Goal: Task Accomplishment & Management: Manage account settings

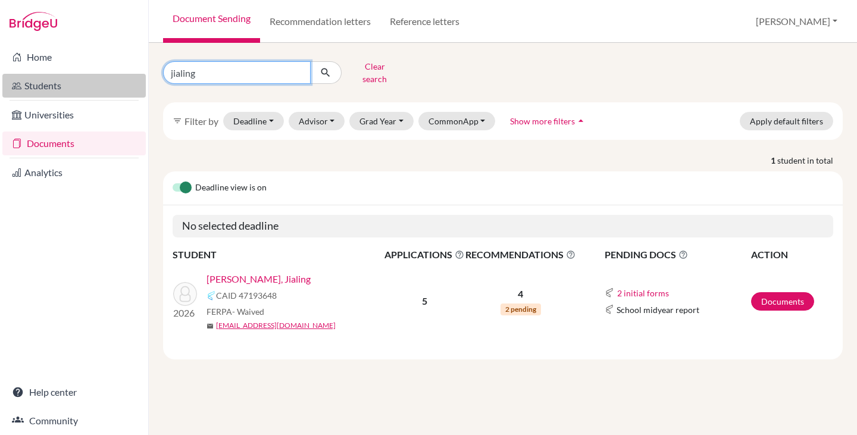
drag, startPoint x: 0, startPoint y: 0, endPoint x: 141, endPoint y: 76, distance: 160.4
click at [141, 76] on div "Home Students Universities Documents Analytics Help center Community Document S…" at bounding box center [428, 217] width 857 height 435
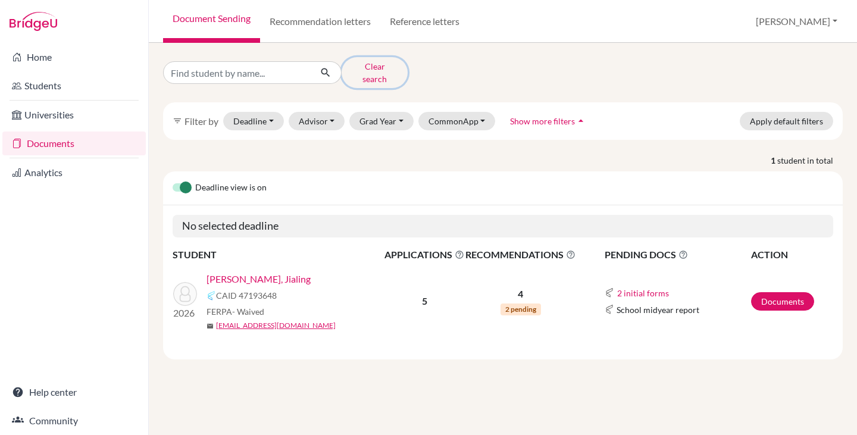
click at [372, 69] on button "Clear search" at bounding box center [375, 72] width 66 height 31
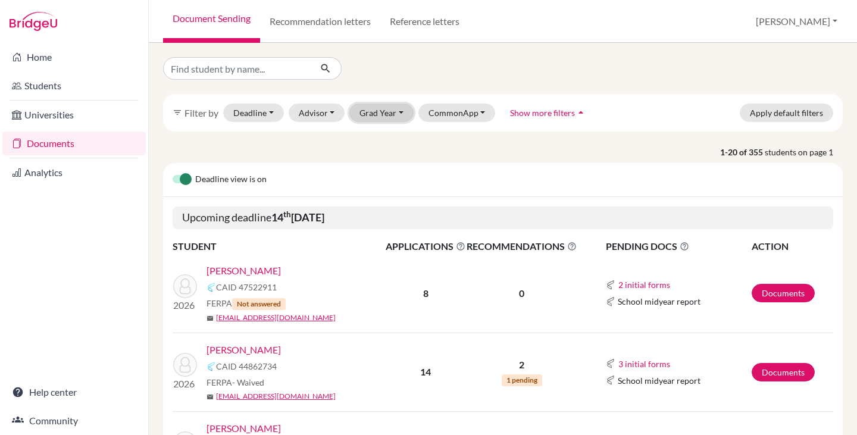
click at [405, 113] on button "Grad Year" at bounding box center [382, 113] width 64 height 18
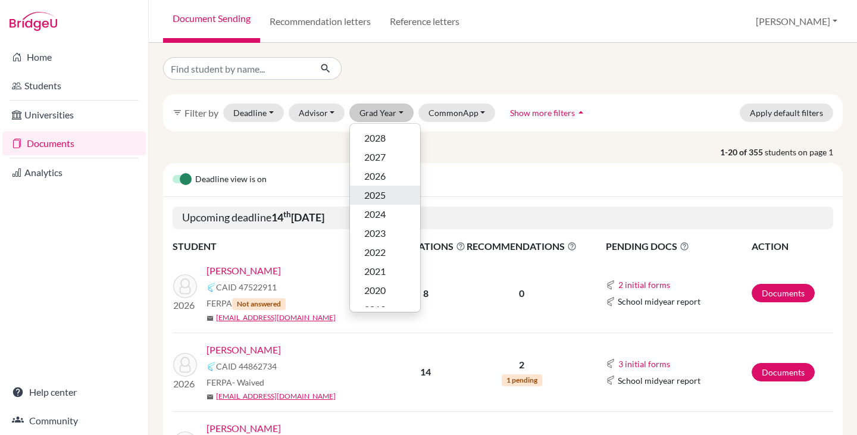
click at [383, 196] on span "2025" at bounding box center [374, 195] width 21 height 14
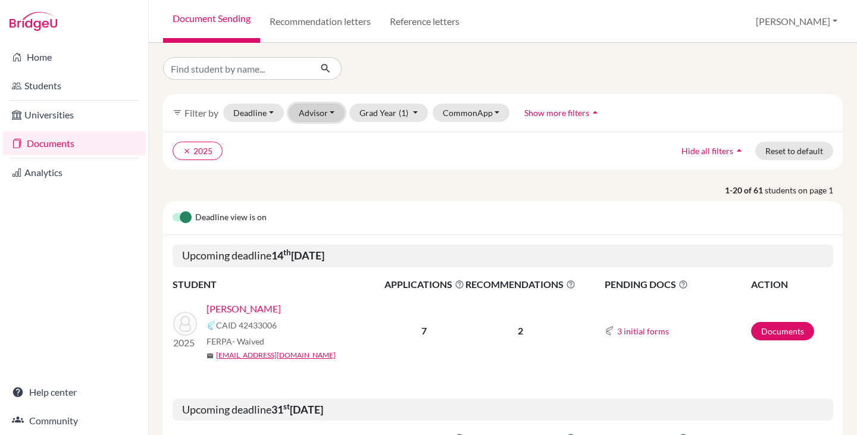
click at [330, 110] on button "Advisor" at bounding box center [317, 113] width 57 height 18
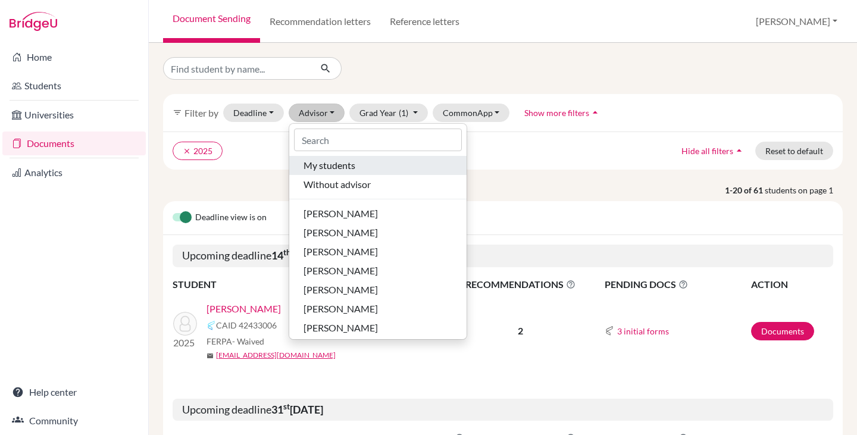
click at [345, 163] on span "My students" at bounding box center [330, 165] width 52 height 14
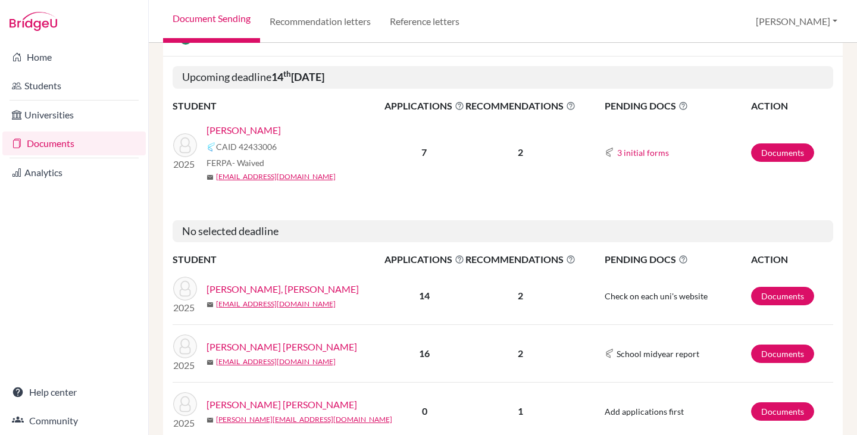
scroll to position [238, 0]
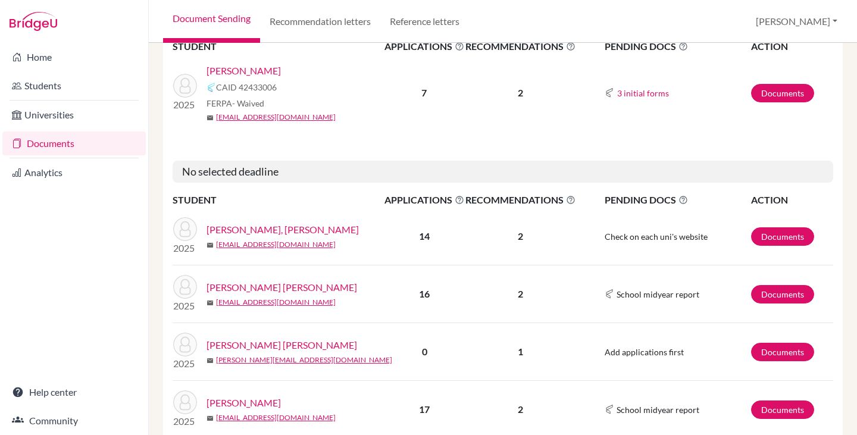
click at [281, 227] on link "Barrueta Castillo, Mario" at bounding box center [283, 230] width 152 height 14
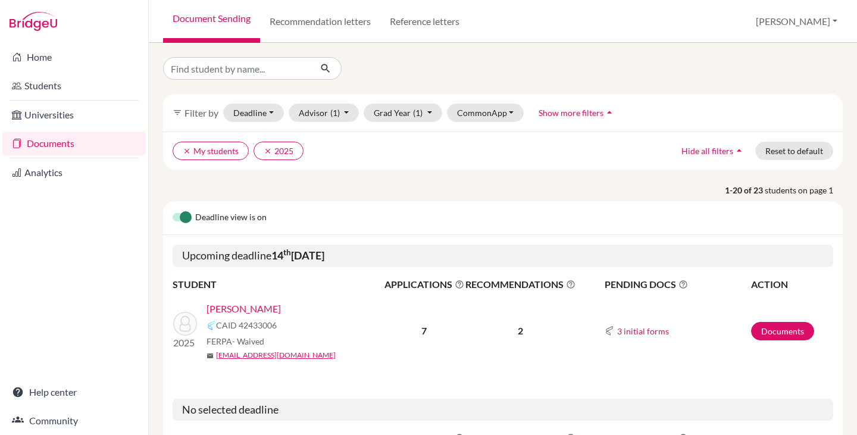
click at [269, 310] on link "[PERSON_NAME]" at bounding box center [244, 309] width 74 height 14
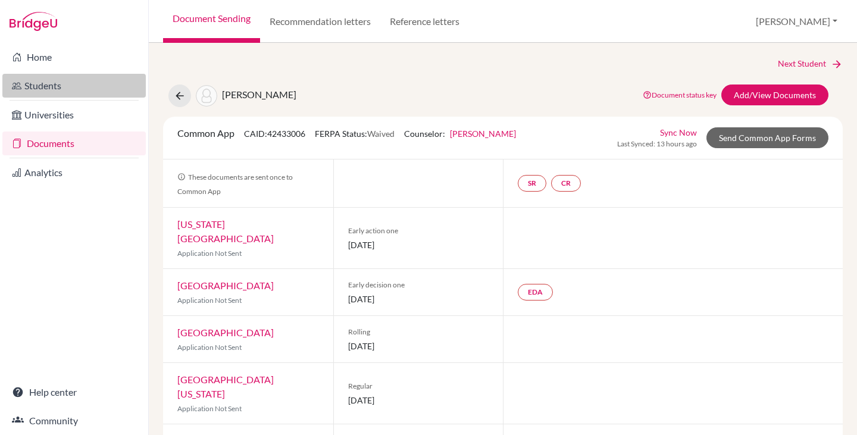
click at [45, 85] on link "Students" at bounding box center [73, 86] width 143 height 24
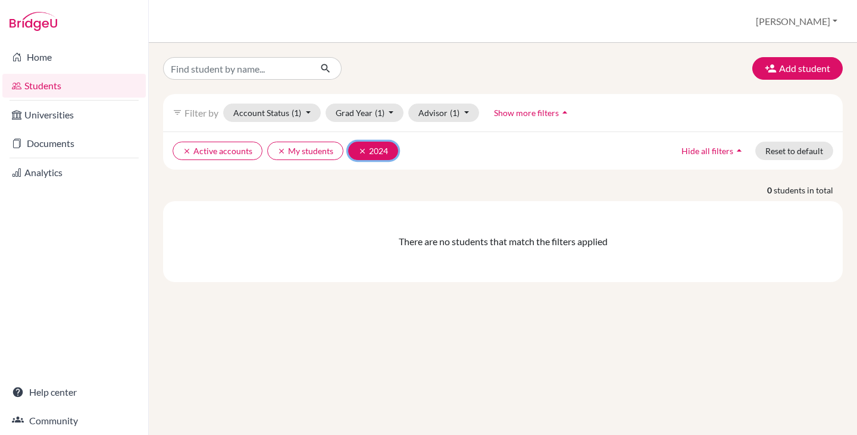
click at [361, 148] on icon "clear" at bounding box center [362, 151] width 8 height 8
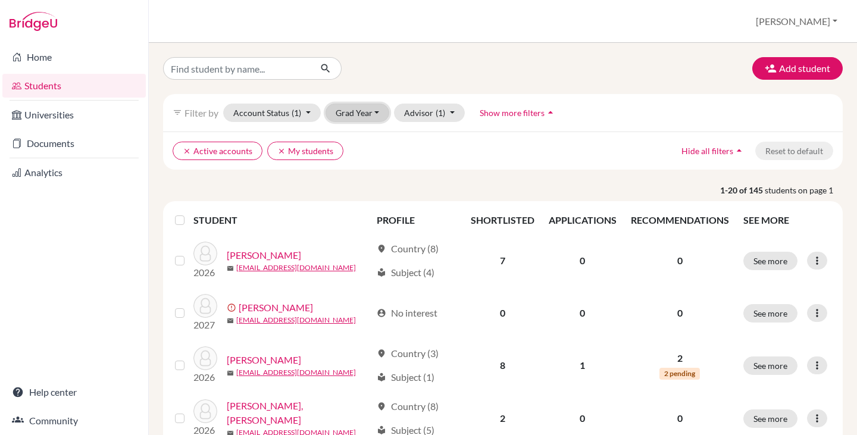
click at [359, 117] on button "Grad Year" at bounding box center [358, 113] width 64 height 18
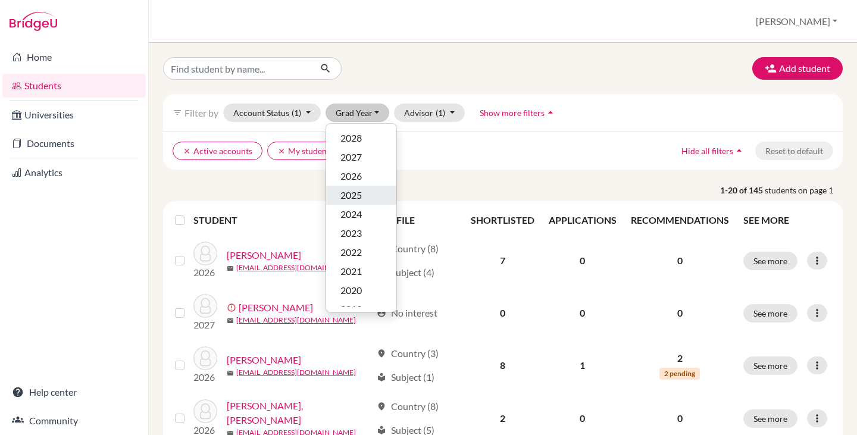
click at [362, 189] on span "2025" at bounding box center [351, 195] width 21 height 14
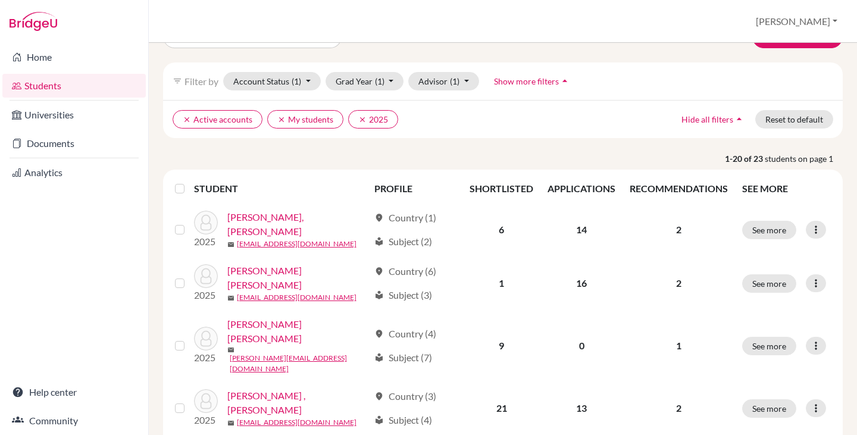
scroll to position [60, 0]
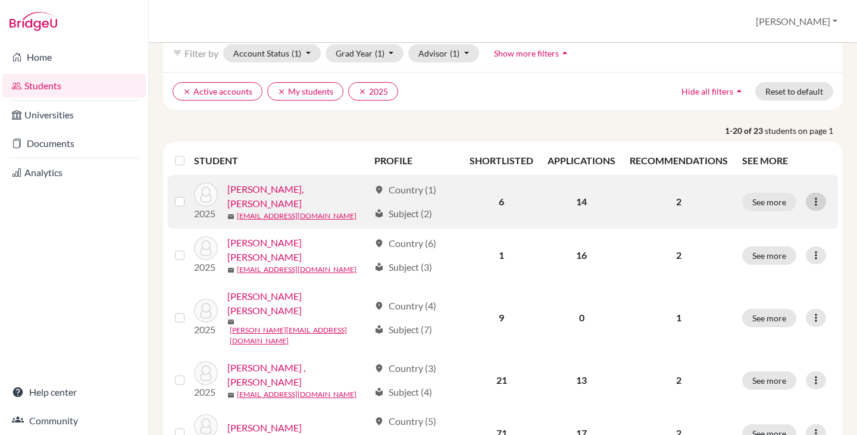
click at [810, 197] on icon at bounding box center [816, 202] width 12 height 12
click at [293, 191] on link "Barrueta Castillo, Mario" at bounding box center [298, 196] width 142 height 29
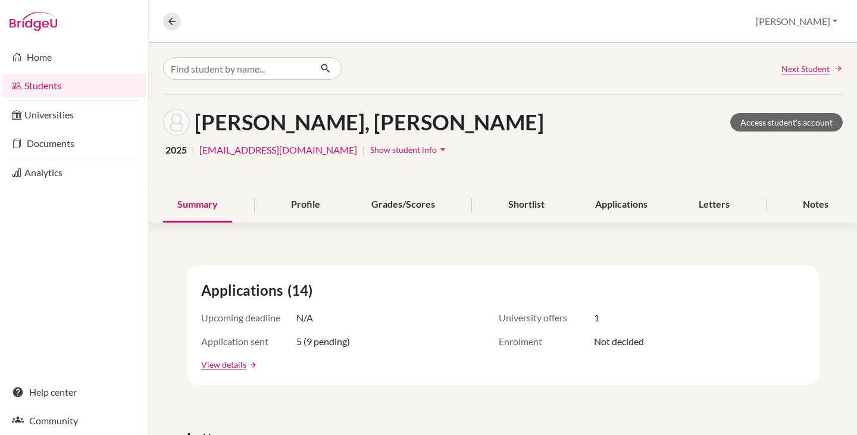
click at [370, 151] on span "Show student info" at bounding box center [403, 150] width 67 height 10
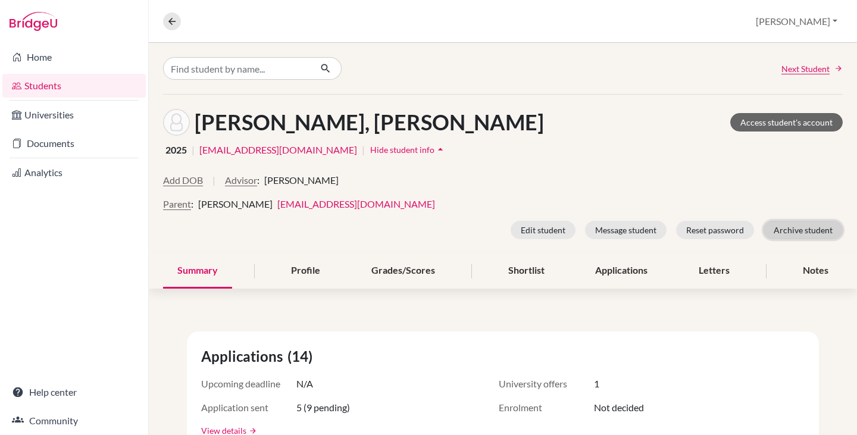
click at [784, 230] on button "Archive student" at bounding box center [803, 230] width 79 height 18
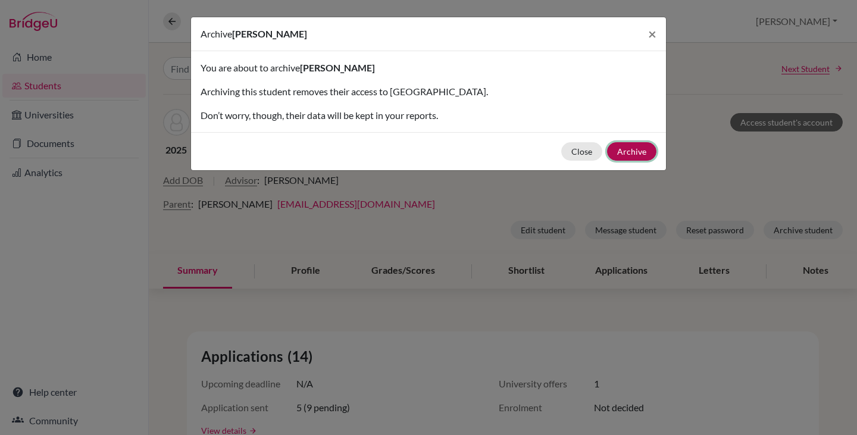
click at [631, 145] on button "Archive" at bounding box center [631, 151] width 49 height 18
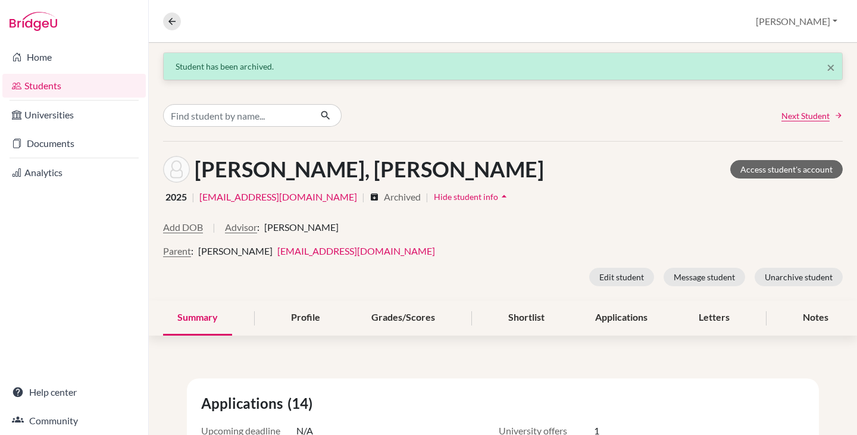
click at [50, 80] on link "Students" at bounding box center [73, 86] width 143 height 24
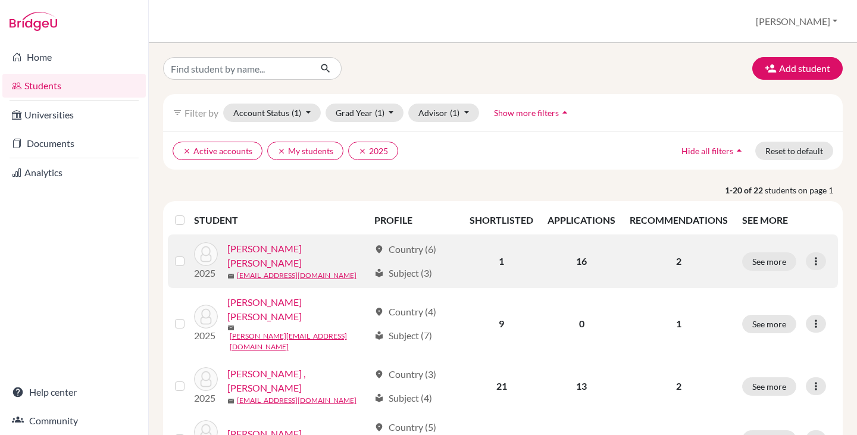
click at [276, 254] on link "[PERSON_NAME] [PERSON_NAME]" at bounding box center [298, 256] width 142 height 29
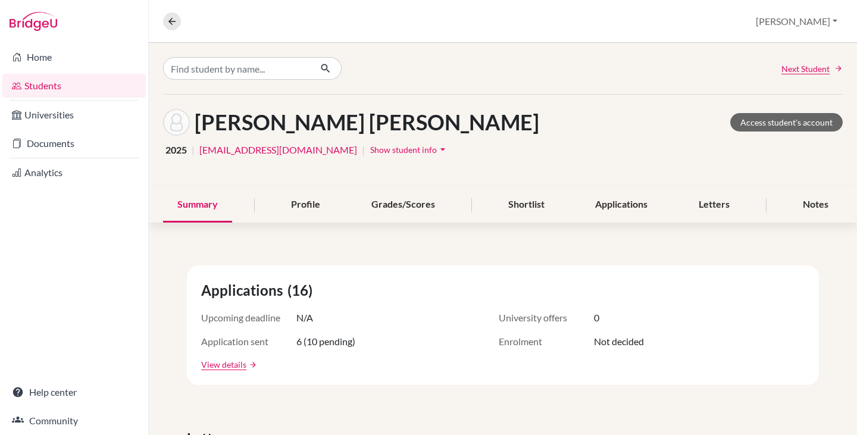
click at [370, 150] on span "Show student info" at bounding box center [403, 150] width 67 height 10
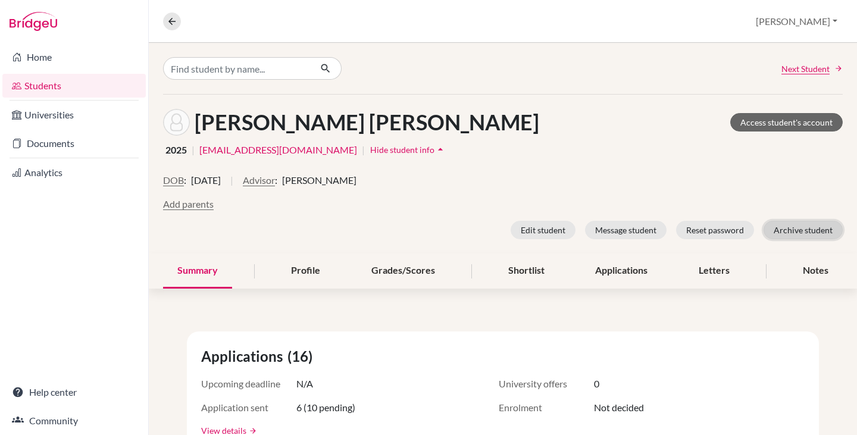
click at [795, 229] on button "Archive student" at bounding box center [803, 230] width 79 height 18
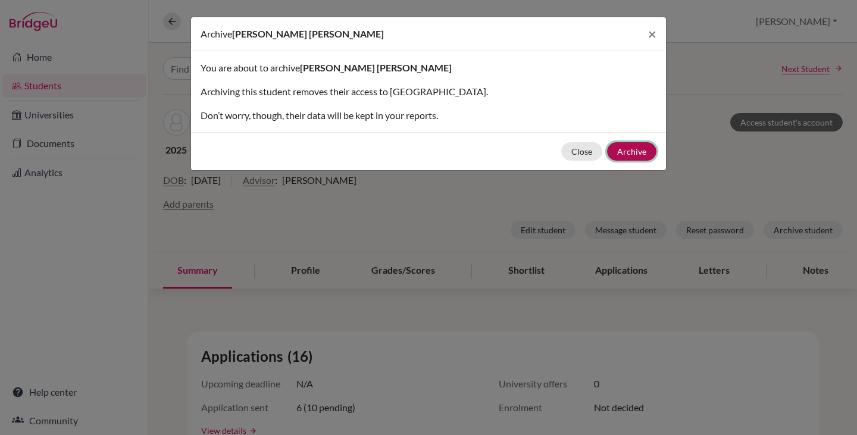
click at [643, 156] on button "Archive" at bounding box center [631, 151] width 49 height 18
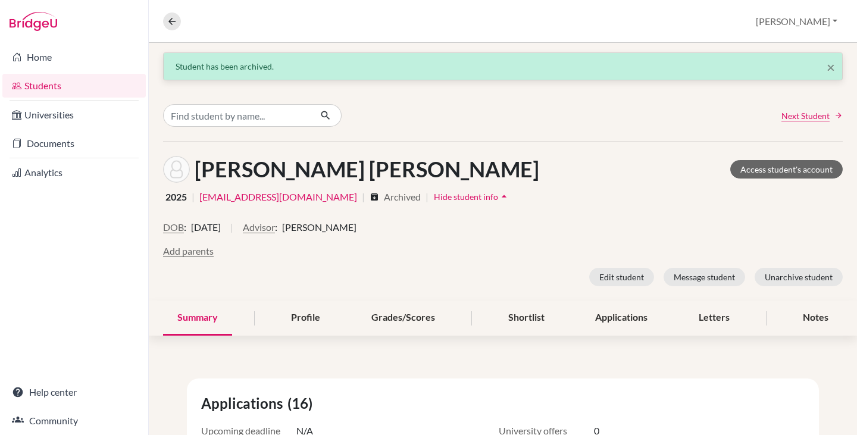
click at [33, 86] on link "Students" at bounding box center [73, 86] width 143 height 24
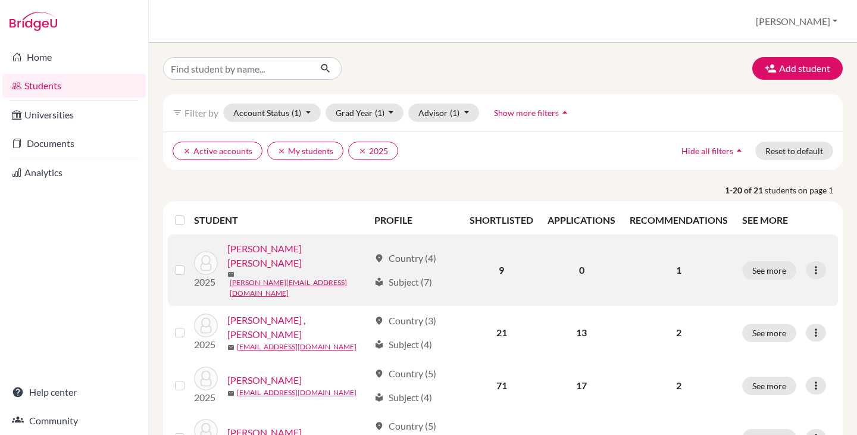
click at [302, 254] on link "[PERSON_NAME] [PERSON_NAME]" at bounding box center [298, 256] width 142 height 29
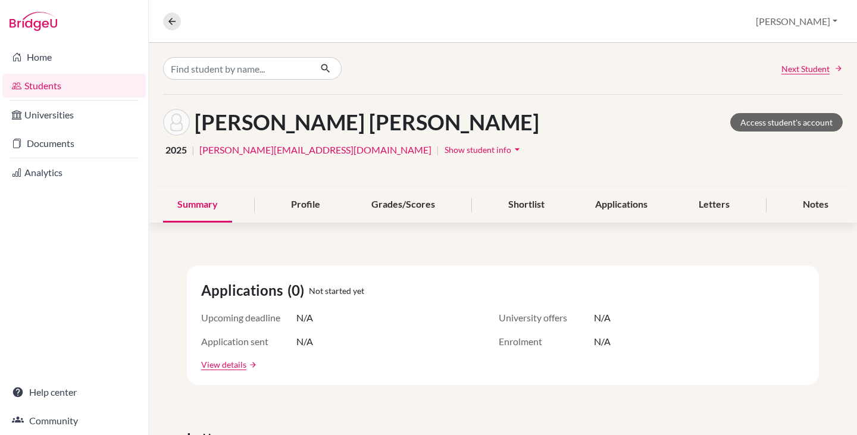
click at [445, 146] on span "Show student info" at bounding box center [478, 150] width 67 height 10
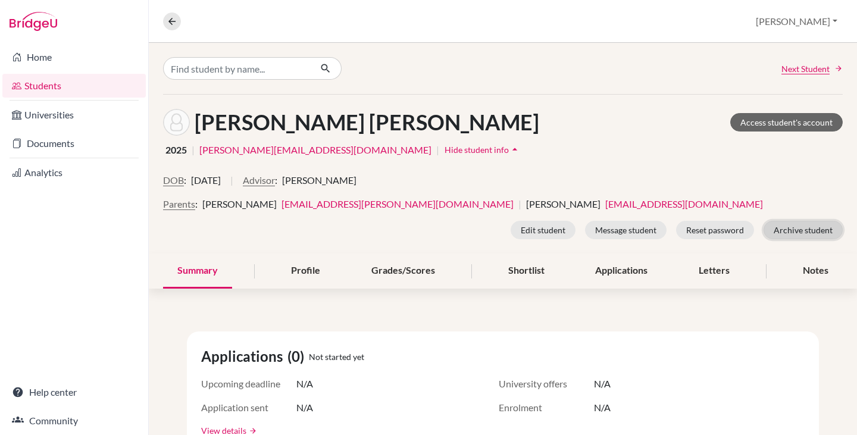
click at [786, 230] on button "Archive student" at bounding box center [803, 230] width 79 height 18
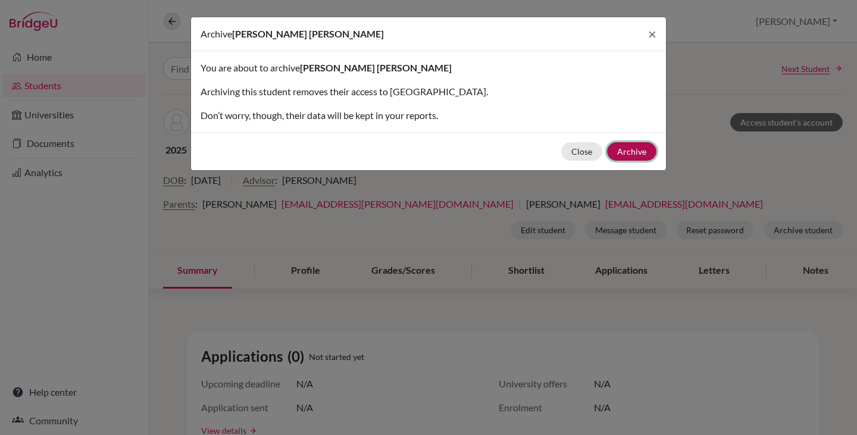
click at [650, 152] on button "Archive" at bounding box center [631, 151] width 49 height 18
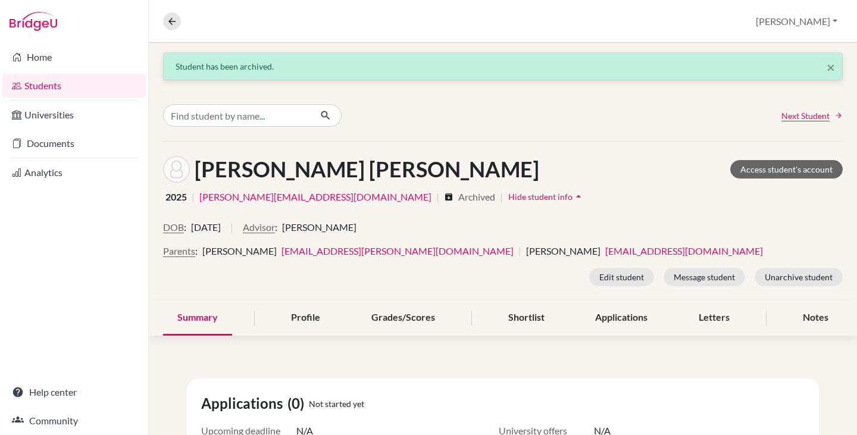
click at [42, 85] on link "Students" at bounding box center [73, 86] width 143 height 24
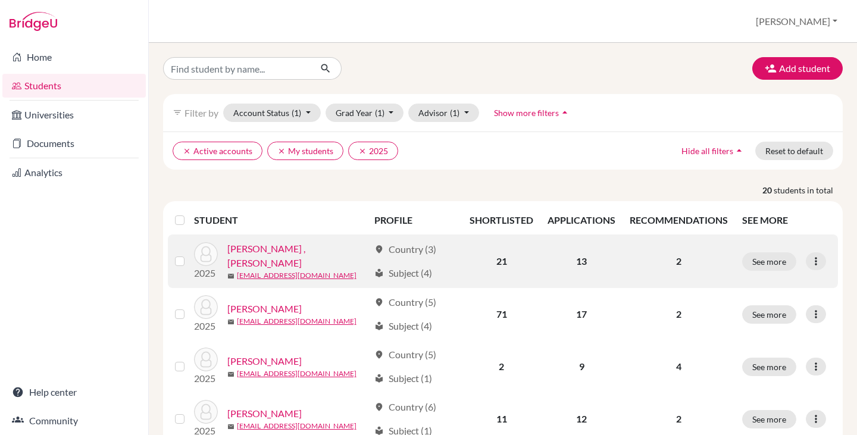
click at [277, 254] on link "Chen Wang , David" at bounding box center [298, 256] width 142 height 29
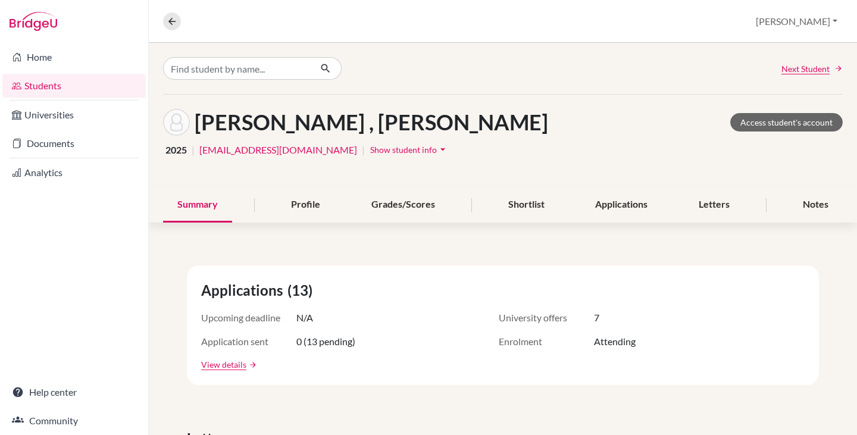
click at [370, 148] on span "Show student info" at bounding box center [403, 150] width 67 height 10
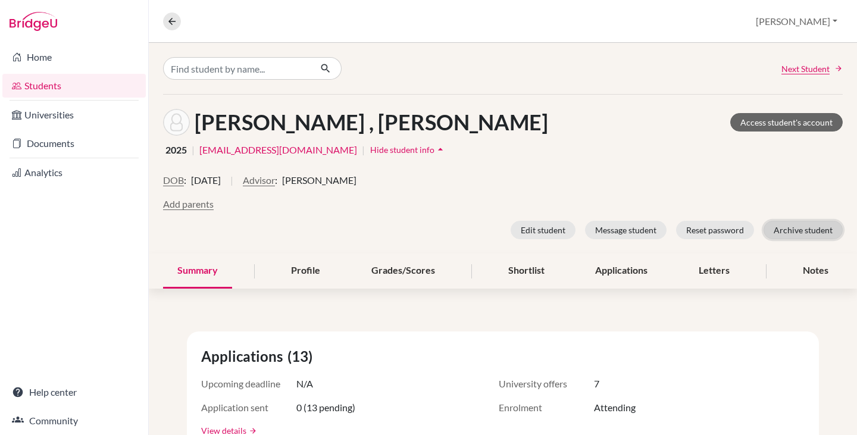
click at [788, 227] on button "Archive student" at bounding box center [803, 230] width 79 height 18
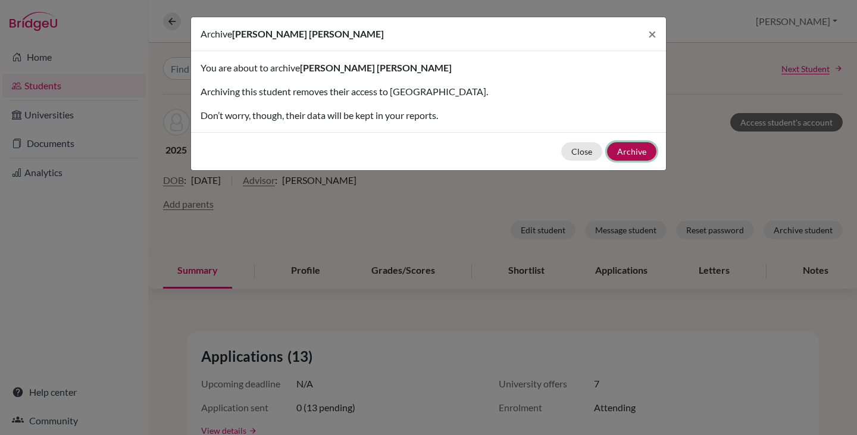
click at [641, 151] on button "Archive" at bounding box center [631, 151] width 49 height 18
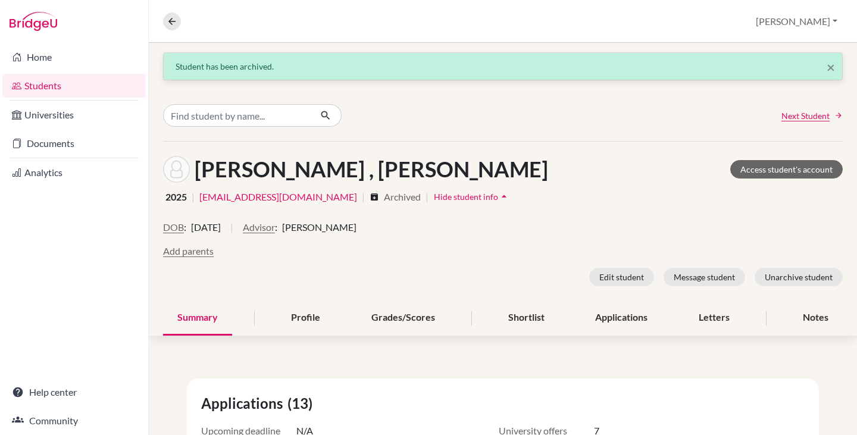
click at [48, 82] on link "Students" at bounding box center [73, 86] width 143 height 24
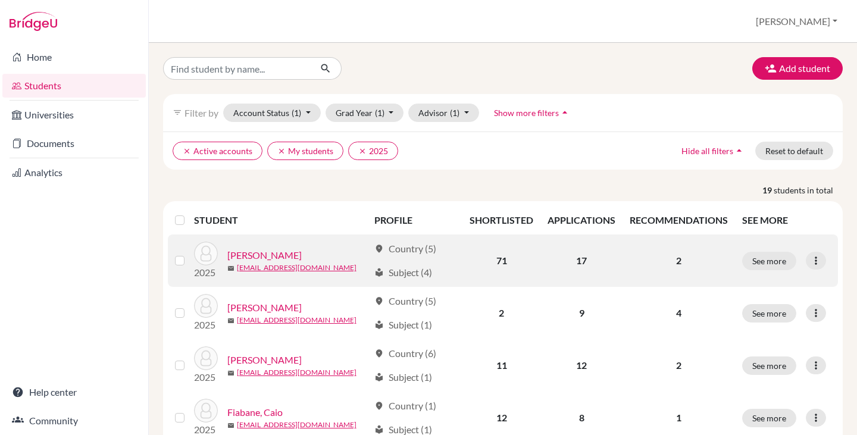
click at [271, 255] on link "[PERSON_NAME]" at bounding box center [264, 255] width 74 height 14
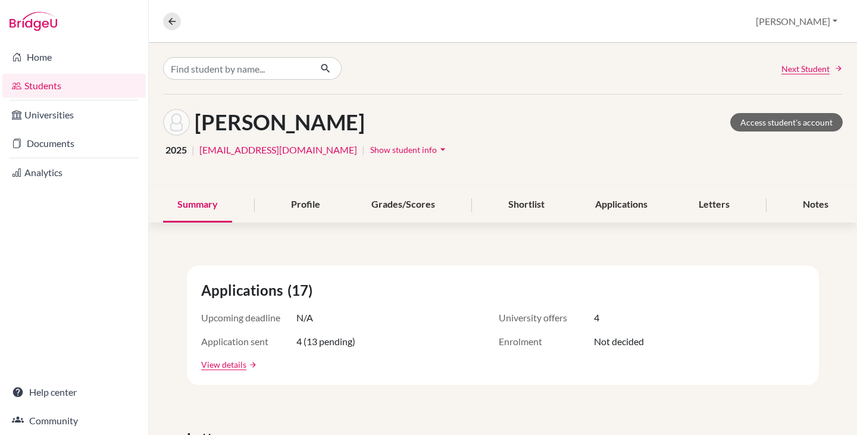
click at [370, 146] on span "Show student info" at bounding box center [403, 150] width 67 height 10
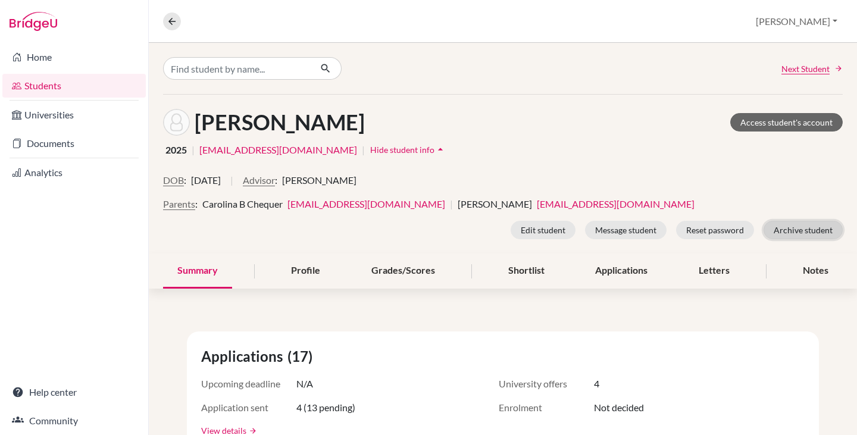
click at [798, 232] on button "Archive student" at bounding box center [803, 230] width 79 height 18
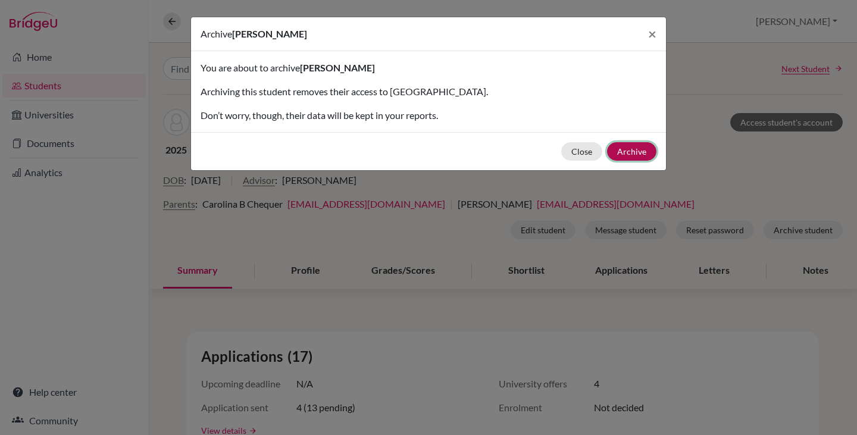
click at [632, 154] on button "Archive" at bounding box center [631, 151] width 49 height 18
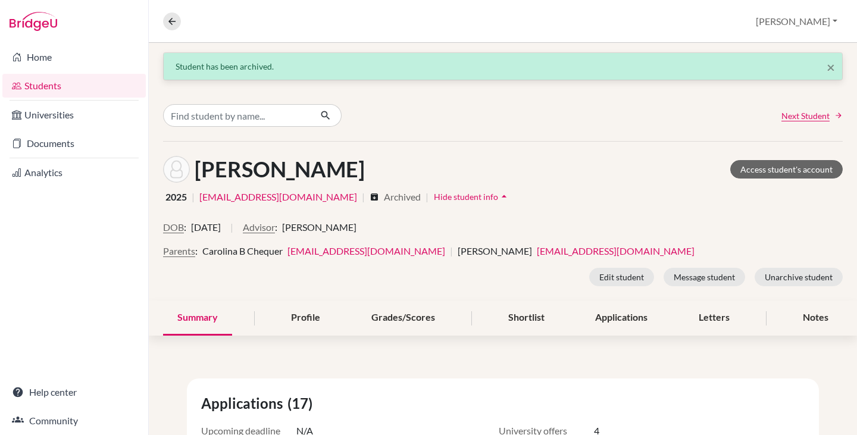
click at [45, 85] on link "Students" at bounding box center [73, 86] width 143 height 24
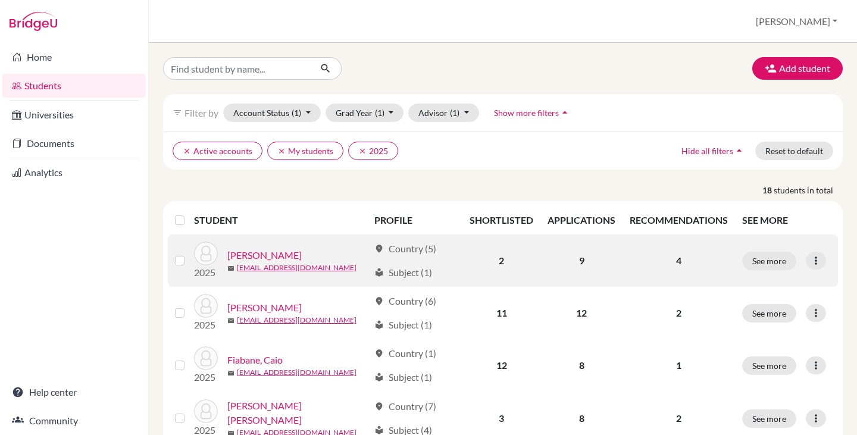
click at [302, 257] on link "Di Luca Manfrin, Valentina" at bounding box center [264, 255] width 74 height 14
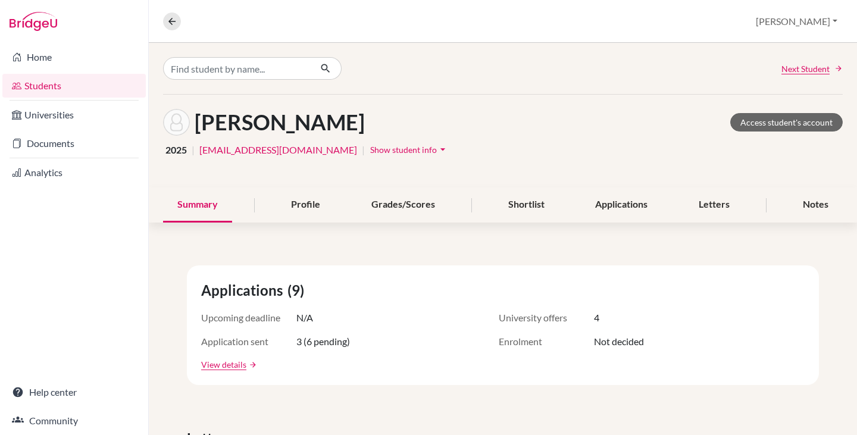
click at [370, 150] on span "Show student info" at bounding box center [403, 150] width 67 height 10
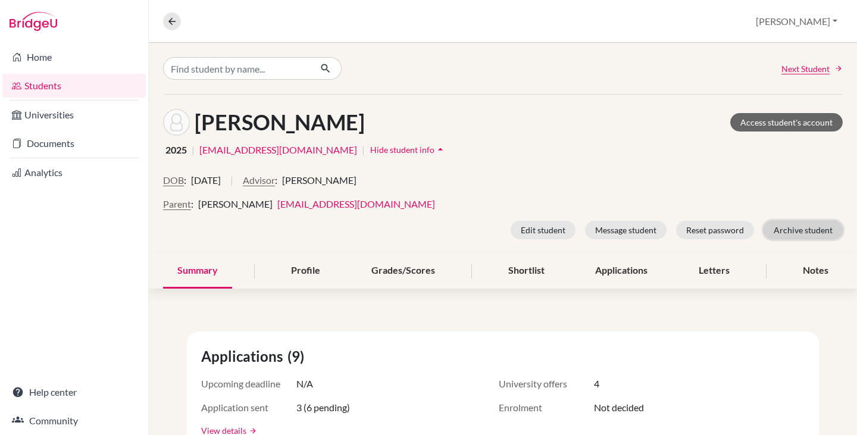
click at [790, 229] on button "Archive student" at bounding box center [803, 230] width 79 height 18
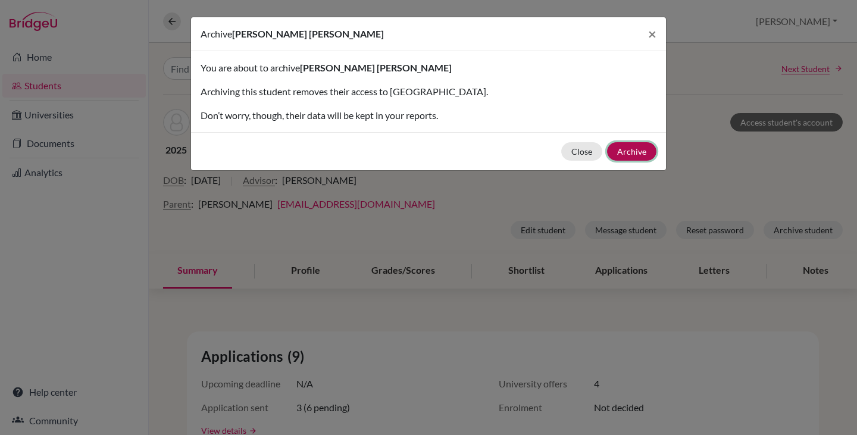
click at [626, 149] on button "Archive" at bounding box center [631, 151] width 49 height 18
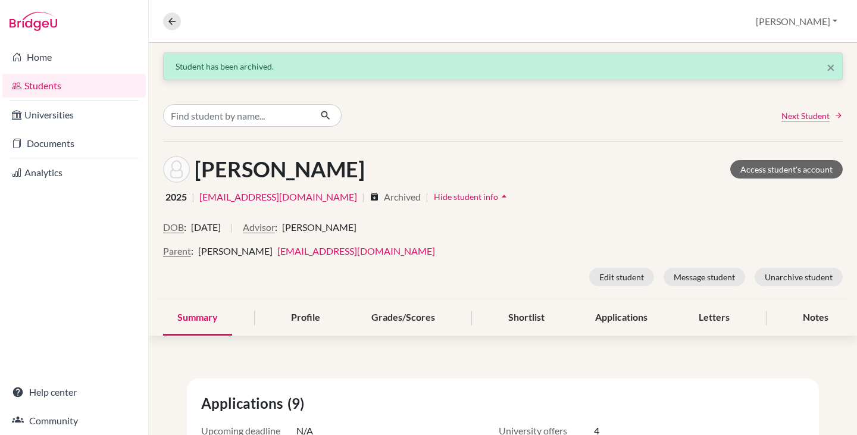
click at [46, 86] on link "Students" at bounding box center [73, 86] width 143 height 24
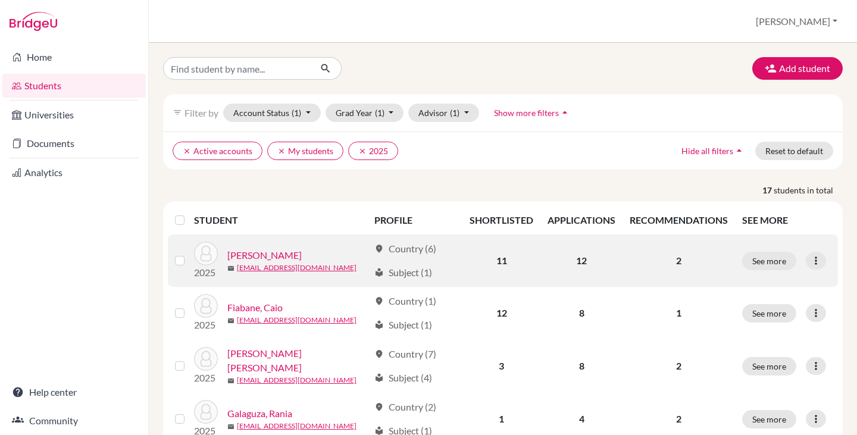
click at [282, 253] on link "[PERSON_NAME]" at bounding box center [264, 255] width 74 height 14
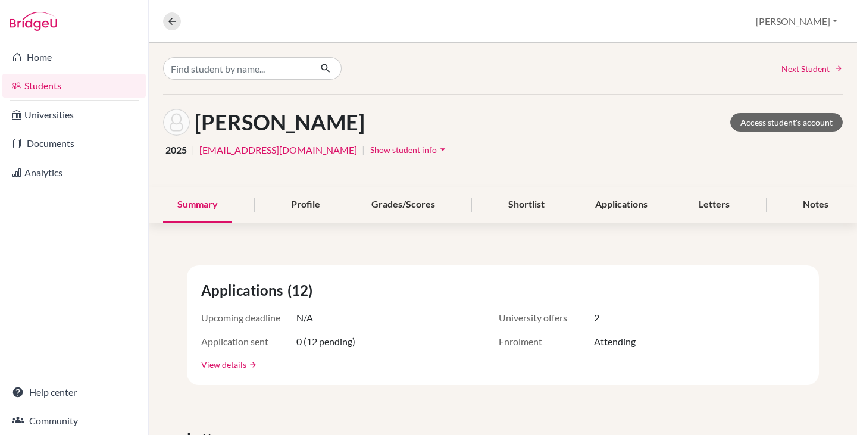
click at [370, 148] on span "Show student info" at bounding box center [403, 150] width 67 height 10
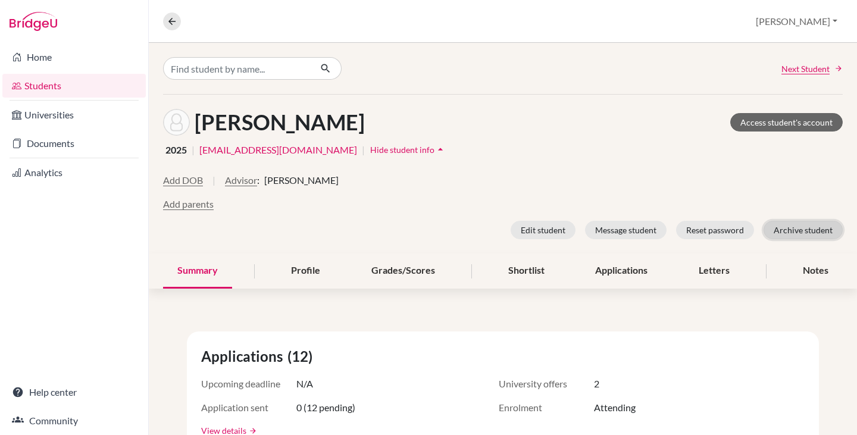
click at [809, 227] on button "Archive student" at bounding box center [803, 230] width 79 height 18
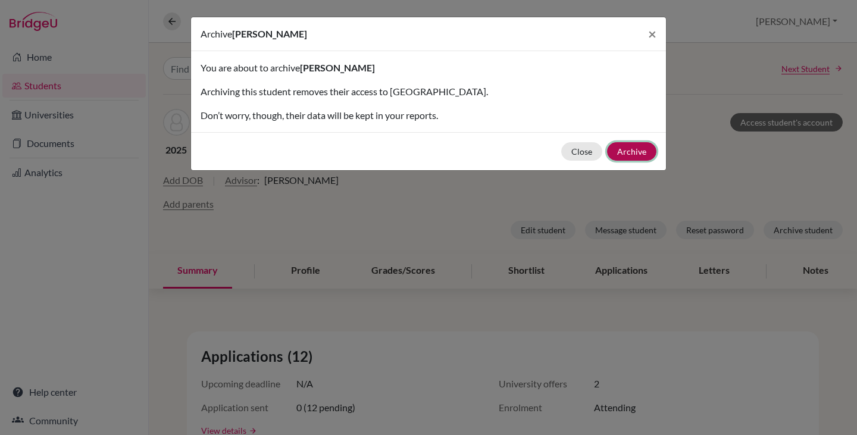
click at [636, 148] on button "Archive" at bounding box center [631, 151] width 49 height 18
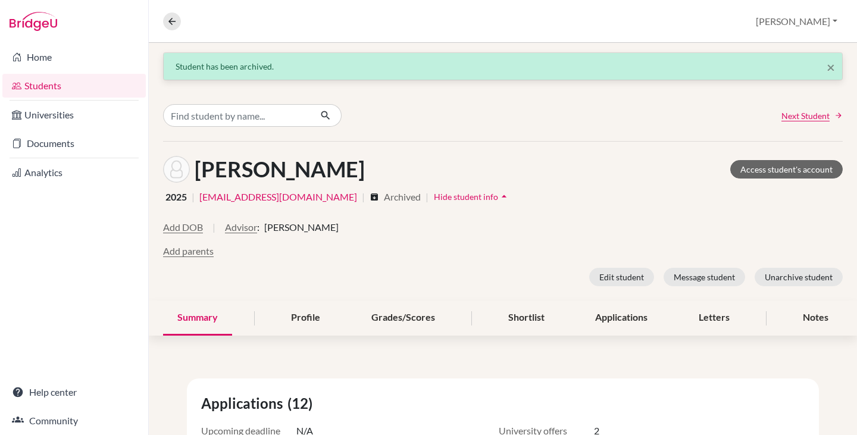
click at [39, 82] on link "Students" at bounding box center [73, 86] width 143 height 24
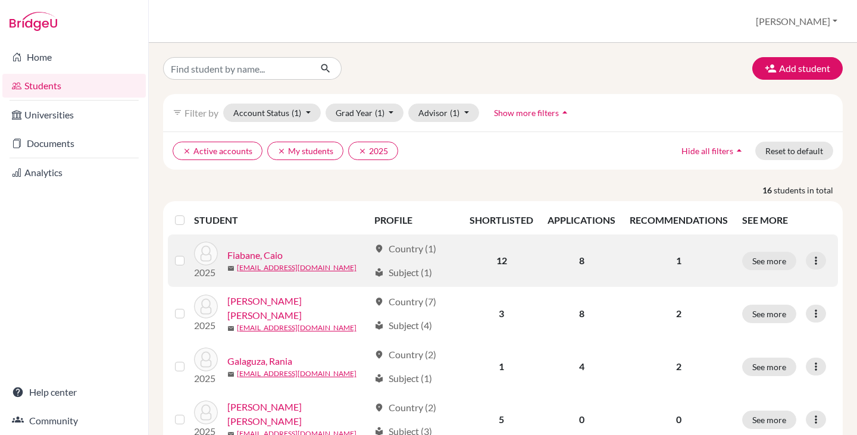
click at [268, 255] on link "Fiabane, Caio" at bounding box center [254, 255] width 55 height 14
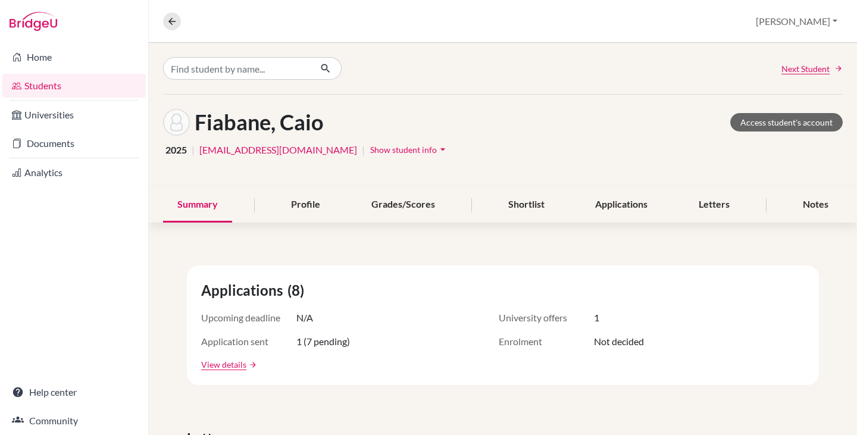
click at [370, 148] on span "Show student info" at bounding box center [403, 150] width 67 height 10
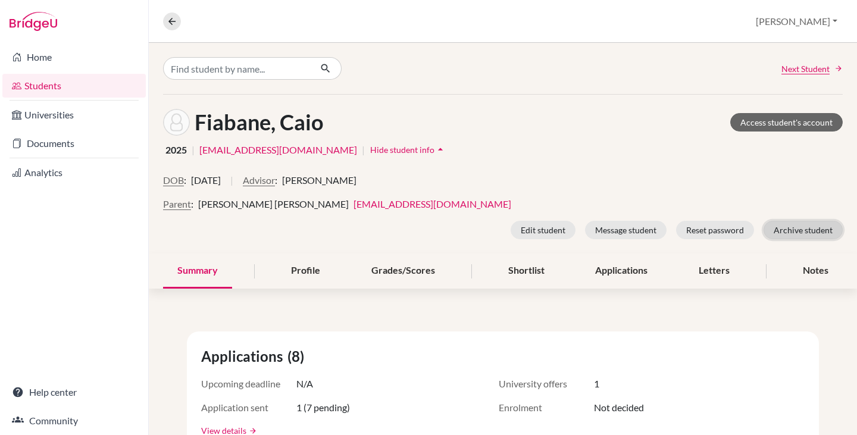
click at [804, 232] on button "Archive student" at bounding box center [803, 230] width 79 height 18
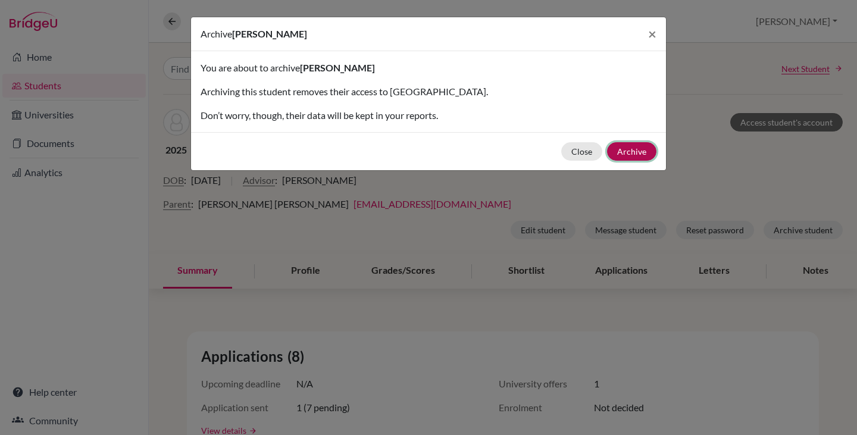
click at [621, 157] on button "Archive" at bounding box center [631, 151] width 49 height 18
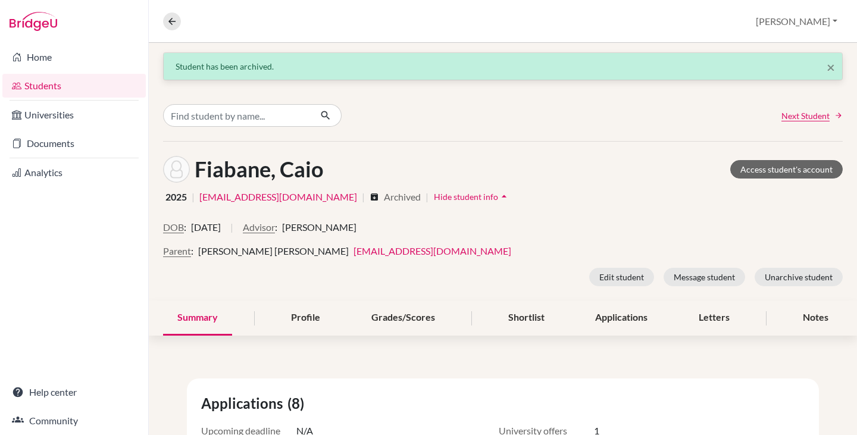
click at [37, 86] on link "Students" at bounding box center [73, 86] width 143 height 24
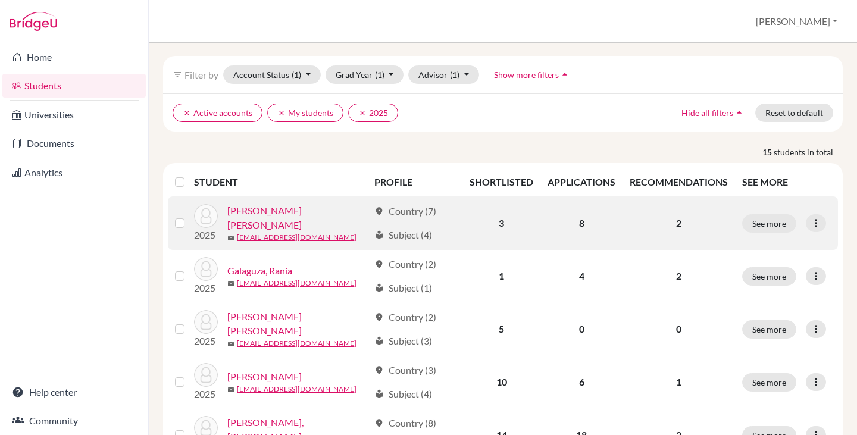
scroll to position [60, 0]
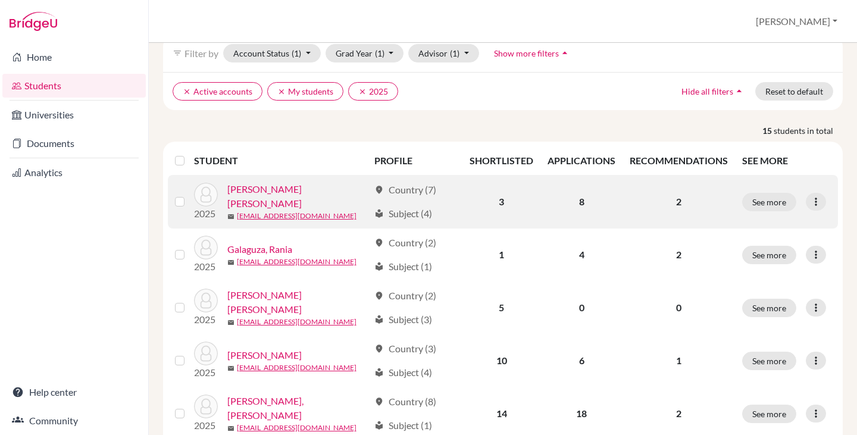
click at [294, 195] on link "[PERSON_NAME] [PERSON_NAME]" at bounding box center [298, 196] width 142 height 29
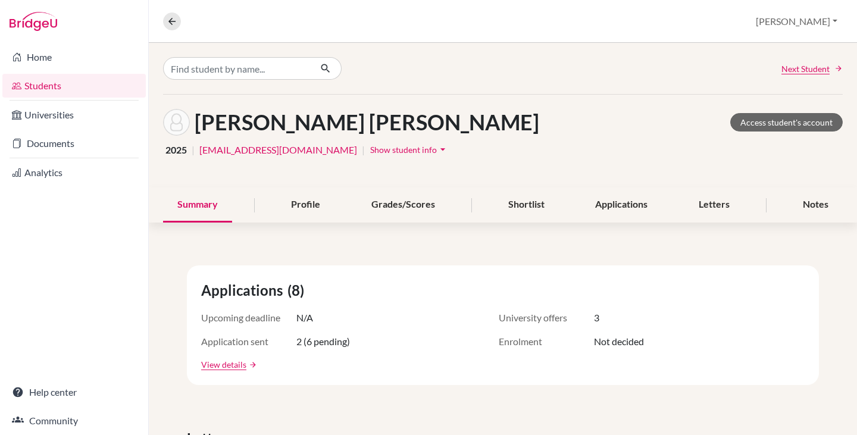
click at [370, 149] on span "Show student info" at bounding box center [403, 150] width 67 height 10
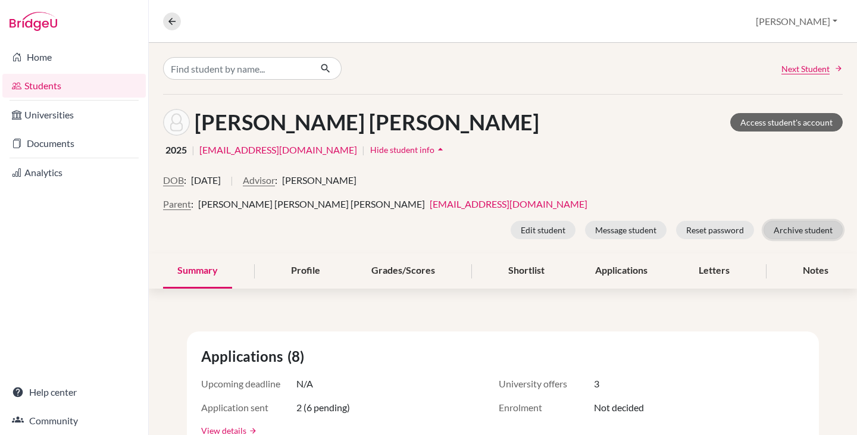
click at [805, 228] on button "Archive student" at bounding box center [803, 230] width 79 height 18
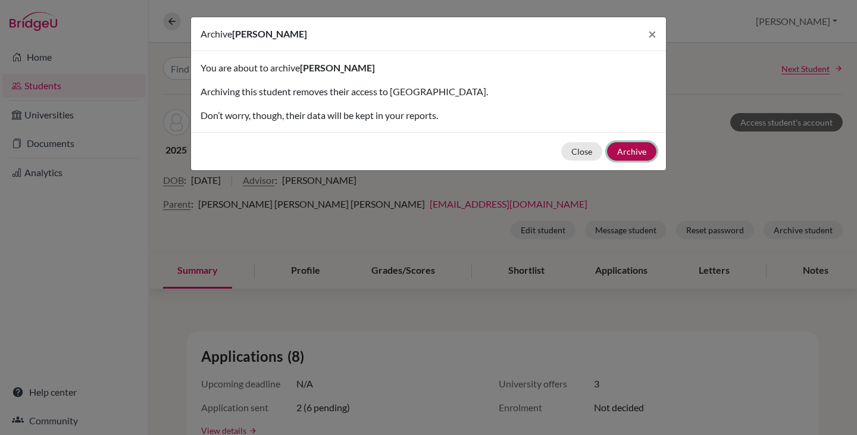
click at [637, 145] on button "Archive" at bounding box center [631, 151] width 49 height 18
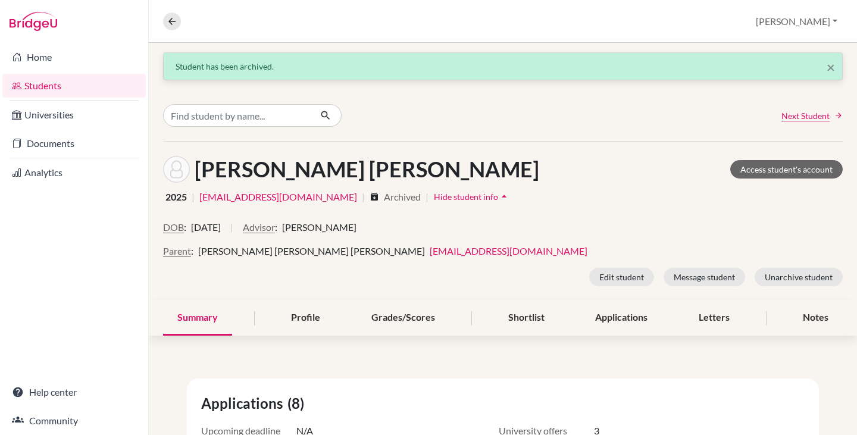
click at [47, 87] on link "Students" at bounding box center [73, 86] width 143 height 24
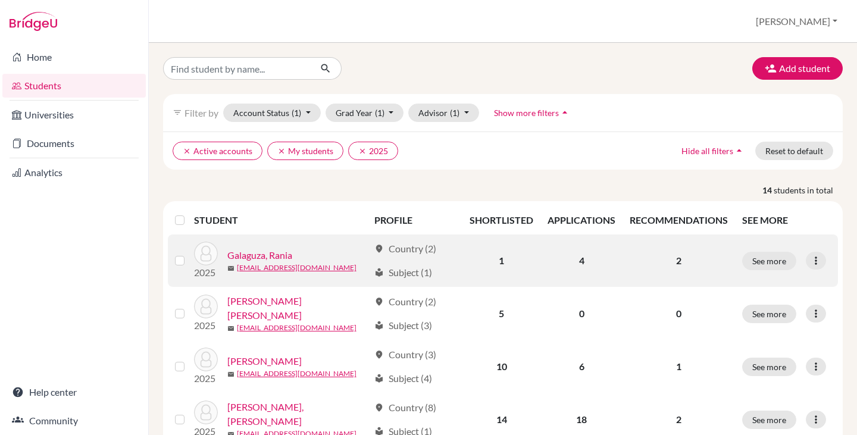
click at [282, 252] on link "Galaguza, Rania" at bounding box center [259, 255] width 65 height 14
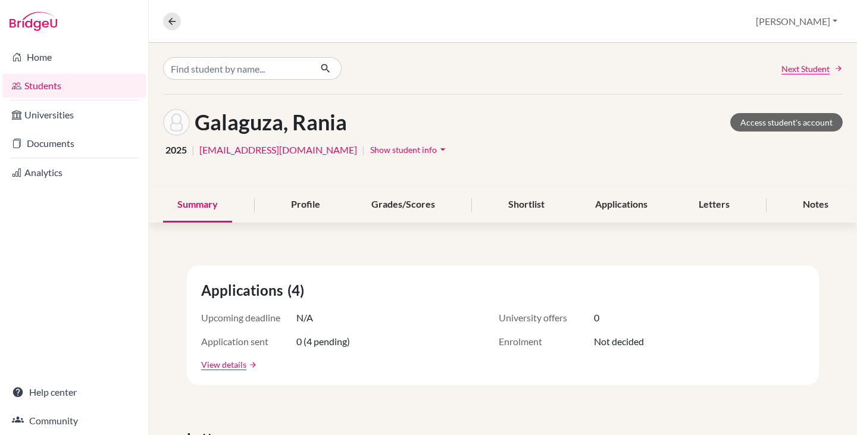
click at [370, 151] on span "Show student info" at bounding box center [403, 150] width 67 height 10
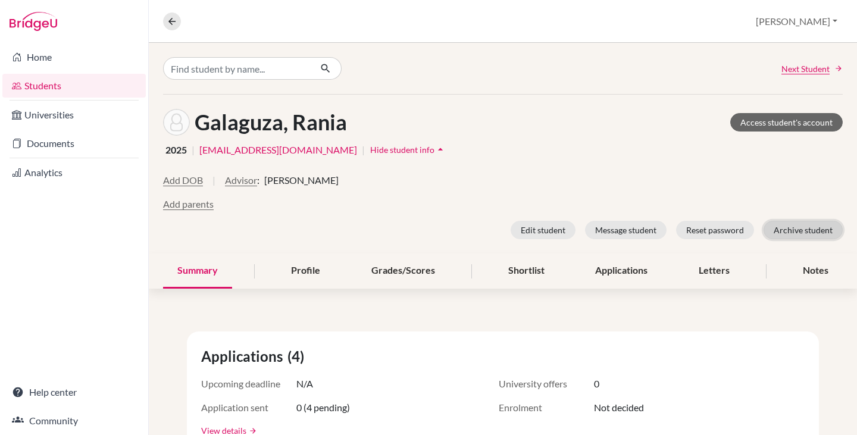
click at [796, 225] on button "Archive student" at bounding box center [803, 230] width 79 height 18
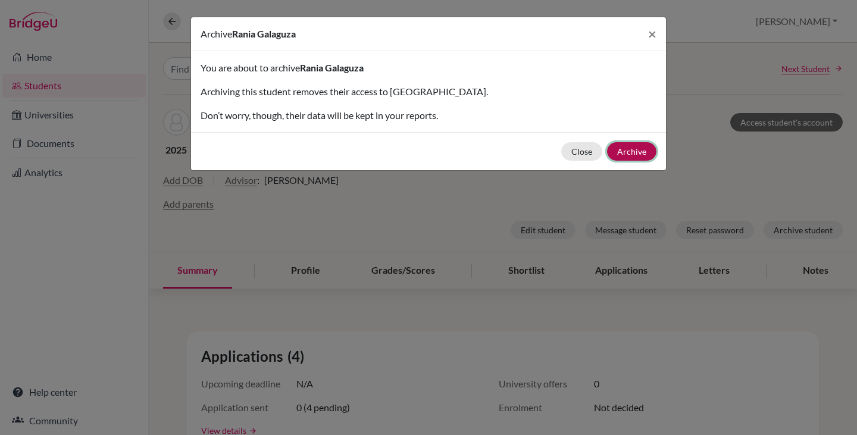
click at [641, 147] on button "Archive" at bounding box center [631, 151] width 49 height 18
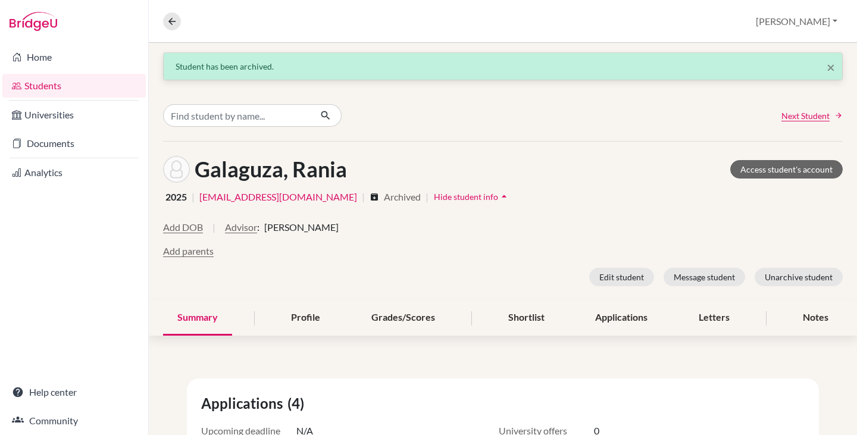
click at [38, 83] on link "Students" at bounding box center [73, 86] width 143 height 24
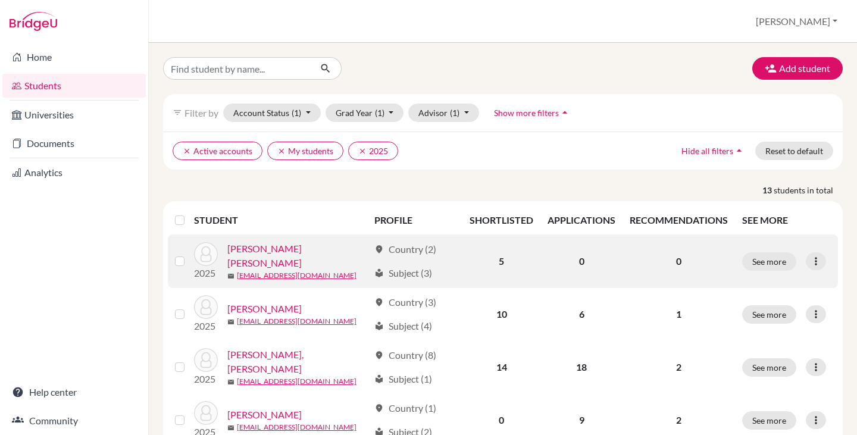
click at [283, 253] on link "Gil Sousa, Daniel" at bounding box center [298, 256] width 142 height 29
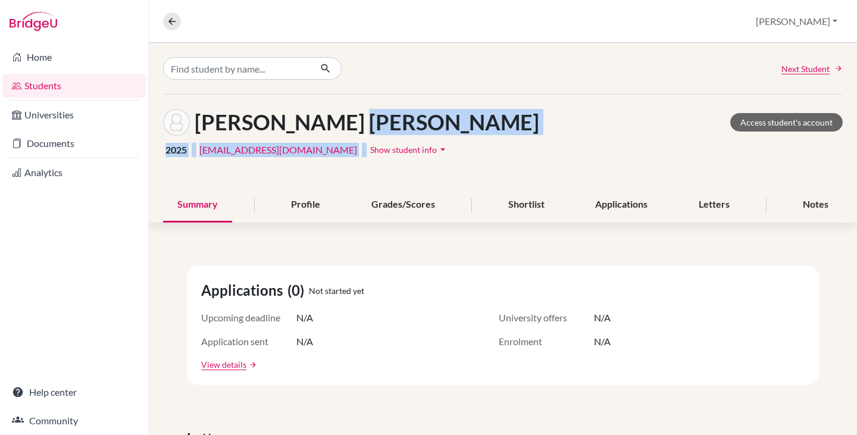
click at [330, 139] on div "Gil Sousa, Daniel Access student's account 2025 | dgsousa@earj.com.br | Show st…" at bounding box center [503, 141] width 709 height 93
click at [370, 146] on span "Show student info" at bounding box center [403, 150] width 67 height 10
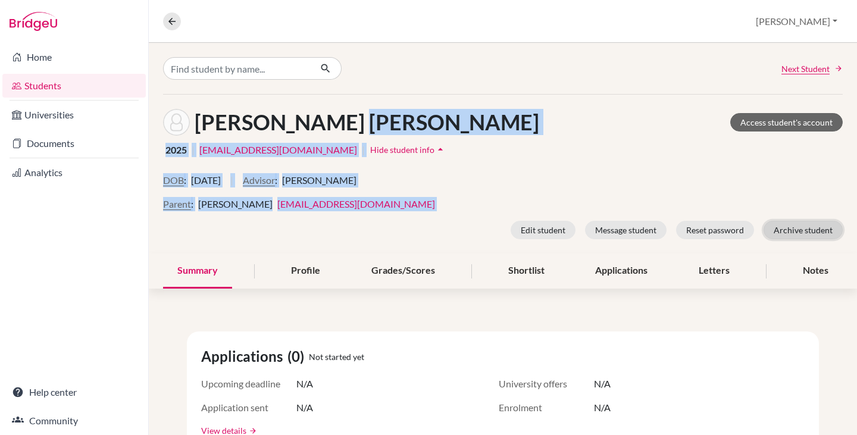
click at [798, 233] on button "Archive student" at bounding box center [803, 230] width 79 height 18
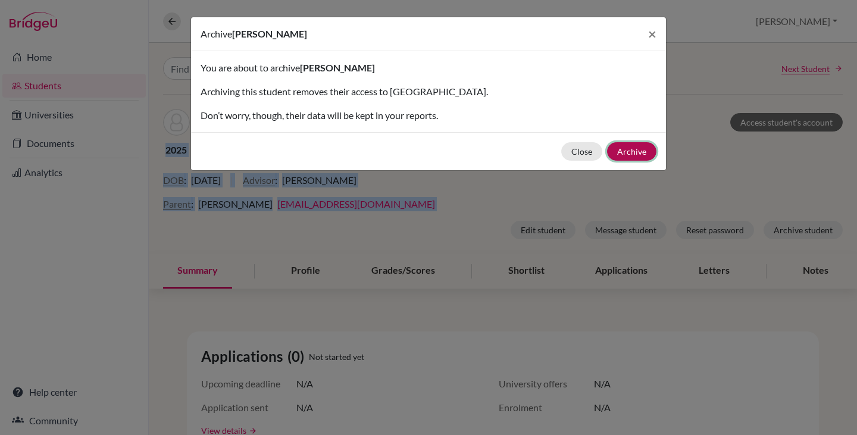
click at [631, 155] on button "Archive" at bounding box center [631, 151] width 49 height 18
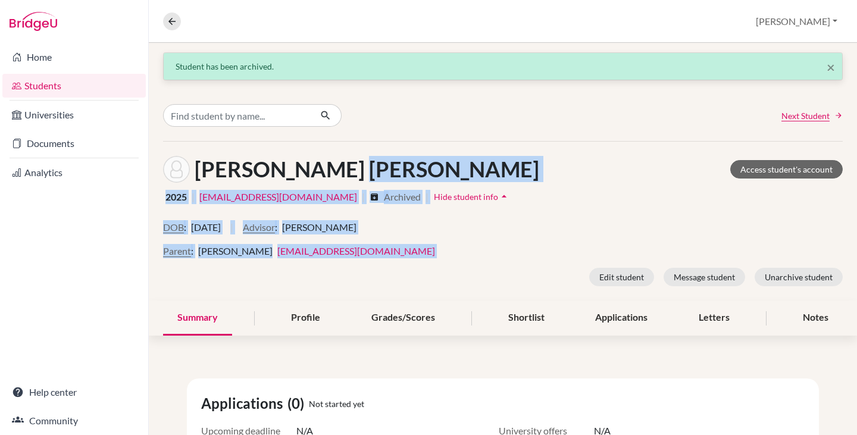
click at [39, 85] on link "Students" at bounding box center [73, 86] width 143 height 24
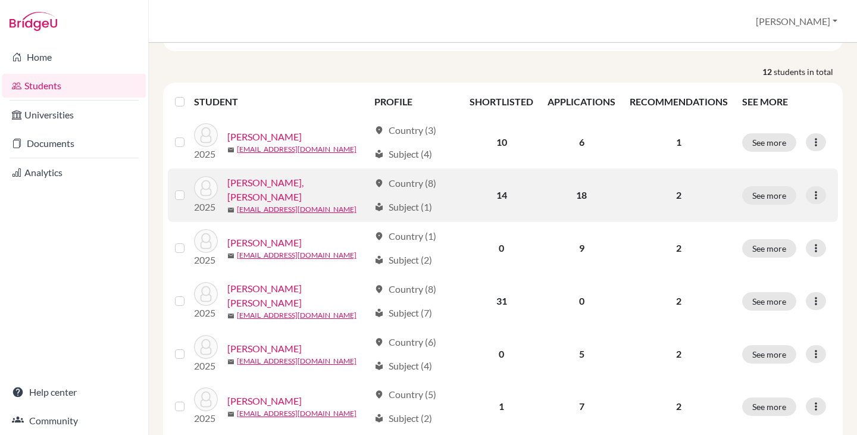
scroll to position [119, 0]
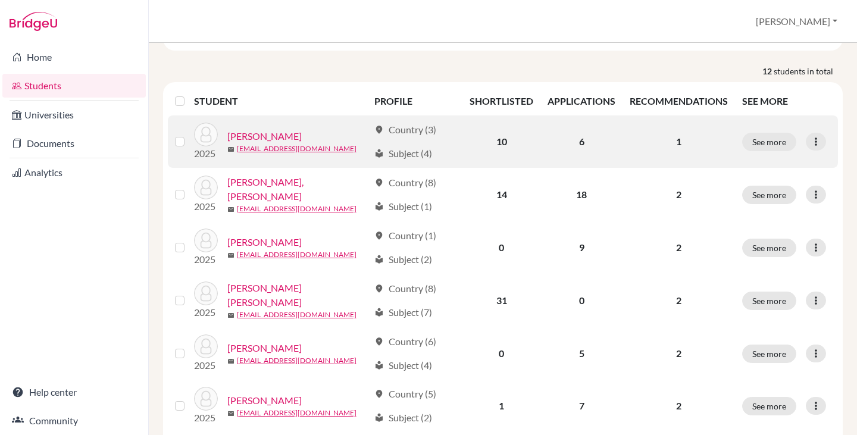
click at [274, 132] on link "[PERSON_NAME]" at bounding box center [264, 136] width 74 height 14
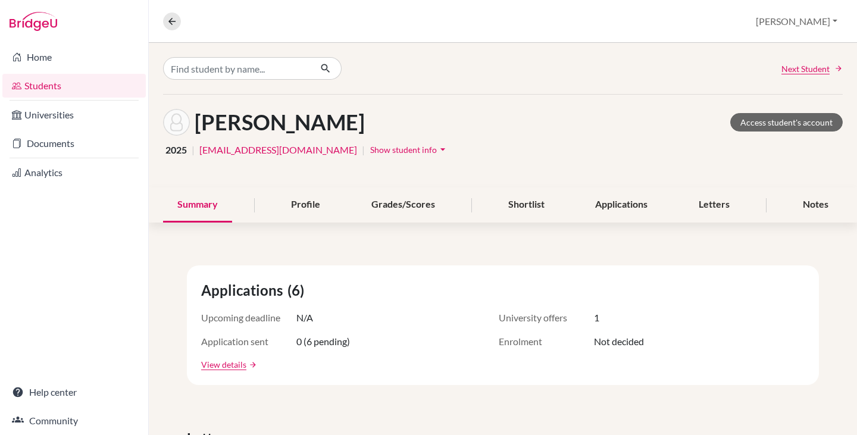
click at [370, 148] on span "Show student info" at bounding box center [403, 150] width 67 height 10
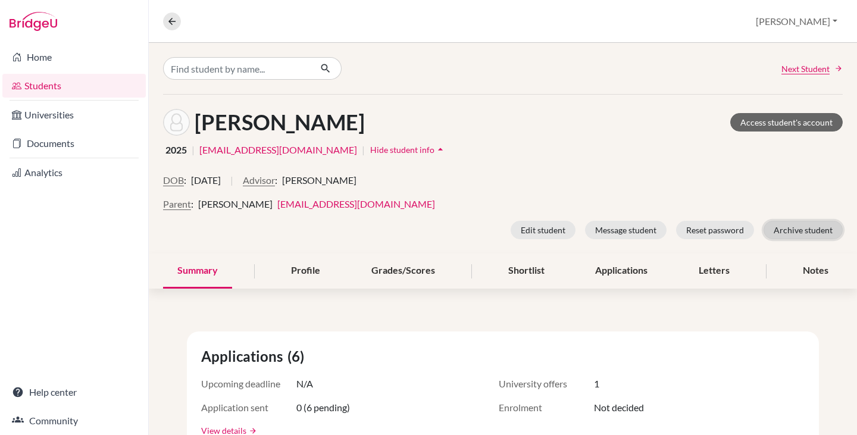
click at [795, 230] on button "Archive student" at bounding box center [803, 230] width 79 height 18
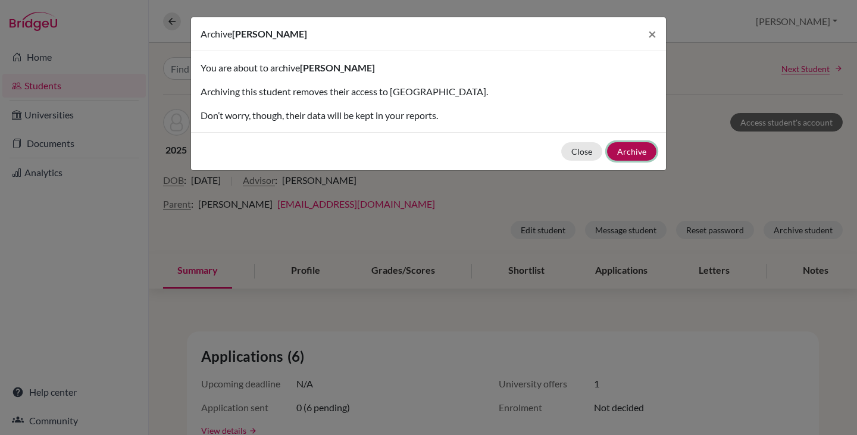
click at [648, 148] on button "Archive" at bounding box center [631, 151] width 49 height 18
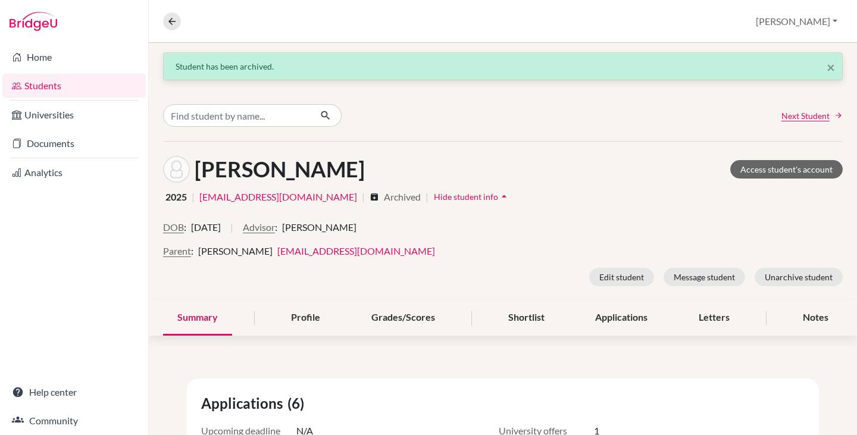
click at [35, 86] on link "Students" at bounding box center [73, 86] width 143 height 24
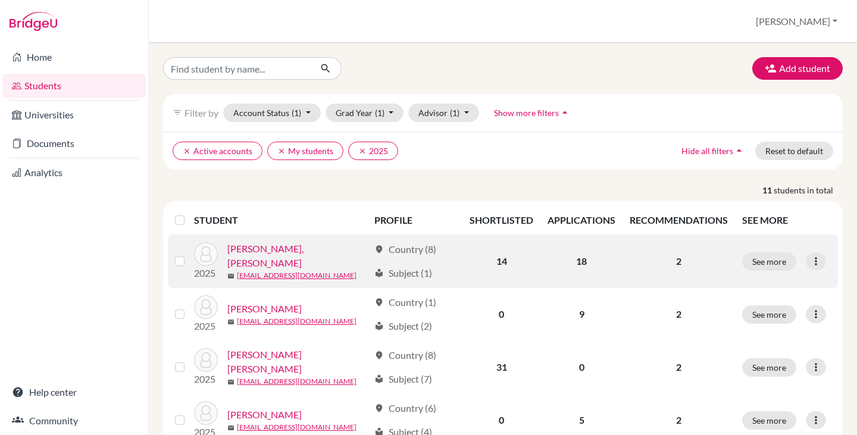
click at [279, 252] on link "[PERSON_NAME], [PERSON_NAME]" at bounding box center [298, 256] width 142 height 29
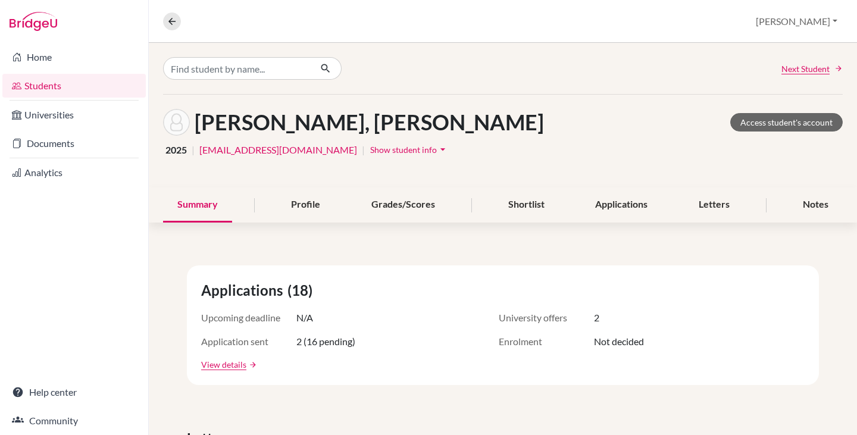
click at [370, 152] on span "Show student info" at bounding box center [403, 150] width 67 height 10
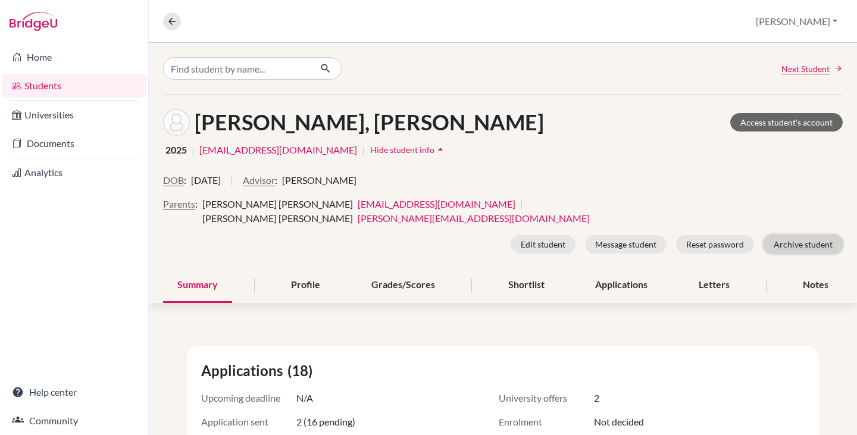
click at [787, 235] on button "Archive student" at bounding box center [803, 244] width 79 height 18
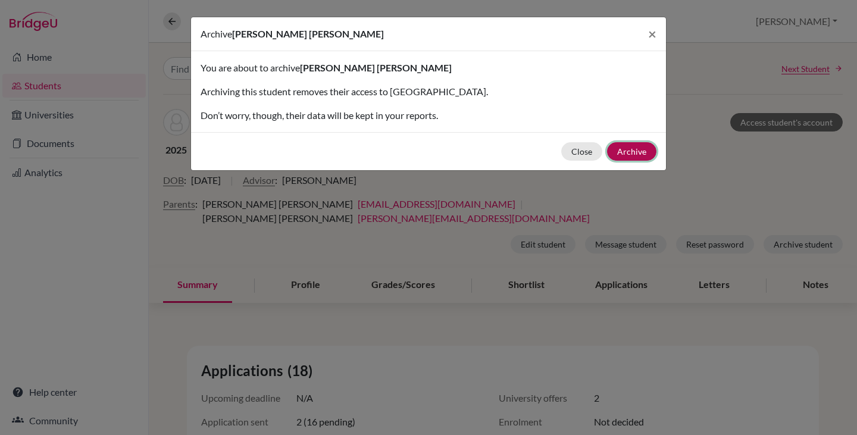
click at [642, 147] on button "Archive" at bounding box center [631, 151] width 49 height 18
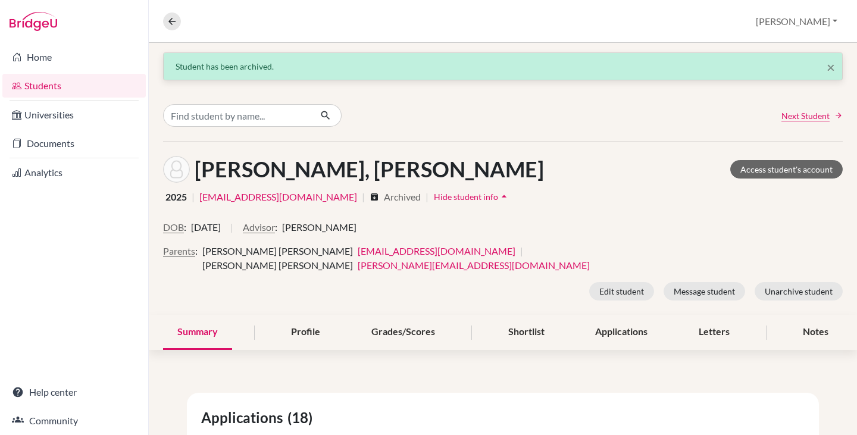
click at [40, 86] on link "Students" at bounding box center [73, 86] width 143 height 24
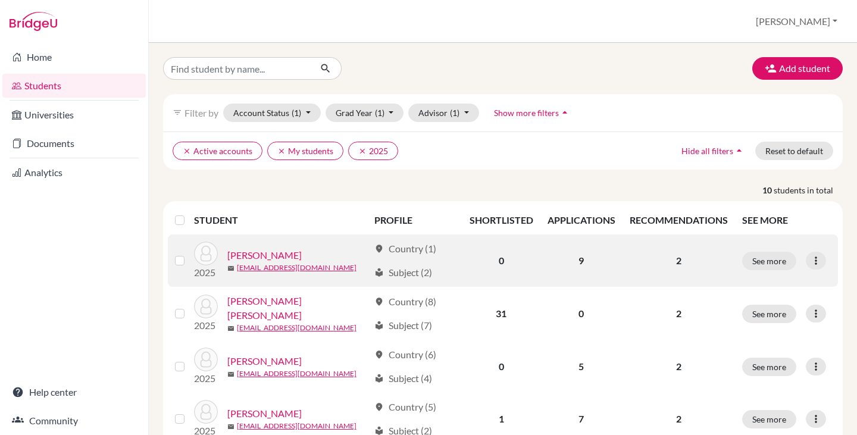
click at [260, 255] on link "Leite, Nicholas" at bounding box center [264, 255] width 74 height 14
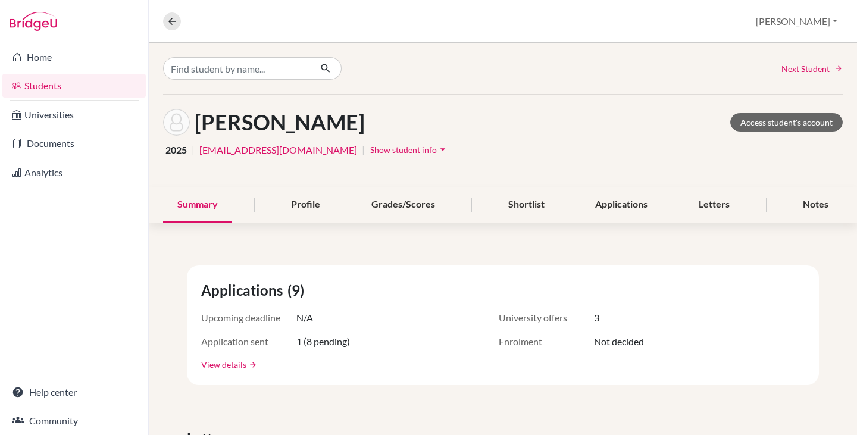
click at [370, 148] on span "Show student info" at bounding box center [403, 150] width 67 height 10
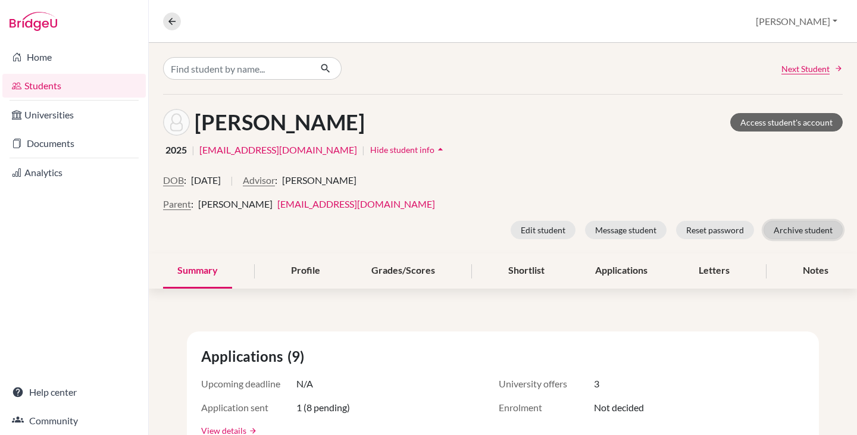
click at [809, 228] on button "Archive student" at bounding box center [803, 230] width 79 height 18
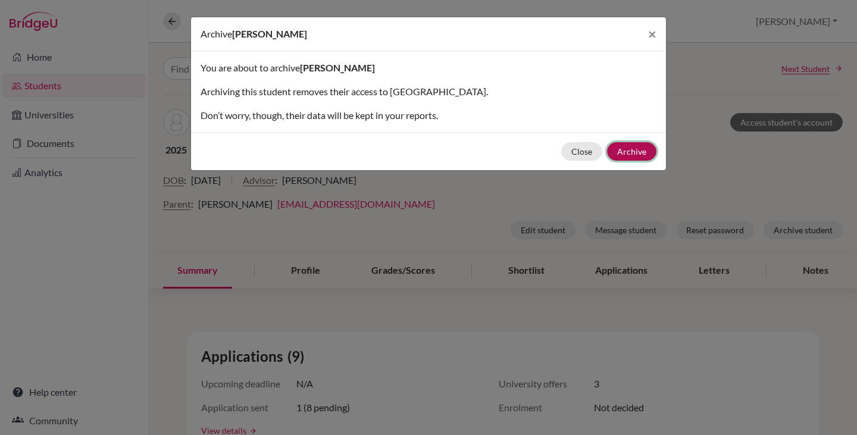
click at [626, 150] on button "Archive" at bounding box center [631, 151] width 49 height 18
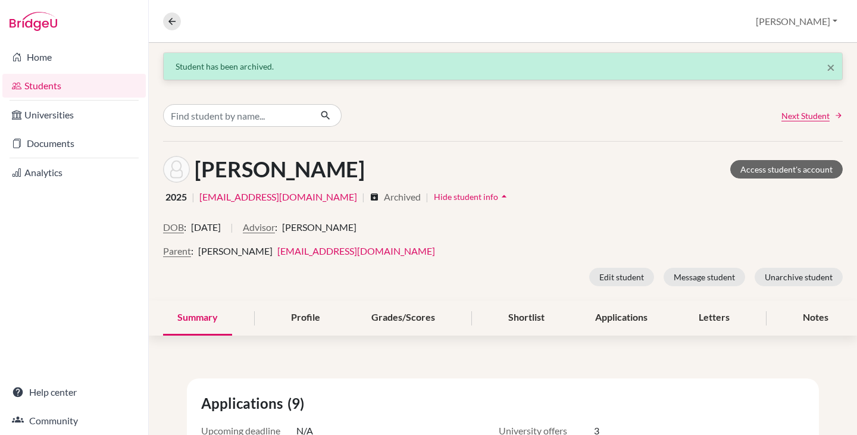
click at [43, 86] on link "Students" at bounding box center [73, 86] width 143 height 24
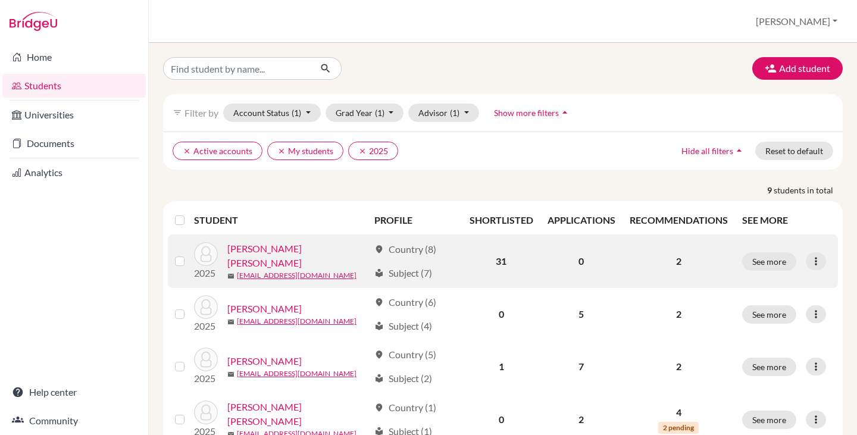
click at [255, 252] on link "[PERSON_NAME] [PERSON_NAME]" at bounding box center [298, 256] width 142 height 29
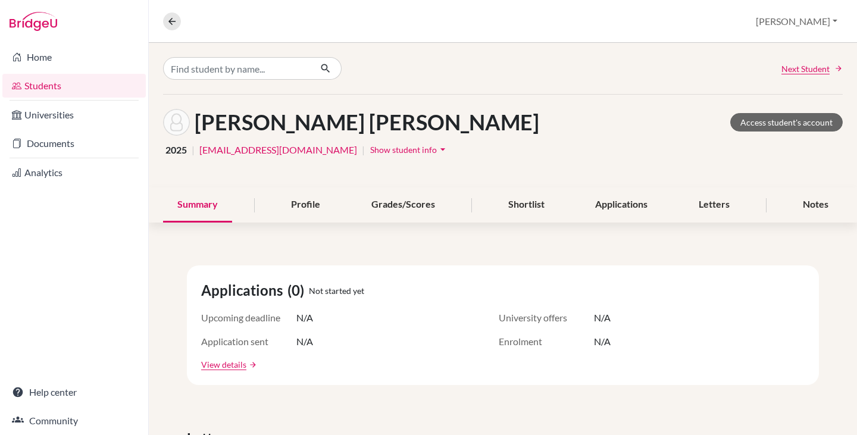
click at [370, 146] on span "Show student info" at bounding box center [403, 150] width 67 height 10
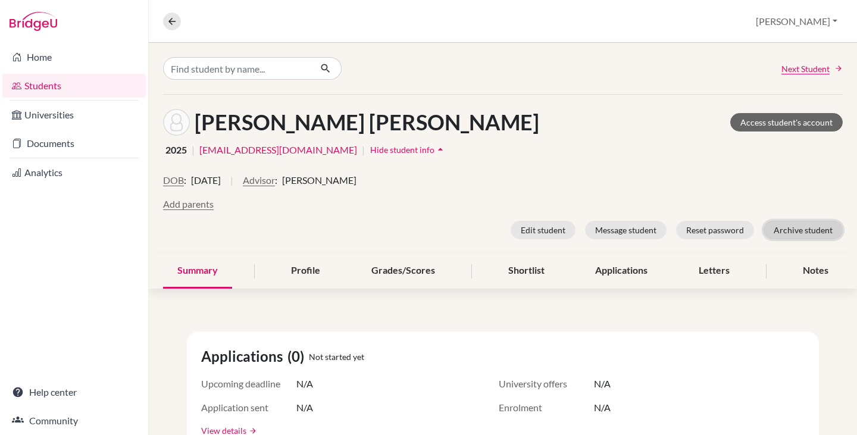
click at [791, 232] on button "Archive student" at bounding box center [803, 230] width 79 height 18
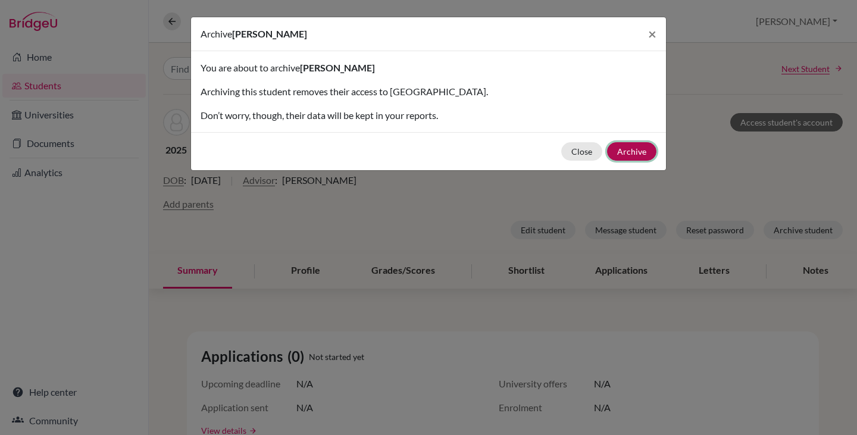
click at [639, 154] on button "Archive" at bounding box center [631, 151] width 49 height 18
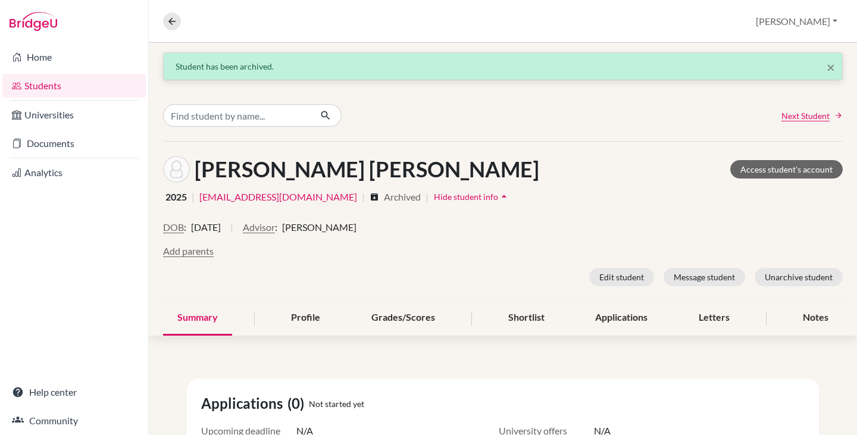
click at [18, 84] on icon at bounding box center [17, 86] width 10 height 14
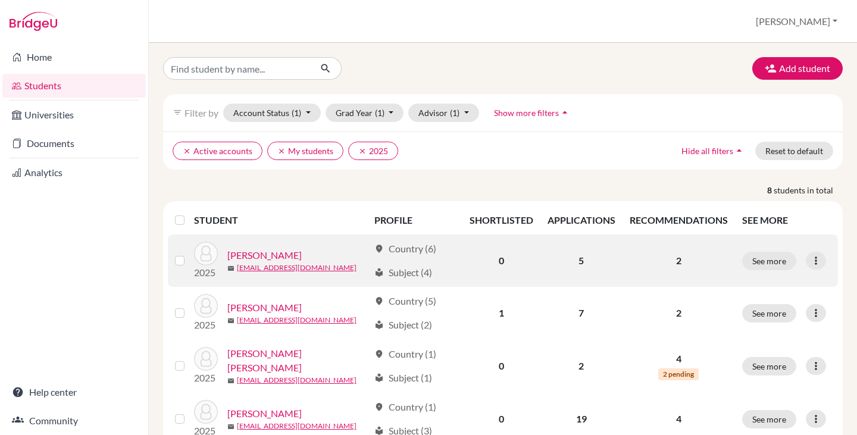
click at [282, 256] on link "[PERSON_NAME]" at bounding box center [264, 255] width 74 height 14
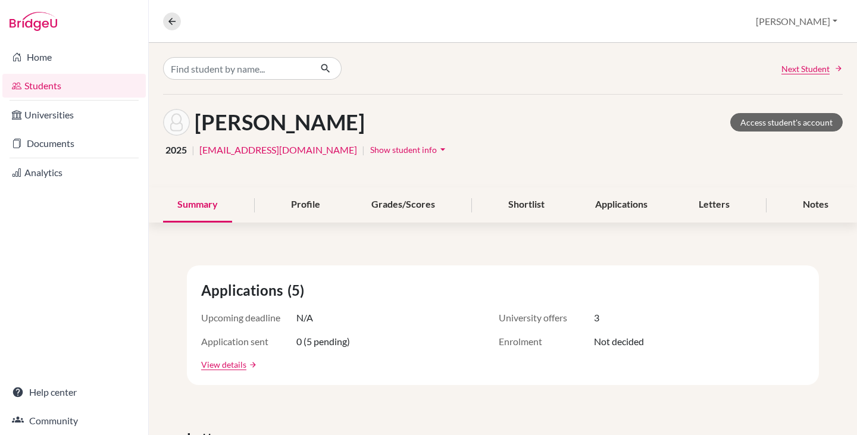
click at [370, 147] on span "Show student info" at bounding box center [403, 150] width 67 height 10
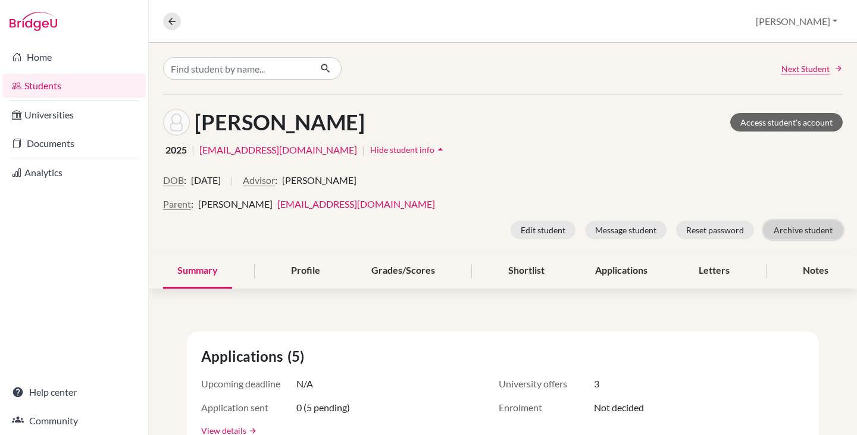
click at [790, 226] on button "Archive student" at bounding box center [803, 230] width 79 height 18
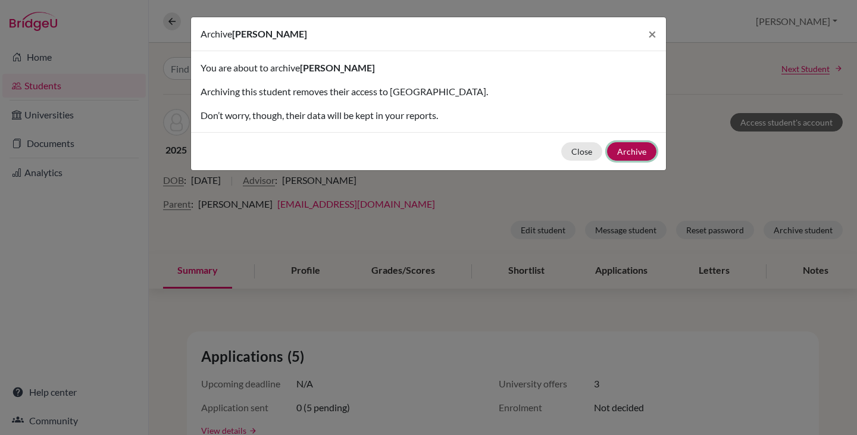
click at [637, 149] on button "Archive" at bounding box center [631, 151] width 49 height 18
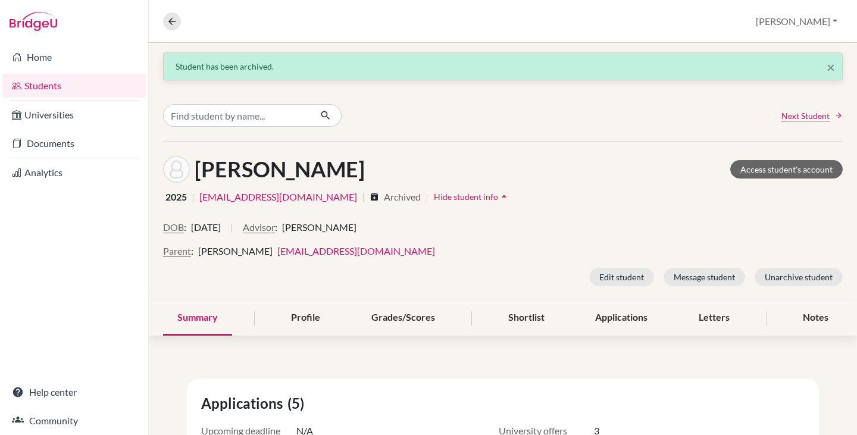
click at [31, 82] on link "Students" at bounding box center [73, 86] width 143 height 24
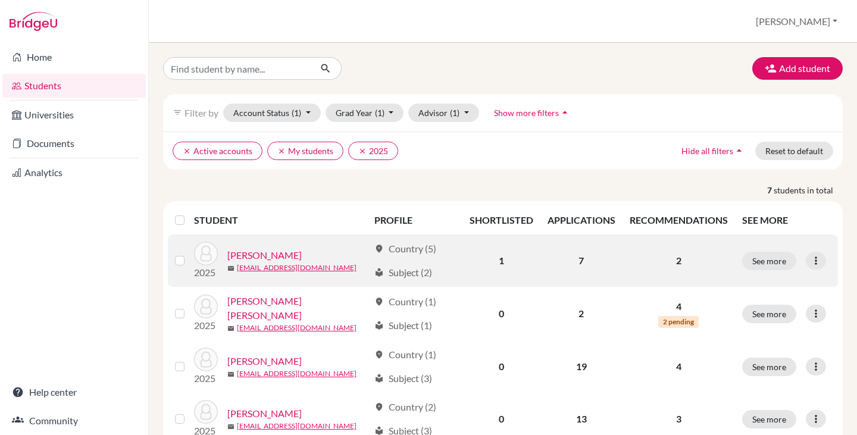
click at [282, 254] on link "[PERSON_NAME]" at bounding box center [264, 255] width 74 height 14
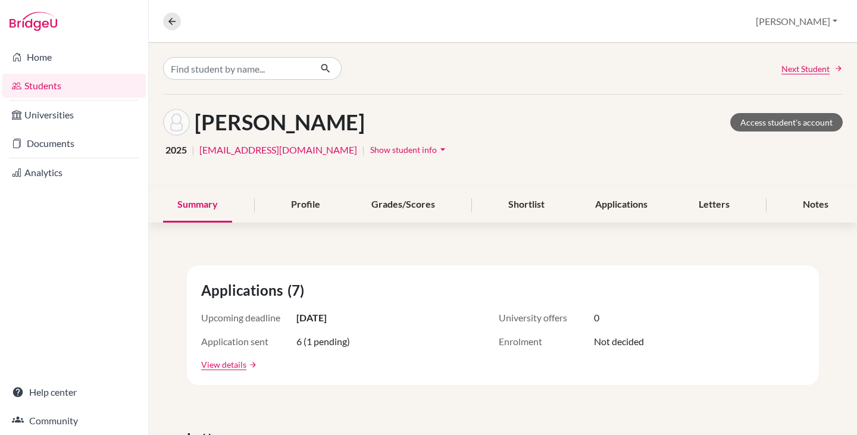
click at [49, 81] on link "Students" at bounding box center [73, 86] width 143 height 24
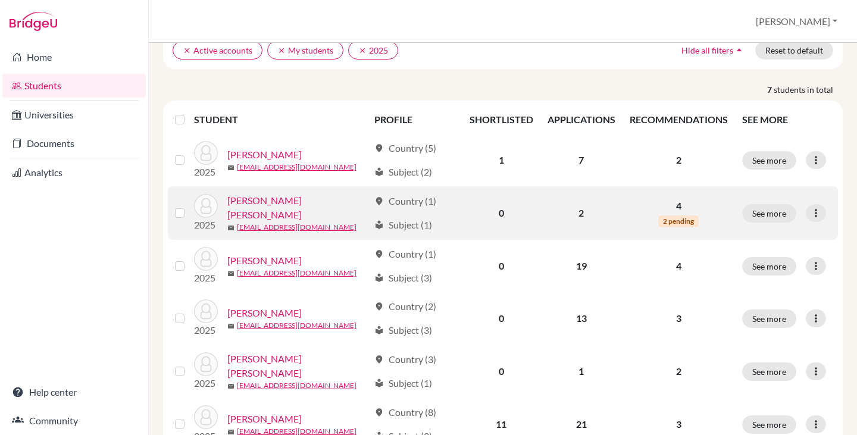
scroll to position [119, 0]
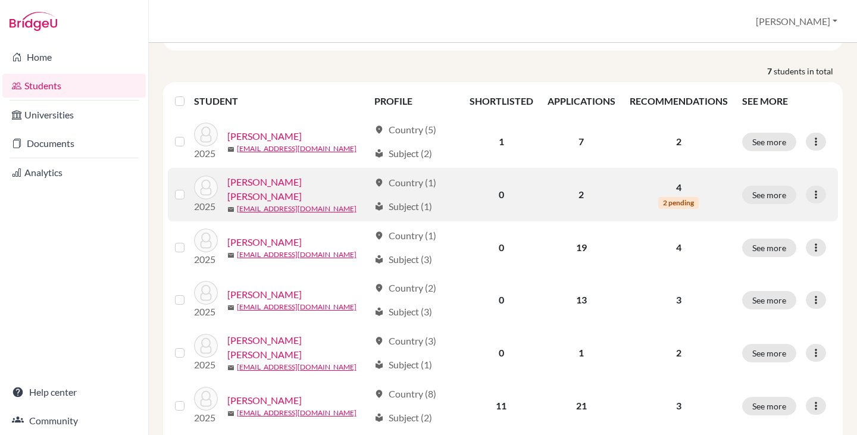
click at [297, 186] on link "Pinto da Fonseca, Joao Luiz" at bounding box center [298, 189] width 142 height 29
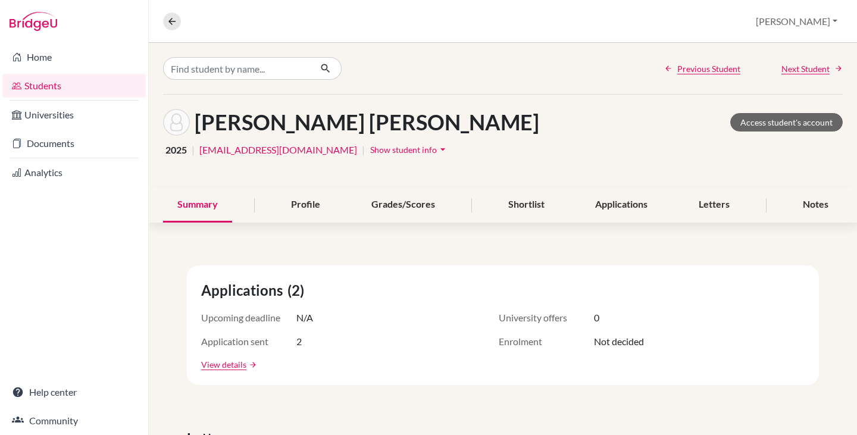
click at [370, 152] on span "Show student info" at bounding box center [403, 150] width 67 height 10
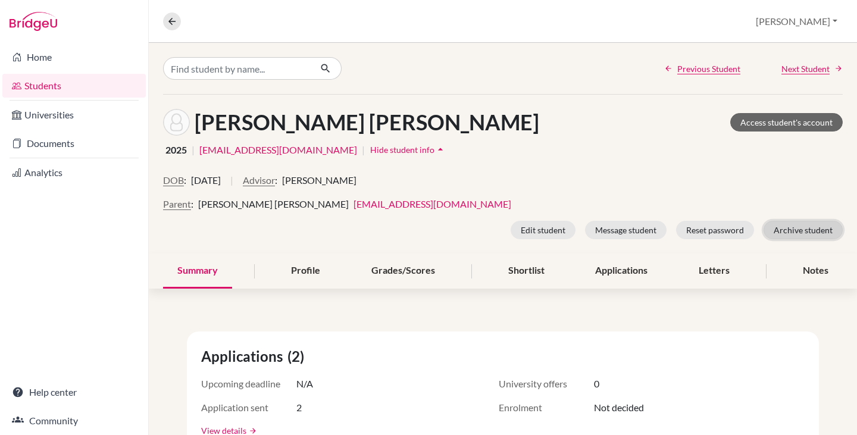
click at [797, 229] on button "Archive student" at bounding box center [803, 230] width 79 height 18
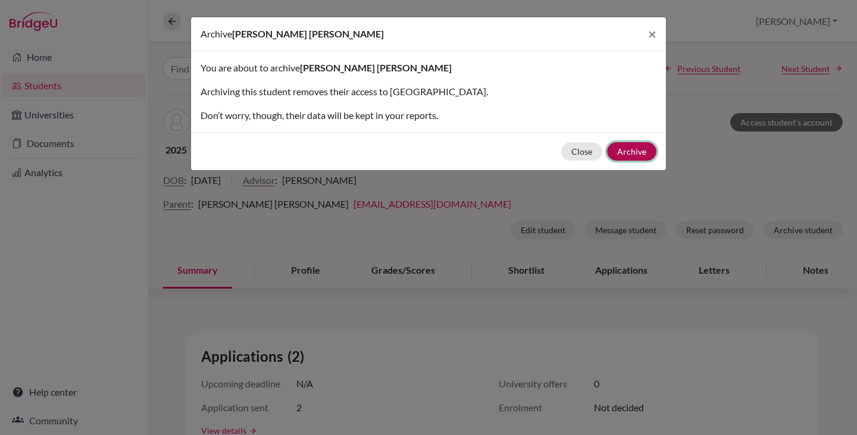
click at [633, 149] on button "Archive" at bounding box center [631, 151] width 49 height 18
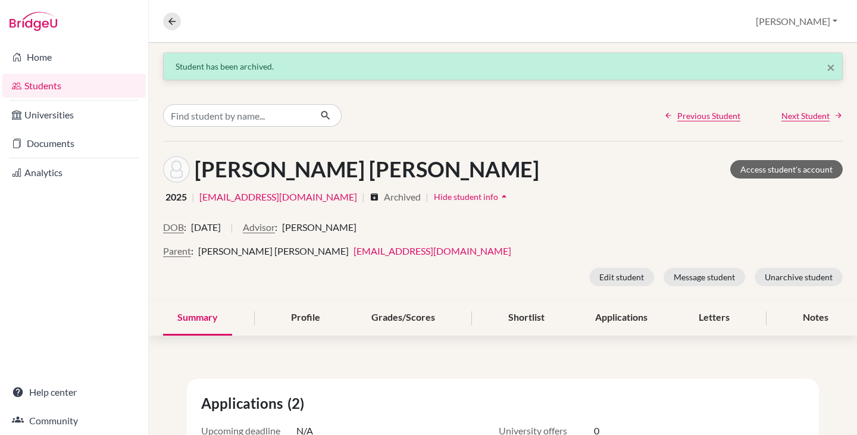
click at [47, 83] on link "Students" at bounding box center [73, 86] width 143 height 24
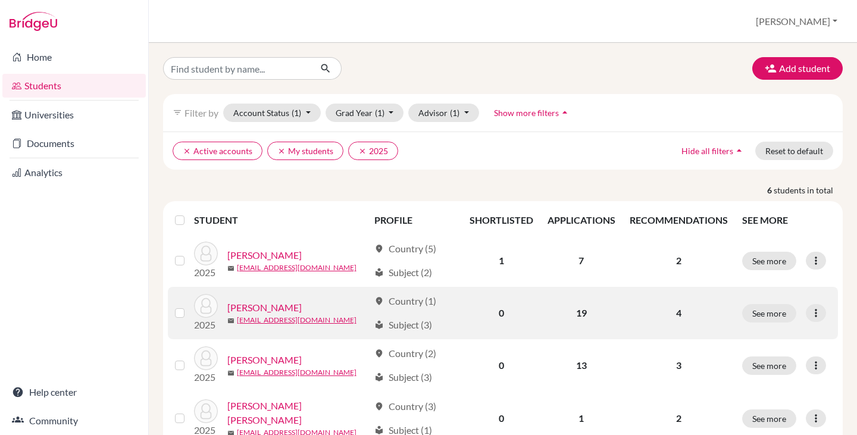
click at [256, 305] on link "Qiu, Tong" at bounding box center [264, 308] width 74 height 14
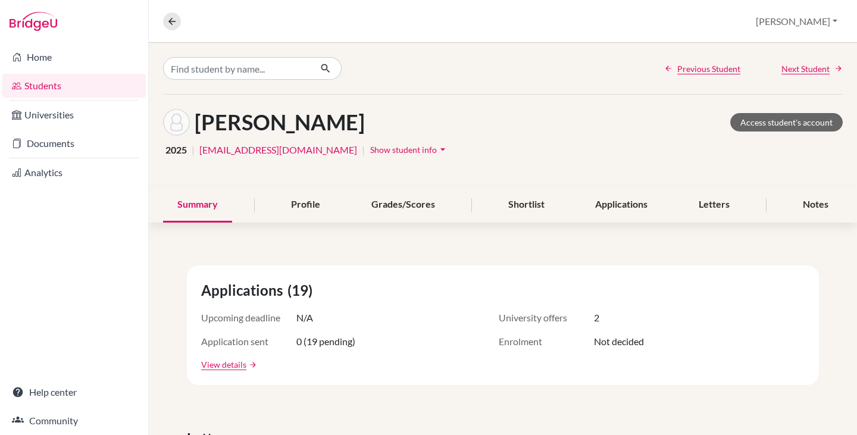
click at [370, 143] on button "Show student info arrow_drop_down" at bounding box center [410, 150] width 80 height 18
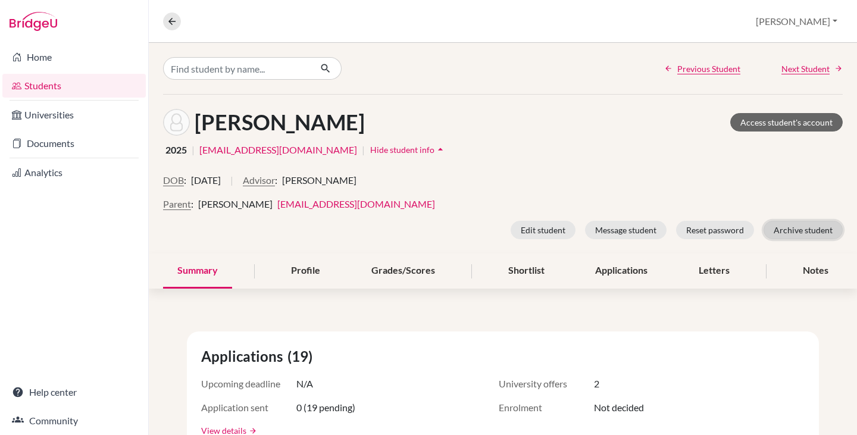
click at [799, 227] on button "Archive student" at bounding box center [803, 230] width 79 height 18
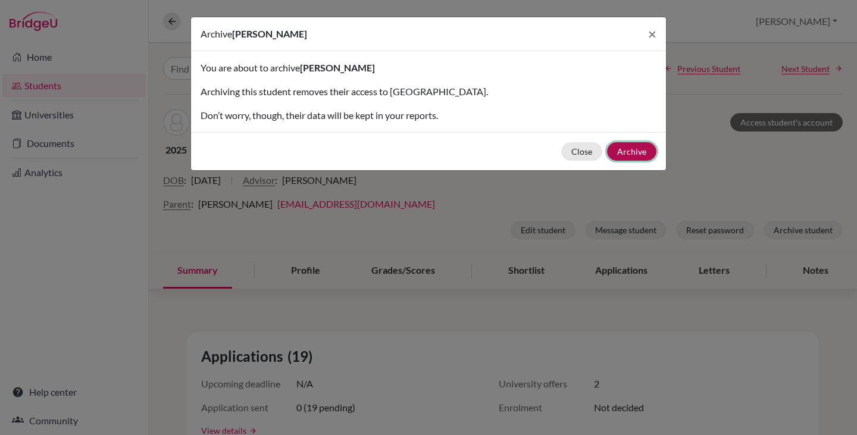
click at [625, 150] on button "Archive" at bounding box center [631, 151] width 49 height 18
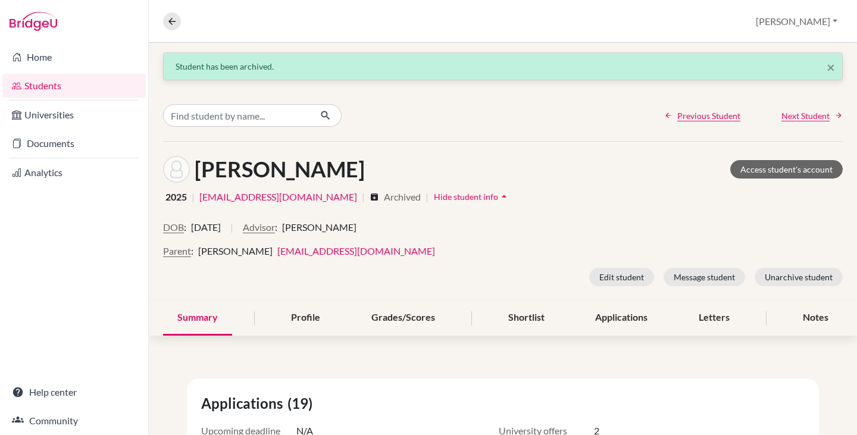
click at [39, 85] on link "Students" at bounding box center [73, 86] width 143 height 24
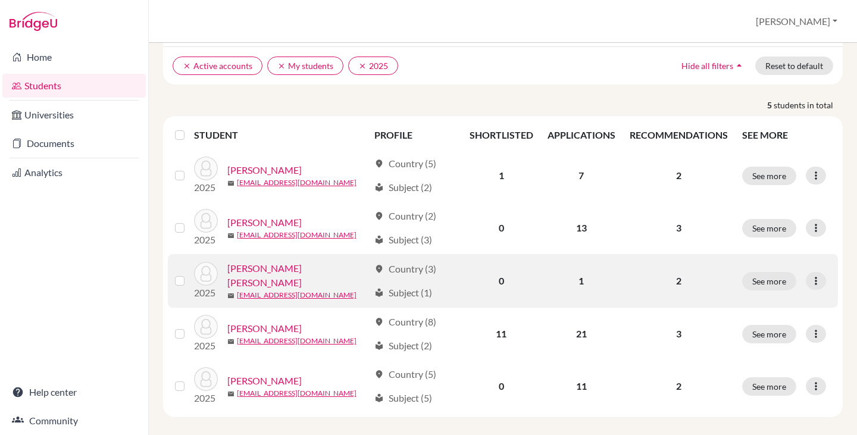
scroll to position [95, 0]
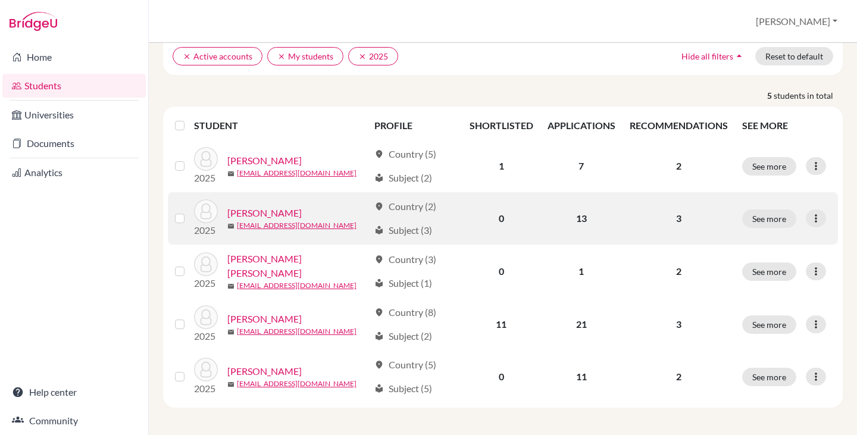
click at [264, 211] on link "[PERSON_NAME]" at bounding box center [264, 213] width 74 height 14
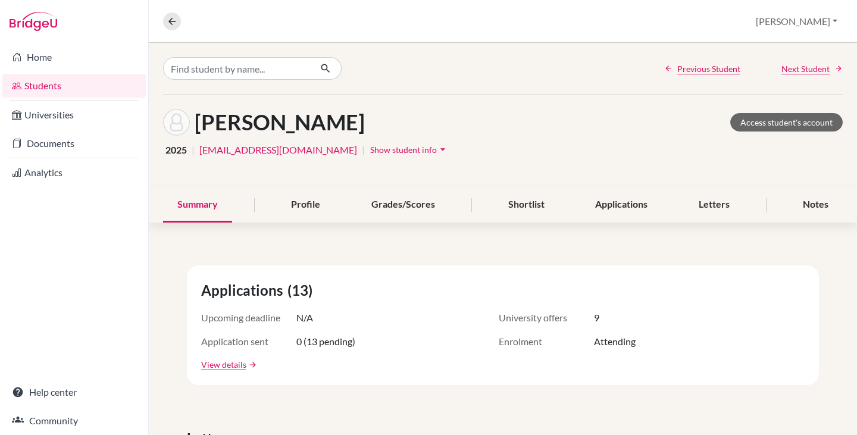
click at [370, 147] on span "Show student info" at bounding box center [403, 150] width 67 height 10
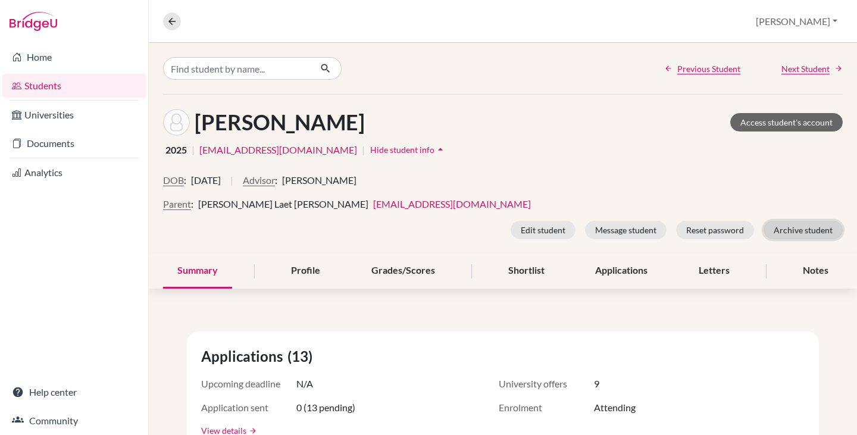
click at [798, 229] on button "Archive student" at bounding box center [803, 230] width 79 height 18
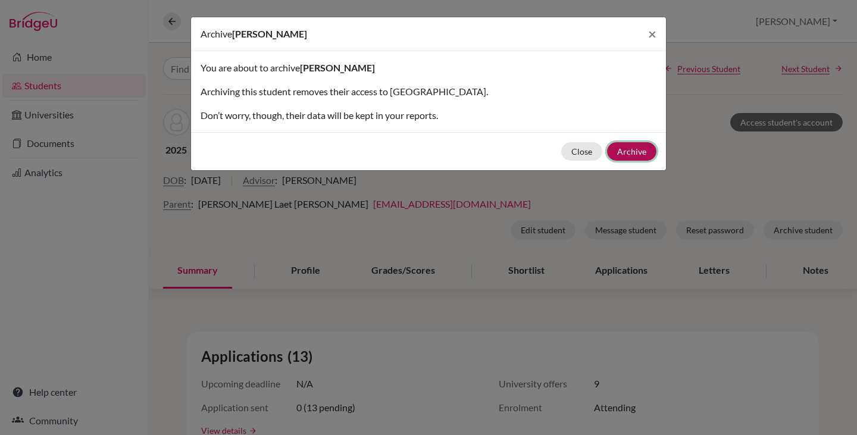
click at [638, 150] on button "Archive" at bounding box center [631, 151] width 49 height 18
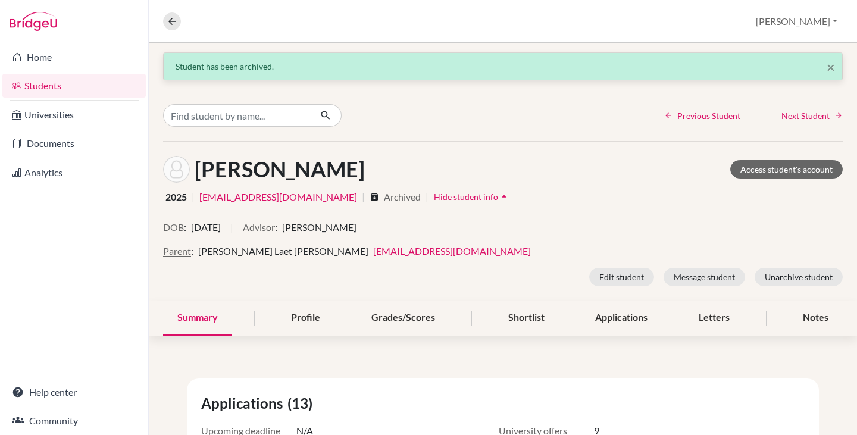
click at [56, 84] on link "Students" at bounding box center [73, 86] width 143 height 24
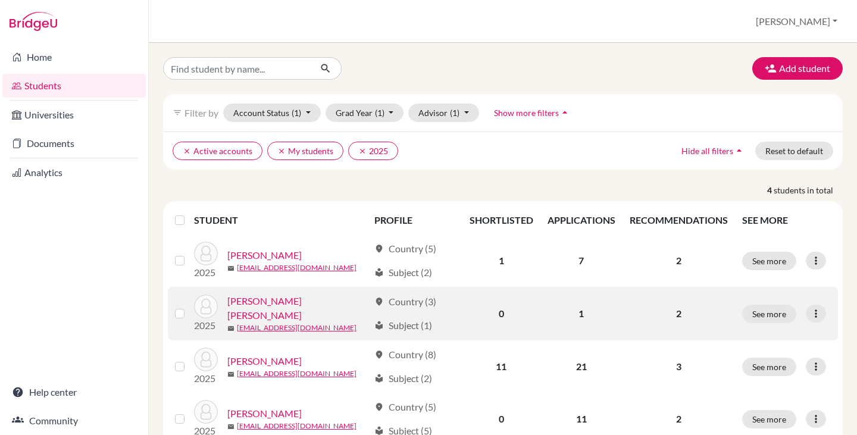
click at [270, 307] on link "Souza Gonzalez, Arthur" at bounding box center [298, 308] width 142 height 29
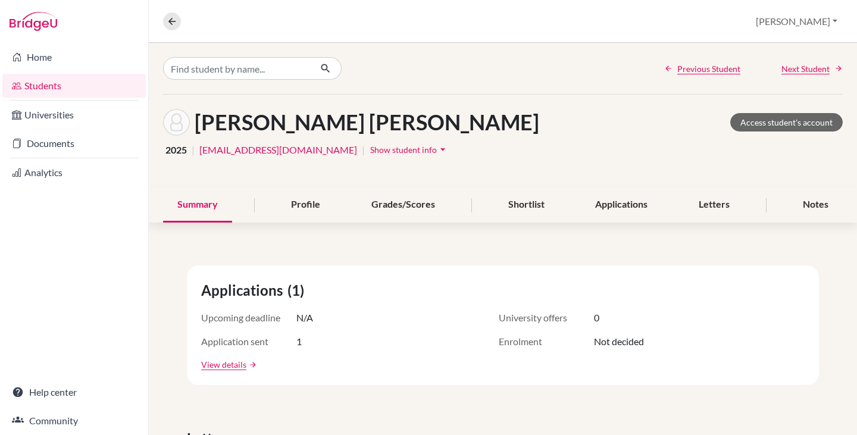
click at [370, 149] on span "Show student info" at bounding box center [403, 150] width 67 height 10
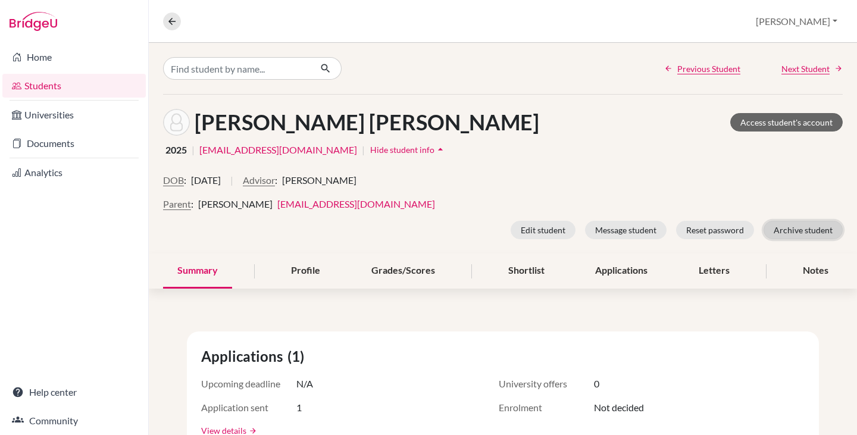
click at [791, 222] on button "Archive student" at bounding box center [803, 230] width 79 height 18
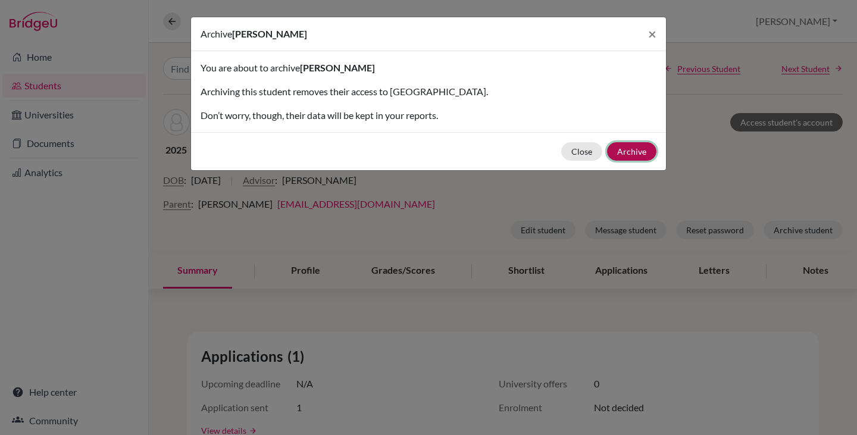
click at [643, 147] on button "Archive" at bounding box center [631, 151] width 49 height 18
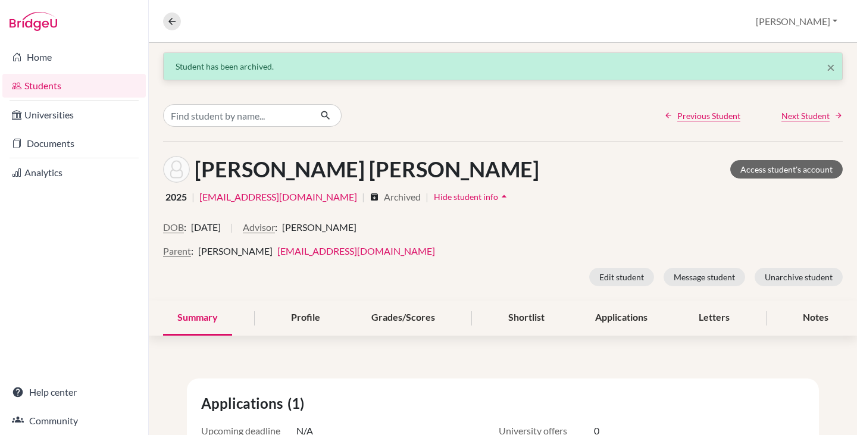
click at [42, 89] on link "Students" at bounding box center [73, 86] width 143 height 24
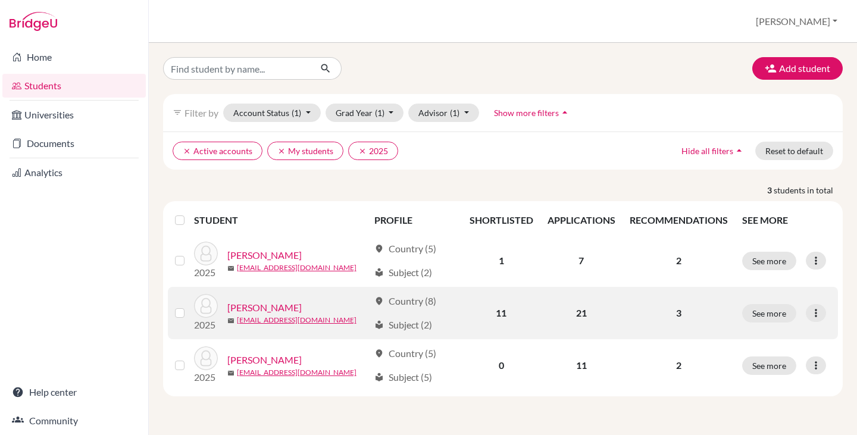
click at [281, 310] on link "[PERSON_NAME]" at bounding box center [264, 308] width 74 height 14
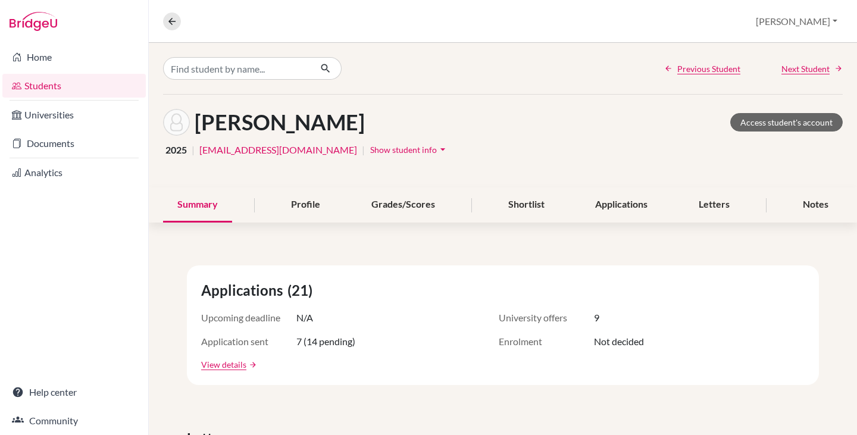
click at [370, 148] on span "Show student info" at bounding box center [403, 150] width 67 height 10
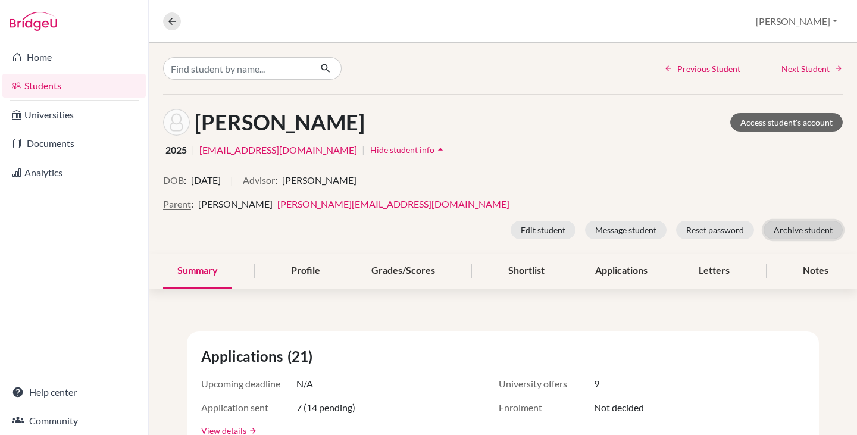
click at [779, 229] on button "Archive student" at bounding box center [803, 230] width 79 height 18
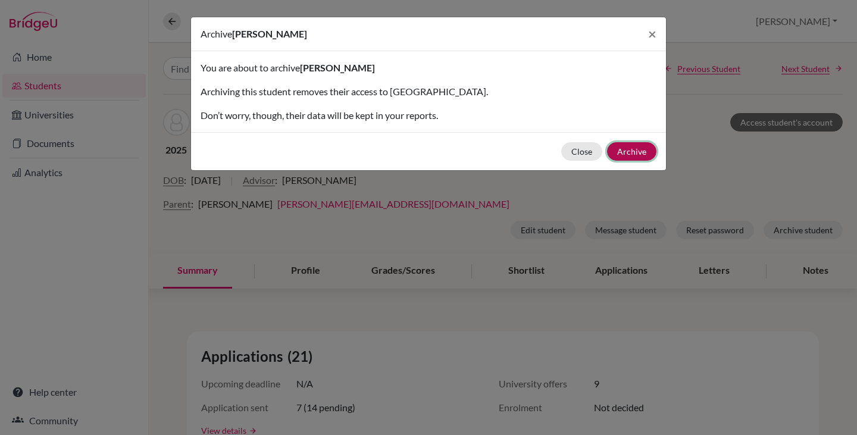
click at [633, 150] on button "Archive" at bounding box center [631, 151] width 49 height 18
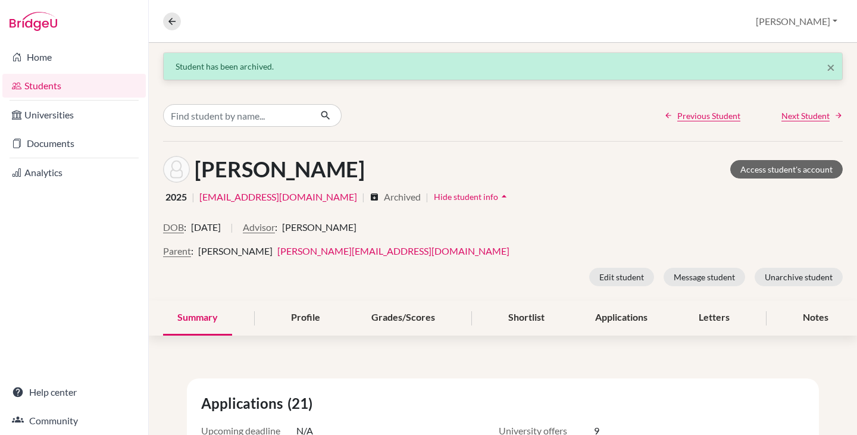
click at [39, 85] on link "Students" at bounding box center [73, 86] width 143 height 24
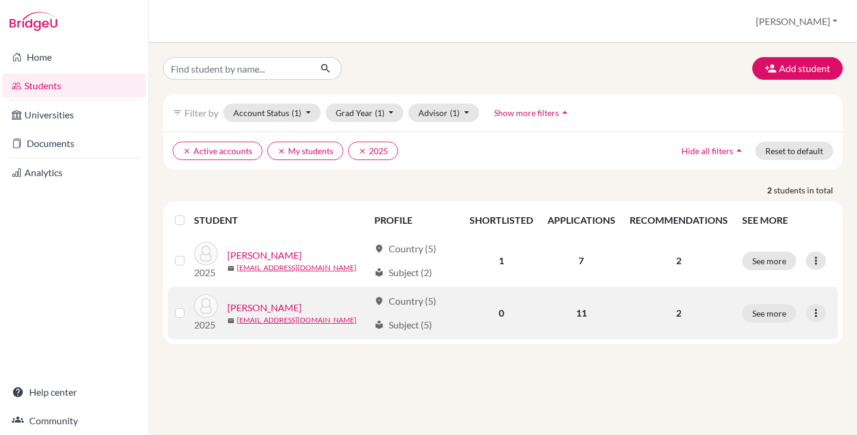
click at [279, 308] on link "Zhang , Karyna" at bounding box center [264, 308] width 74 height 14
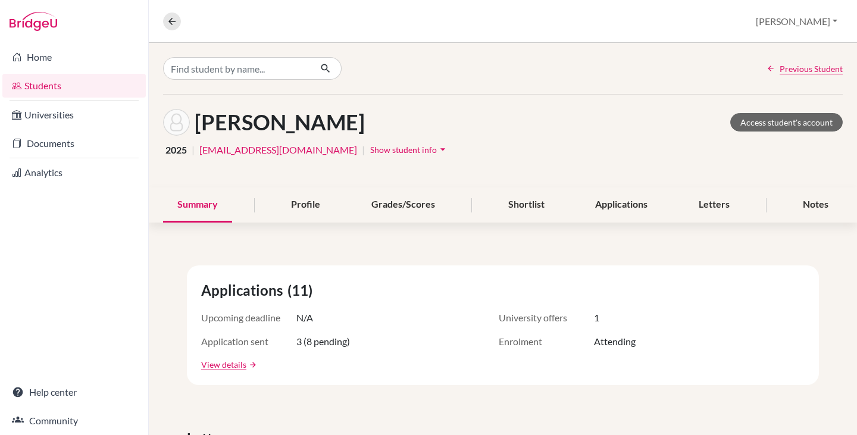
click at [370, 150] on span "Show student info" at bounding box center [403, 150] width 67 height 10
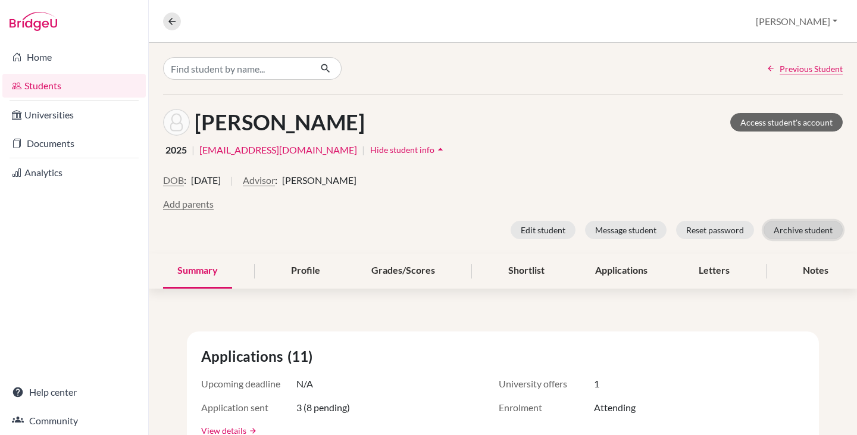
click at [800, 226] on button "Archive student" at bounding box center [803, 230] width 79 height 18
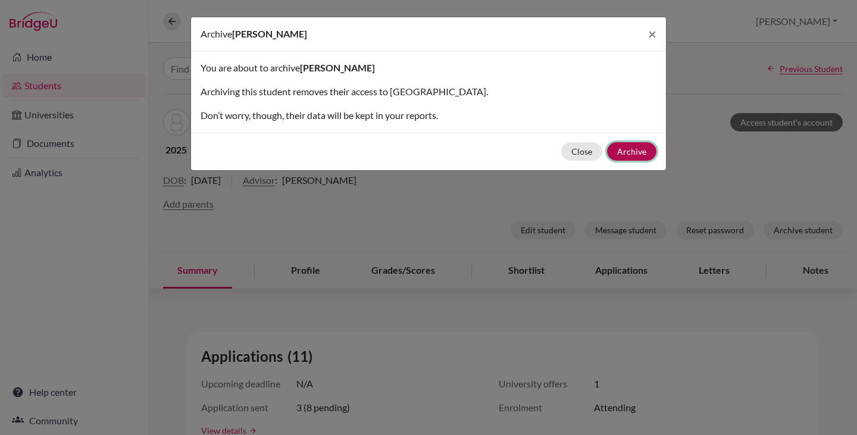
click at [643, 146] on button "Archive" at bounding box center [631, 151] width 49 height 18
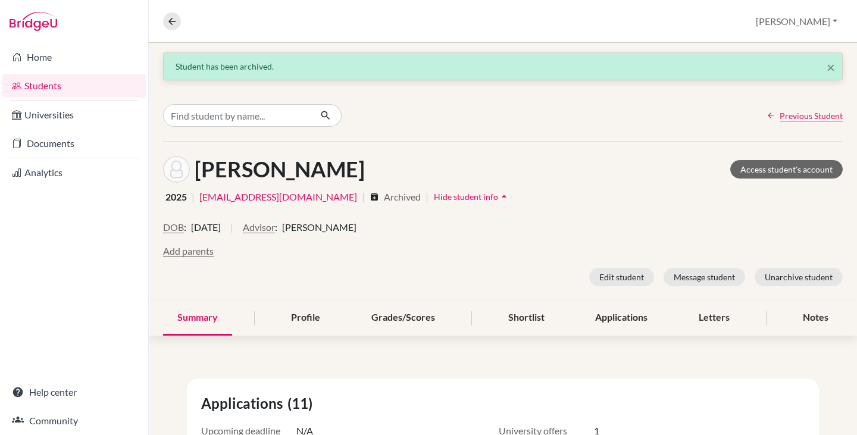
click at [30, 78] on link "Students" at bounding box center [73, 86] width 143 height 24
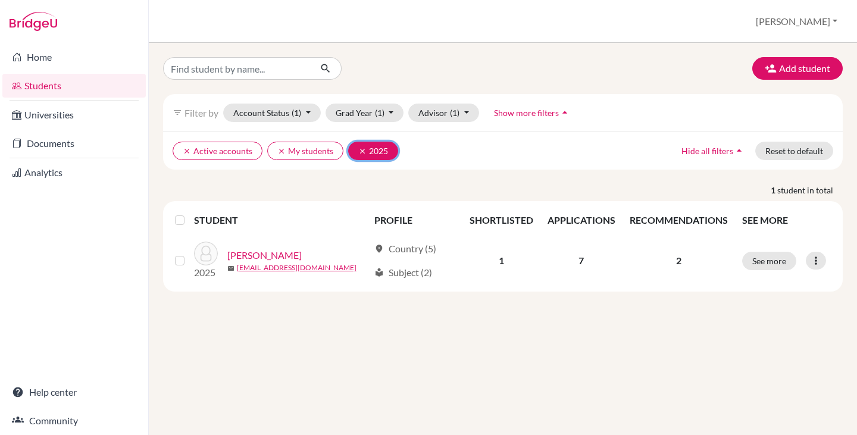
click at [362, 150] on icon "clear" at bounding box center [362, 151] width 8 height 8
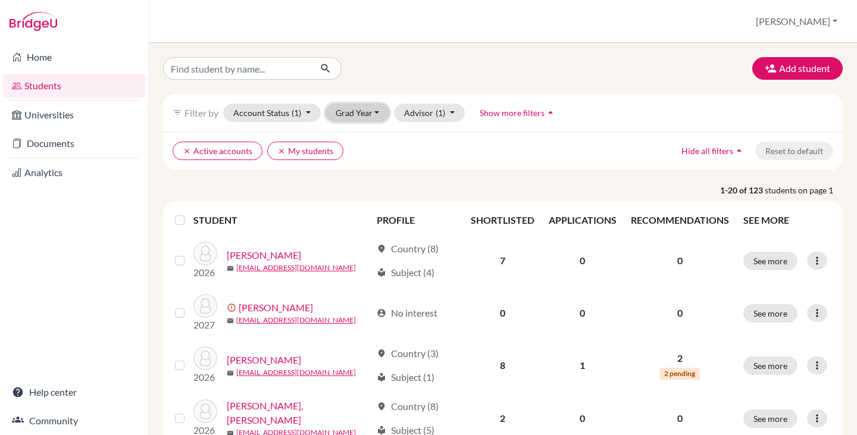
click at [375, 113] on button "Grad Year" at bounding box center [358, 113] width 64 height 18
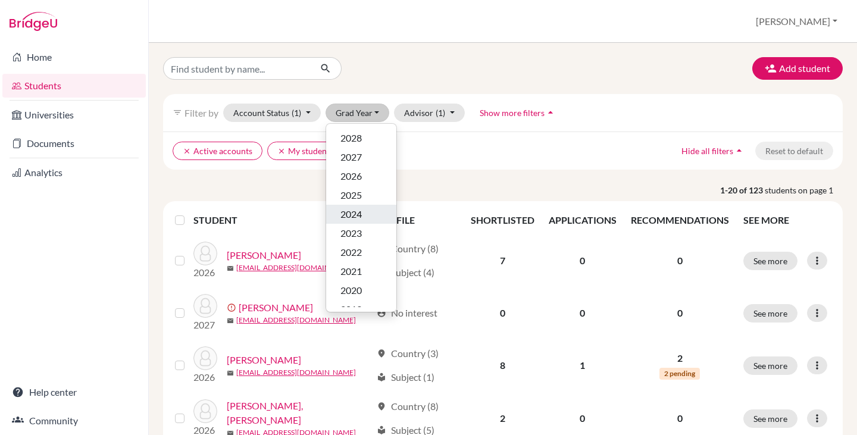
click at [357, 216] on span "2024" at bounding box center [351, 214] width 21 height 14
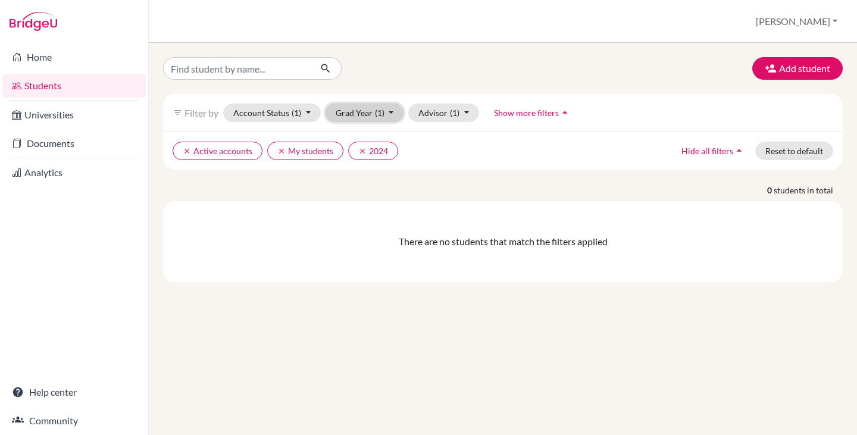
click at [365, 109] on button "Grad Year (1)" at bounding box center [365, 113] width 79 height 18
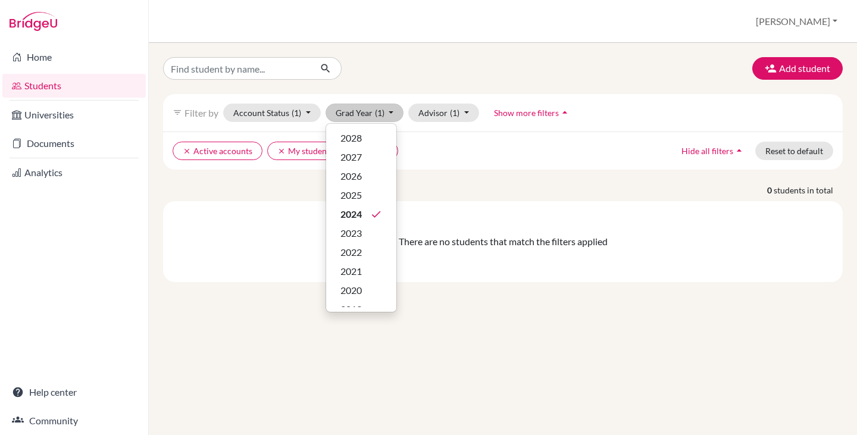
click at [467, 154] on ul "clear Active accounts clear My students clear 2024" at bounding box center [421, 151] width 496 height 18
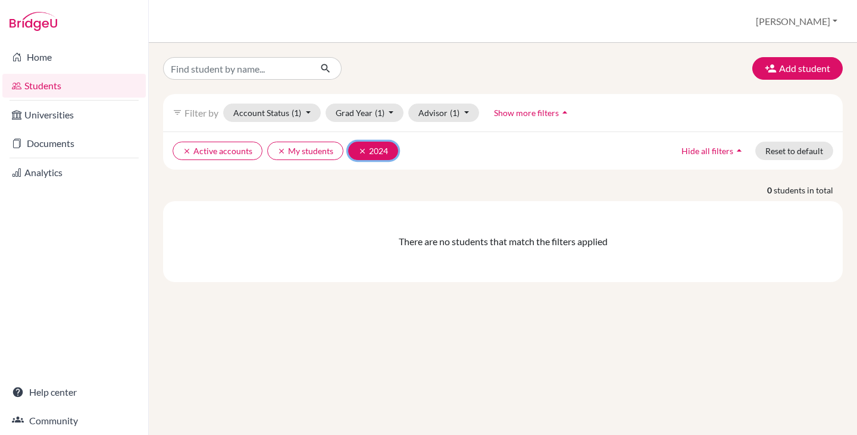
click at [361, 148] on icon "clear" at bounding box center [362, 151] width 8 height 8
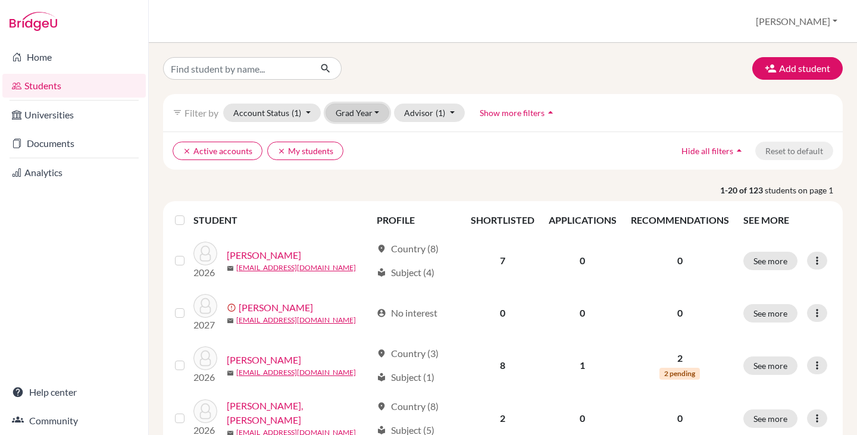
click at [370, 112] on button "Grad Year" at bounding box center [358, 113] width 64 height 18
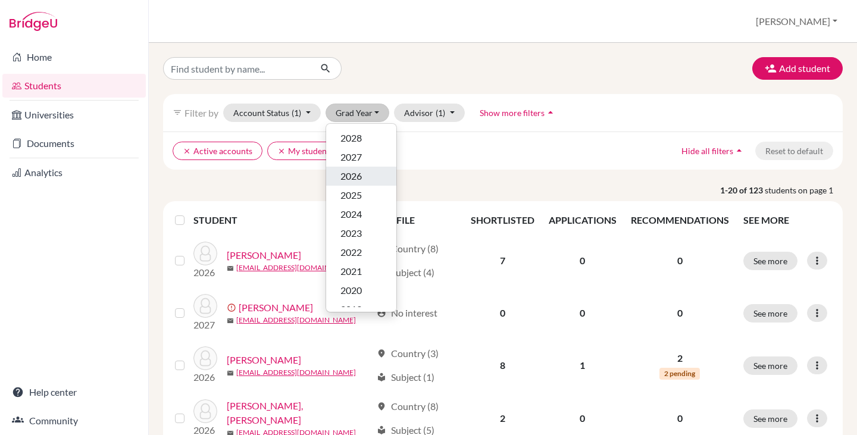
click at [360, 177] on span "2026" at bounding box center [351, 176] width 21 height 14
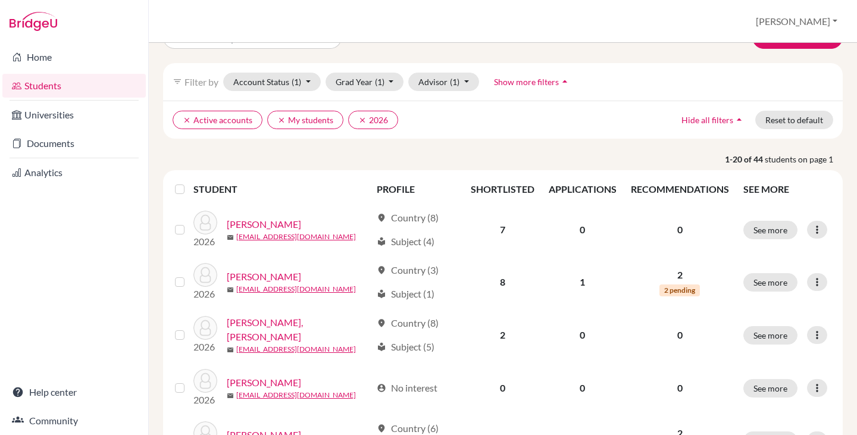
scroll to position [60, 0]
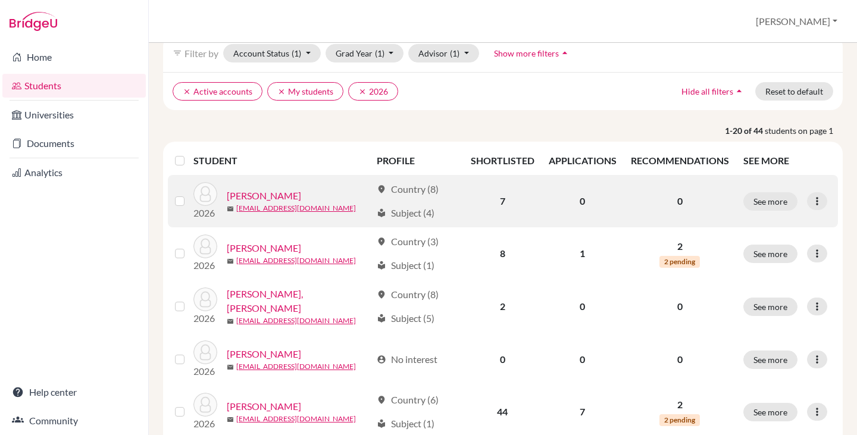
click at [275, 193] on link "Alchorne, Lara" at bounding box center [264, 196] width 74 height 14
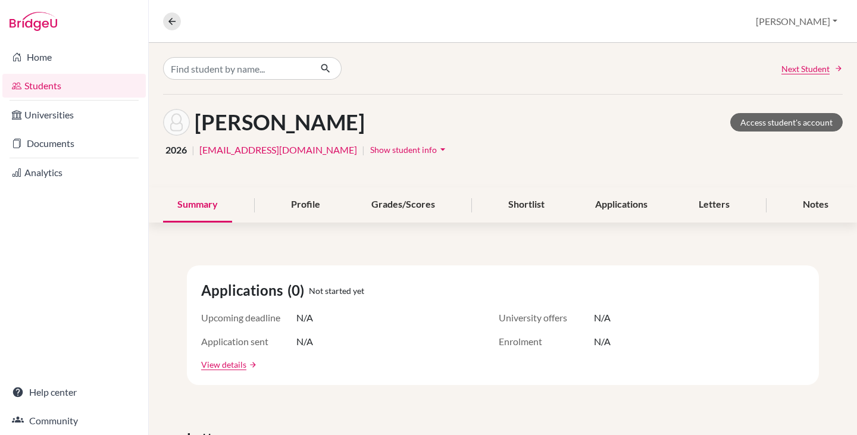
click at [437, 149] on icon "arrow_drop_down" at bounding box center [443, 149] width 12 height 12
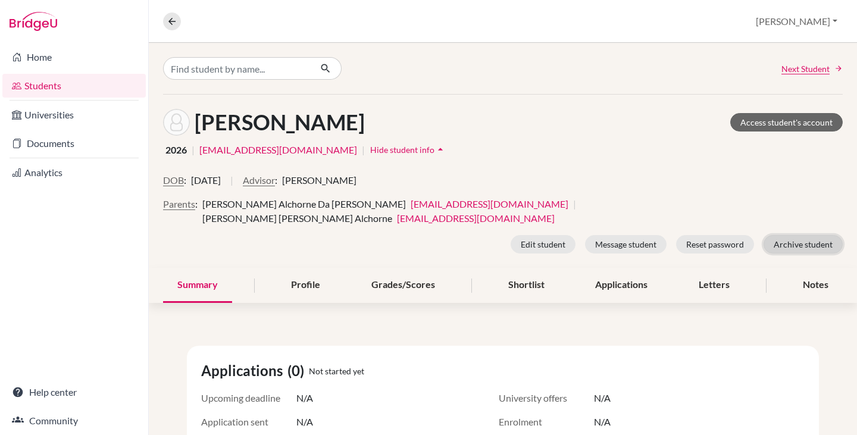
click at [809, 235] on button "Archive student" at bounding box center [803, 244] width 79 height 18
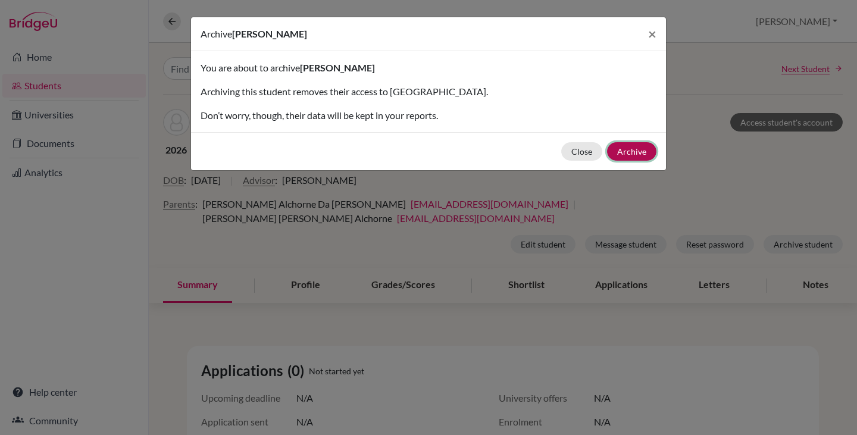
click at [646, 148] on button "Archive" at bounding box center [631, 151] width 49 height 18
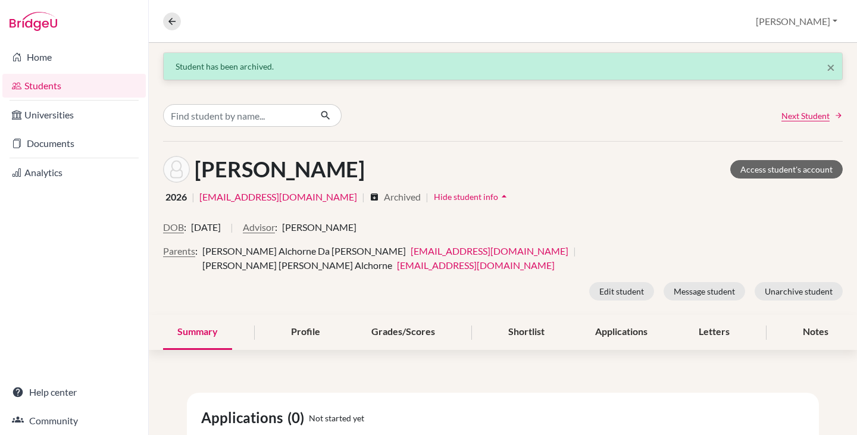
click at [34, 81] on link "Students" at bounding box center [73, 86] width 143 height 24
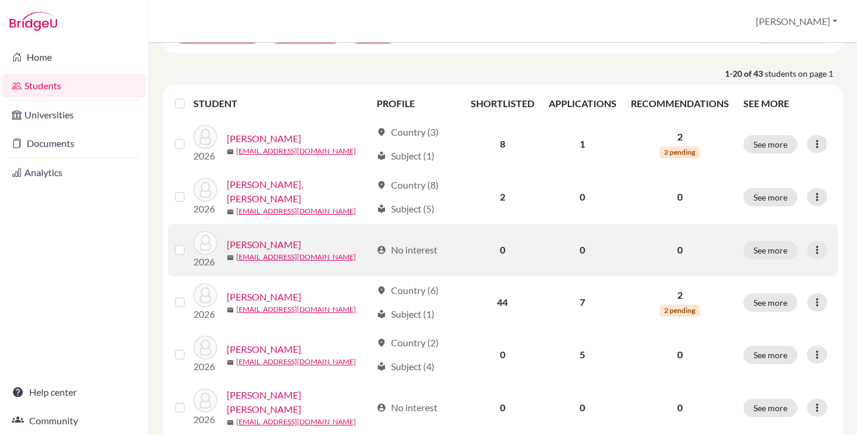
scroll to position [119, 0]
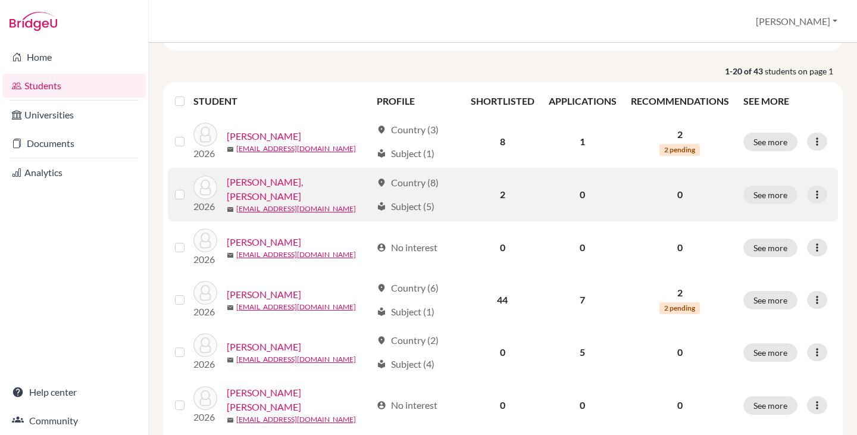
click at [319, 186] on link "[PERSON_NAME], [PERSON_NAME]" at bounding box center [299, 189] width 145 height 29
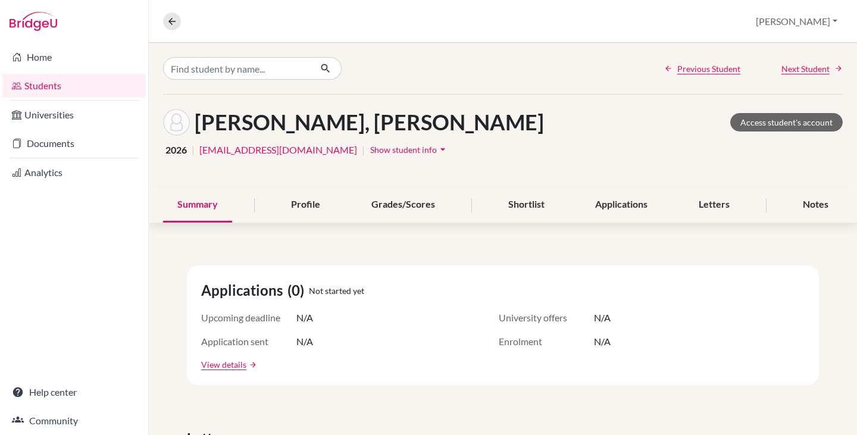
click at [370, 146] on span "Show student info" at bounding box center [403, 150] width 67 height 10
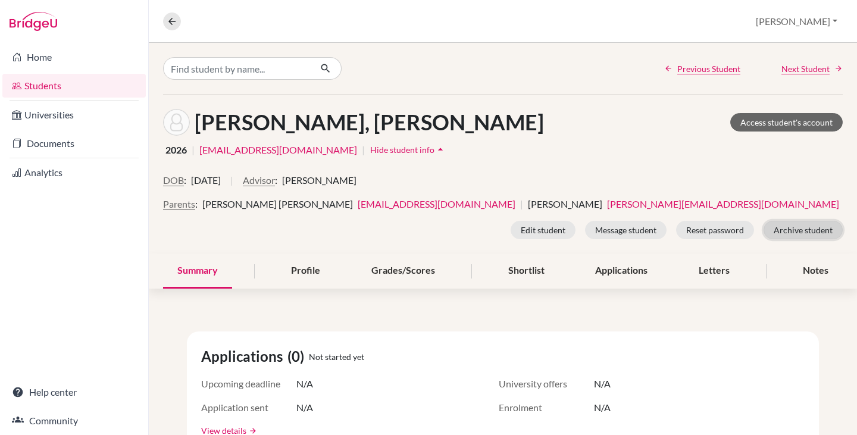
click at [791, 232] on button "Archive student" at bounding box center [803, 230] width 79 height 18
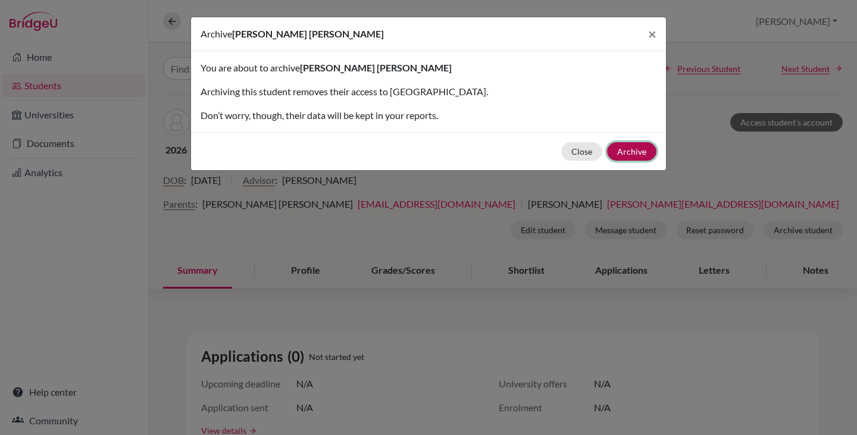
click at [635, 148] on button "Archive" at bounding box center [631, 151] width 49 height 18
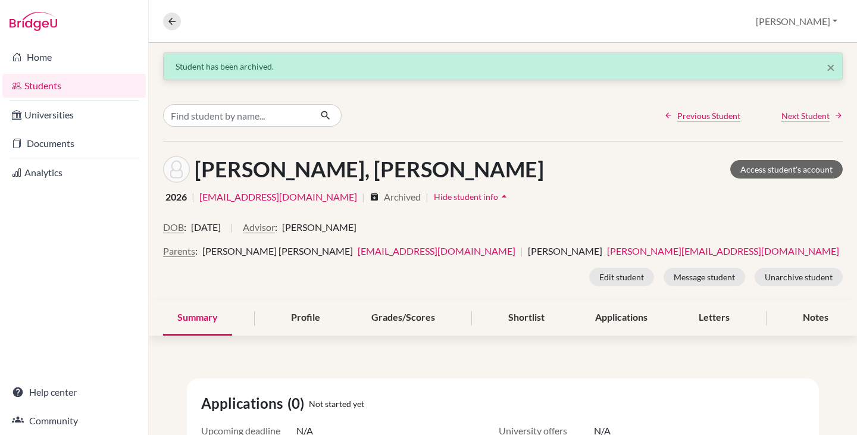
click at [29, 85] on link "Students" at bounding box center [73, 86] width 143 height 24
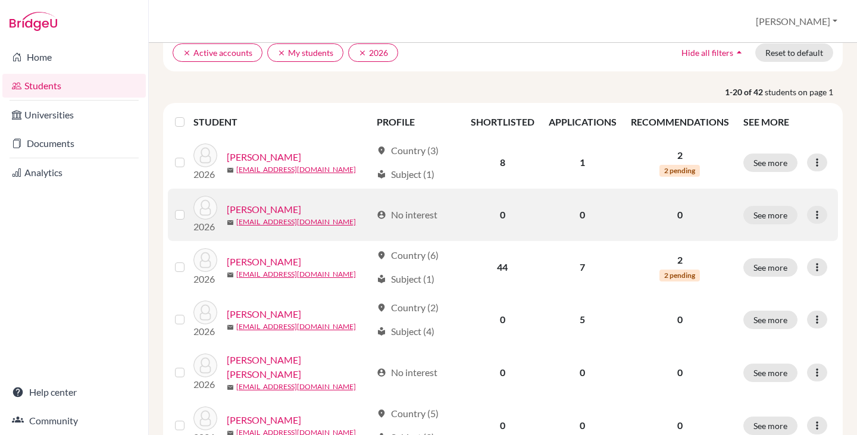
scroll to position [119, 0]
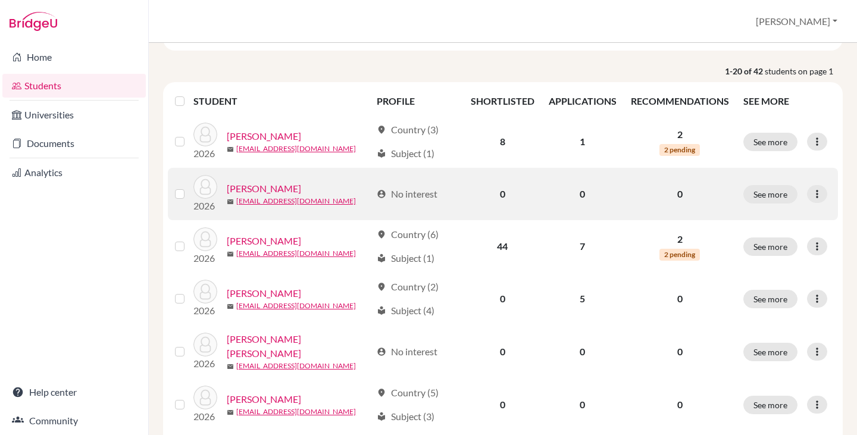
click at [260, 186] on link "Barnes, Isabella" at bounding box center [264, 189] width 74 height 14
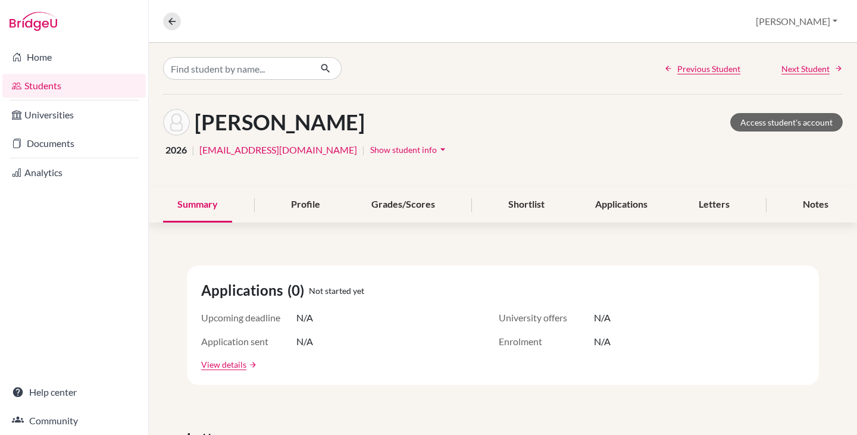
click at [437, 152] on icon "arrow_drop_down" at bounding box center [443, 149] width 12 height 12
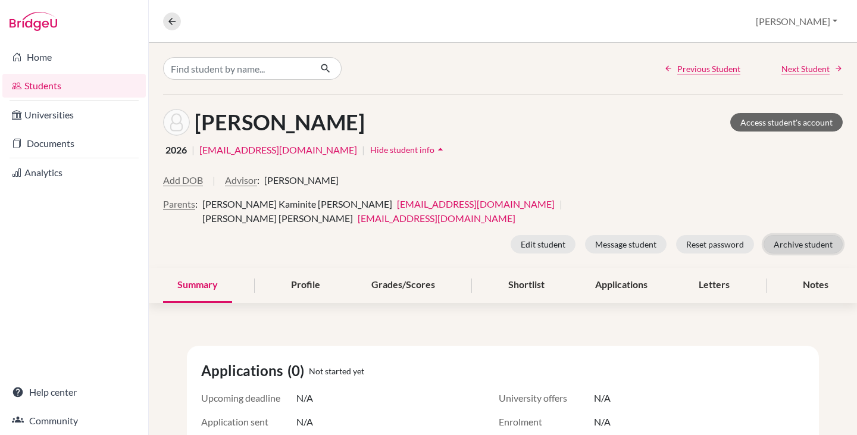
click at [793, 235] on button "Archive student" at bounding box center [803, 244] width 79 height 18
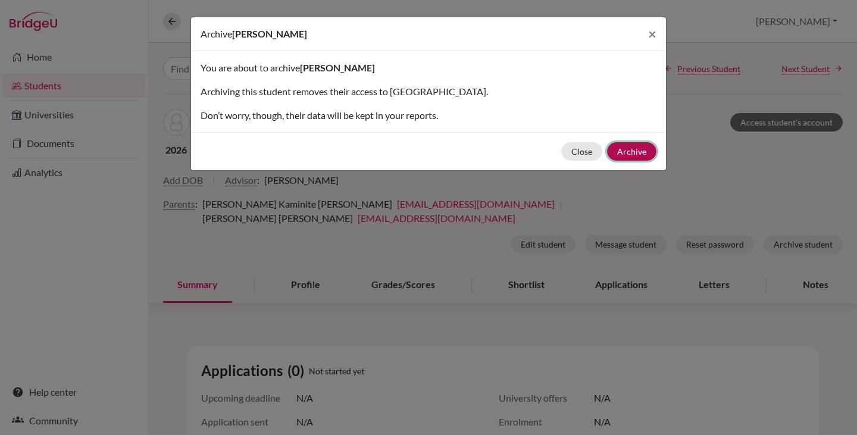
click at [648, 150] on button "Archive" at bounding box center [631, 151] width 49 height 18
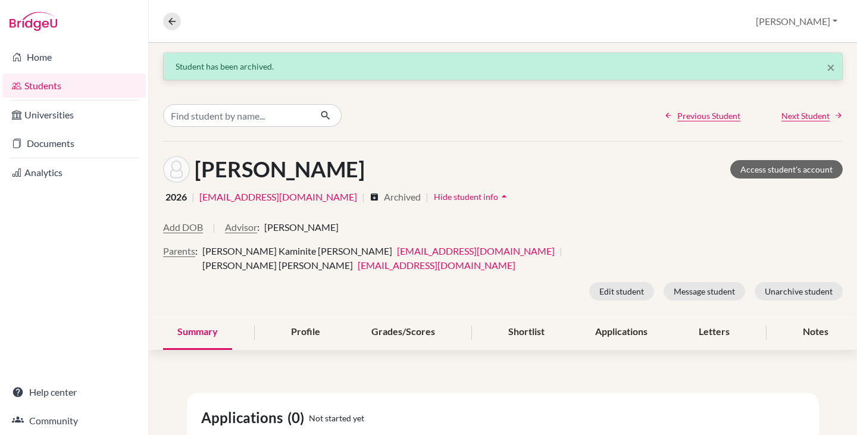
click at [43, 88] on link "Students" at bounding box center [73, 86] width 143 height 24
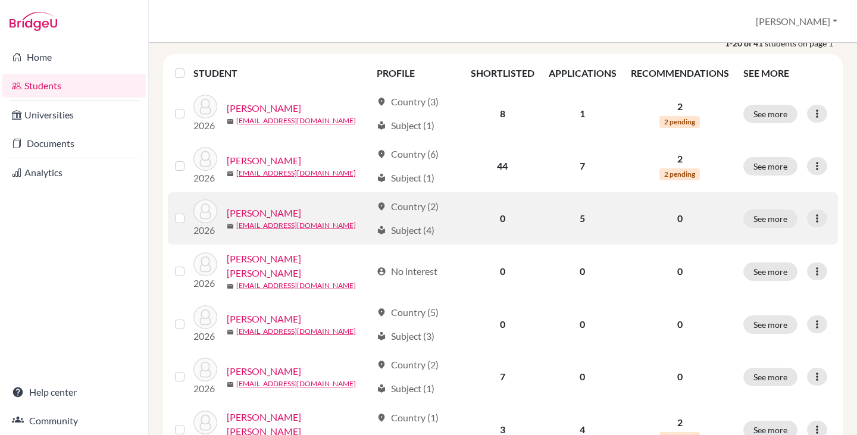
scroll to position [179, 0]
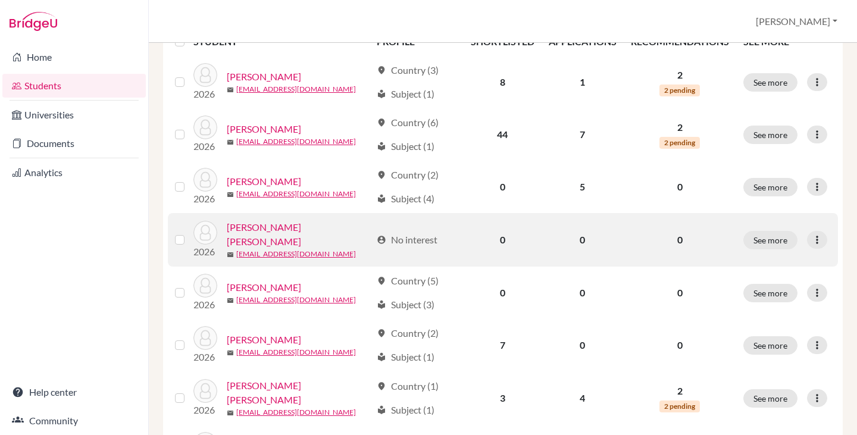
click at [316, 231] on link "[PERSON_NAME] [PERSON_NAME]" at bounding box center [299, 234] width 145 height 29
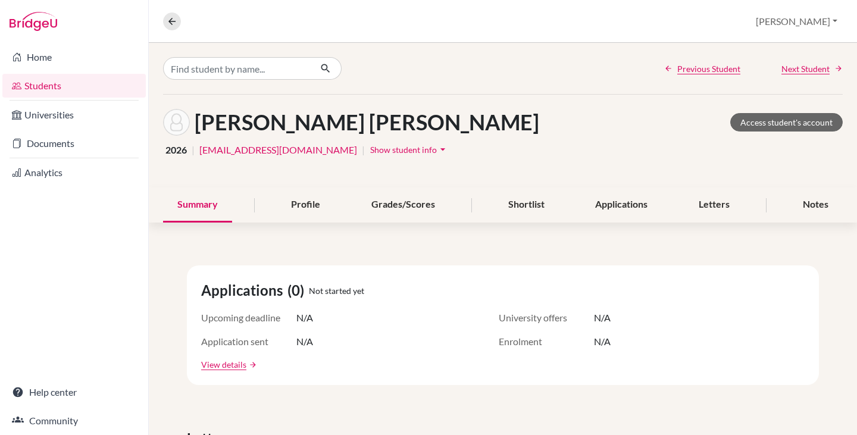
click at [370, 146] on span "Show student info" at bounding box center [403, 150] width 67 height 10
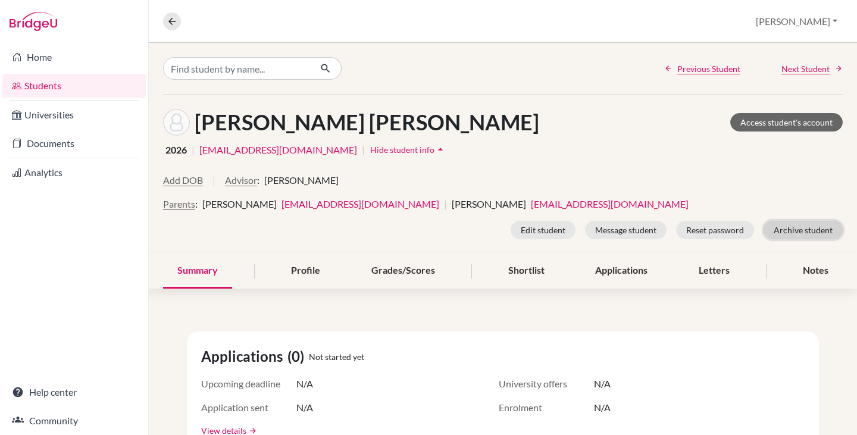
click at [801, 227] on button "Archive student" at bounding box center [803, 230] width 79 height 18
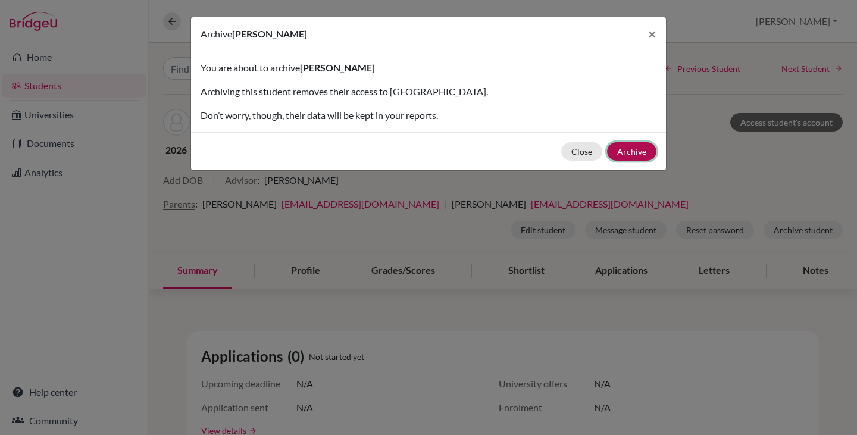
click at [632, 146] on button "Archive" at bounding box center [631, 151] width 49 height 18
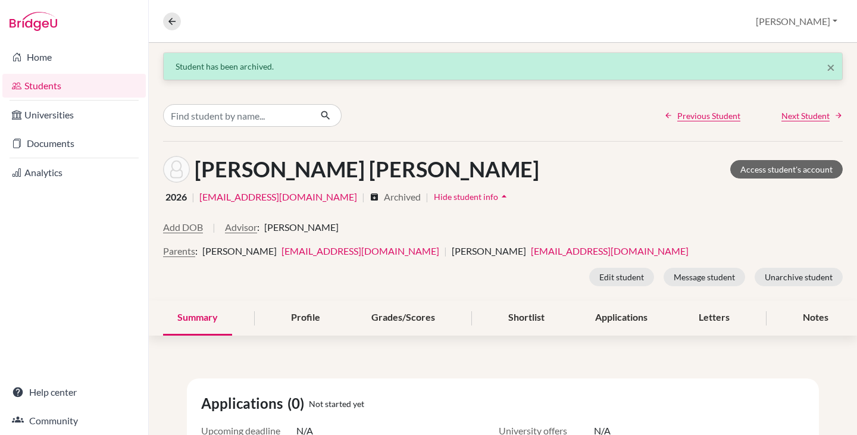
click at [51, 83] on link "Students" at bounding box center [73, 86] width 143 height 24
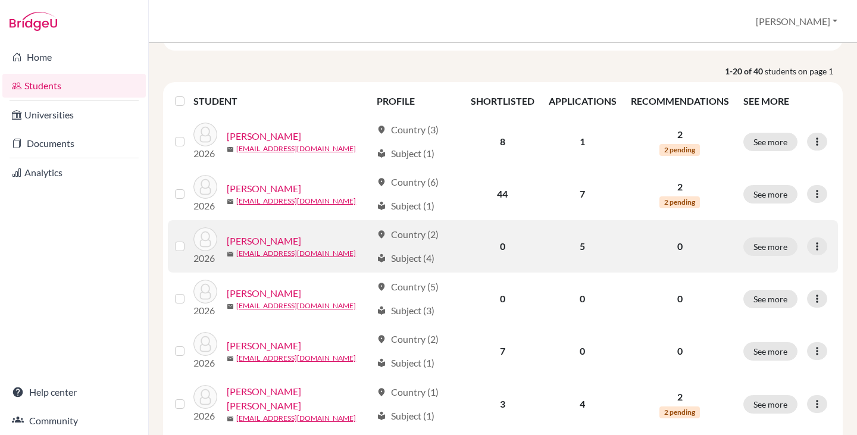
scroll to position [179, 0]
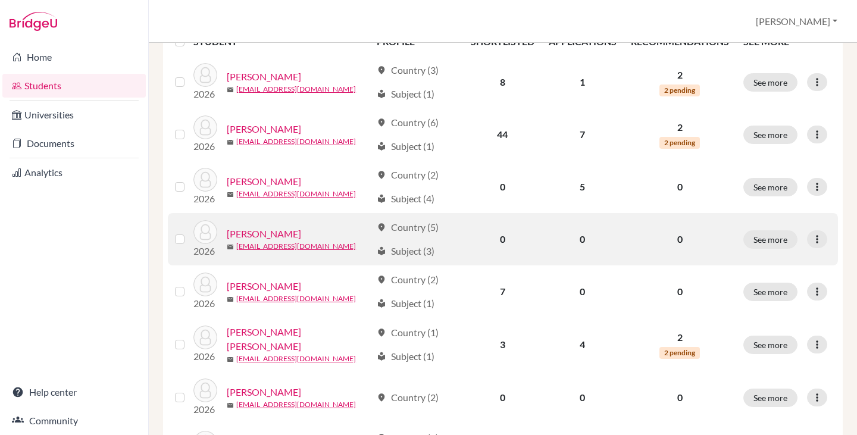
click at [301, 230] on link "Brash Reinoso, Mauricio" at bounding box center [264, 234] width 74 height 14
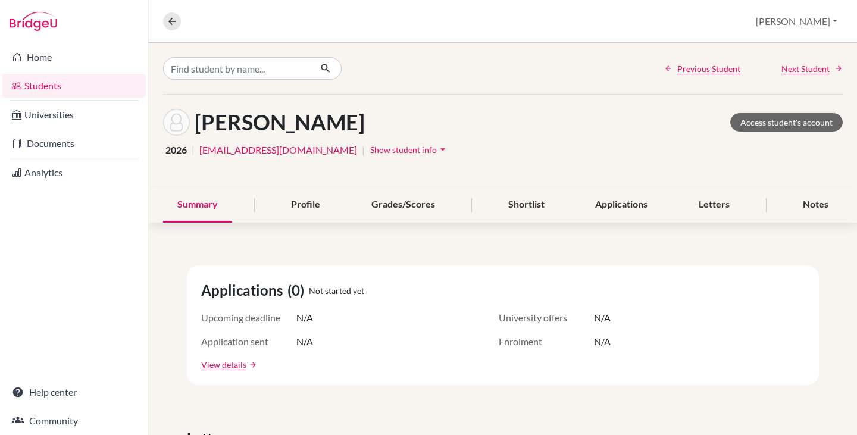
click at [370, 148] on span "Show student info" at bounding box center [403, 150] width 67 height 10
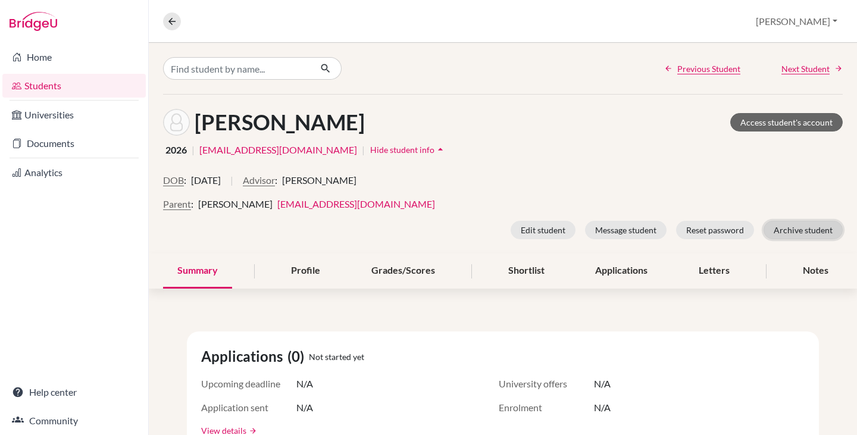
click at [787, 232] on button "Archive student" at bounding box center [803, 230] width 79 height 18
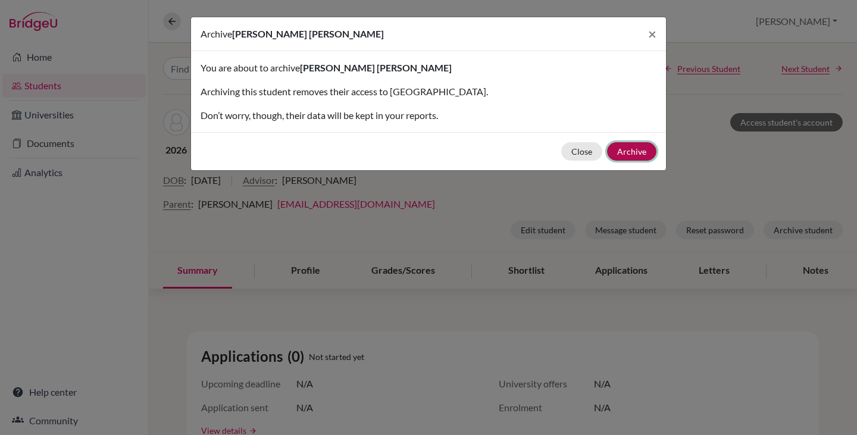
click at [641, 149] on button "Archive" at bounding box center [631, 151] width 49 height 18
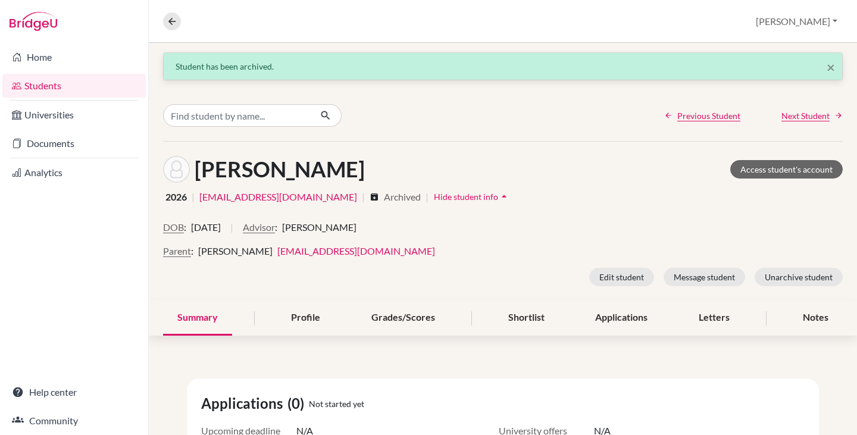
click at [57, 82] on link "Students" at bounding box center [73, 86] width 143 height 24
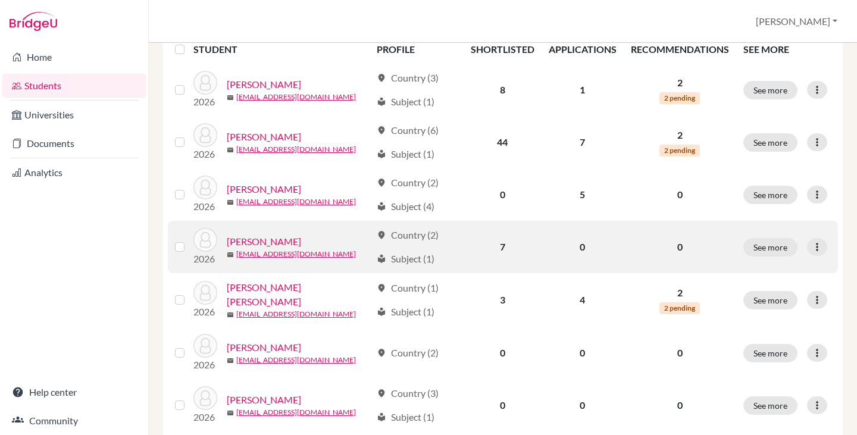
scroll to position [179, 0]
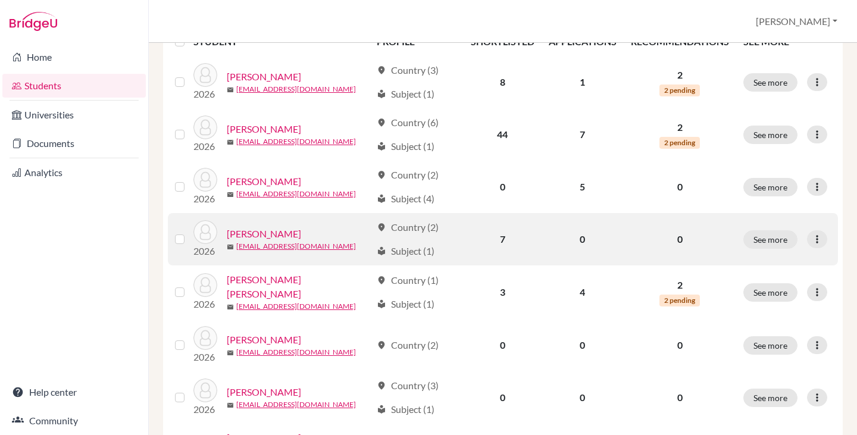
click at [274, 230] on link "Cardinale, Julia" at bounding box center [264, 234] width 74 height 14
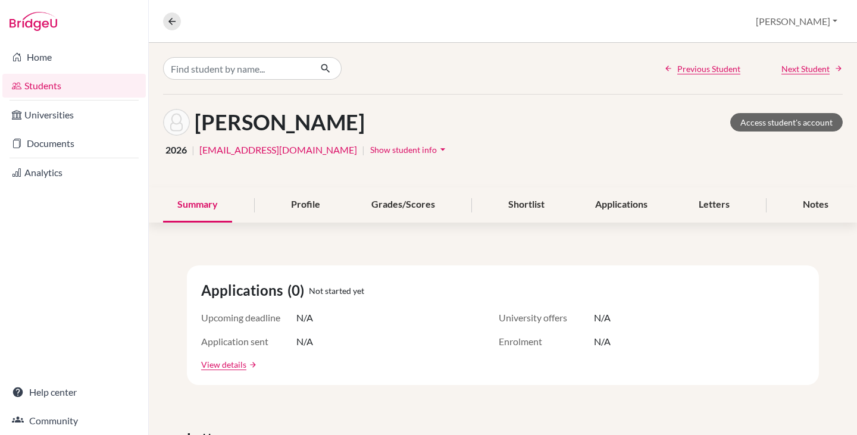
click at [370, 148] on span "Show student info" at bounding box center [403, 150] width 67 height 10
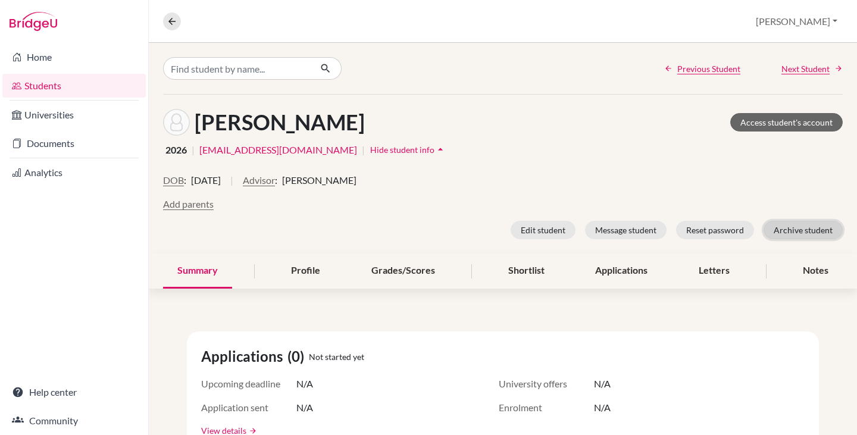
click at [790, 225] on button "Archive student" at bounding box center [803, 230] width 79 height 18
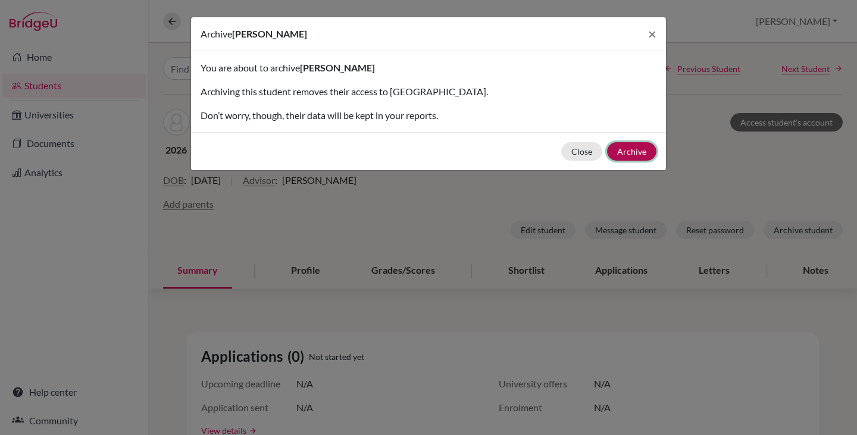
click at [628, 149] on button "Archive" at bounding box center [631, 151] width 49 height 18
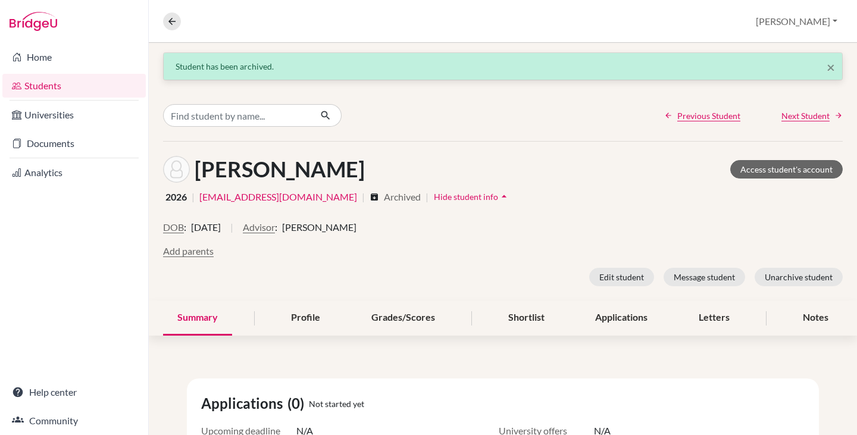
click at [37, 85] on link "Students" at bounding box center [73, 86] width 143 height 24
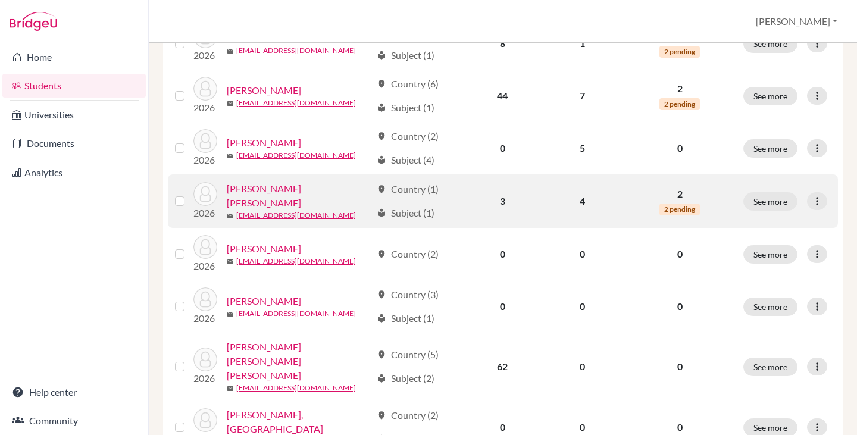
scroll to position [238, 0]
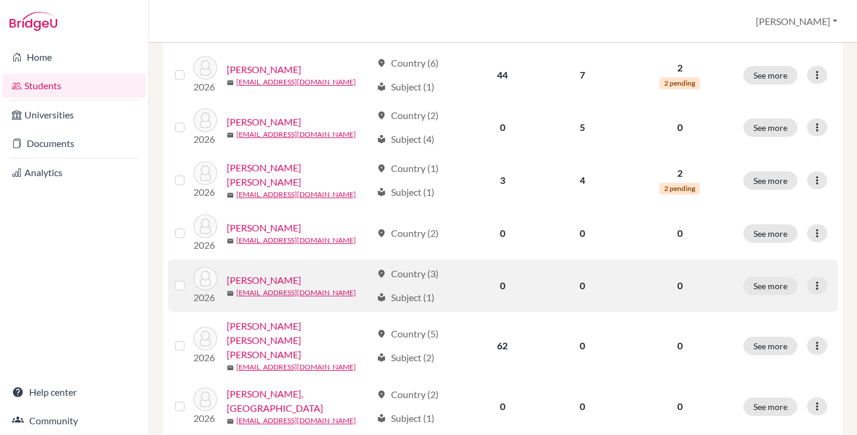
click at [277, 277] on link "[PERSON_NAME]" at bounding box center [264, 280] width 74 height 14
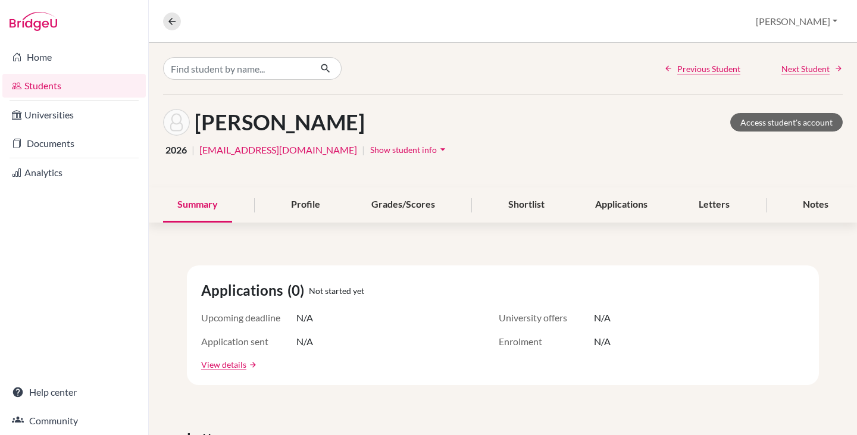
click at [370, 148] on span "Show student info" at bounding box center [403, 150] width 67 height 10
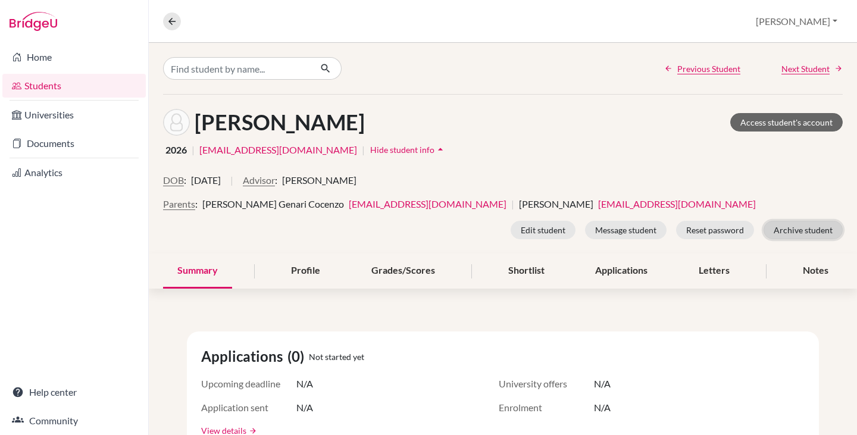
click at [818, 228] on button "Archive student" at bounding box center [803, 230] width 79 height 18
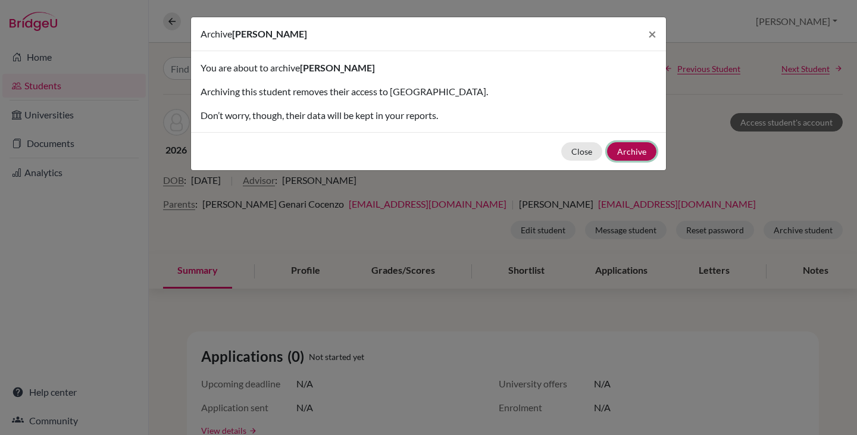
click at [631, 152] on button "Archive" at bounding box center [631, 151] width 49 height 18
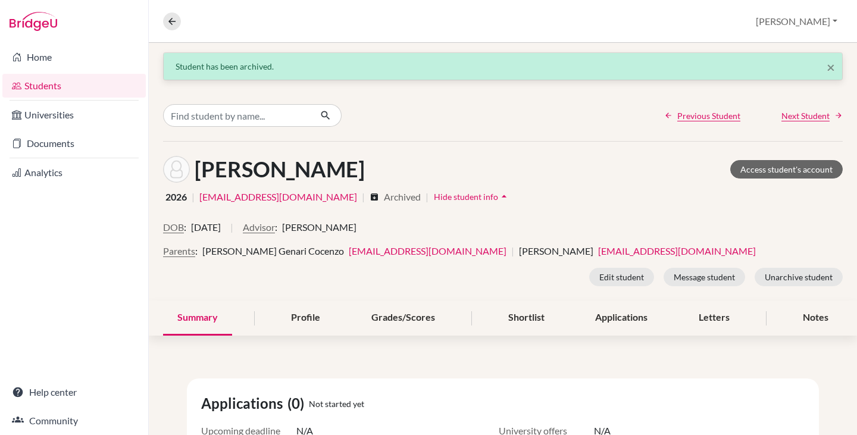
click at [44, 78] on link "Students" at bounding box center [73, 86] width 143 height 24
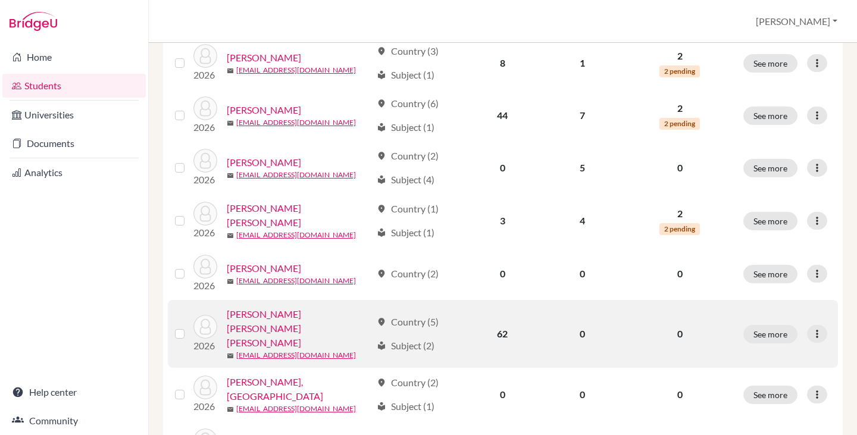
scroll to position [238, 0]
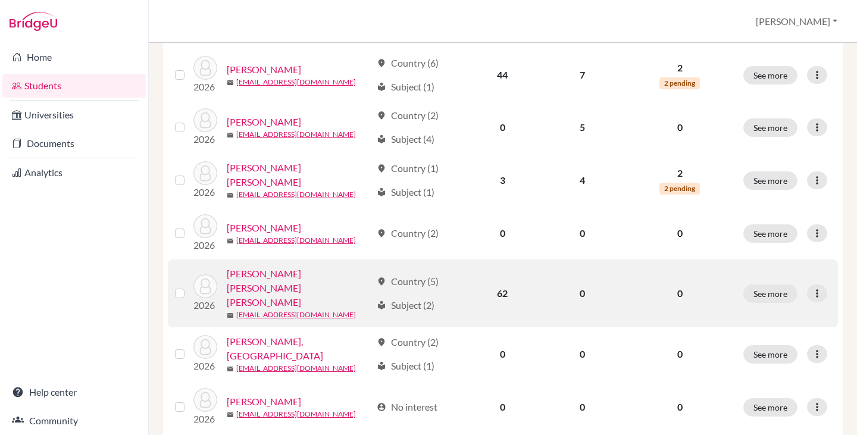
click at [322, 279] on link "[PERSON_NAME] [PERSON_NAME] [PERSON_NAME]" at bounding box center [299, 288] width 145 height 43
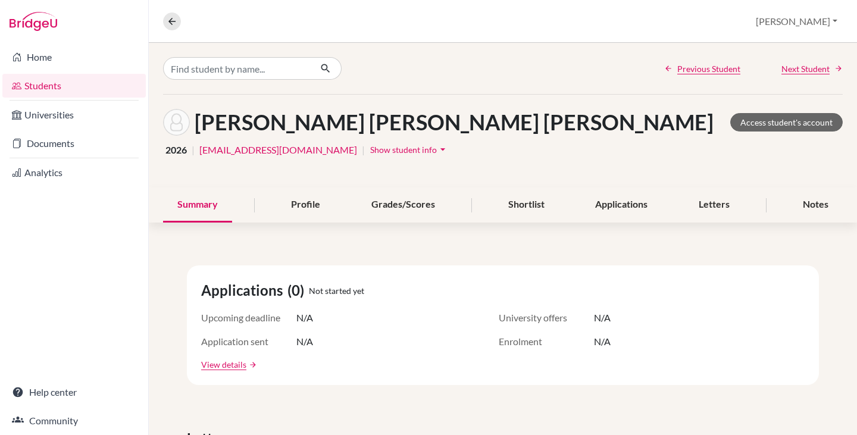
click at [370, 149] on span "Show student info" at bounding box center [403, 150] width 67 height 10
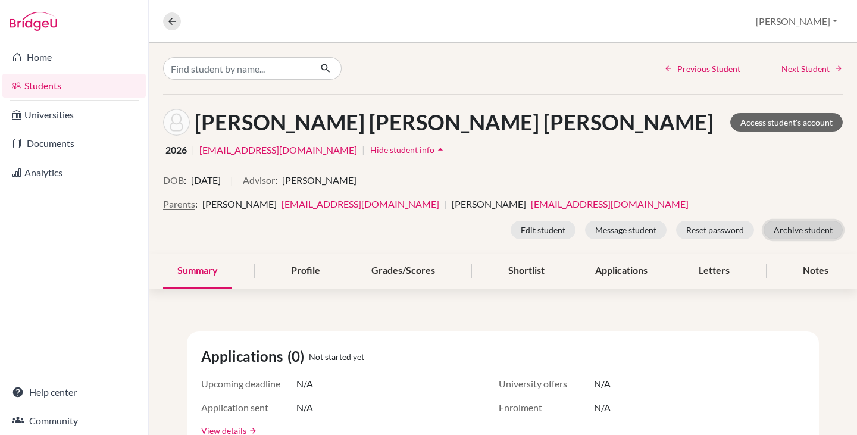
click at [784, 225] on button "Archive student" at bounding box center [803, 230] width 79 height 18
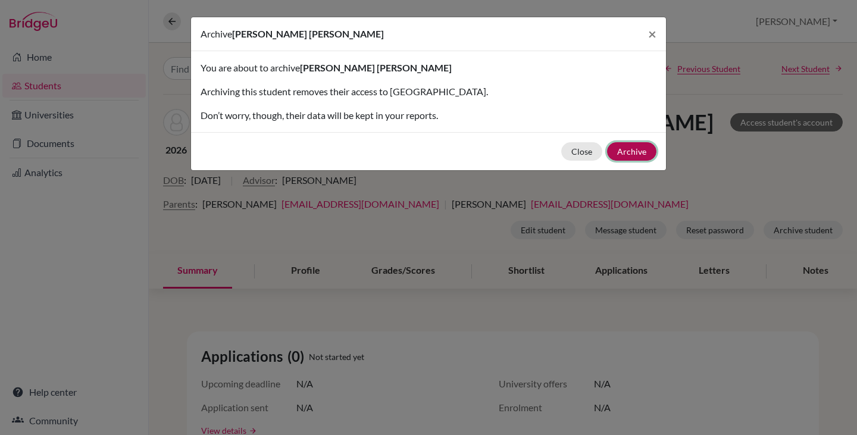
click at [630, 148] on button "Archive" at bounding box center [631, 151] width 49 height 18
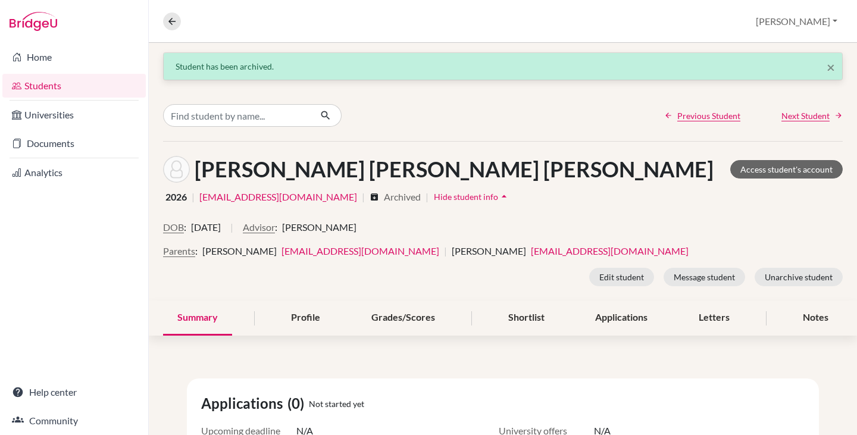
click at [33, 84] on link "Students" at bounding box center [73, 86] width 143 height 24
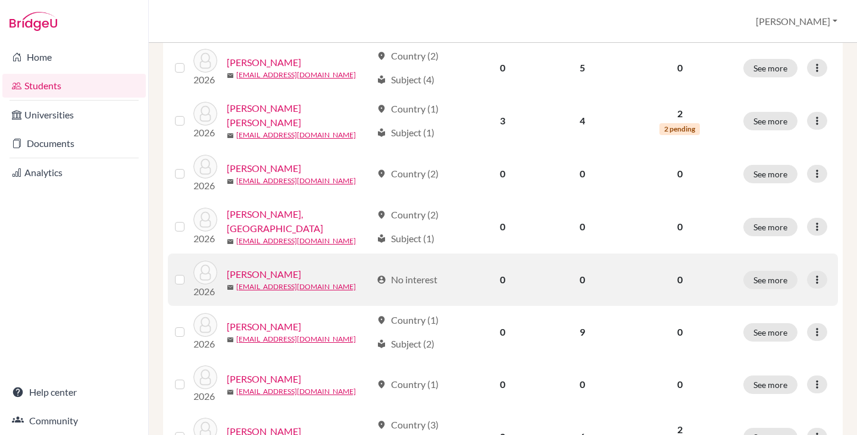
scroll to position [357, 0]
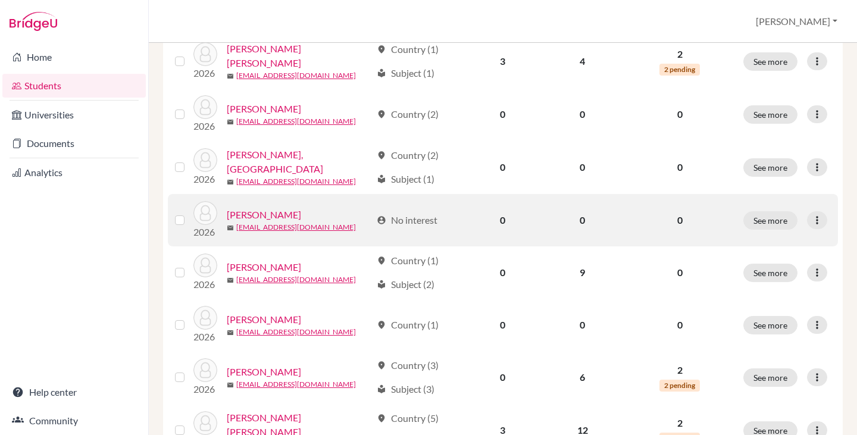
click at [301, 211] on link "de Carvalho, Marco Phillip" at bounding box center [264, 215] width 74 height 14
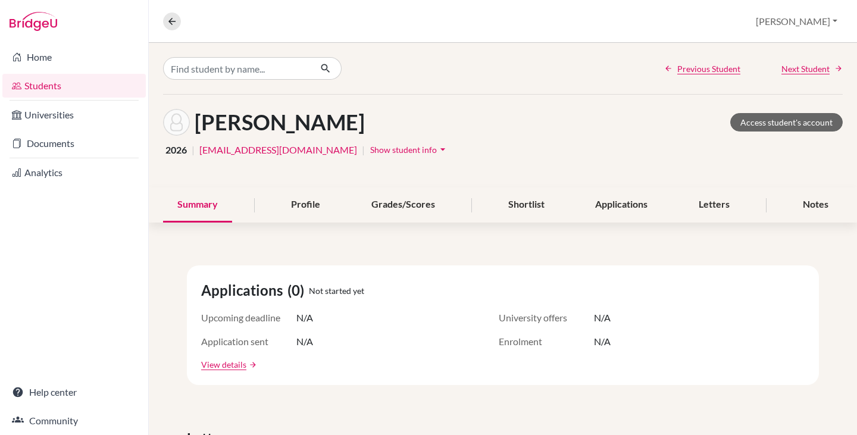
click at [370, 145] on span "Show student info" at bounding box center [403, 150] width 67 height 10
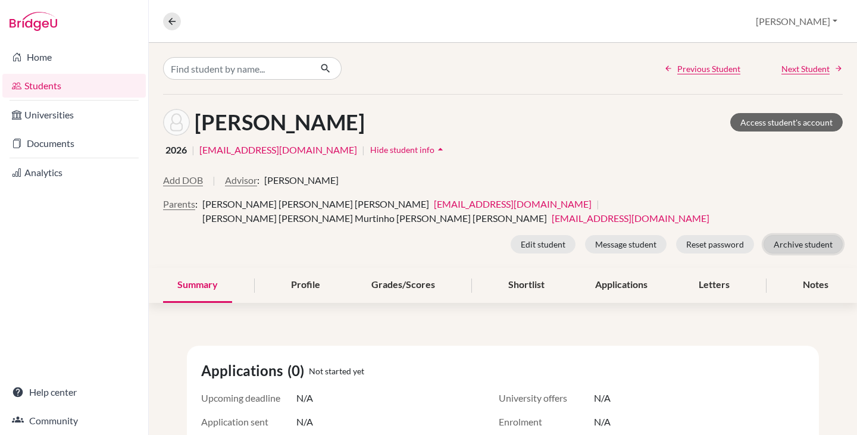
click at [804, 248] on button "Archive student" at bounding box center [803, 244] width 79 height 18
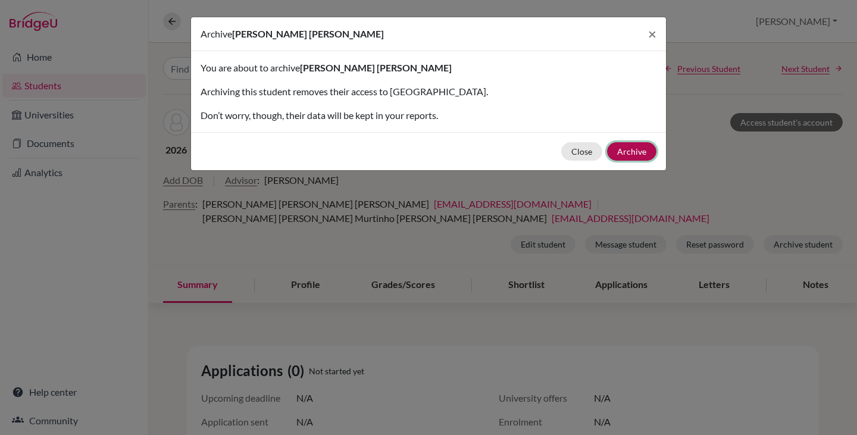
click at [641, 146] on button "Archive" at bounding box center [631, 151] width 49 height 18
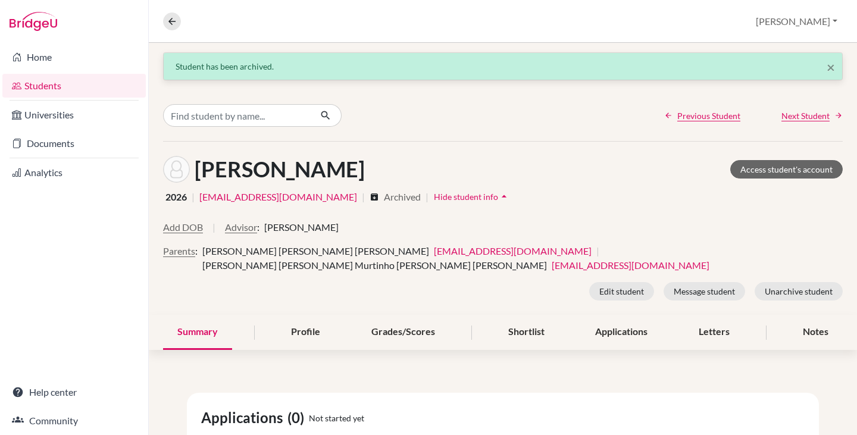
click at [45, 83] on link "Students" at bounding box center [73, 86] width 143 height 24
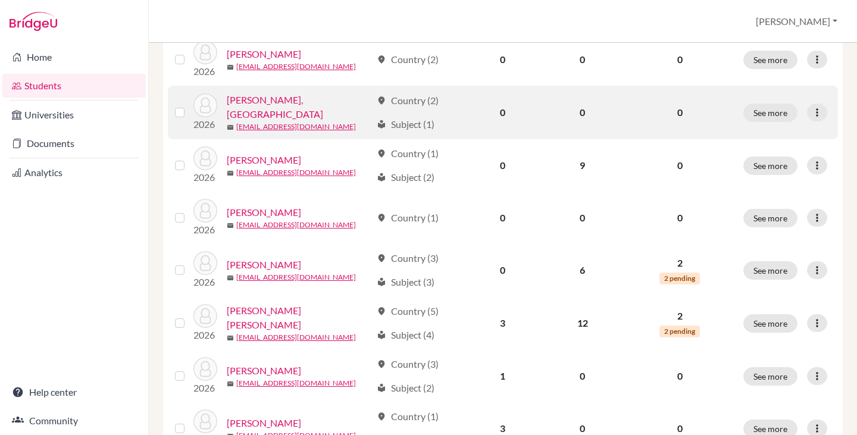
scroll to position [417, 0]
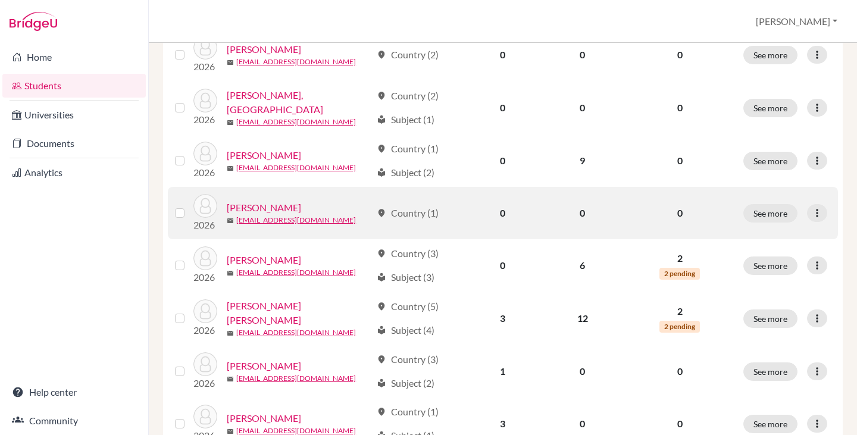
click at [291, 203] on link "[PERSON_NAME]" at bounding box center [264, 208] width 74 height 14
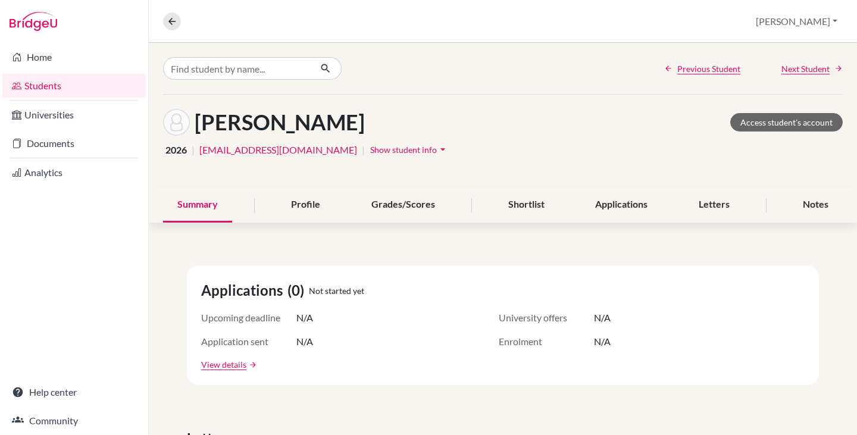
click at [48, 78] on link "Students" at bounding box center [73, 86] width 143 height 24
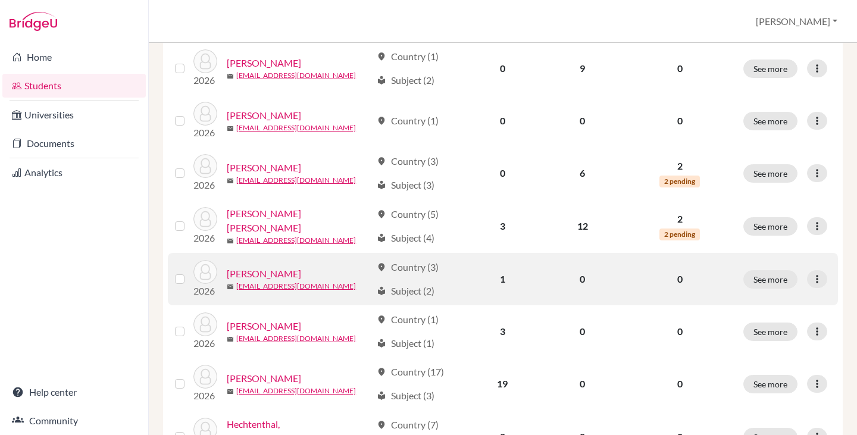
scroll to position [536, 0]
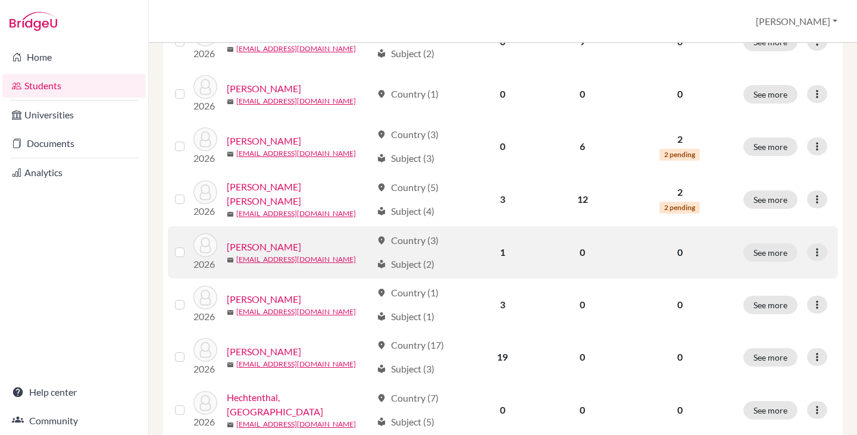
click at [285, 242] on link "[PERSON_NAME]" at bounding box center [264, 247] width 74 height 14
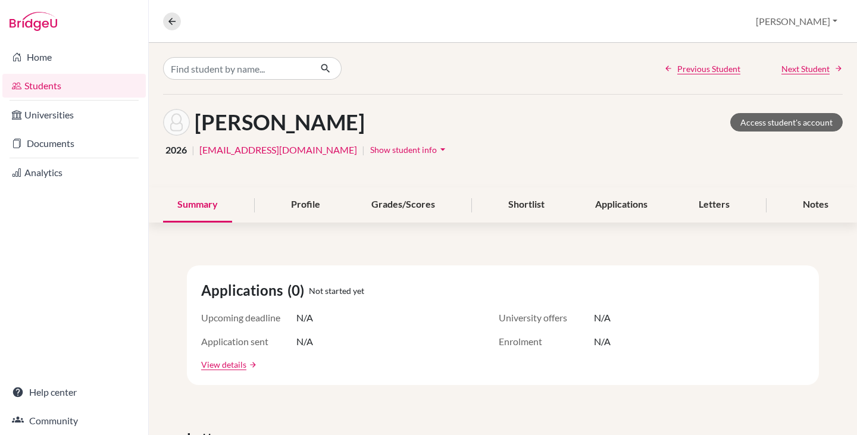
click at [370, 148] on span "Show student info" at bounding box center [403, 150] width 67 height 10
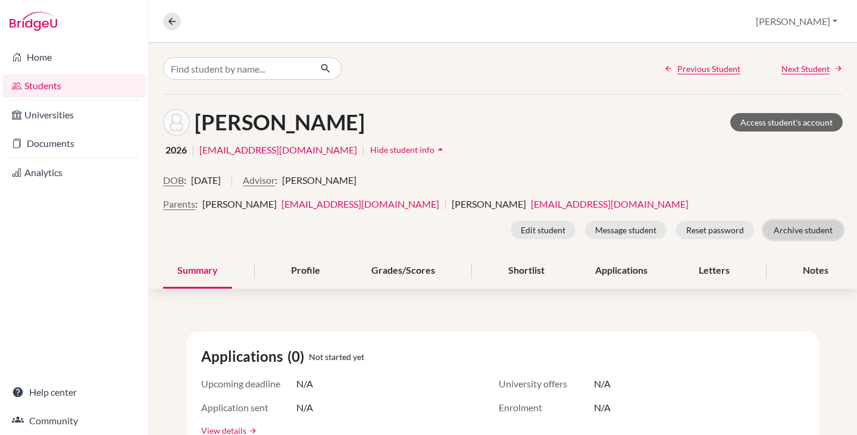
click at [790, 225] on button "Archive student" at bounding box center [803, 230] width 79 height 18
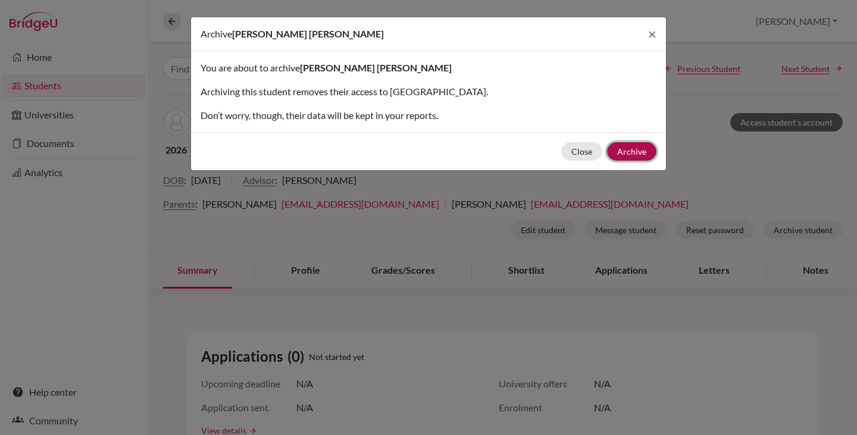
click at [641, 148] on button "Archive" at bounding box center [631, 151] width 49 height 18
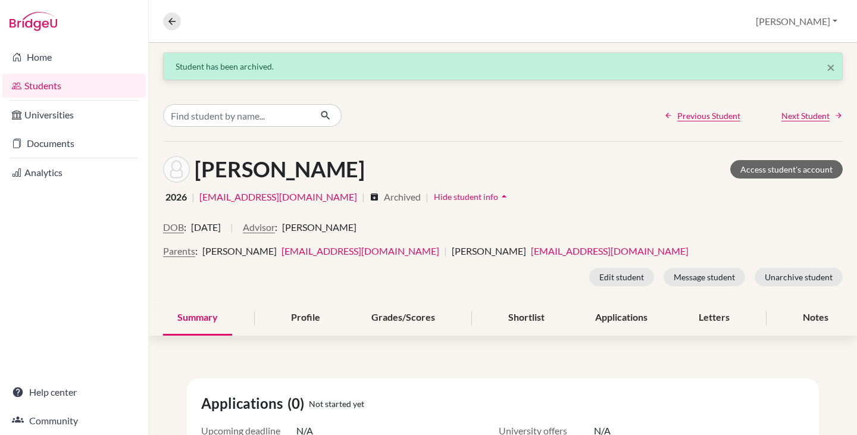
click at [27, 80] on link "Students" at bounding box center [73, 86] width 143 height 24
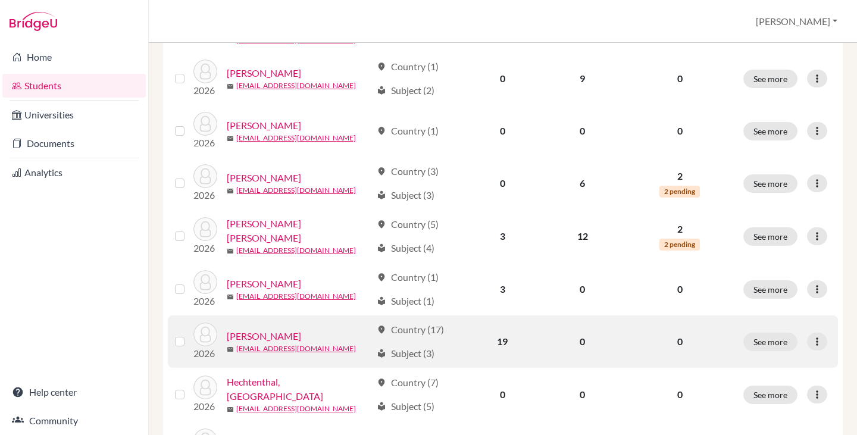
scroll to position [536, 0]
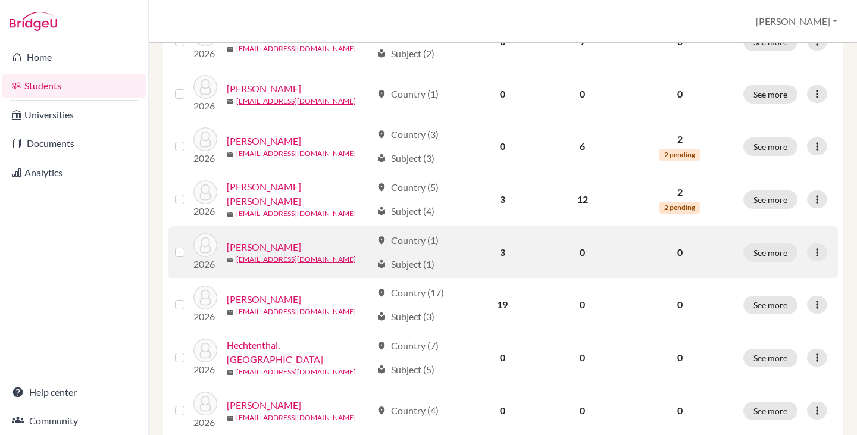
click at [261, 240] on link "[PERSON_NAME]" at bounding box center [264, 247] width 74 height 14
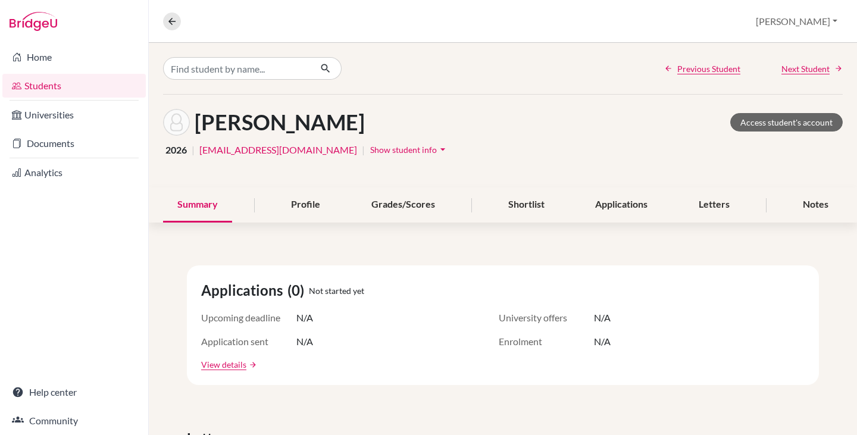
click at [370, 147] on span "Show student info" at bounding box center [403, 150] width 67 height 10
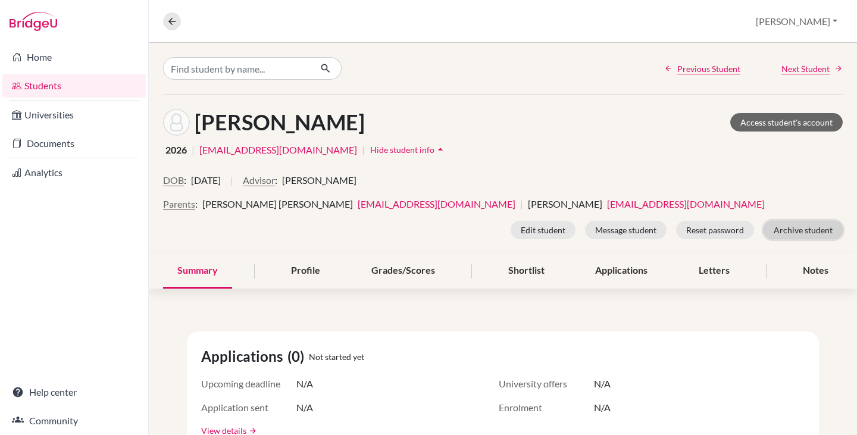
click at [806, 229] on button "Archive student" at bounding box center [803, 230] width 79 height 18
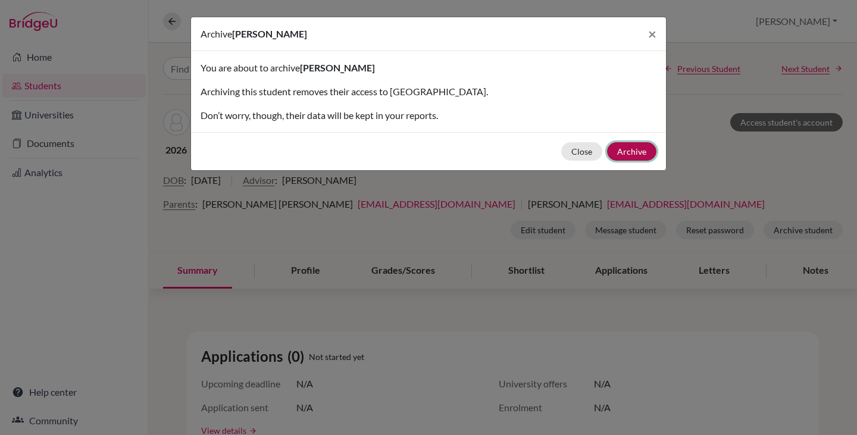
click at [641, 151] on button "Archive" at bounding box center [631, 151] width 49 height 18
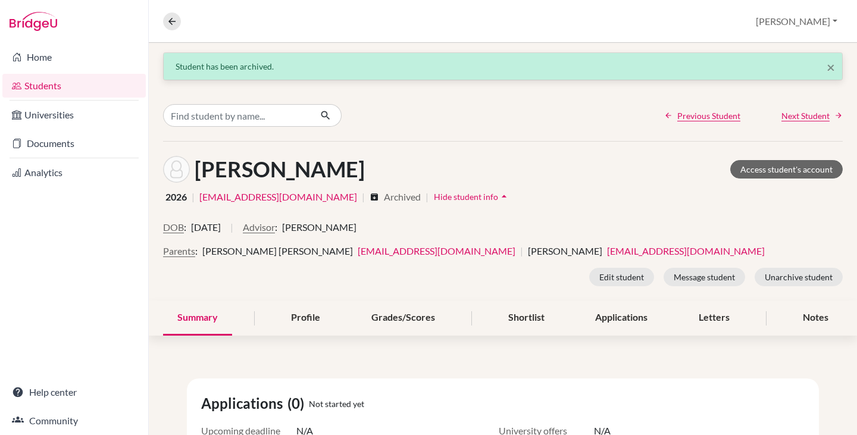
click at [49, 83] on link "Students" at bounding box center [73, 86] width 143 height 24
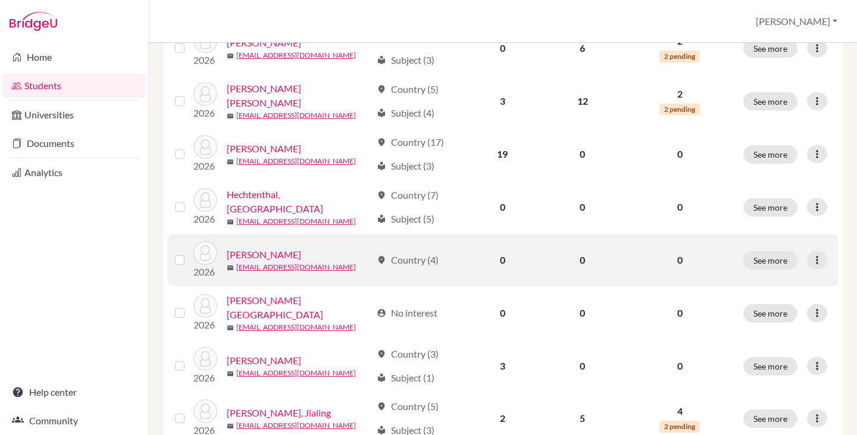
scroll to position [655, 0]
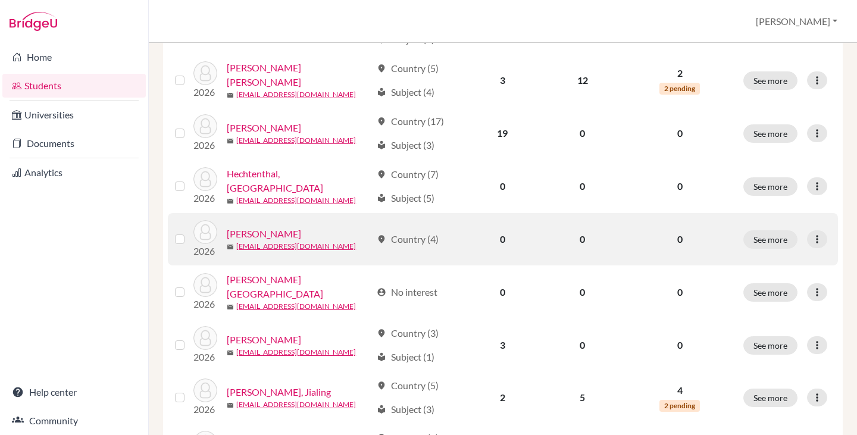
click at [253, 227] on link "Ji, Victor" at bounding box center [264, 234] width 74 height 14
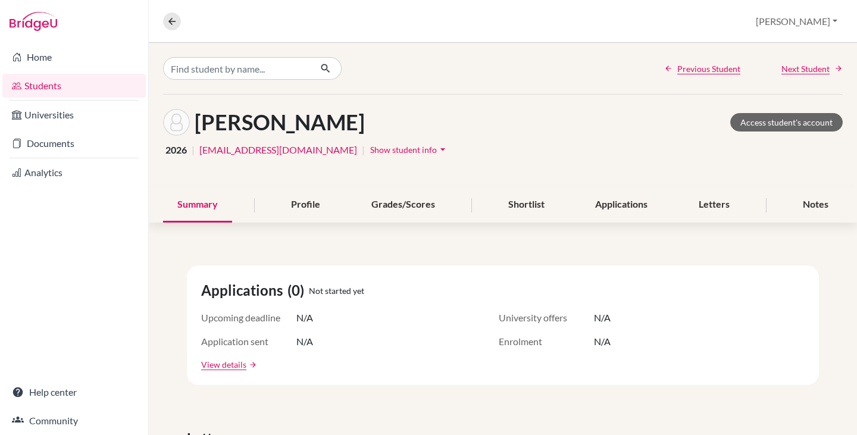
click at [370, 151] on span "Show student info" at bounding box center [403, 150] width 67 height 10
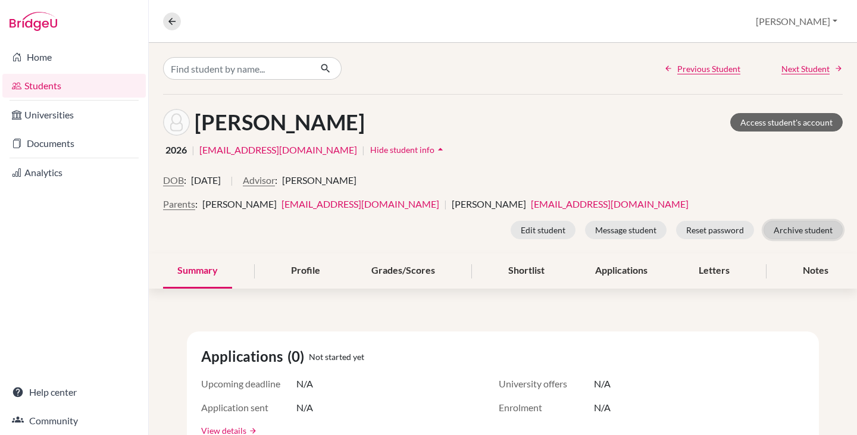
click at [790, 230] on button "Archive student" at bounding box center [803, 230] width 79 height 18
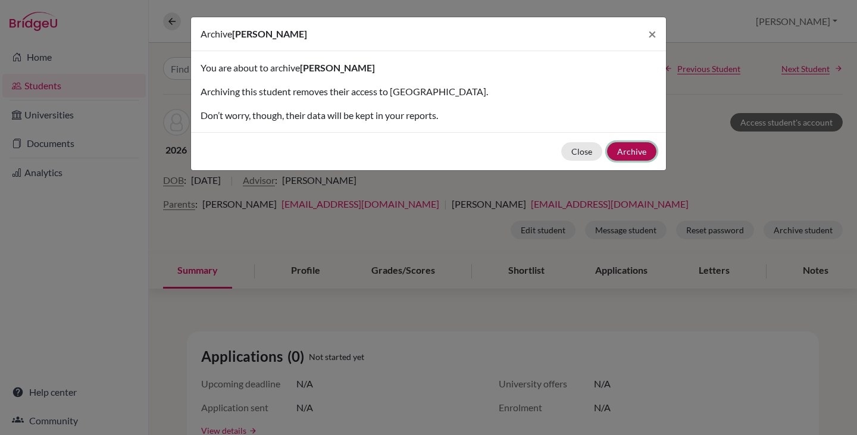
click at [621, 151] on button "Archive" at bounding box center [631, 151] width 49 height 18
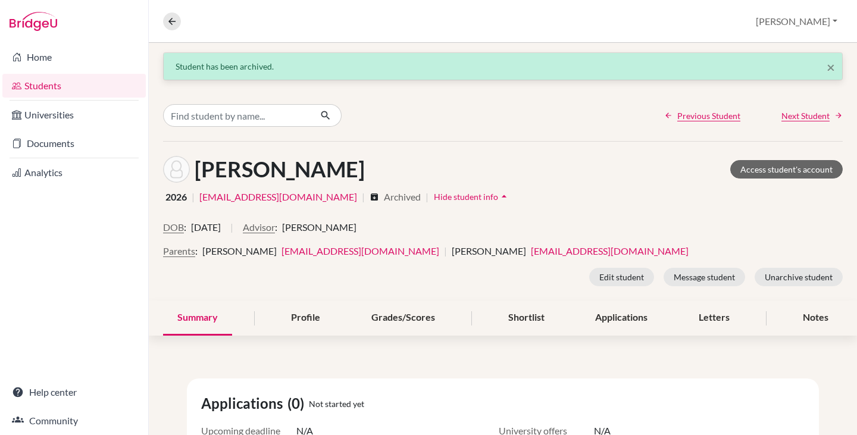
click at [47, 87] on link "Students" at bounding box center [73, 86] width 143 height 24
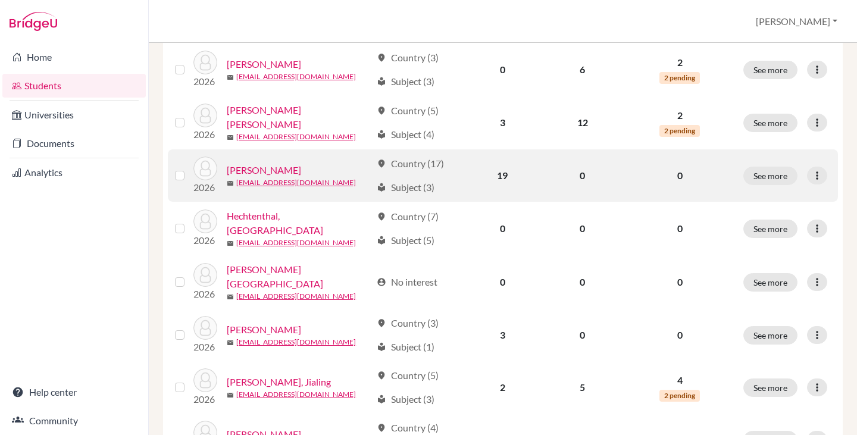
scroll to position [655, 0]
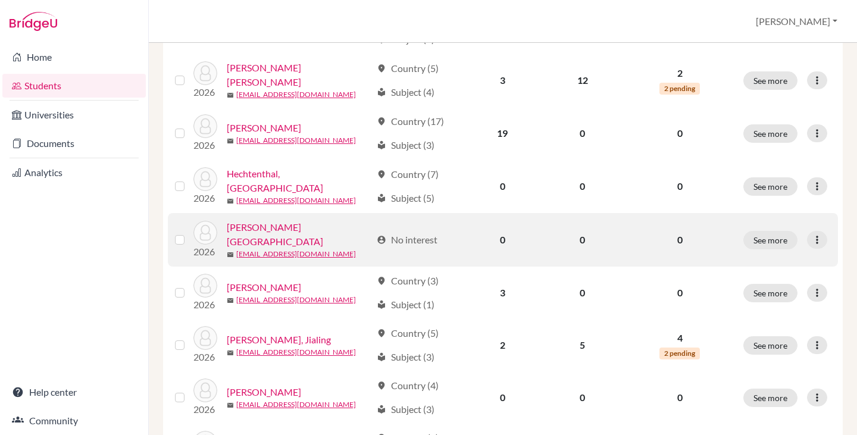
click at [272, 227] on link "Kirst, Victoria" at bounding box center [299, 234] width 145 height 29
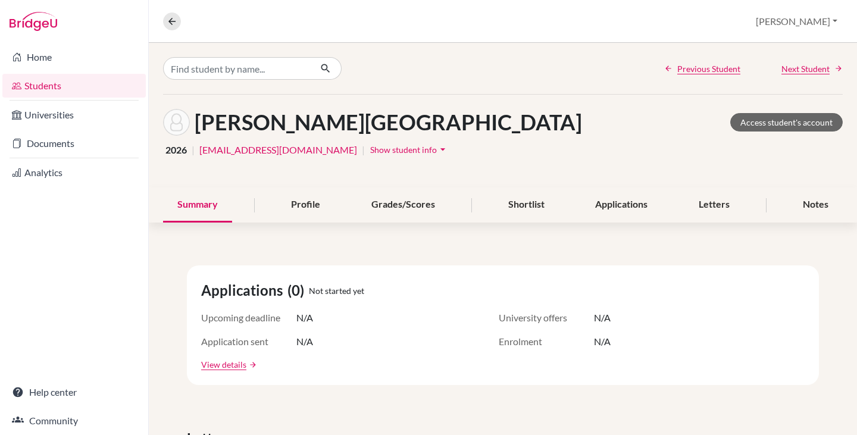
click at [370, 150] on span "Show student info" at bounding box center [403, 150] width 67 height 10
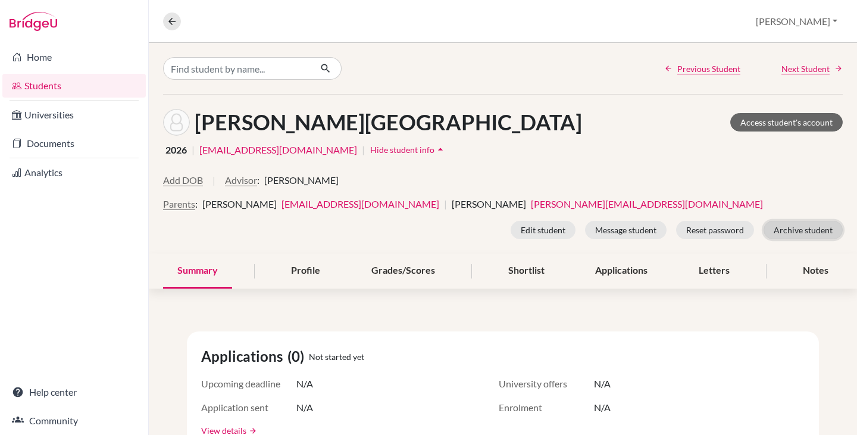
click at [801, 227] on button "Archive student" at bounding box center [803, 230] width 79 height 18
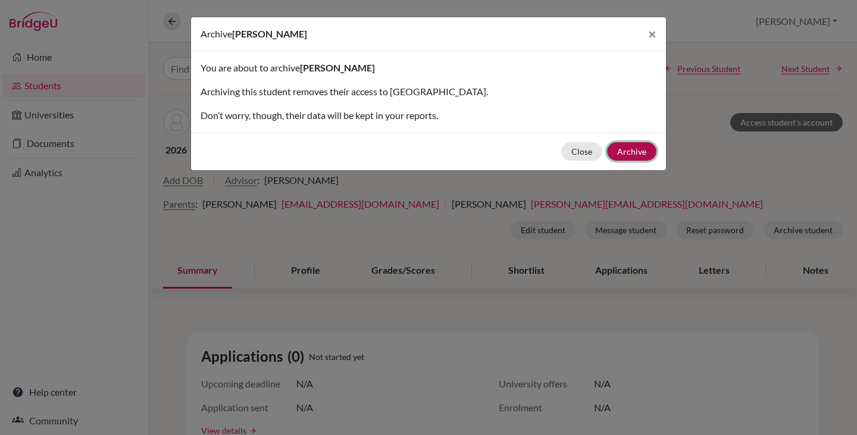
click at [632, 148] on button "Archive" at bounding box center [631, 151] width 49 height 18
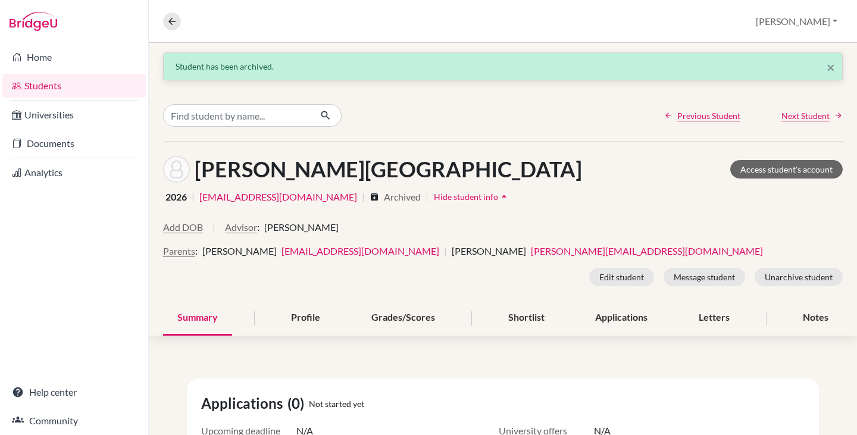
click at [46, 88] on link "Students" at bounding box center [73, 86] width 143 height 24
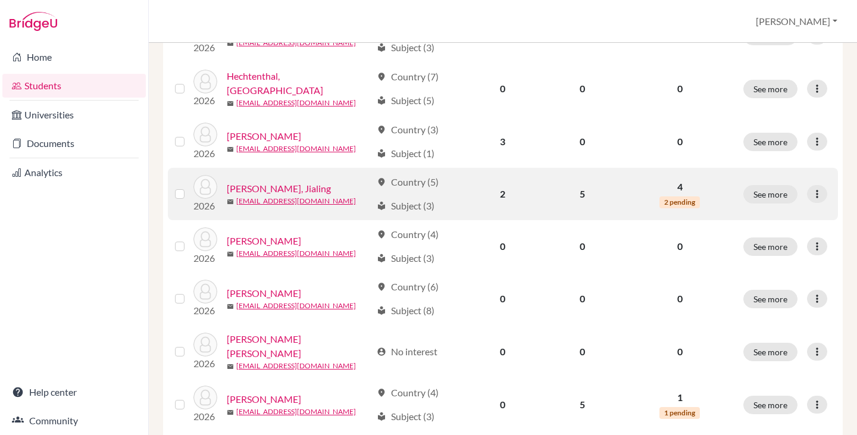
scroll to position [774, 0]
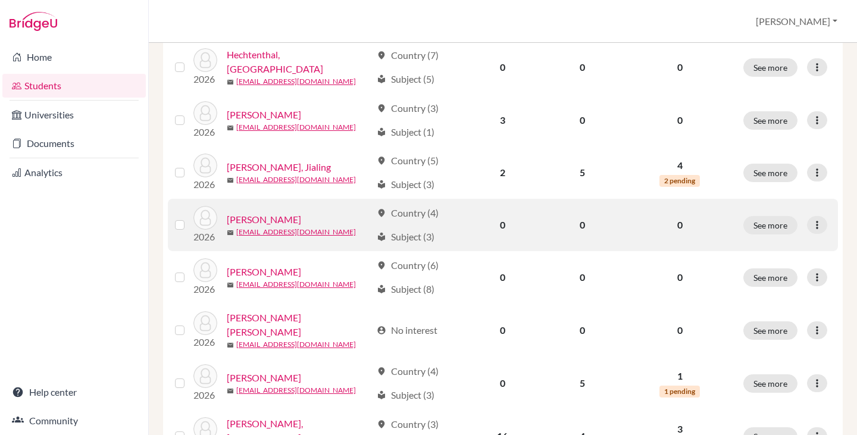
click at [272, 213] on link "[PERSON_NAME]" at bounding box center [264, 220] width 74 height 14
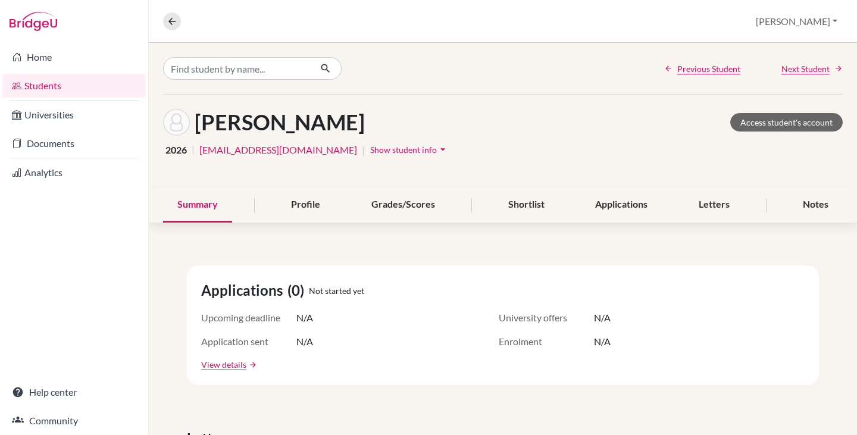
click at [370, 146] on span "Show student info" at bounding box center [403, 150] width 67 height 10
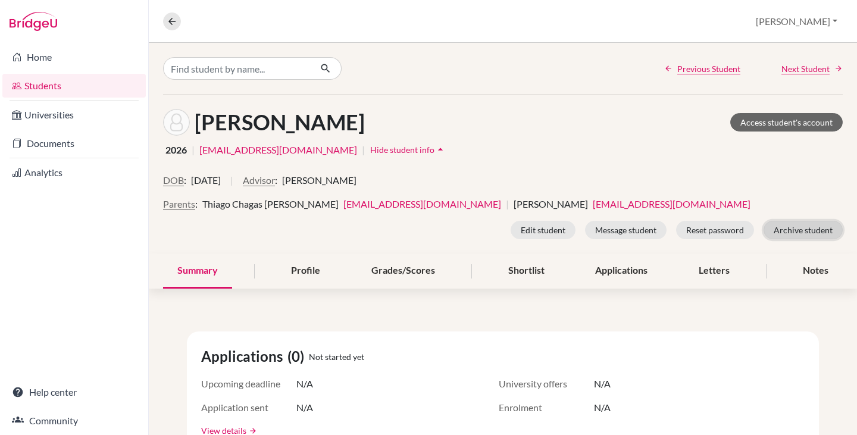
click at [794, 233] on button "Archive student" at bounding box center [803, 230] width 79 height 18
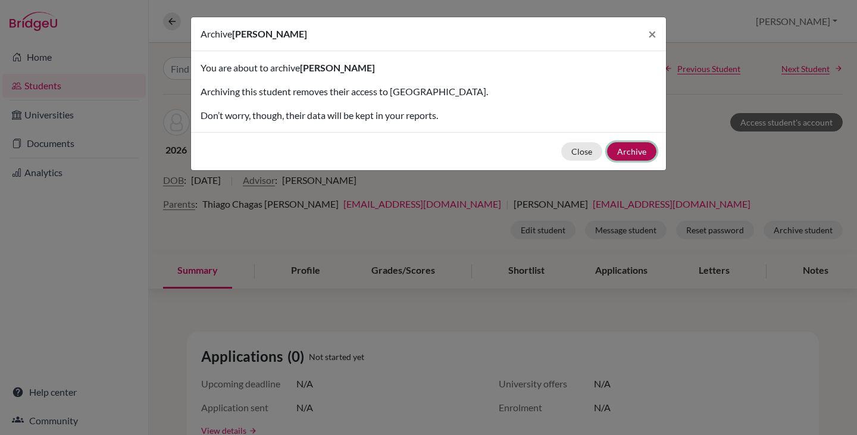
click at [641, 149] on button "Archive" at bounding box center [631, 151] width 49 height 18
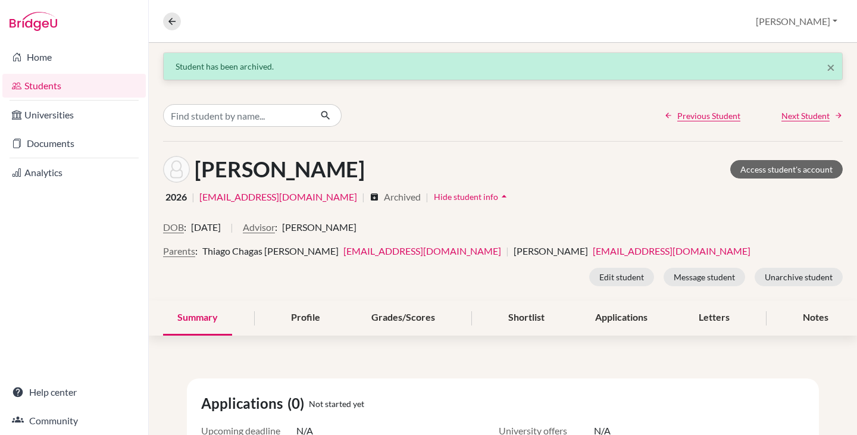
click at [55, 83] on link "Students" at bounding box center [73, 86] width 143 height 24
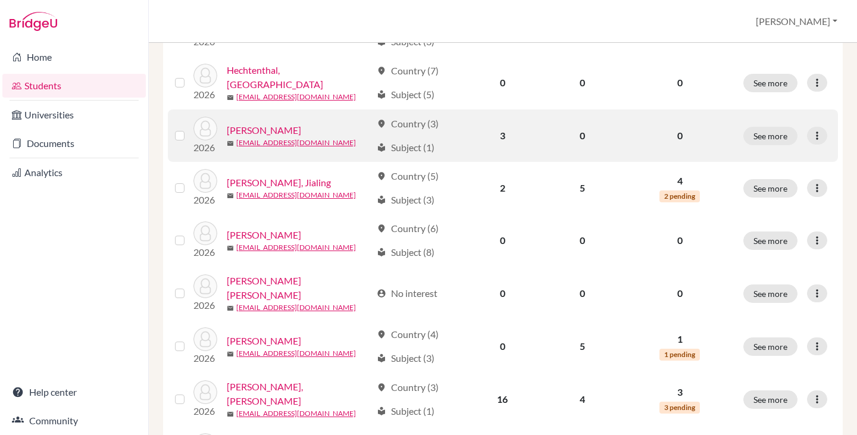
scroll to position [774, 0]
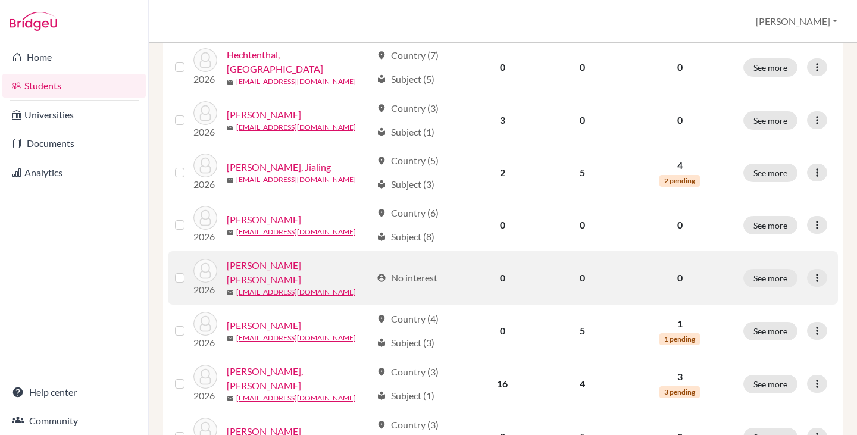
click at [301, 266] on link "[PERSON_NAME] [PERSON_NAME]" at bounding box center [299, 272] width 145 height 29
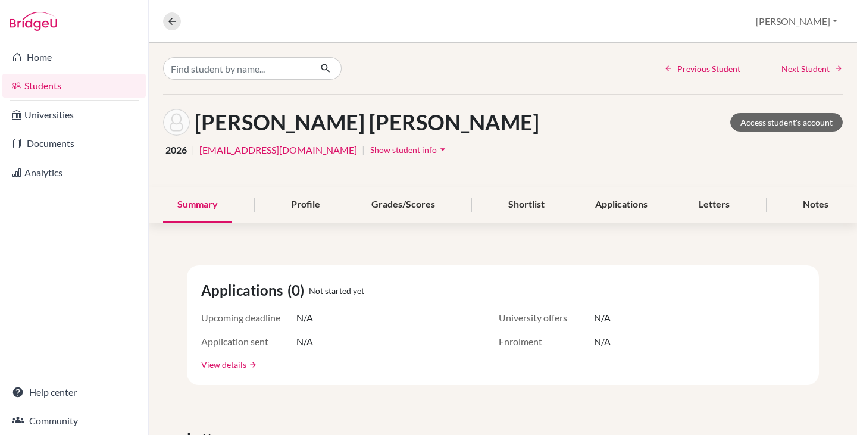
click at [370, 149] on span "Show student info" at bounding box center [403, 150] width 67 height 10
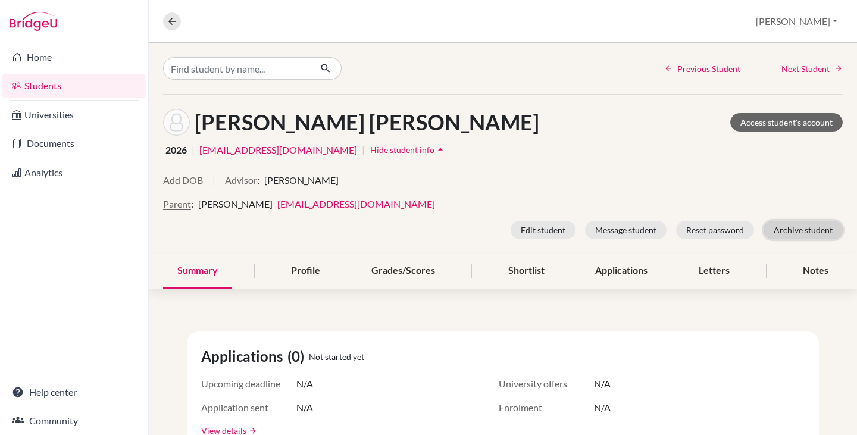
click at [788, 230] on button "Archive student" at bounding box center [803, 230] width 79 height 18
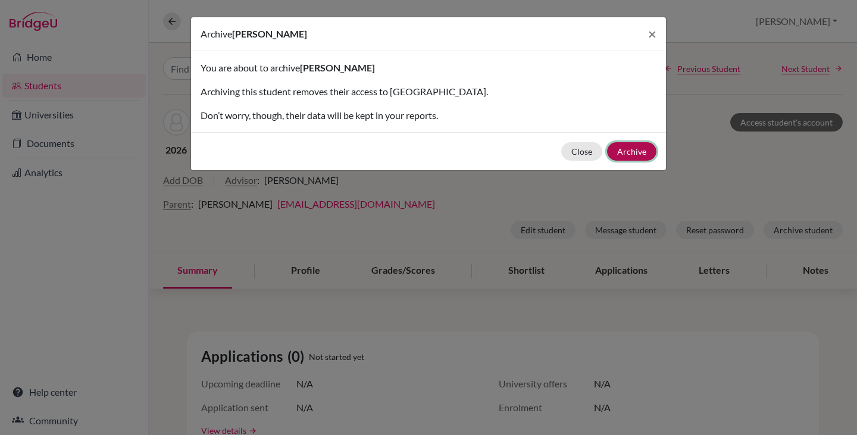
click at [642, 149] on button "Archive" at bounding box center [631, 151] width 49 height 18
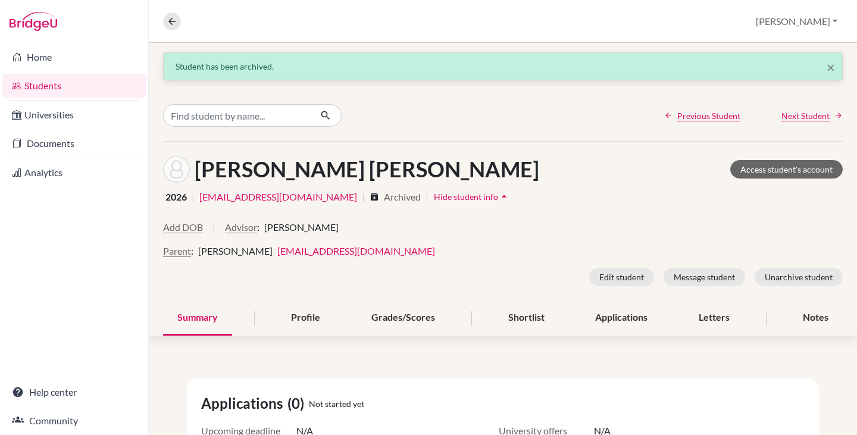
click at [36, 86] on link "Students" at bounding box center [73, 86] width 143 height 24
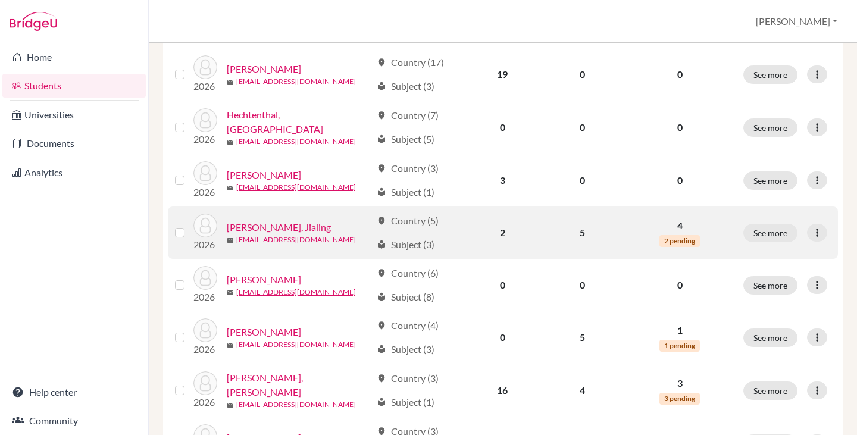
scroll to position [715, 0]
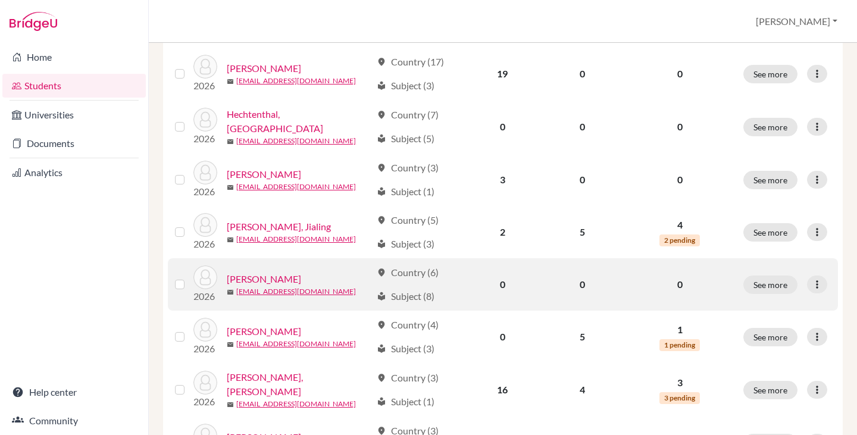
click at [270, 272] on link "[PERSON_NAME]" at bounding box center [264, 279] width 74 height 14
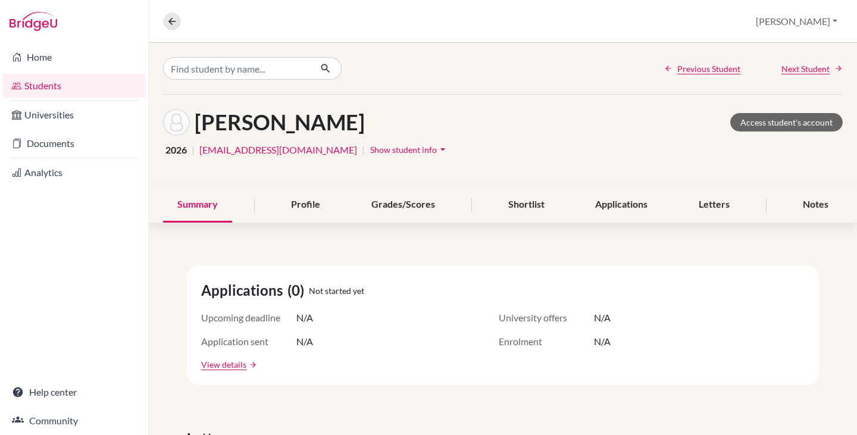
click at [370, 149] on span "Show student info" at bounding box center [403, 150] width 67 height 10
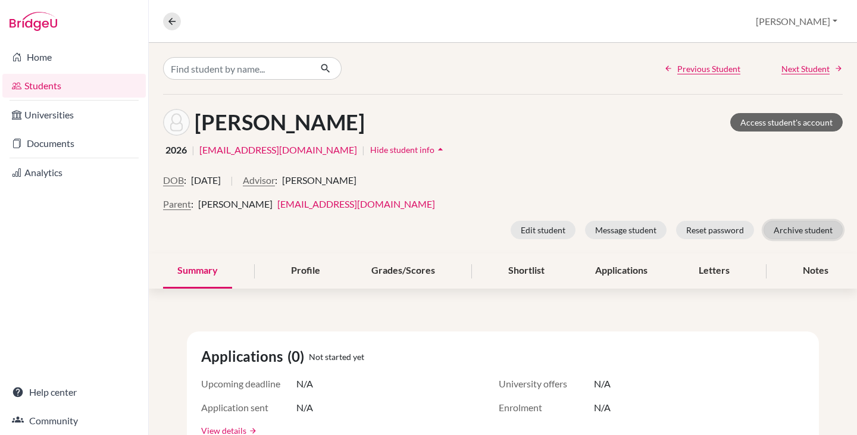
click at [788, 227] on button "Archive student" at bounding box center [803, 230] width 79 height 18
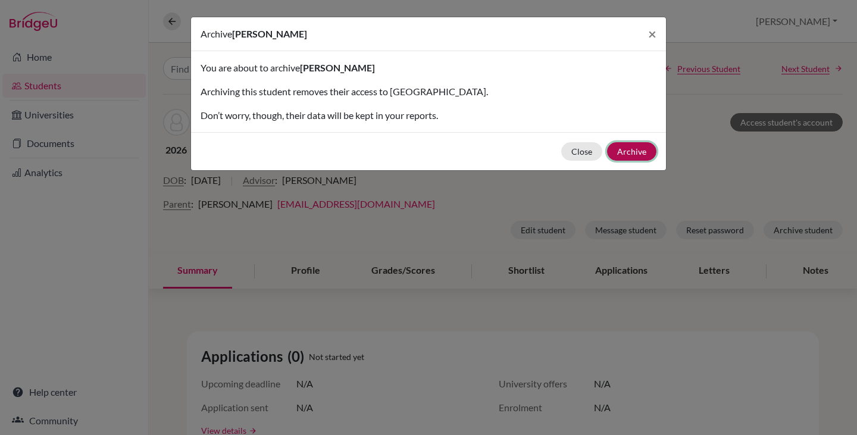
click at [633, 150] on button "Archive" at bounding box center [631, 151] width 49 height 18
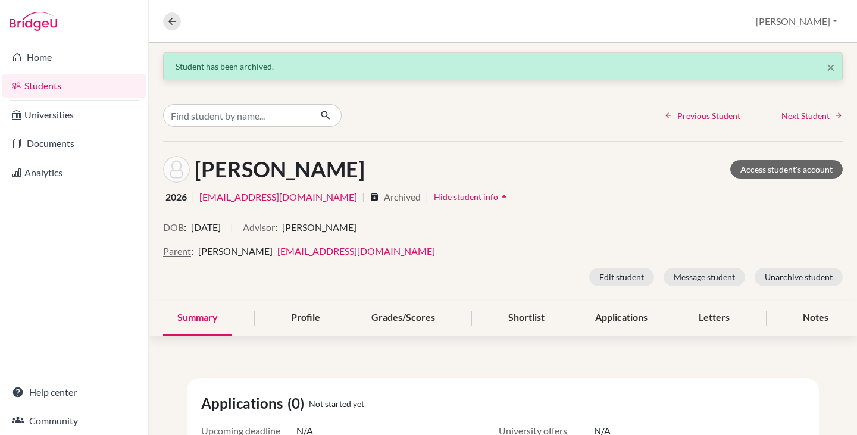
click at [23, 82] on link "Students" at bounding box center [73, 86] width 143 height 24
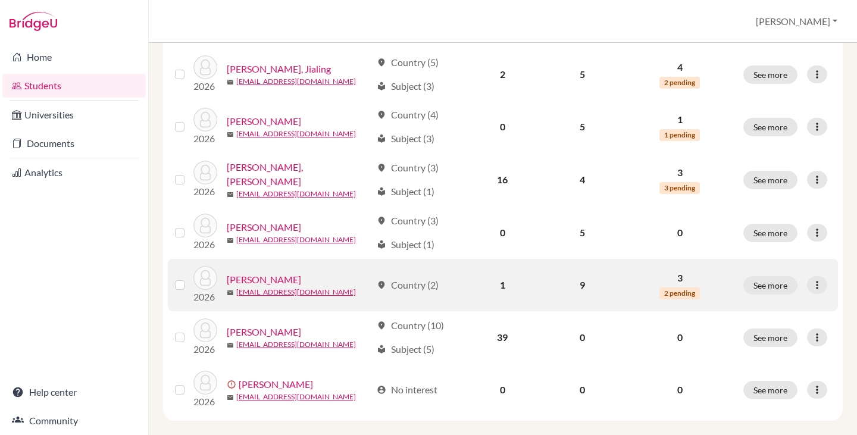
scroll to position [927, 0]
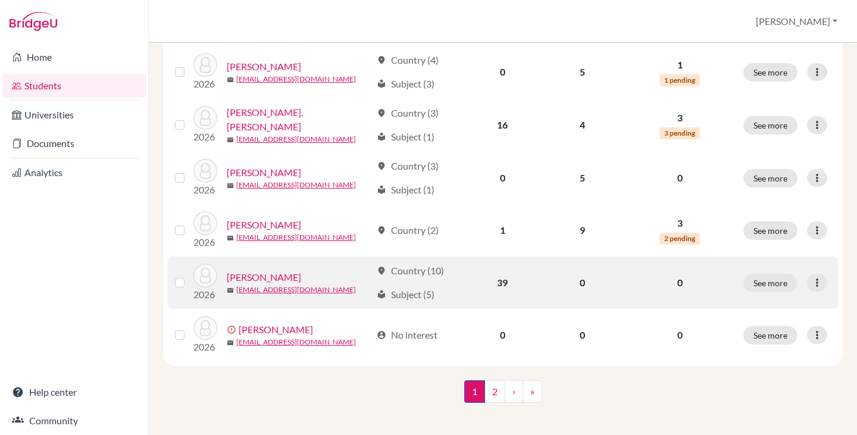
click at [276, 270] on link "[PERSON_NAME]" at bounding box center [264, 277] width 74 height 14
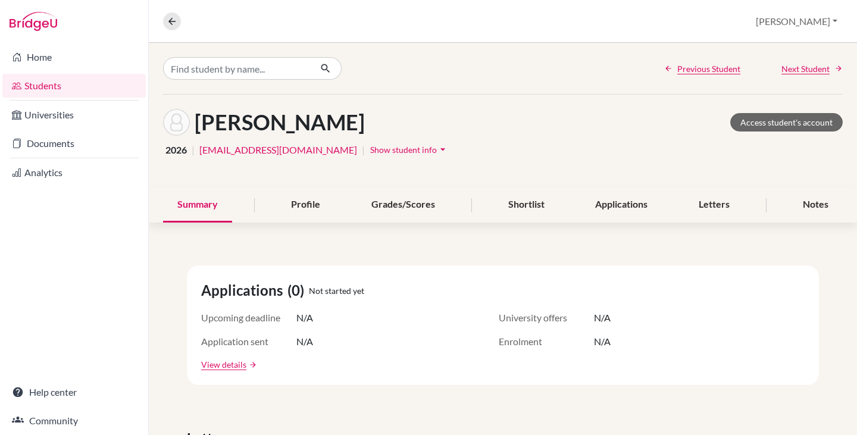
click at [370, 151] on span "Show student info" at bounding box center [403, 150] width 67 height 10
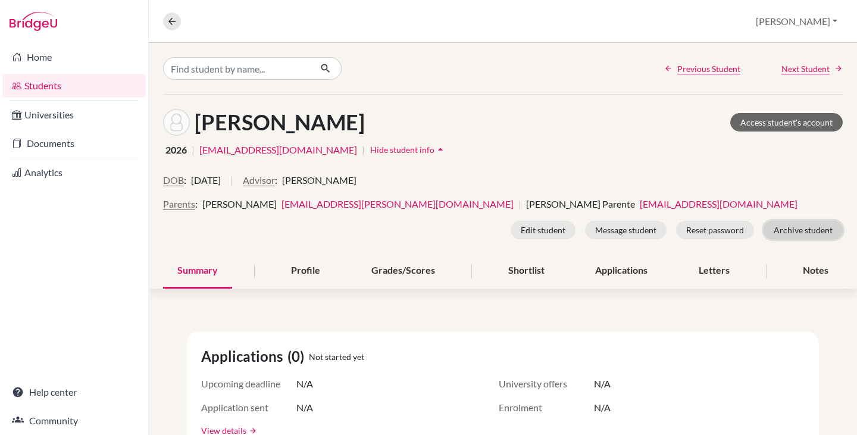
click at [817, 226] on button "Archive student" at bounding box center [803, 230] width 79 height 18
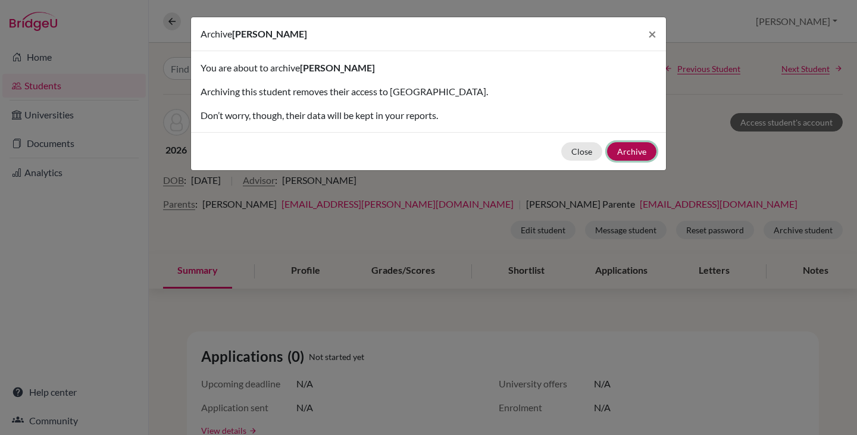
click at [631, 148] on button "Archive" at bounding box center [631, 151] width 49 height 18
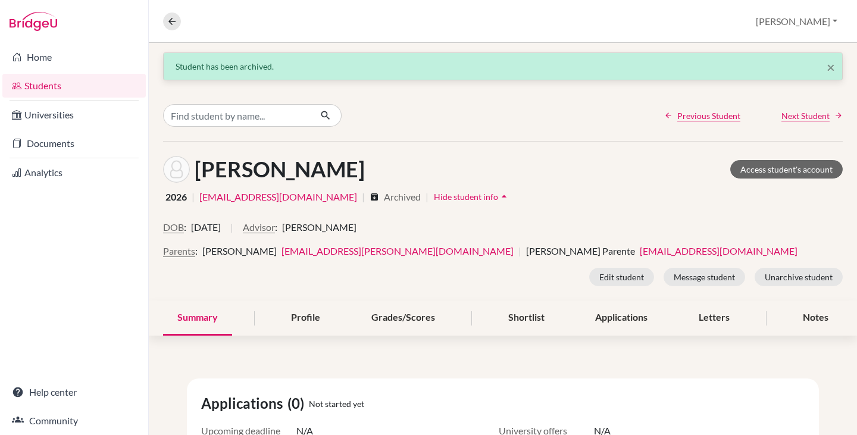
click at [46, 79] on link "Students" at bounding box center [73, 86] width 143 height 24
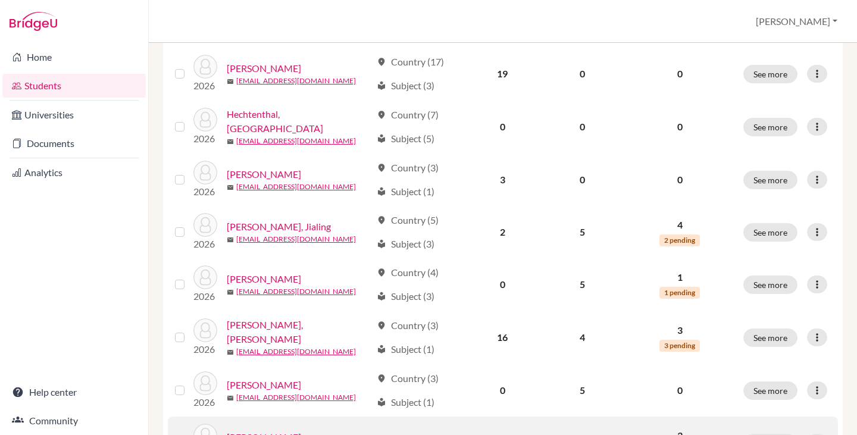
scroll to position [927, 0]
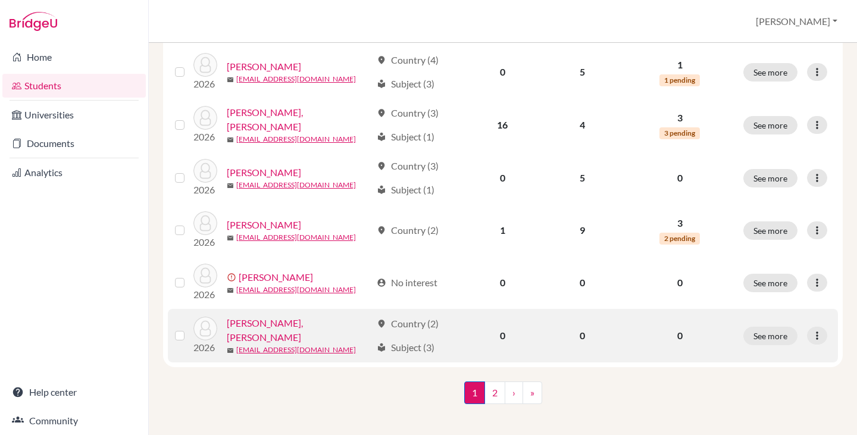
click at [302, 322] on link "Ramirez Gil, Luciano" at bounding box center [299, 330] width 145 height 29
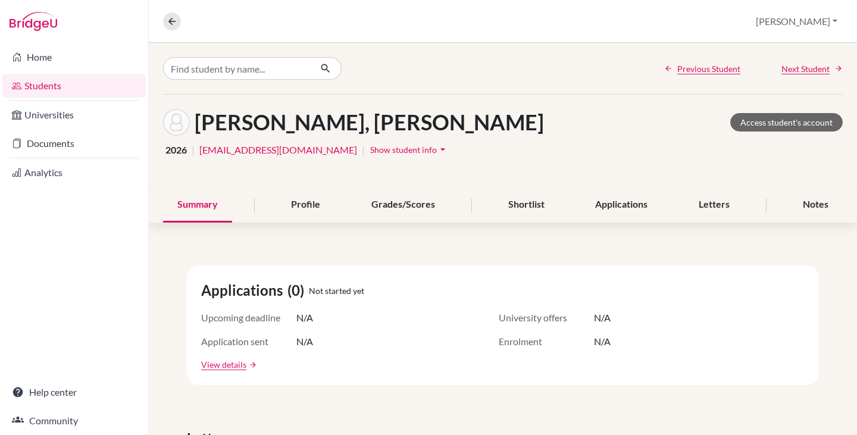
click at [370, 149] on span "Show student info" at bounding box center [403, 150] width 67 height 10
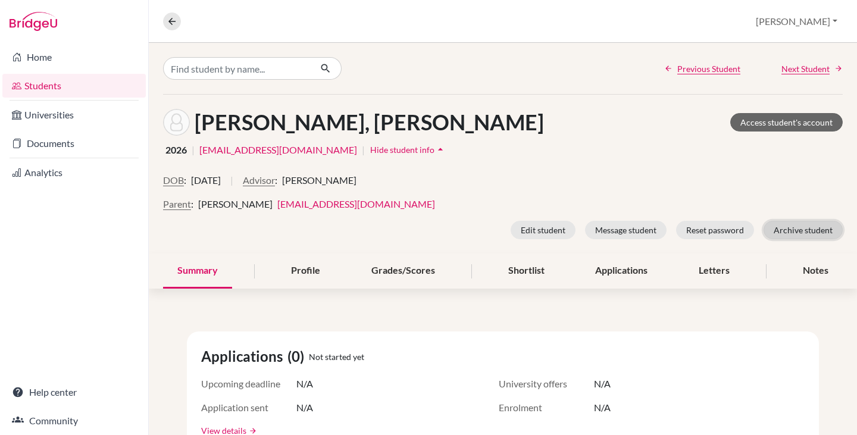
click at [809, 227] on button "Archive student" at bounding box center [803, 230] width 79 height 18
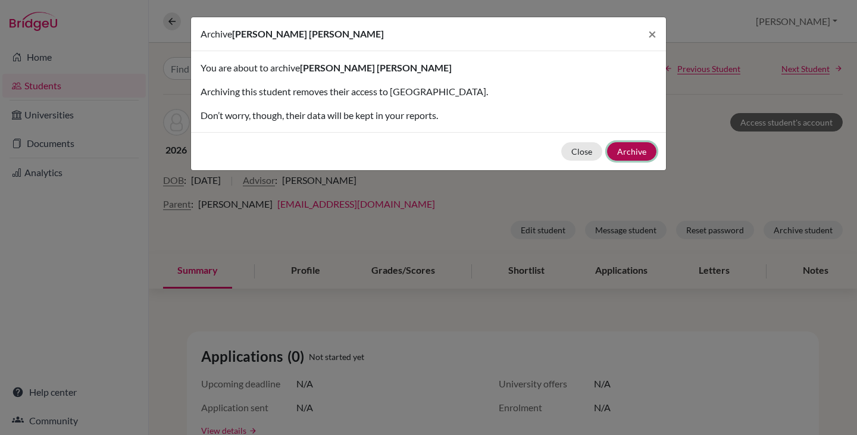
click at [637, 149] on button "Archive" at bounding box center [631, 151] width 49 height 18
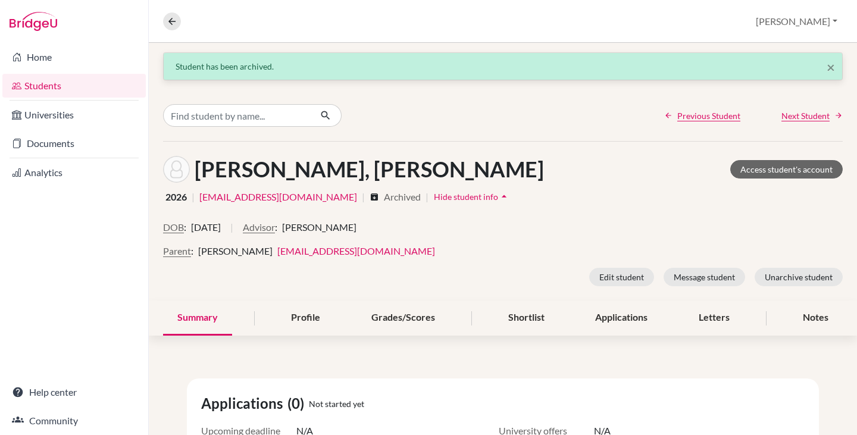
click at [33, 85] on link "Students" at bounding box center [73, 86] width 143 height 24
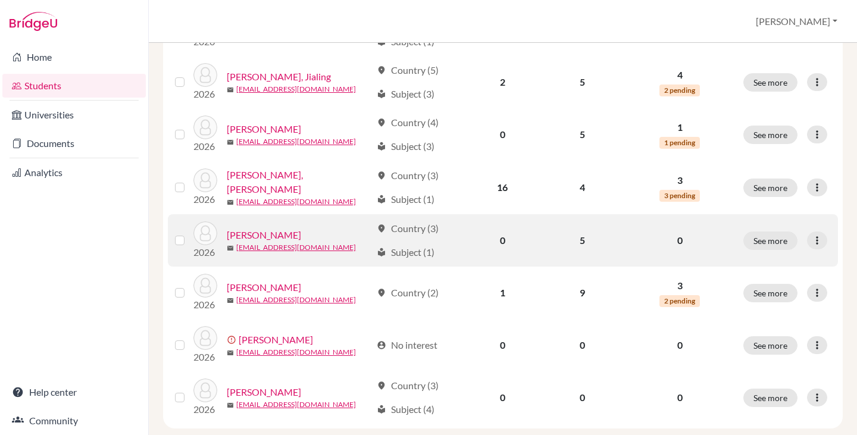
scroll to position [927, 0]
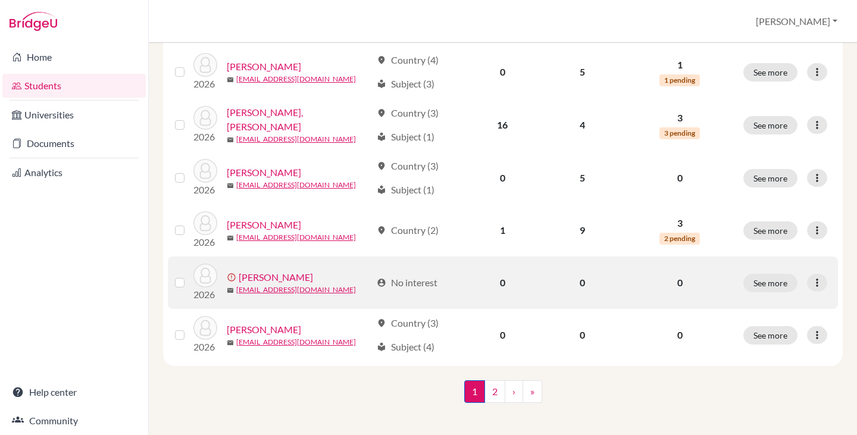
click at [281, 270] on link "Pinho, Gabriela" at bounding box center [276, 277] width 74 height 14
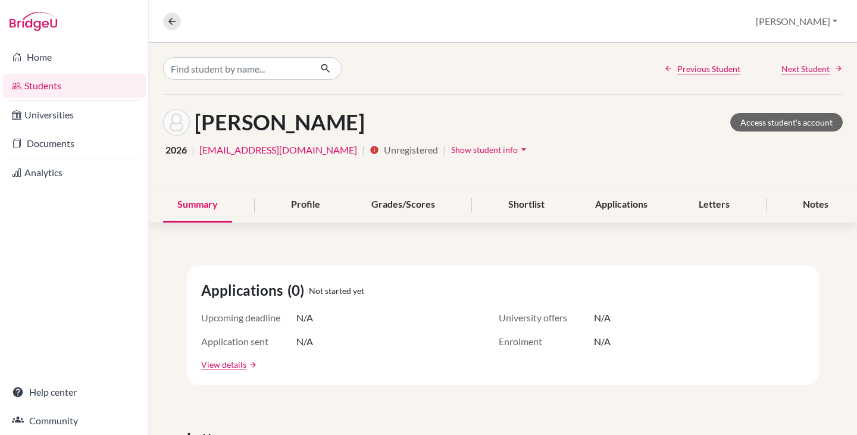
click at [451, 142] on button "Show student info arrow_drop_down" at bounding box center [491, 150] width 80 height 18
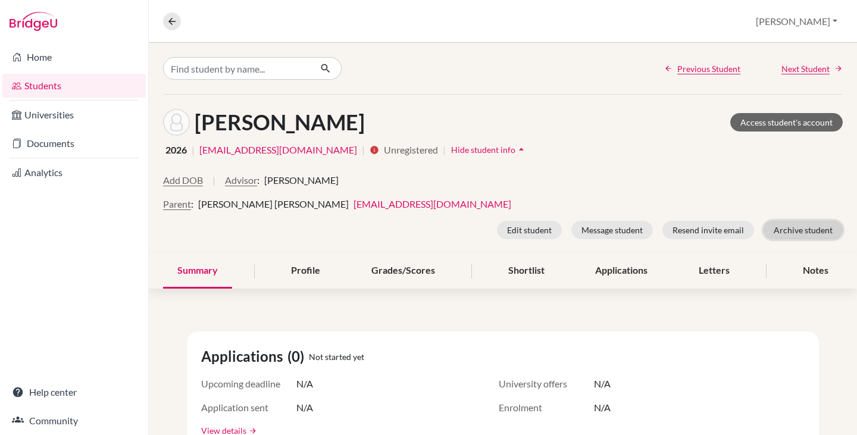
click at [790, 235] on button "Archive student" at bounding box center [803, 230] width 79 height 18
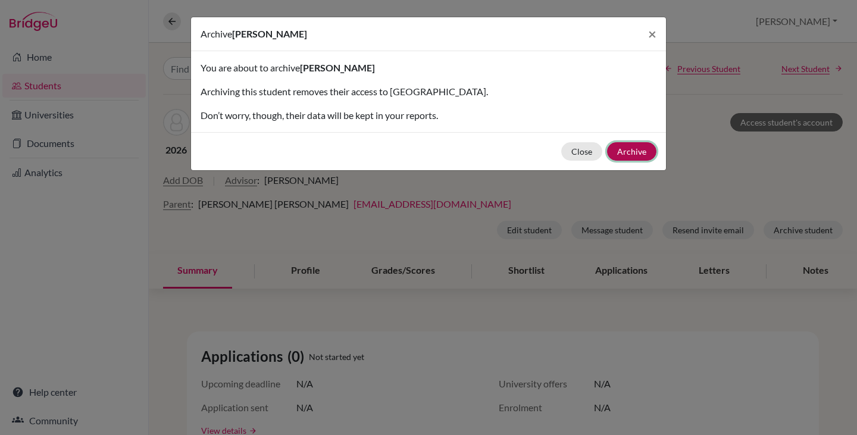
click at [638, 157] on button "Archive" at bounding box center [631, 151] width 49 height 18
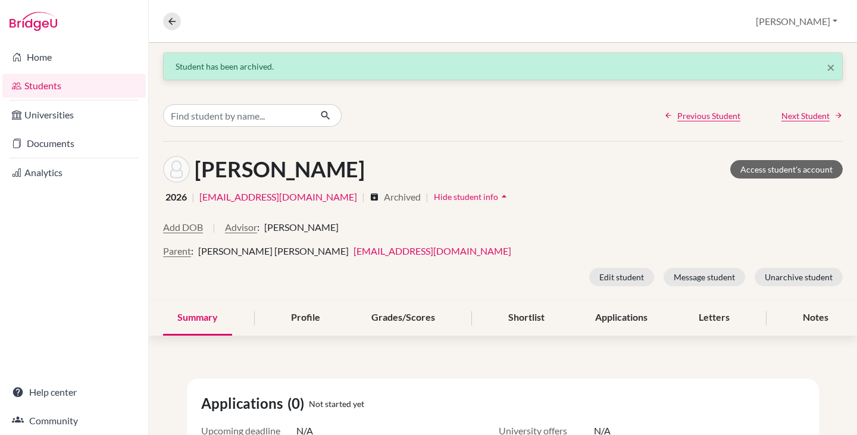
click at [40, 80] on link "Students" at bounding box center [73, 86] width 143 height 24
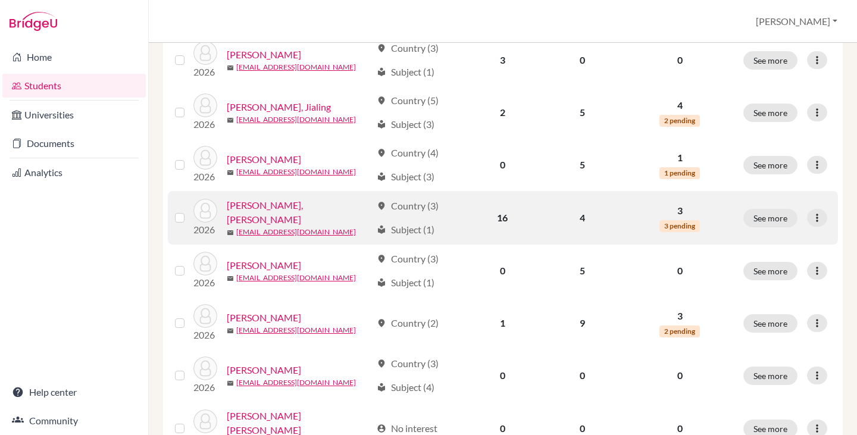
scroll to position [893, 0]
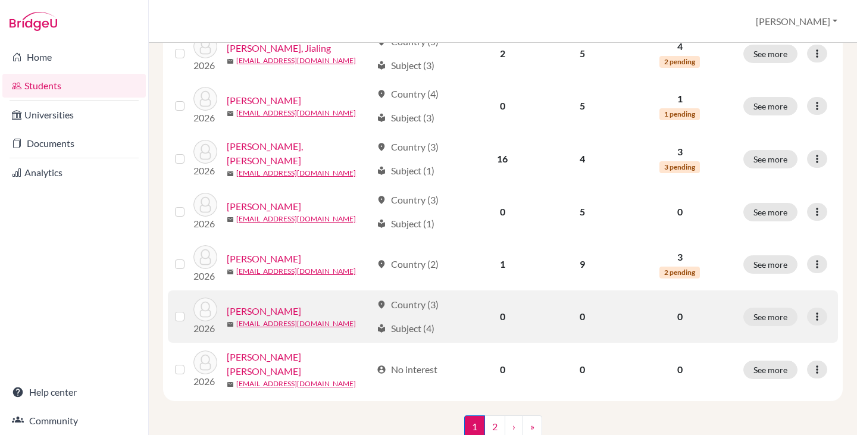
click at [258, 304] on link "[PERSON_NAME]" at bounding box center [264, 311] width 74 height 14
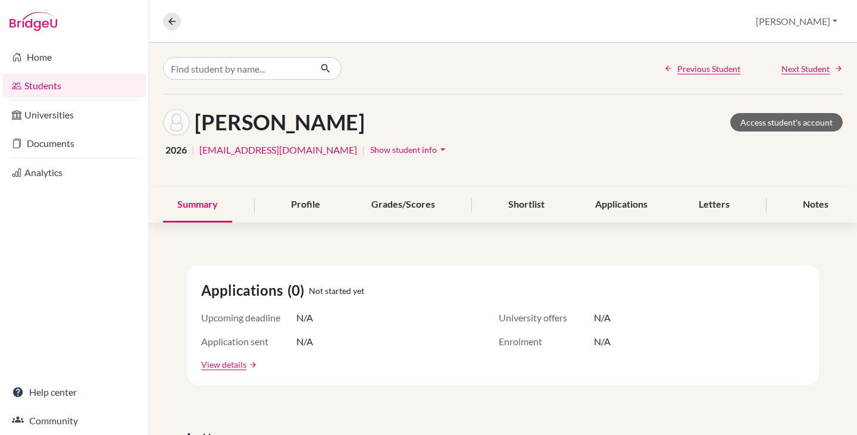
click at [370, 145] on span "Show student info" at bounding box center [403, 150] width 67 height 10
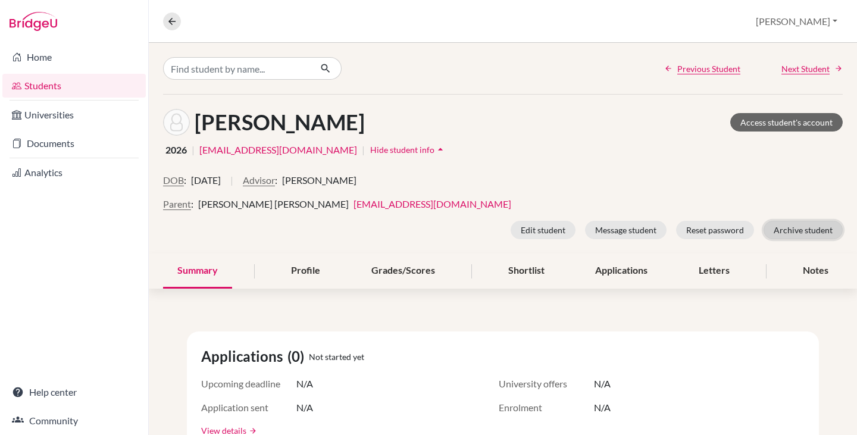
click at [793, 224] on button "Archive student" at bounding box center [803, 230] width 79 height 18
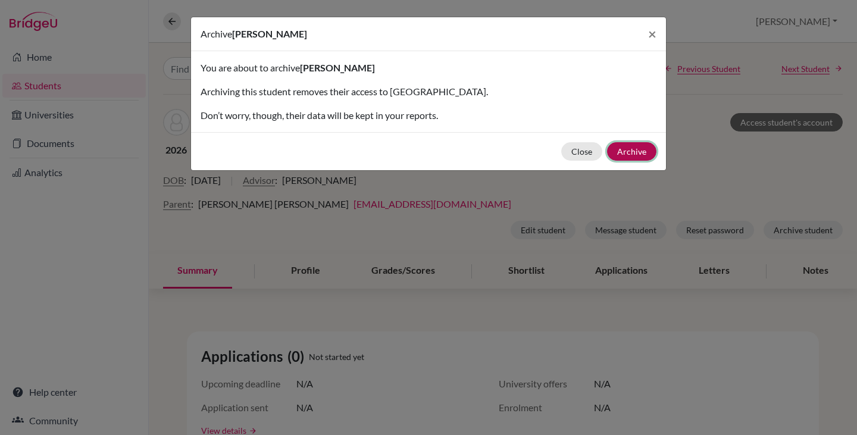
click at [641, 149] on button "Archive" at bounding box center [631, 151] width 49 height 18
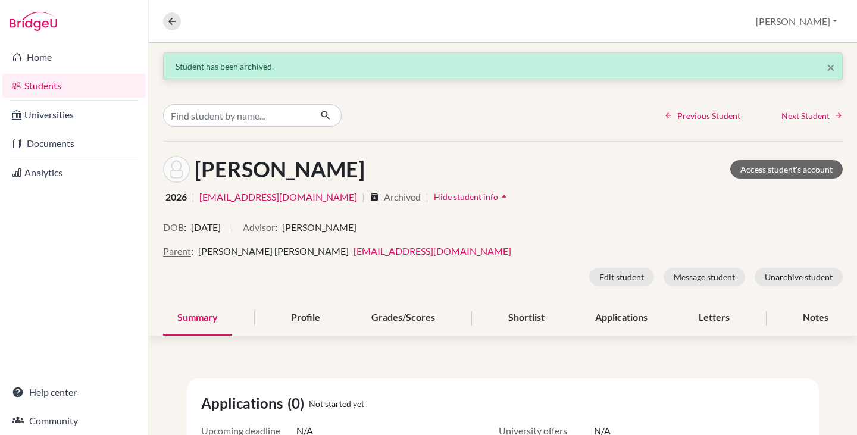
click at [39, 85] on link "Students" at bounding box center [73, 86] width 143 height 24
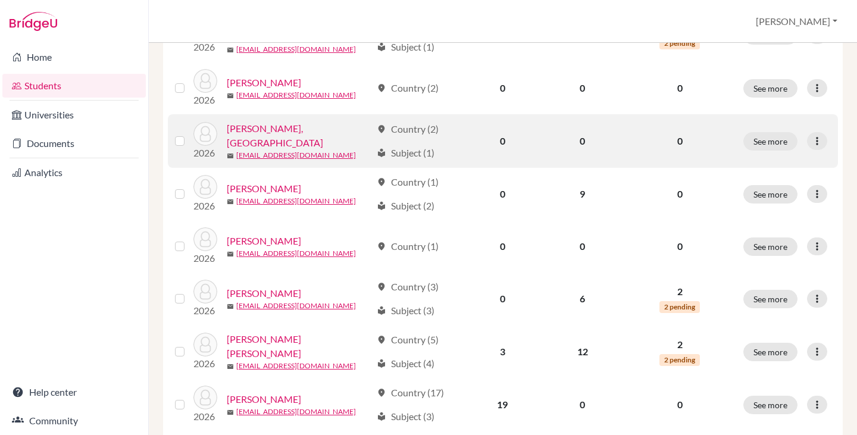
scroll to position [298, 0]
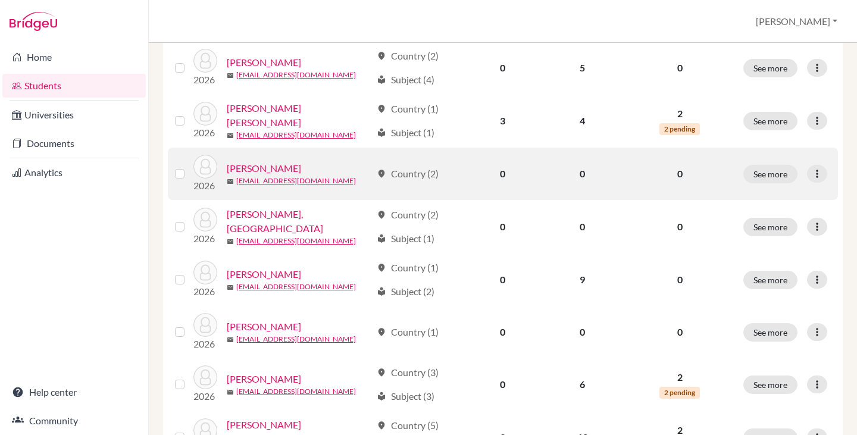
click at [263, 164] on link "[PERSON_NAME]" at bounding box center [264, 168] width 74 height 14
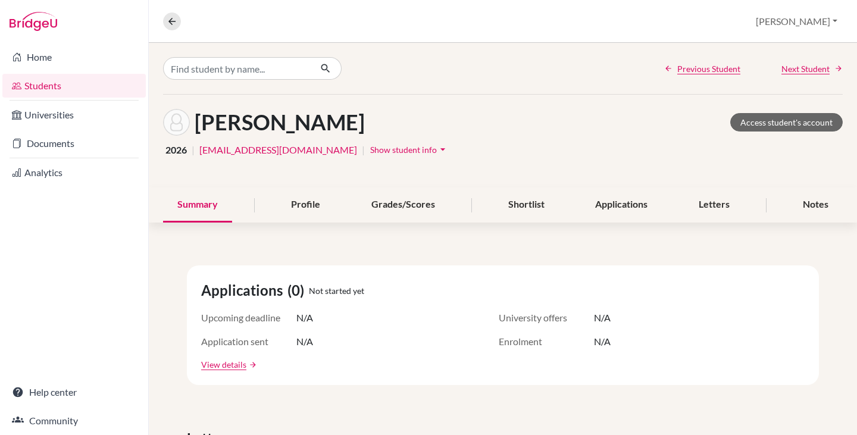
click at [370, 148] on span "Show student info" at bounding box center [403, 150] width 67 height 10
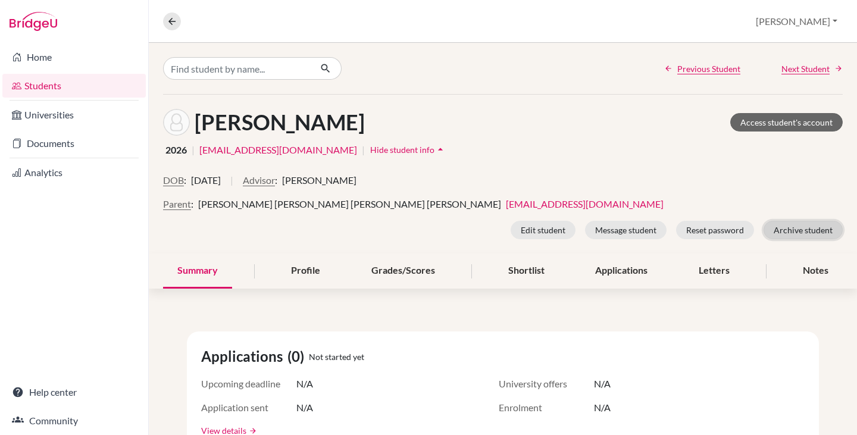
click at [811, 230] on button "Archive student" at bounding box center [803, 230] width 79 height 18
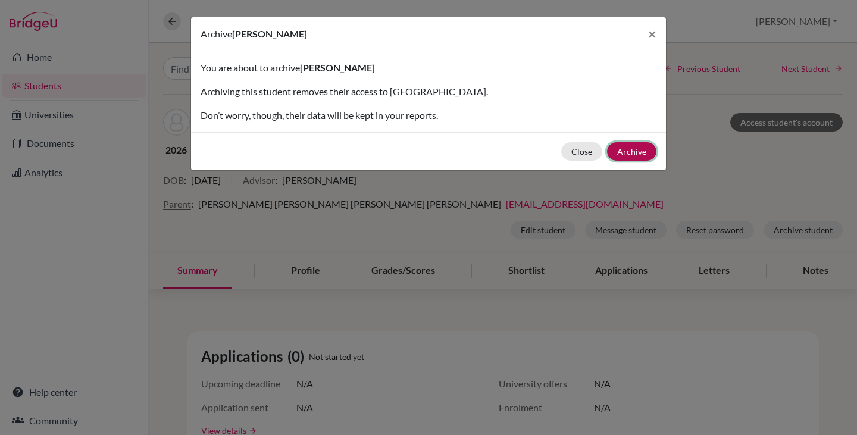
click at [633, 149] on button "Archive" at bounding box center [631, 151] width 49 height 18
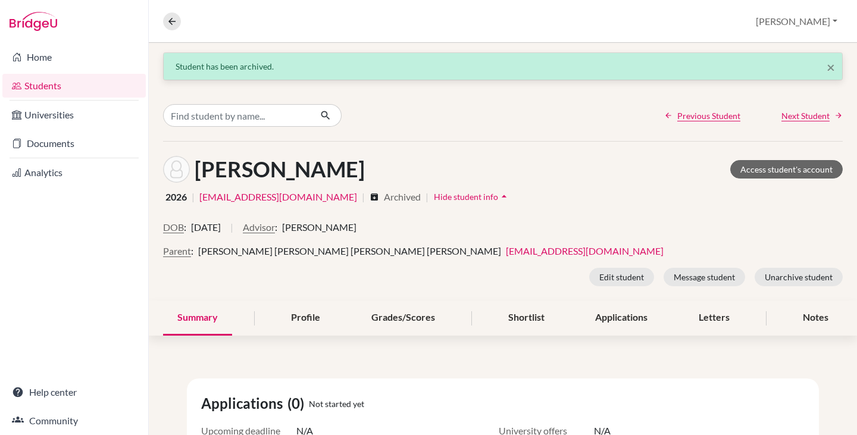
click at [51, 82] on link "Students" at bounding box center [73, 86] width 143 height 24
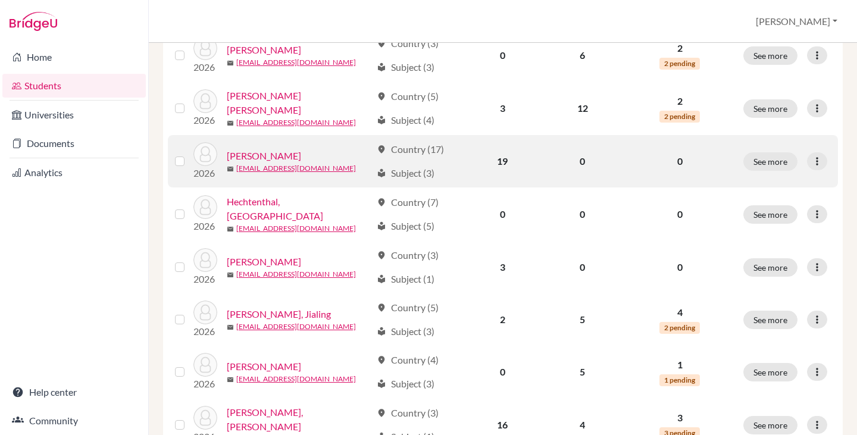
scroll to position [595, 0]
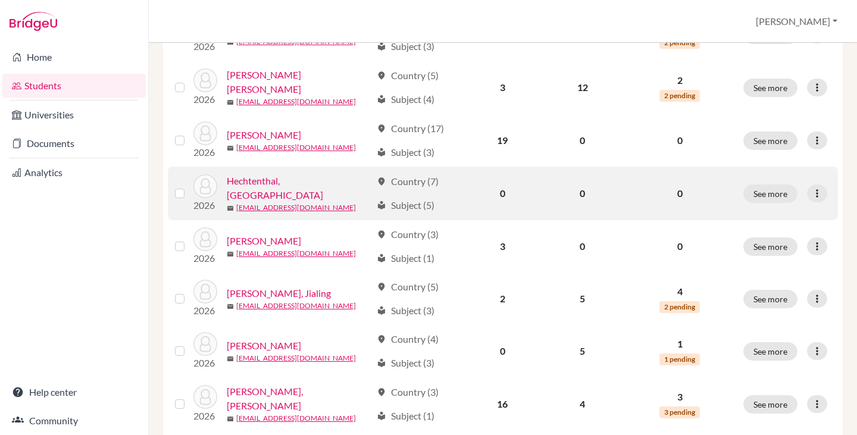
click at [305, 180] on link "Hechtenthal, Santiago" at bounding box center [299, 188] width 145 height 29
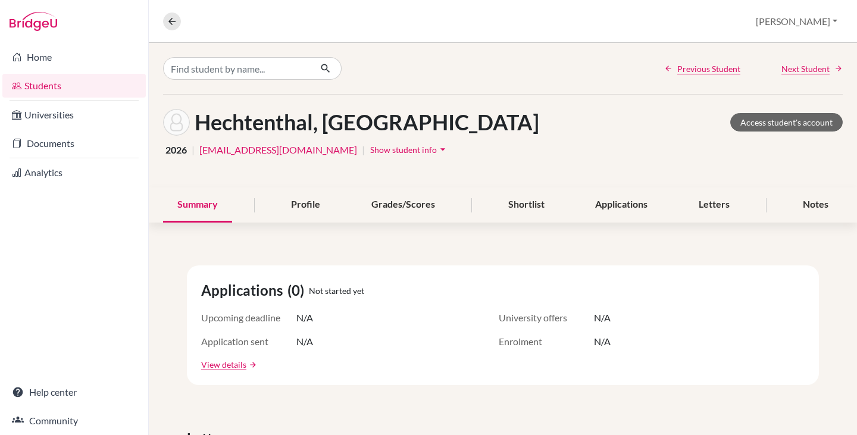
click at [370, 149] on span "Show student info" at bounding box center [403, 150] width 67 height 10
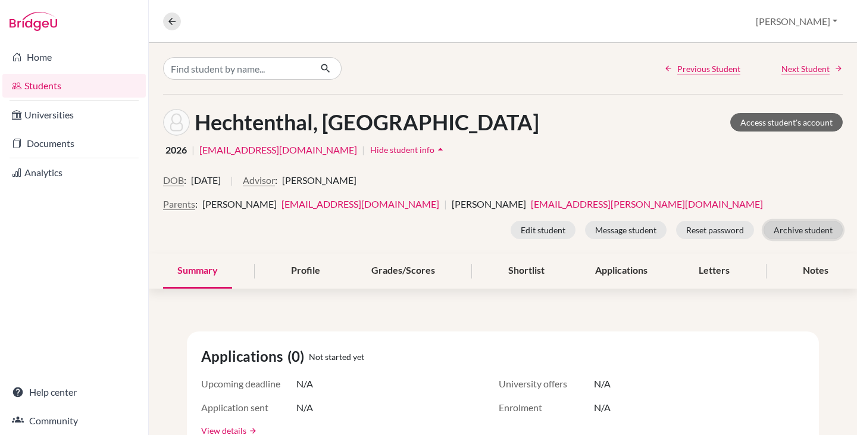
click at [781, 227] on button "Archive student" at bounding box center [803, 230] width 79 height 18
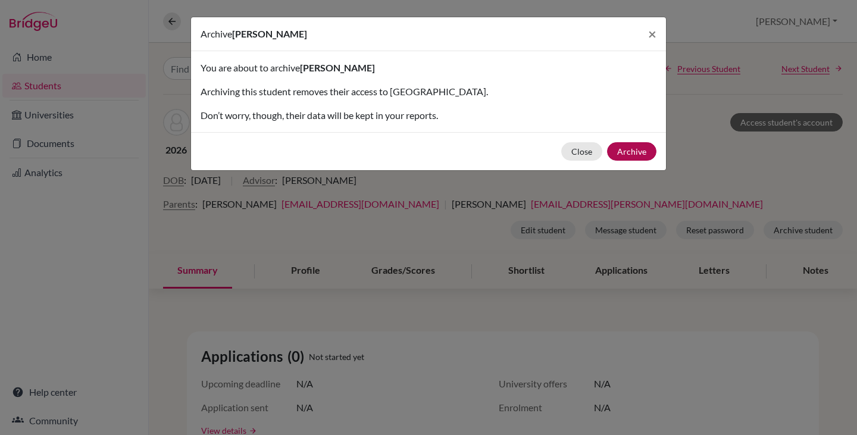
drag, startPoint x: 656, startPoint y: 146, endPoint x: 650, endPoint y: 146, distance: 6.5
click at [655, 146] on div "Close Archive" at bounding box center [428, 151] width 475 height 38
click at [650, 146] on button "Archive" at bounding box center [631, 151] width 49 height 18
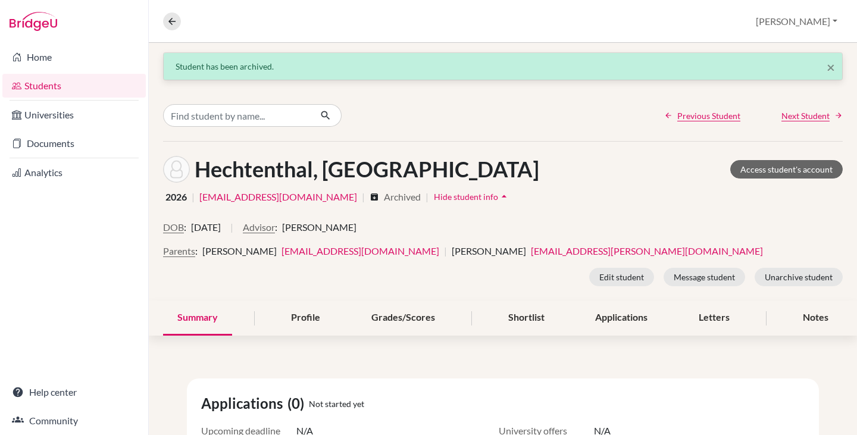
click at [38, 84] on link "Students" at bounding box center [73, 86] width 143 height 24
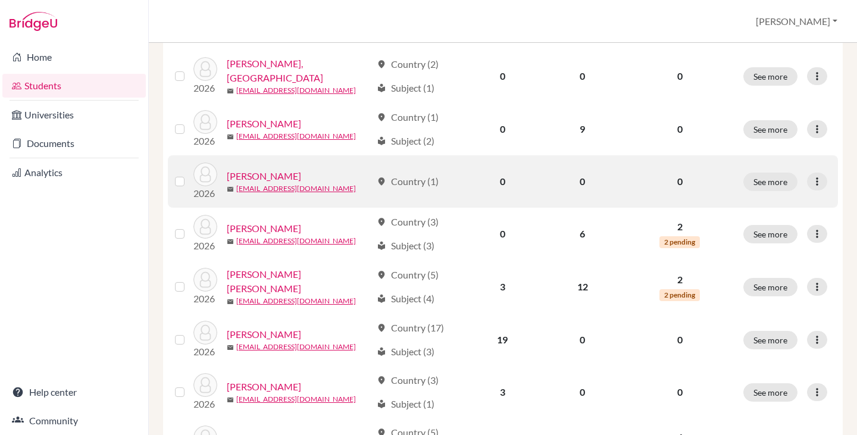
scroll to position [417, 0]
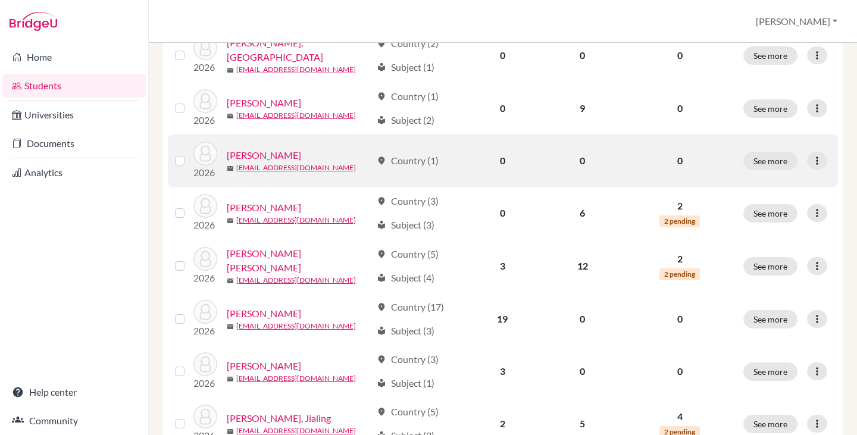
click at [282, 151] on link "[PERSON_NAME]" at bounding box center [264, 155] width 74 height 14
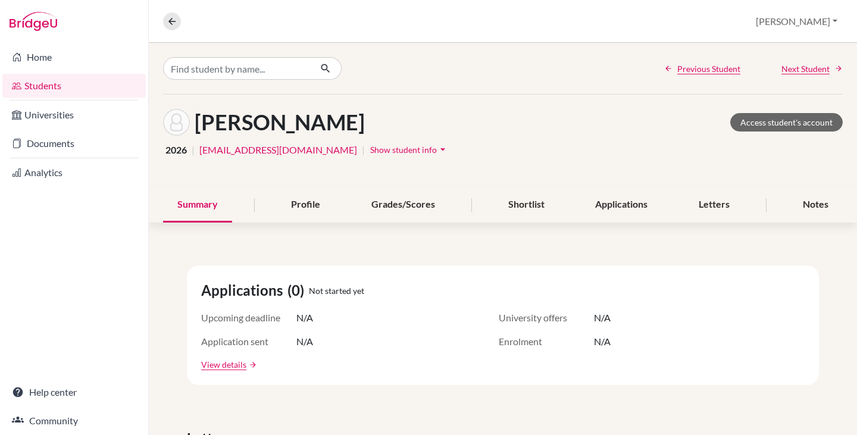
click at [36, 88] on link "Students" at bounding box center [73, 86] width 143 height 24
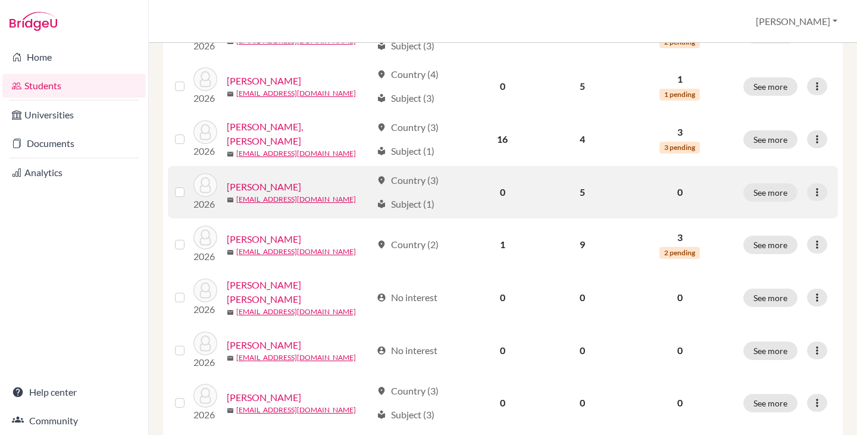
scroll to position [893, 0]
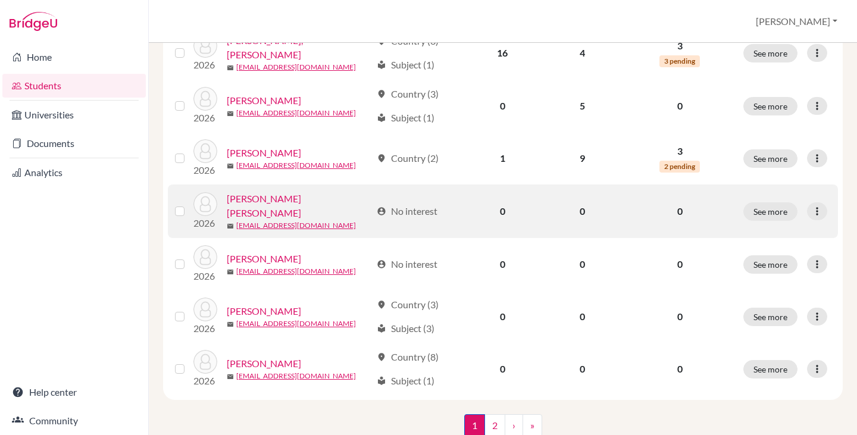
click at [328, 200] on link "[PERSON_NAME] [PERSON_NAME]" at bounding box center [299, 206] width 145 height 29
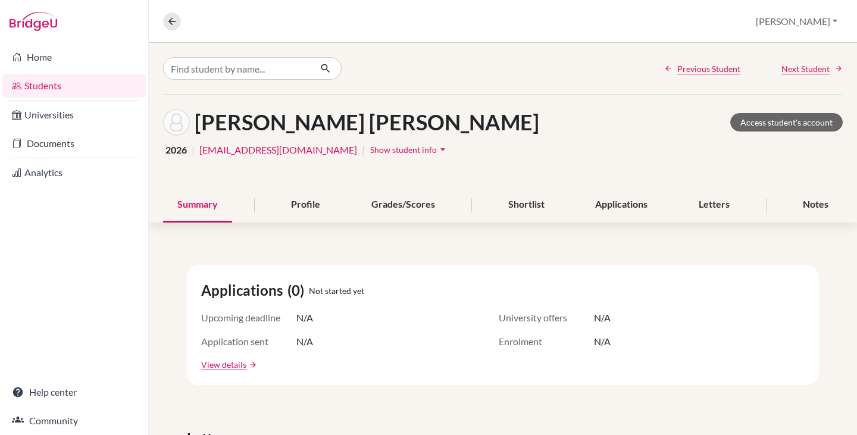
click at [370, 149] on span "Show student info" at bounding box center [403, 150] width 67 height 10
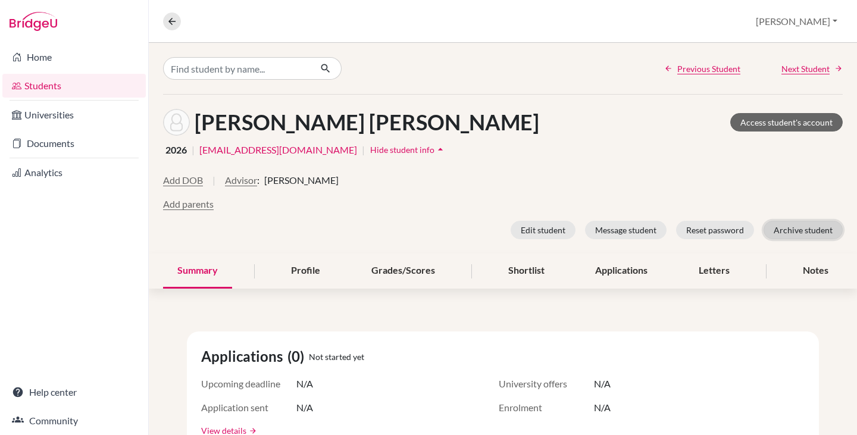
click at [803, 230] on button "Archive student" at bounding box center [803, 230] width 79 height 18
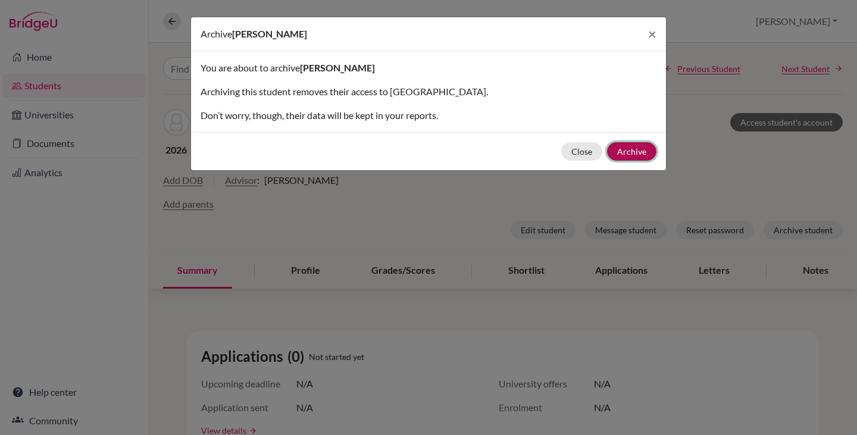
click at [622, 150] on button "Archive" at bounding box center [631, 151] width 49 height 18
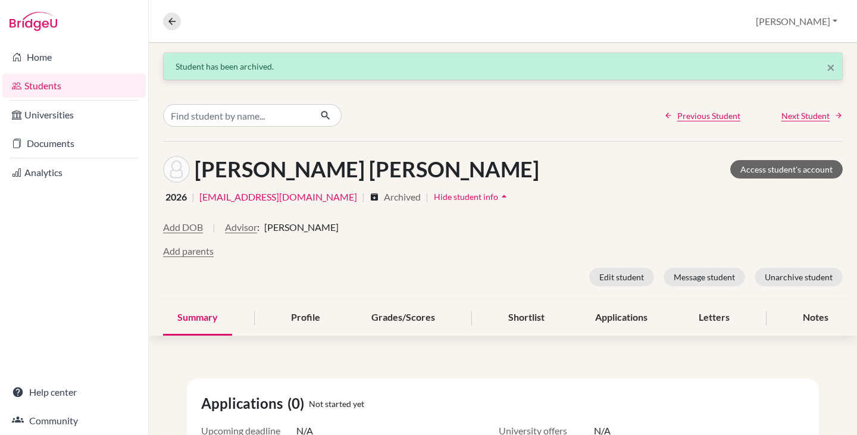
click at [35, 77] on link "Students" at bounding box center [73, 86] width 143 height 24
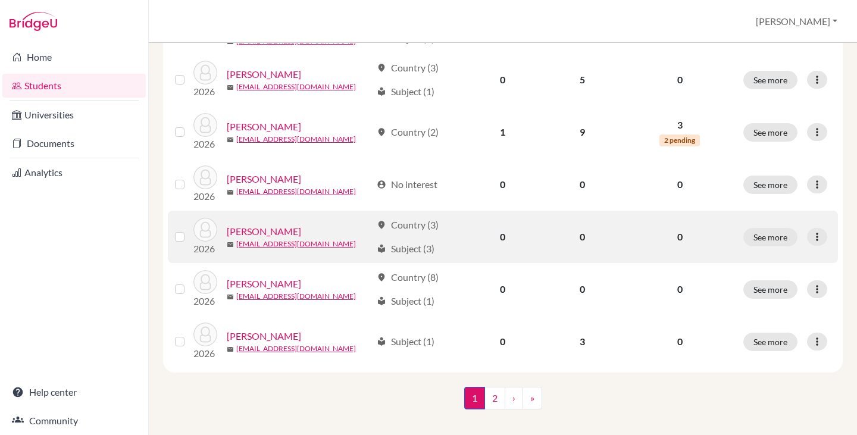
scroll to position [927, 0]
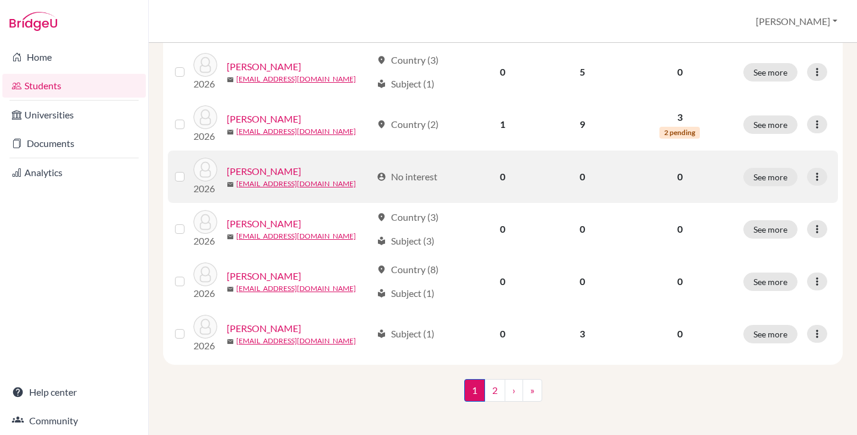
click at [290, 164] on link "Soares, Fernando" at bounding box center [264, 171] width 74 height 14
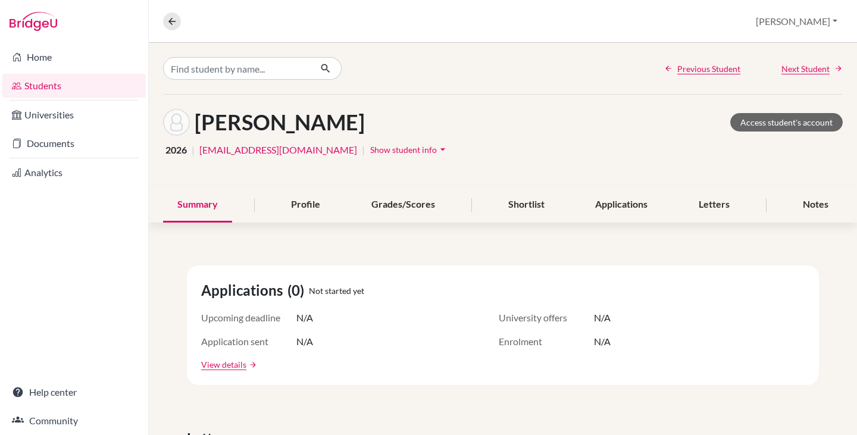
click at [370, 146] on span "Show student info" at bounding box center [403, 150] width 67 height 10
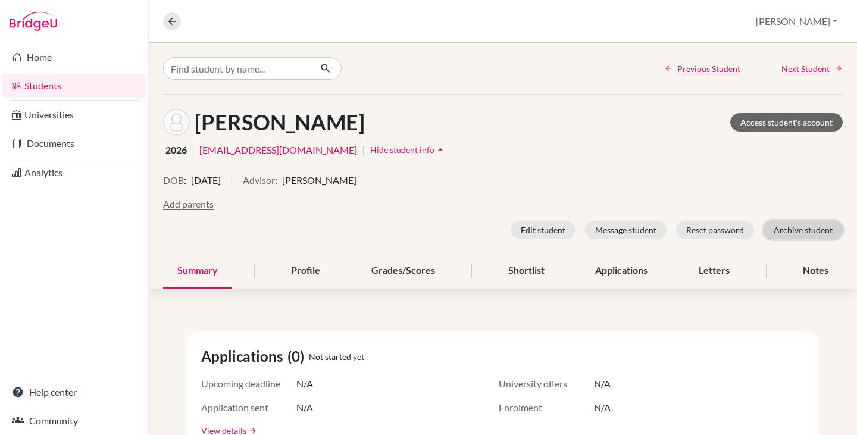
click at [798, 226] on button "Archive student" at bounding box center [803, 230] width 79 height 18
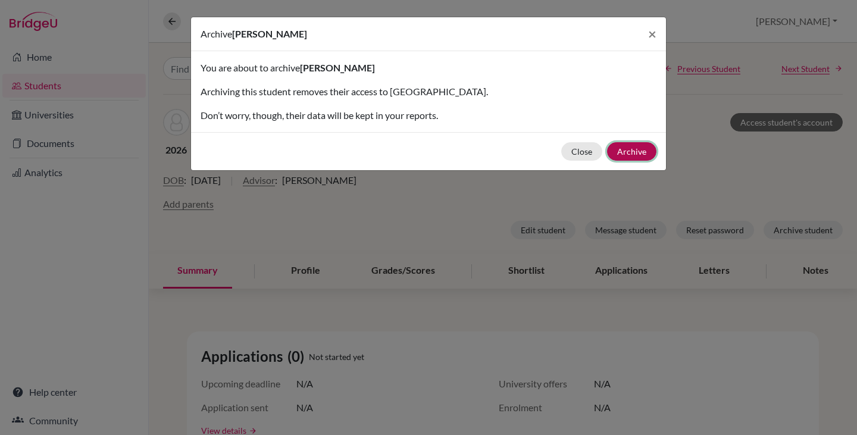
click at [645, 147] on button "Archive" at bounding box center [631, 151] width 49 height 18
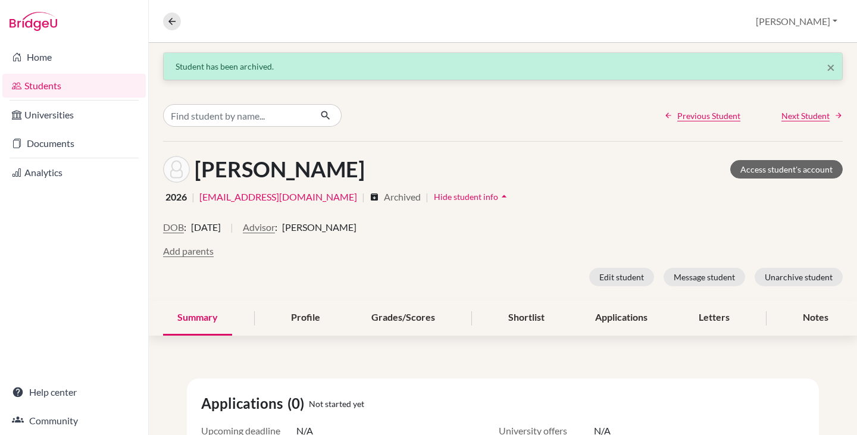
click at [37, 85] on link "Students" at bounding box center [73, 86] width 143 height 24
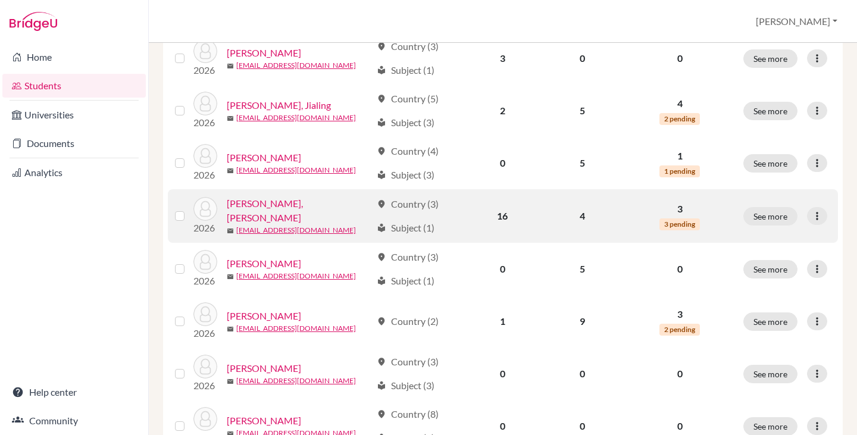
scroll to position [774, 0]
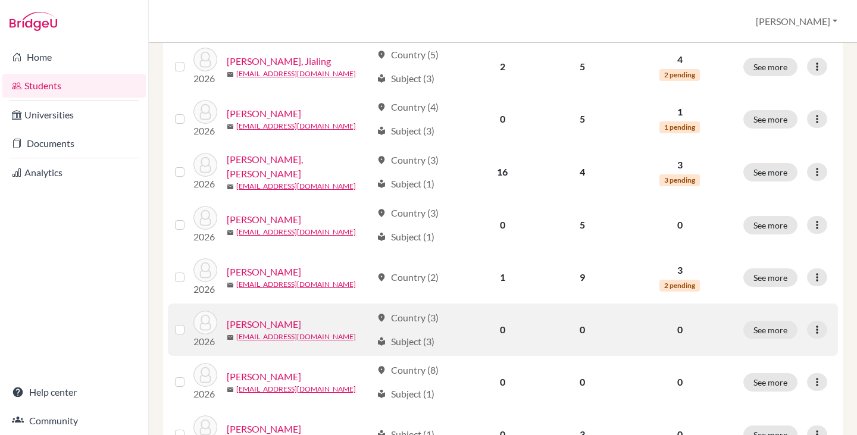
click at [288, 319] on link "[PERSON_NAME]" at bounding box center [264, 324] width 74 height 14
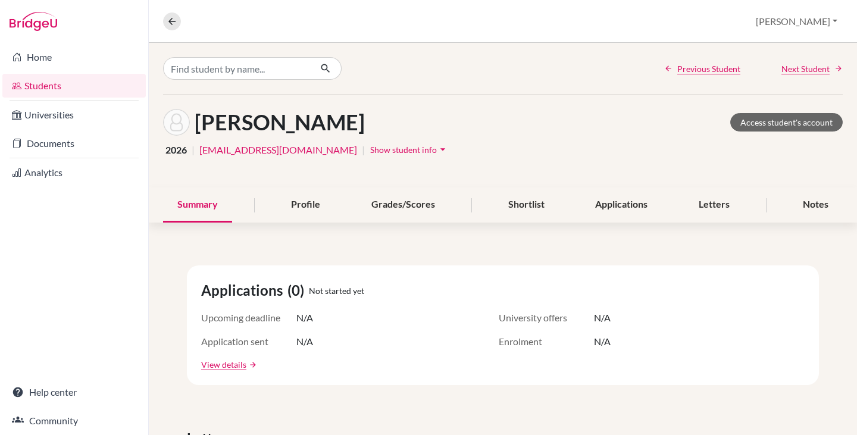
click at [370, 146] on span "Show student info" at bounding box center [403, 150] width 67 height 10
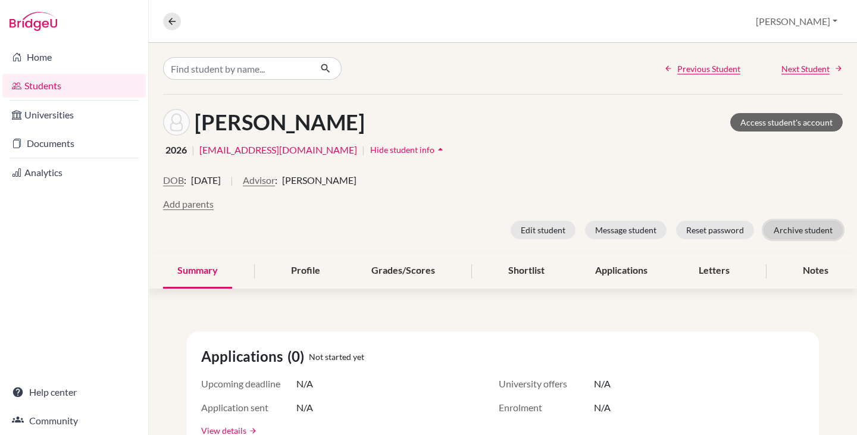
click at [804, 227] on button "Archive student" at bounding box center [803, 230] width 79 height 18
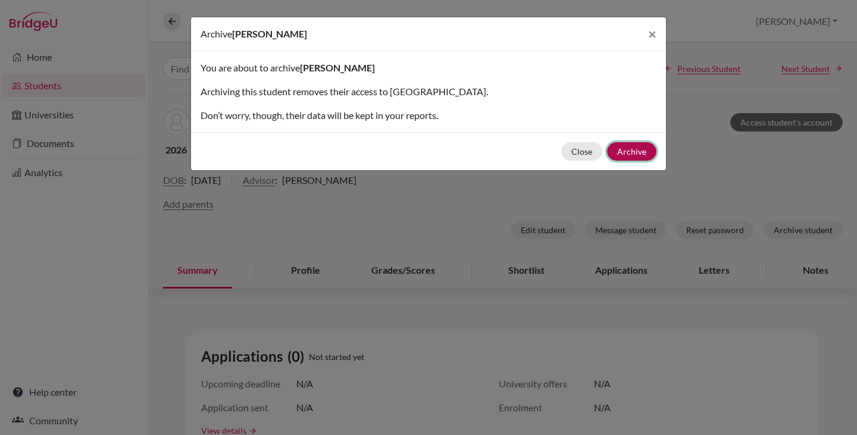
click at [642, 147] on button "Archive" at bounding box center [631, 151] width 49 height 18
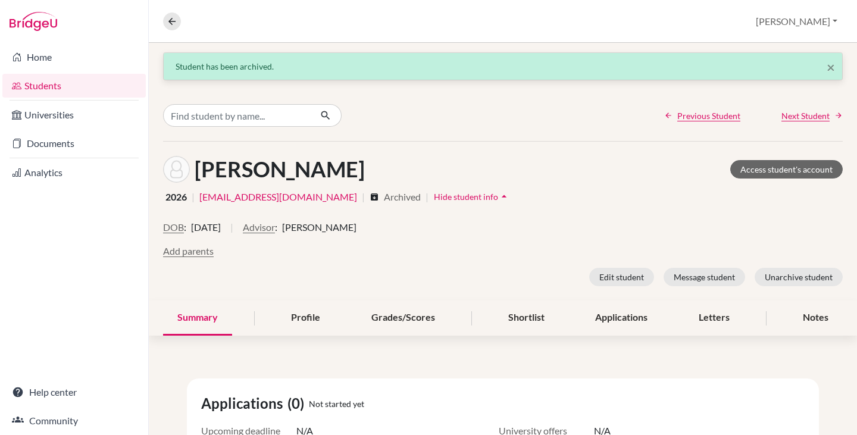
click at [51, 81] on link "Students" at bounding box center [73, 86] width 143 height 24
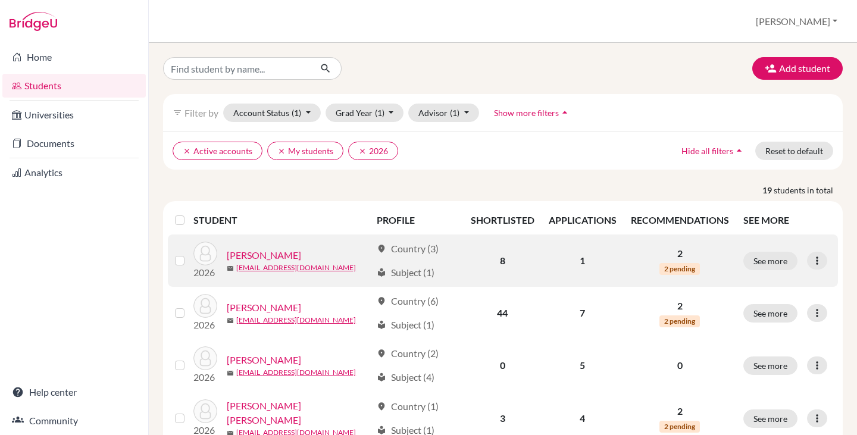
click at [280, 254] on link "[PERSON_NAME]" at bounding box center [264, 255] width 74 height 14
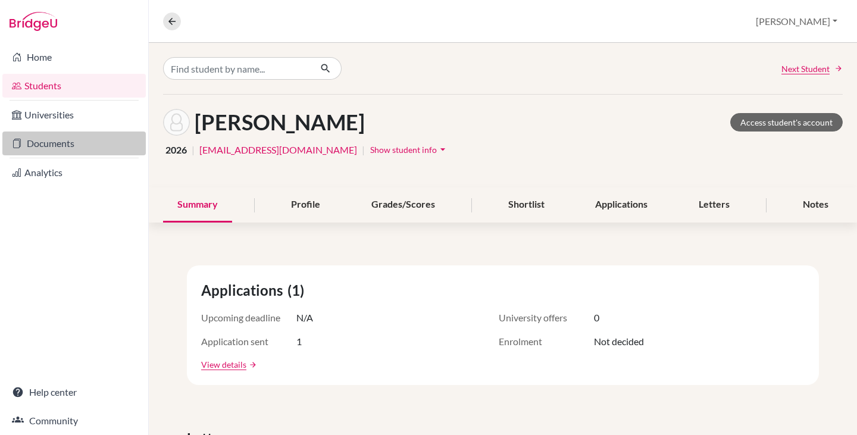
click at [54, 139] on link "Documents" at bounding box center [73, 144] width 143 height 24
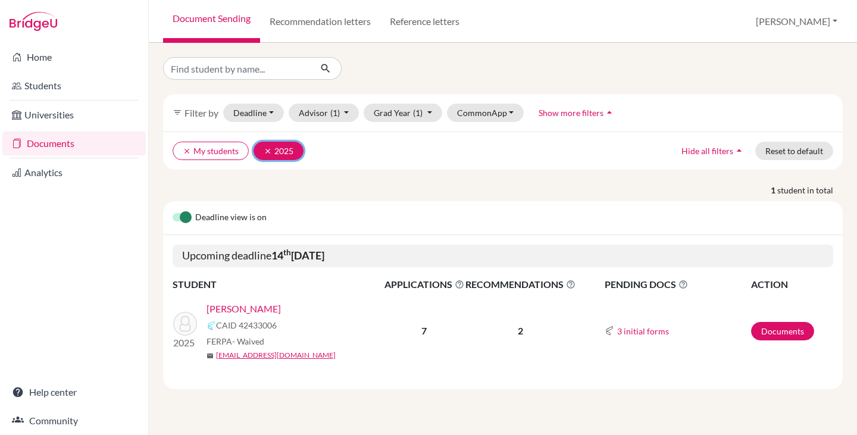
click at [268, 149] on icon "clear" at bounding box center [268, 151] width 8 height 8
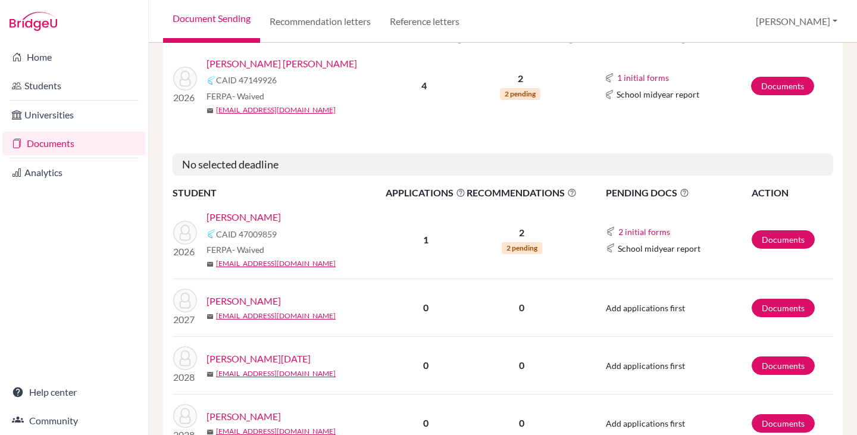
scroll to position [655, 0]
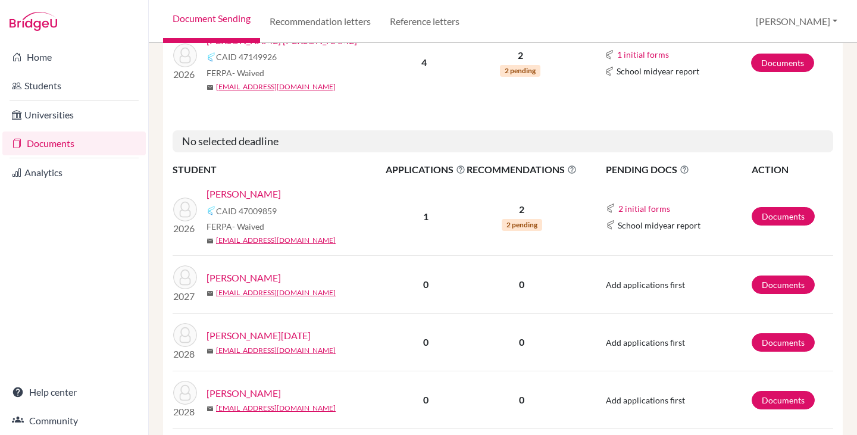
click at [252, 194] on link "Andrade, Maya" at bounding box center [244, 194] width 74 height 14
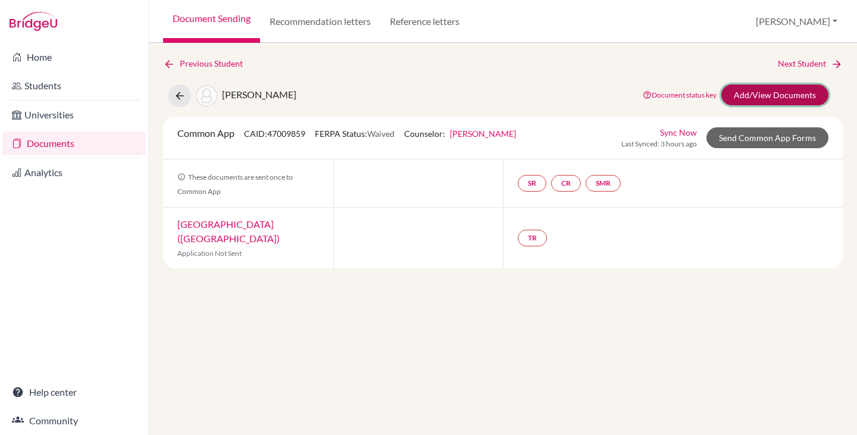
click at [760, 91] on link "Add/View Documents" at bounding box center [775, 95] width 107 height 21
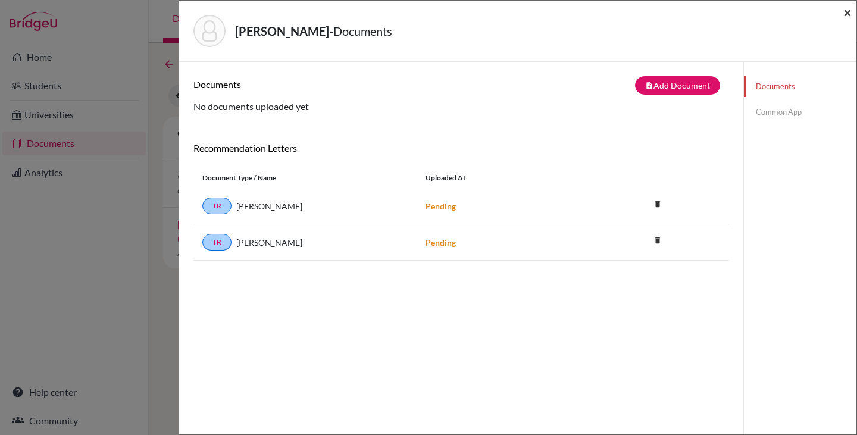
click at [847, 10] on span "×" at bounding box center [848, 12] width 8 height 17
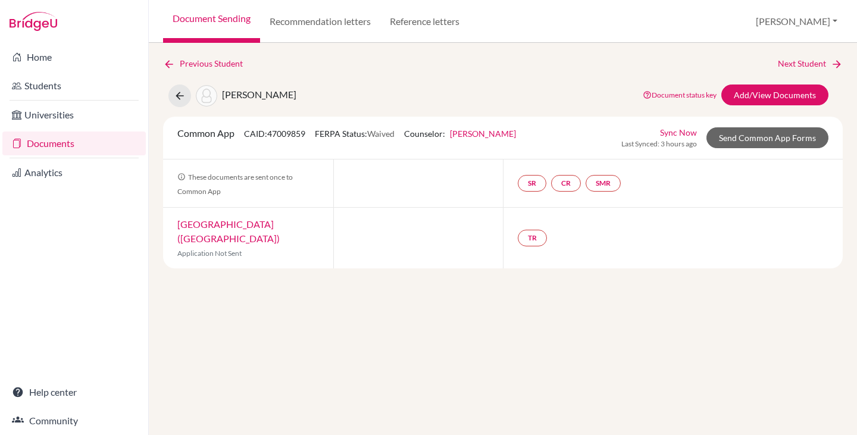
click at [49, 139] on link "Documents" at bounding box center [73, 144] width 143 height 24
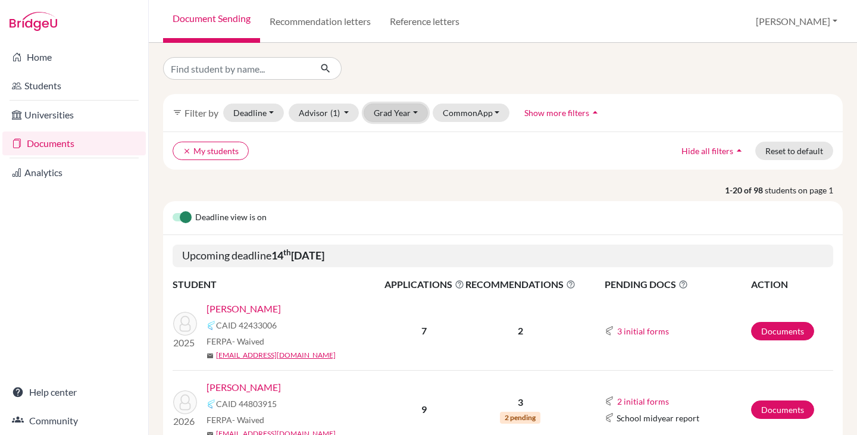
click at [395, 114] on button "Grad Year" at bounding box center [396, 113] width 64 height 18
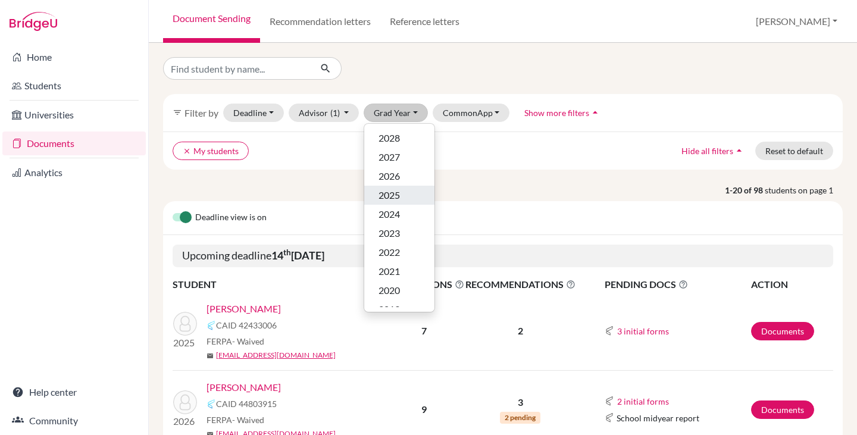
click at [394, 195] on span "2025" at bounding box center [389, 195] width 21 height 14
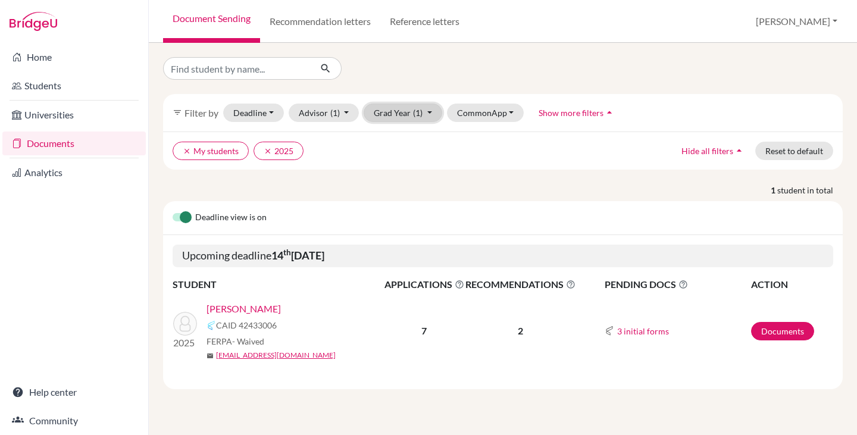
click at [388, 116] on button "Grad Year (1)" at bounding box center [403, 113] width 79 height 18
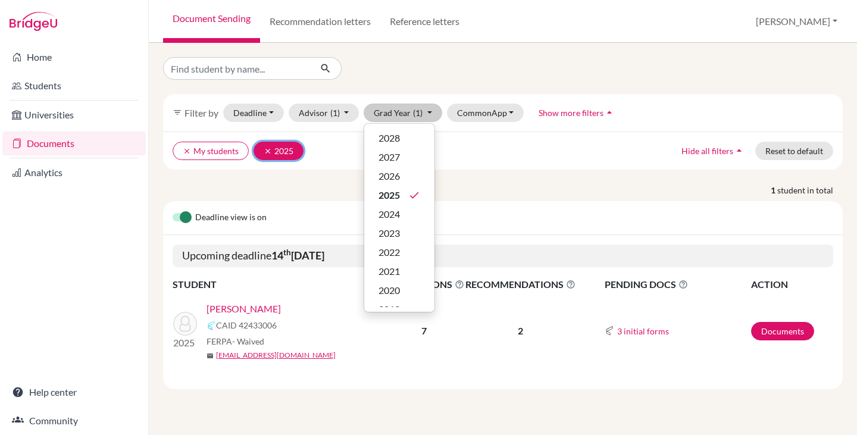
click at [267, 149] on icon "clear" at bounding box center [268, 151] width 8 height 8
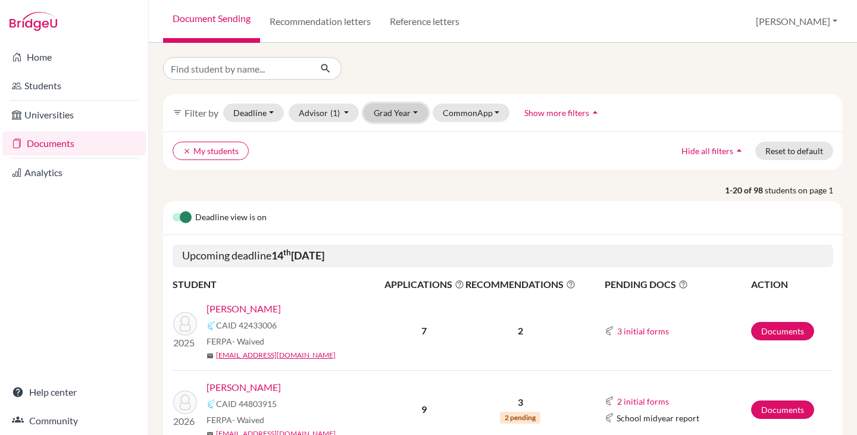
click at [385, 108] on button "Grad Year" at bounding box center [396, 113] width 64 height 18
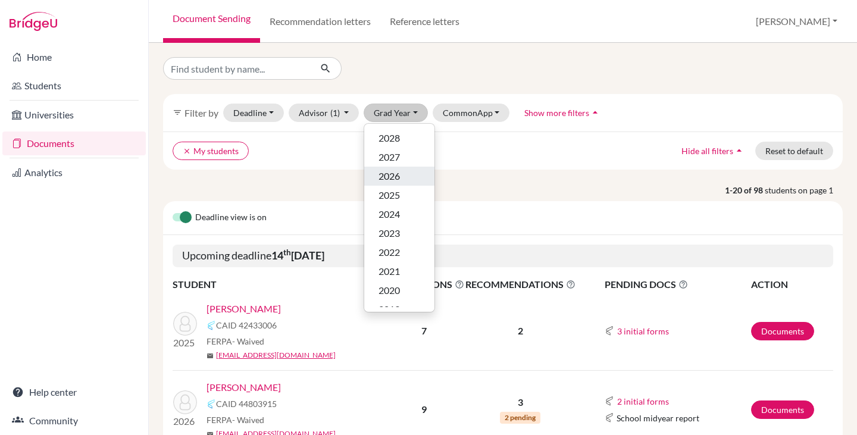
click at [392, 173] on span "2026" at bounding box center [389, 176] width 21 height 14
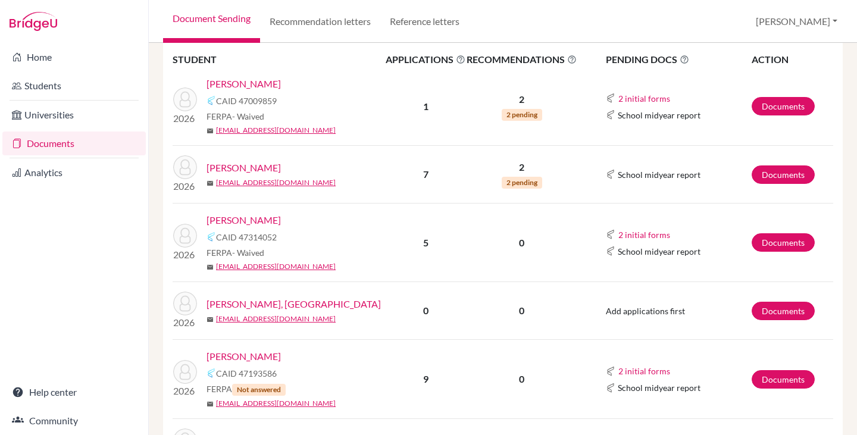
scroll to position [715, 0]
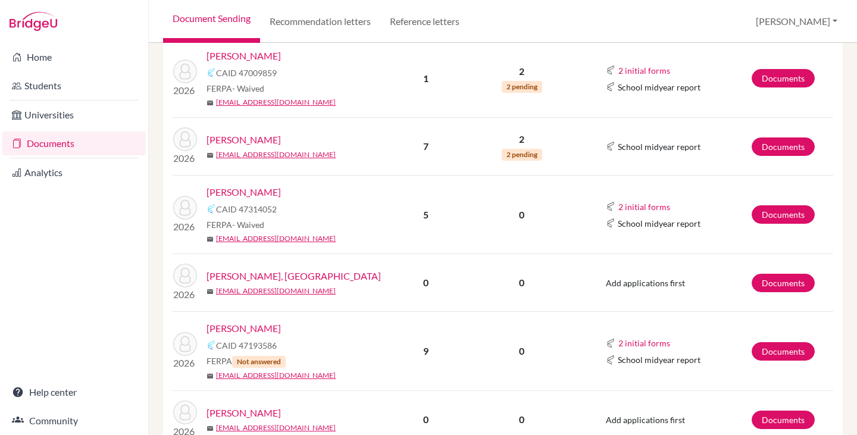
click at [271, 276] on link "[PERSON_NAME], [GEOGRAPHIC_DATA]" at bounding box center [294, 276] width 174 height 14
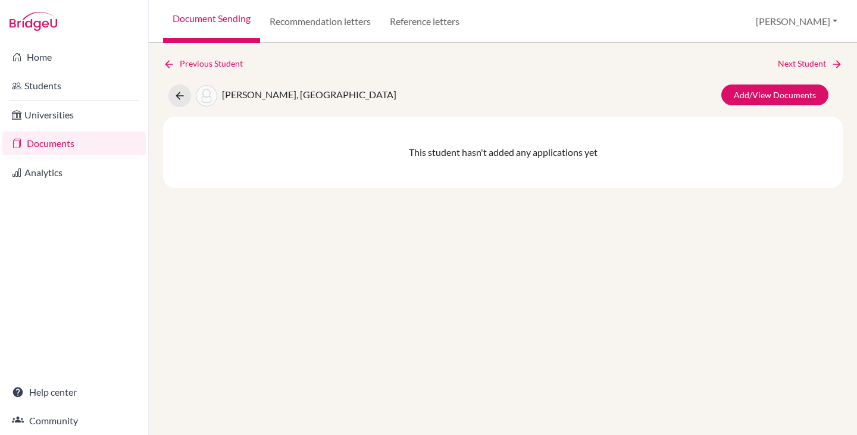
click at [55, 145] on link "Documents" at bounding box center [73, 144] width 143 height 24
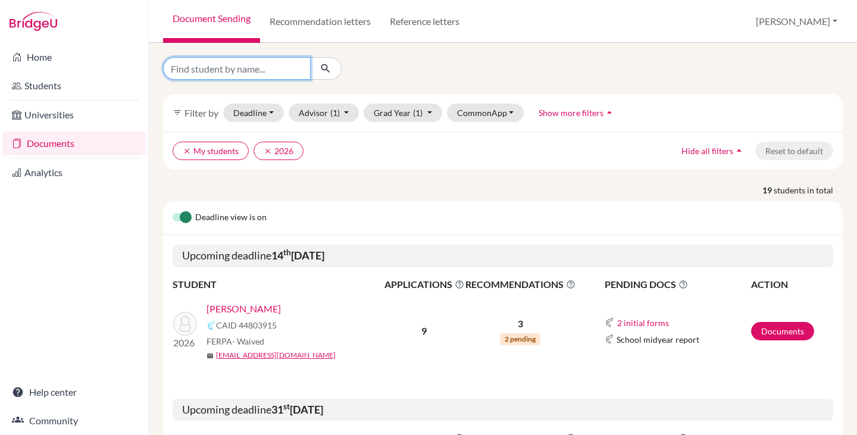
click at [184, 61] on input "Find student by name..." at bounding box center [237, 68] width 148 height 23
type input "ignacio"
click button "submit" at bounding box center [326, 68] width 32 height 23
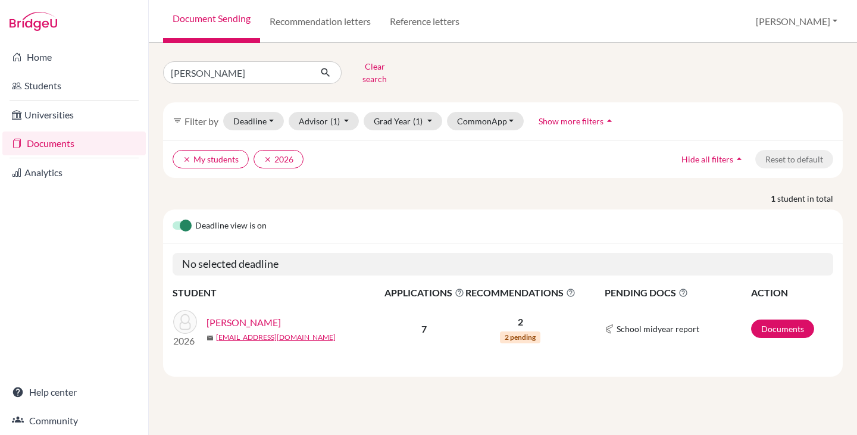
click at [244, 316] on link "Bergallo, Ignacio" at bounding box center [244, 323] width 74 height 14
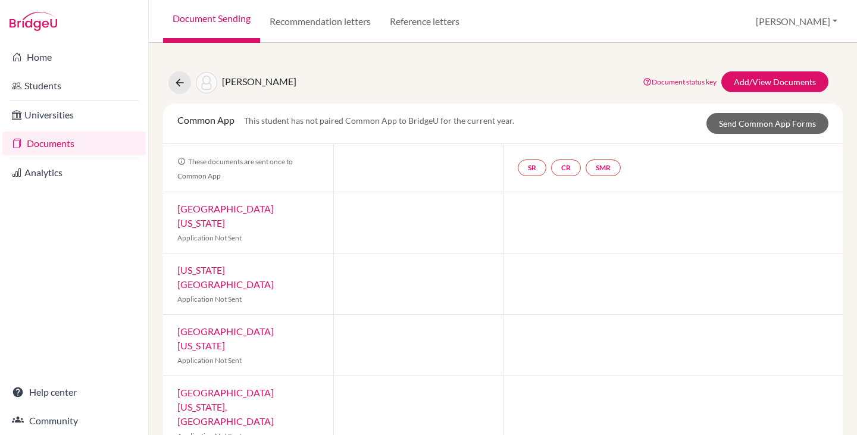
click at [61, 146] on link "Documents" at bounding box center [73, 144] width 143 height 24
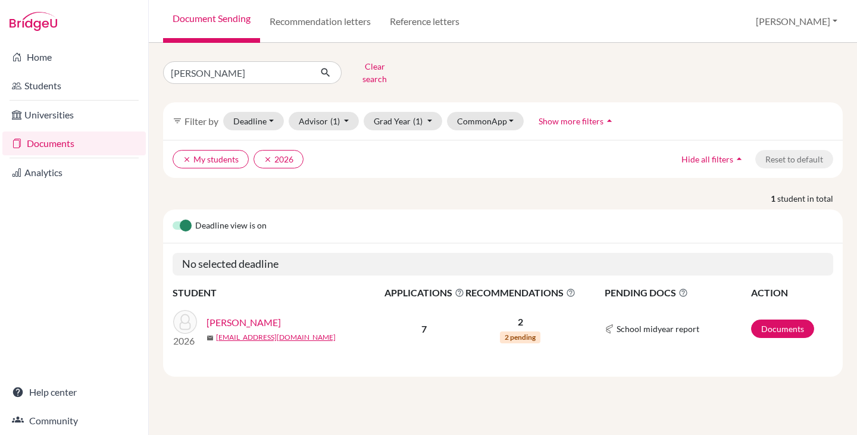
click at [65, 138] on link "Documents" at bounding box center [73, 144] width 143 height 24
click at [785, 320] on link "Documents" at bounding box center [782, 329] width 63 height 18
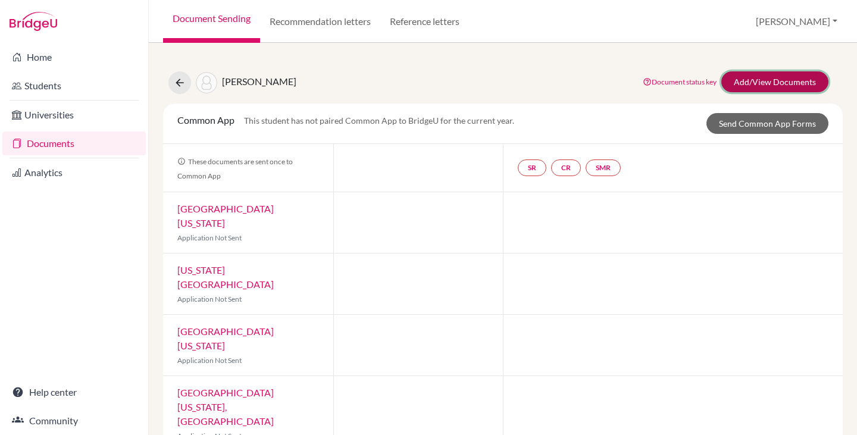
click at [765, 83] on link "Add/View Documents" at bounding box center [775, 81] width 107 height 21
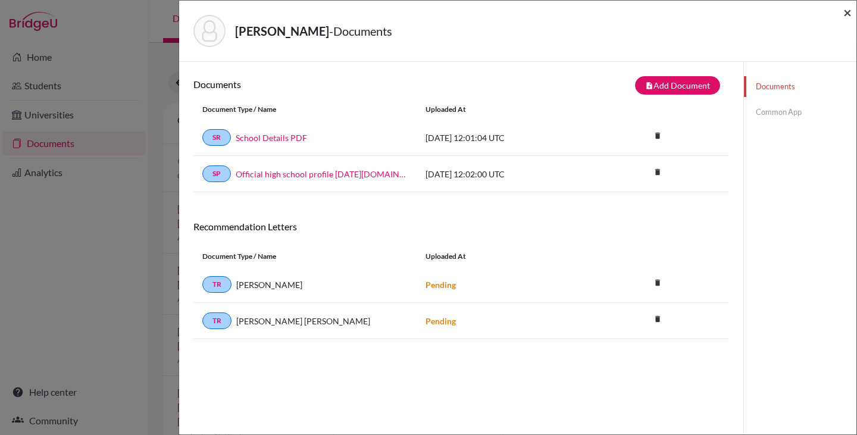
click at [847, 11] on span "×" at bounding box center [848, 12] width 8 height 17
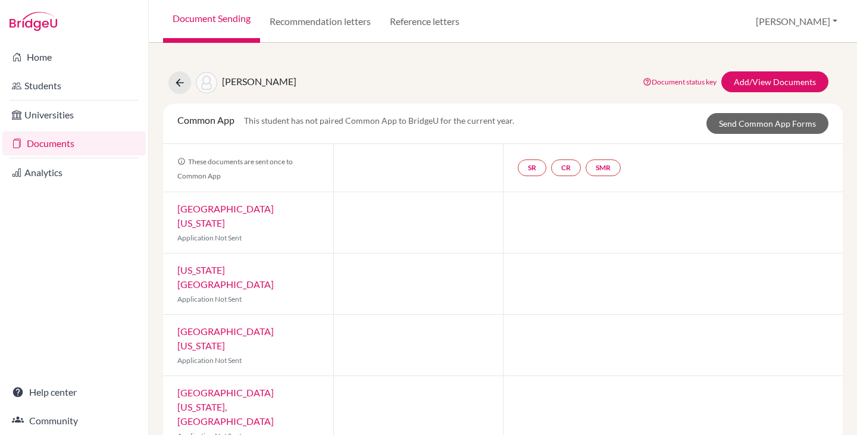
click at [48, 138] on link "Documents" at bounding box center [73, 144] width 143 height 24
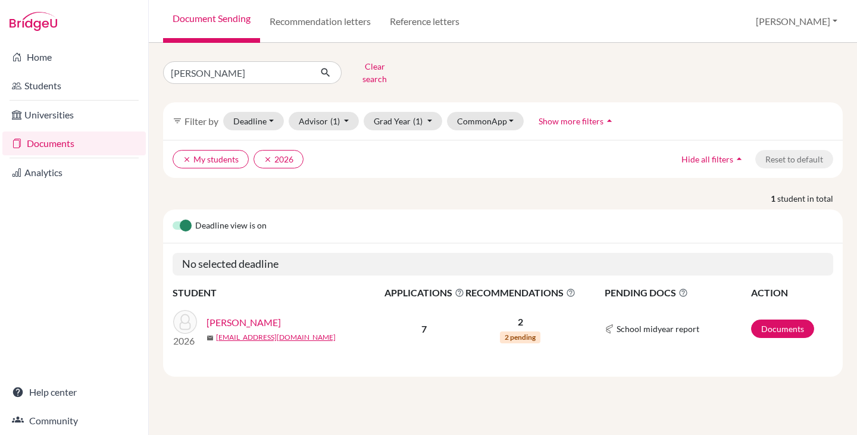
click at [262, 316] on link "[PERSON_NAME]" at bounding box center [244, 323] width 74 height 14
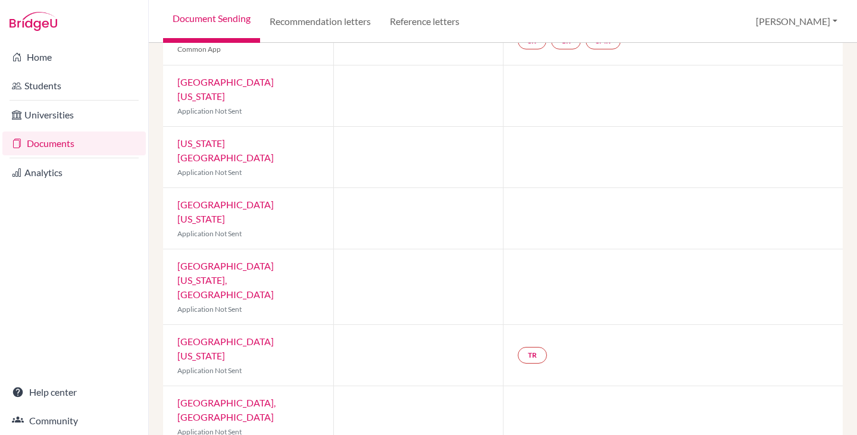
scroll to position [129, 0]
click at [56, 145] on link "Documents" at bounding box center [73, 144] width 143 height 24
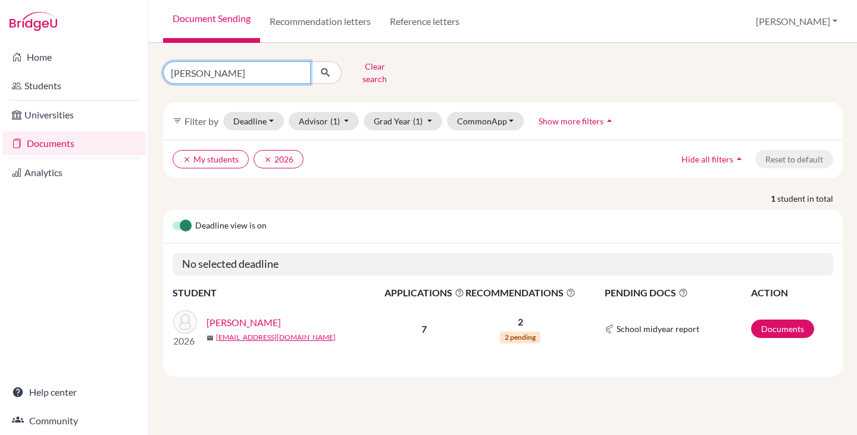
drag, startPoint x: 216, startPoint y: 68, endPoint x: 149, endPoint y: 67, distance: 66.7
click at [151, 67] on div "[PERSON_NAME] search filter_list Filter by Deadline - Select a date range Or do…" at bounding box center [503, 239] width 709 height 392
type input "bosch"
click button "submit" at bounding box center [326, 72] width 32 height 23
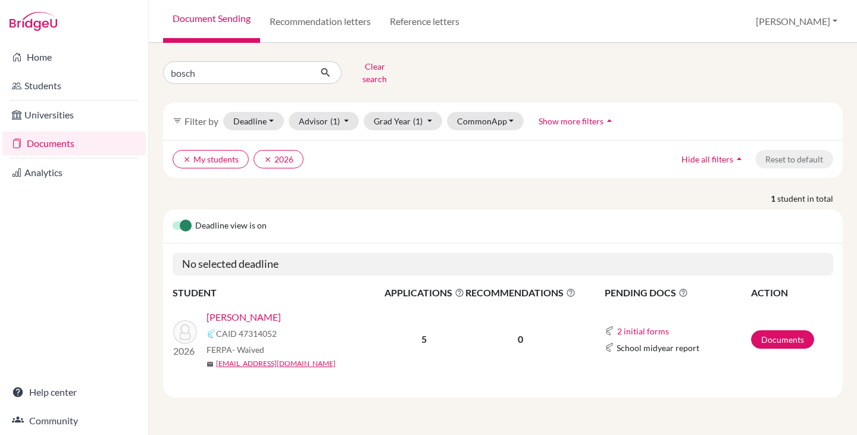
click at [245, 310] on link "Bosch, Joao" at bounding box center [244, 317] width 74 height 14
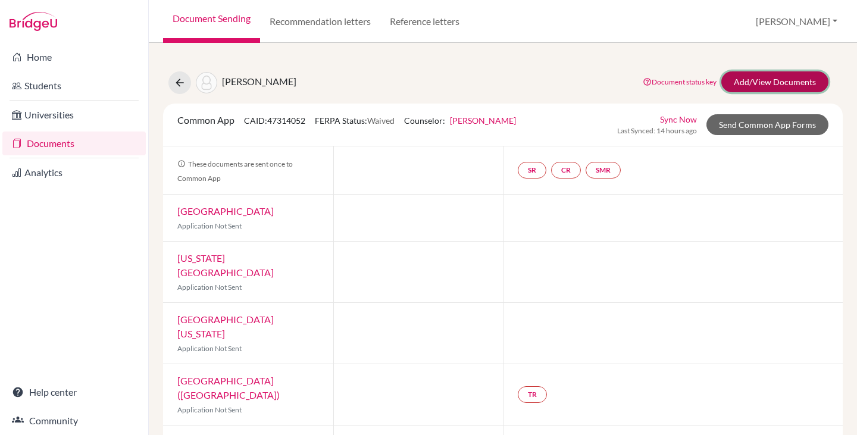
click at [772, 88] on link "Add/View Documents" at bounding box center [775, 81] width 107 height 21
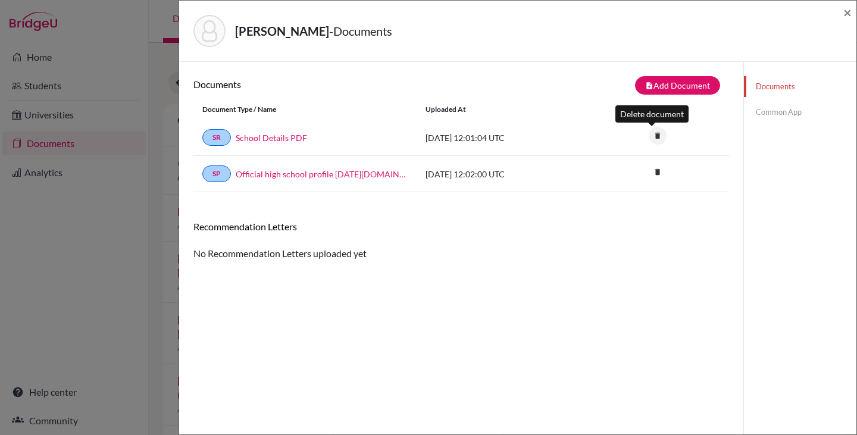
click at [651, 134] on icon "delete" at bounding box center [658, 136] width 18 height 18
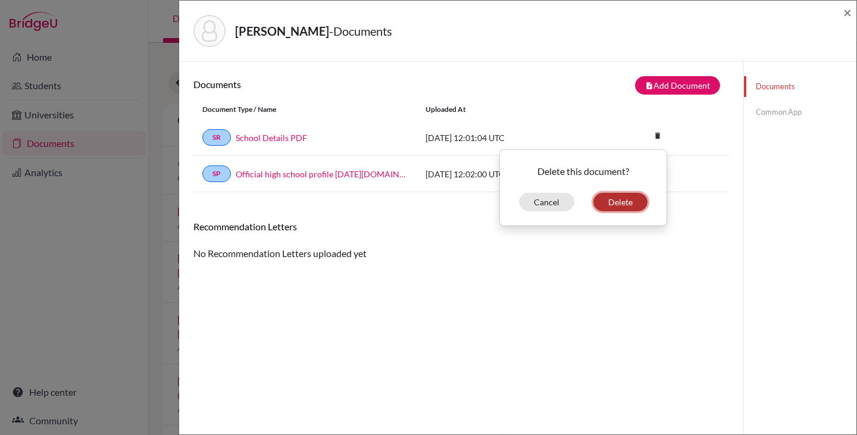
click at [617, 202] on button "Delete" at bounding box center [621, 202] width 54 height 18
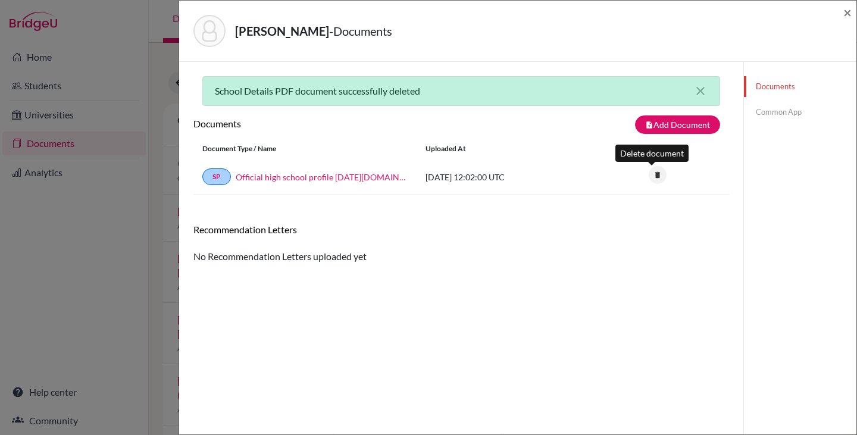
click at [651, 174] on icon "delete" at bounding box center [658, 175] width 18 height 18
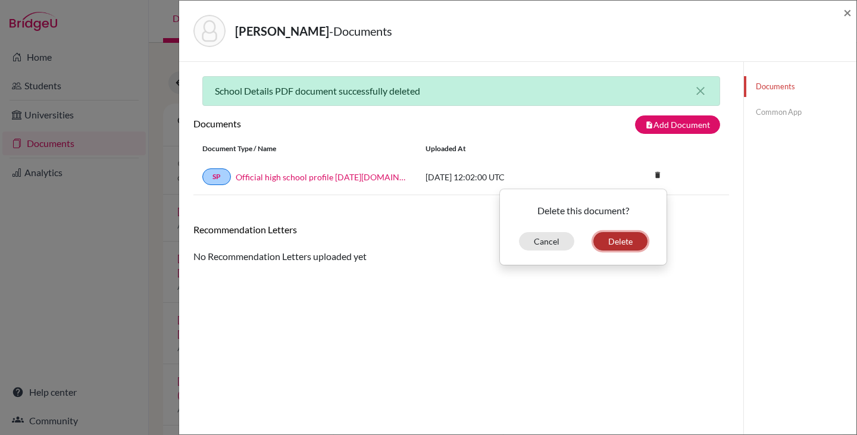
click at [617, 241] on button "Delete" at bounding box center [621, 241] width 54 height 18
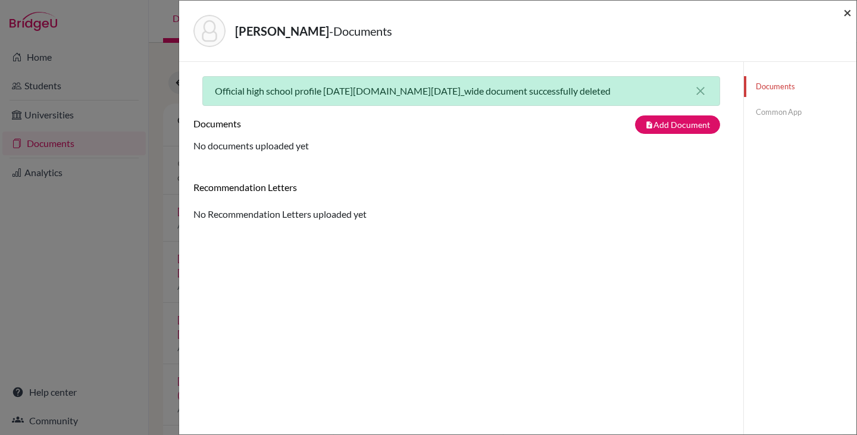
click at [847, 11] on span "×" at bounding box center [848, 12] width 8 height 17
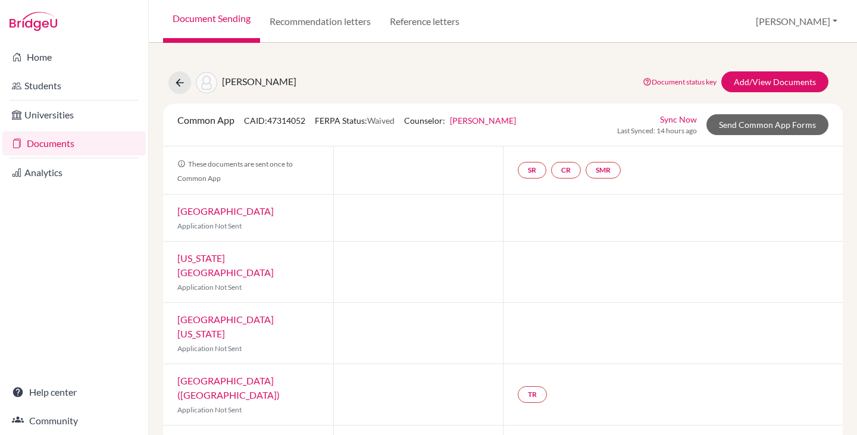
click at [57, 143] on link "Documents" at bounding box center [73, 144] width 143 height 24
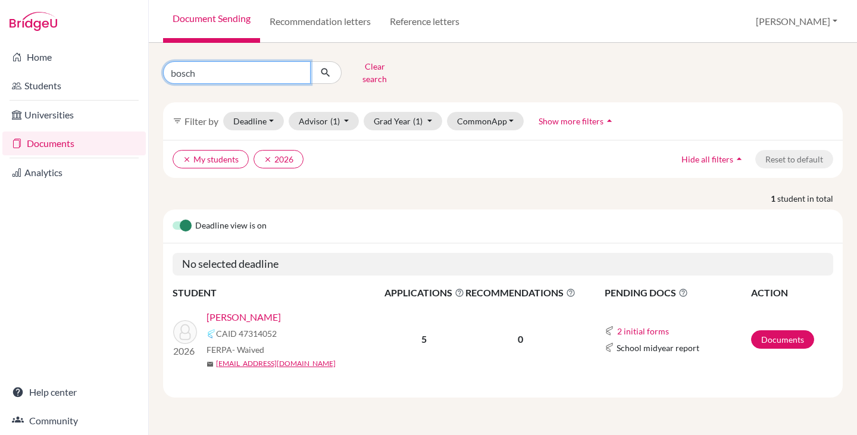
drag, startPoint x: 216, startPoint y: 65, endPoint x: 146, endPoint y: 68, distance: 69.1
click at [146, 68] on div "Home Students Universities Documents Analytics Help center Community Document S…" at bounding box center [428, 217] width 857 height 435
click at [375, 68] on button "Clear search" at bounding box center [375, 72] width 66 height 31
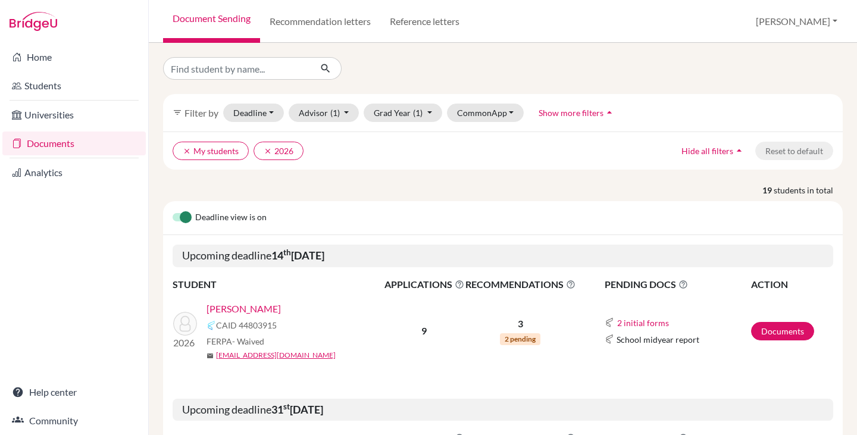
click at [242, 306] on link "[PERSON_NAME]" at bounding box center [244, 309] width 74 height 14
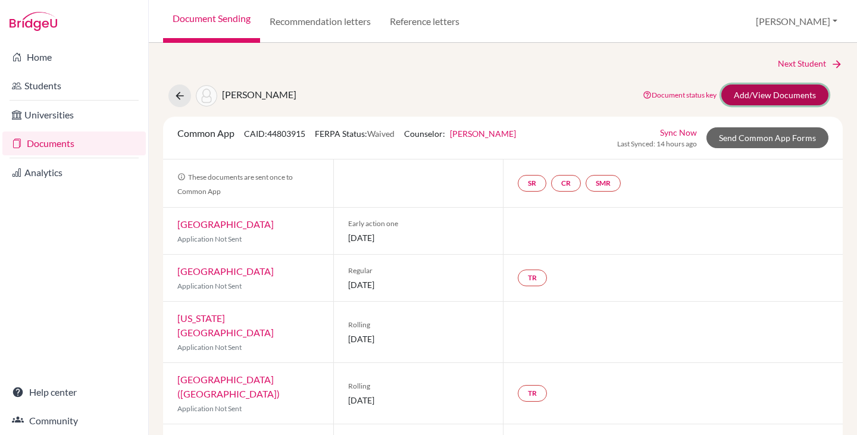
click at [753, 87] on link "Add/View Documents" at bounding box center [775, 95] width 107 height 21
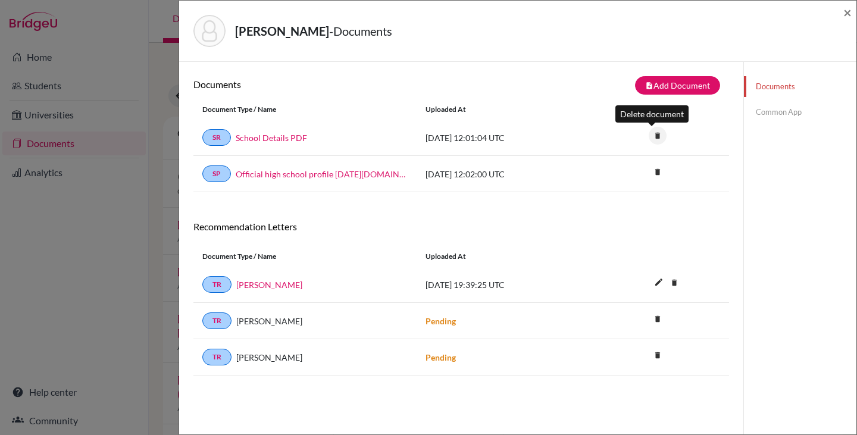
click at [649, 132] on icon "delete" at bounding box center [658, 136] width 18 height 18
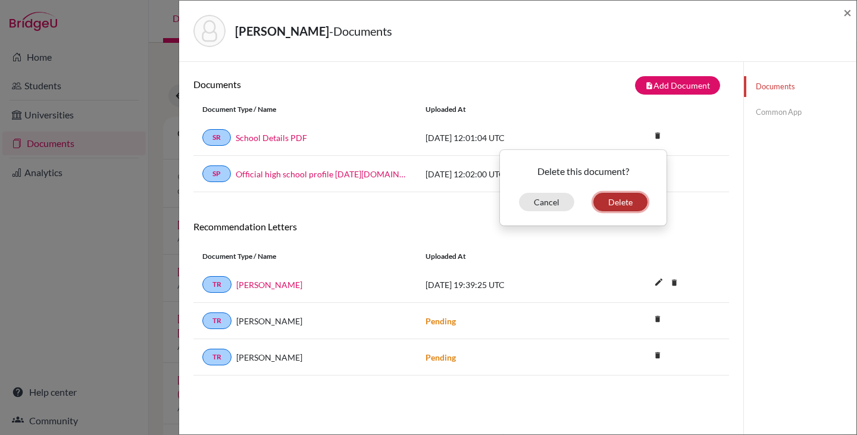
click at [628, 202] on button "Delete" at bounding box center [621, 202] width 54 height 18
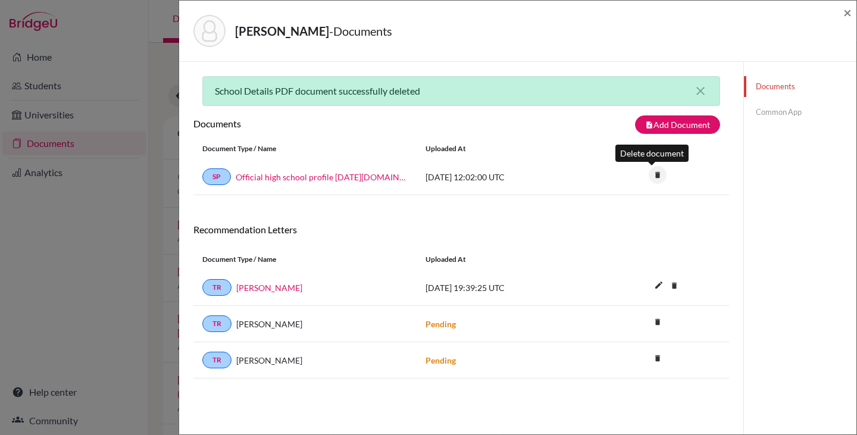
click at [654, 176] on icon "delete" at bounding box center [658, 175] width 18 height 18
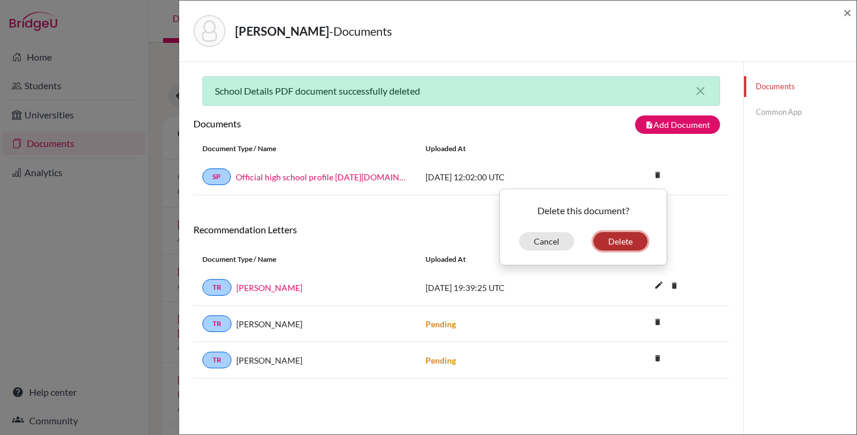
click at [600, 243] on button "Delete" at bounding box center [621, 241] width 54 height 18
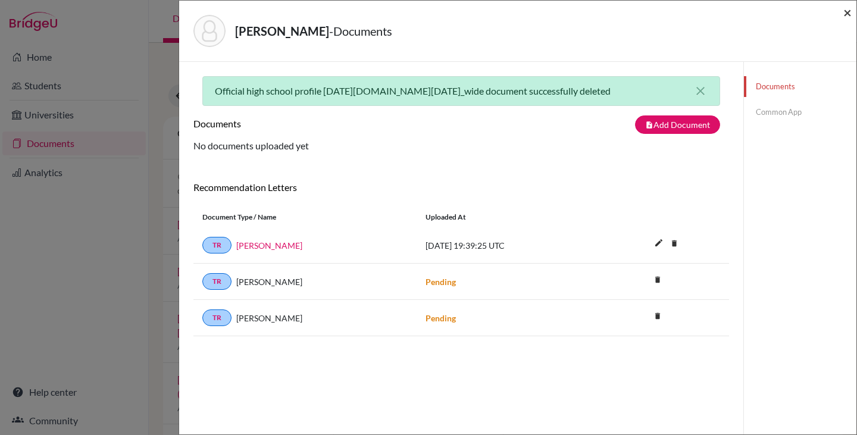
click at [845, 12] on span "×" at bounding box center [848, 12] width 8 height 17
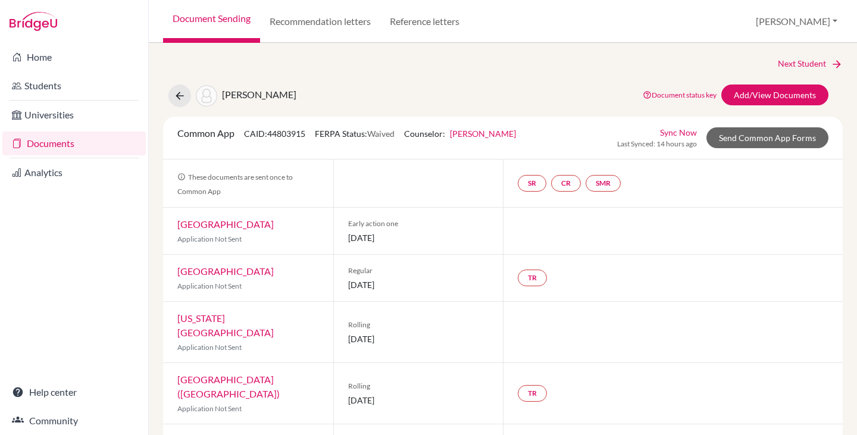
click at [58, 146] on link "Documents" at bounding box center [73, 144] width 143 height 24
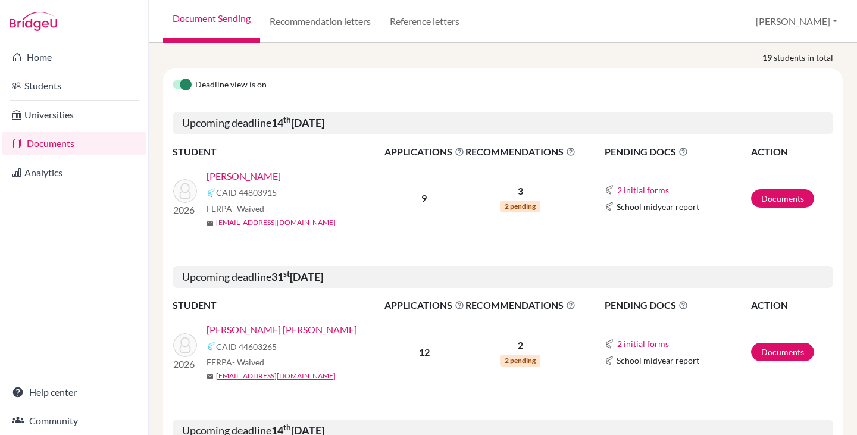
scroll to position [238, 0]
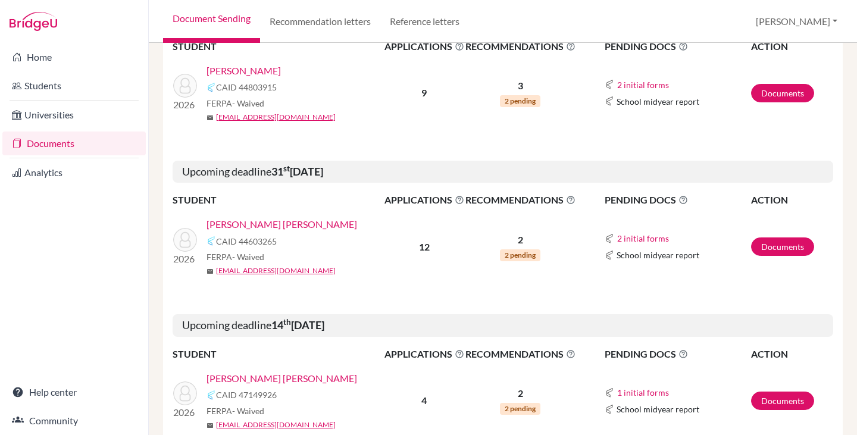
click at [280, 226] on link "[PERSON_NAME] [PERSON_NAME]" at bounding box center [282, 224] width 151 height 14
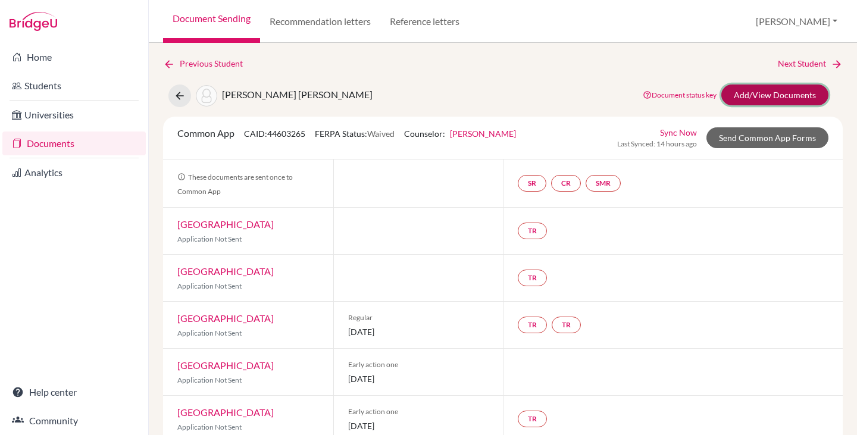
click at [766, 91] on link "Add/View Documents" at bounding box center [775, 95] width 107 height 21
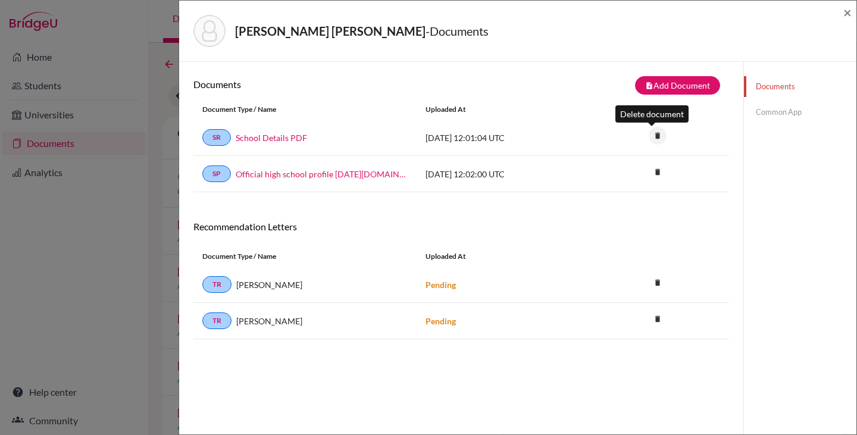
click at [652, 137] on icon "delete" at bounding box center [658, 136] width 18 height 18
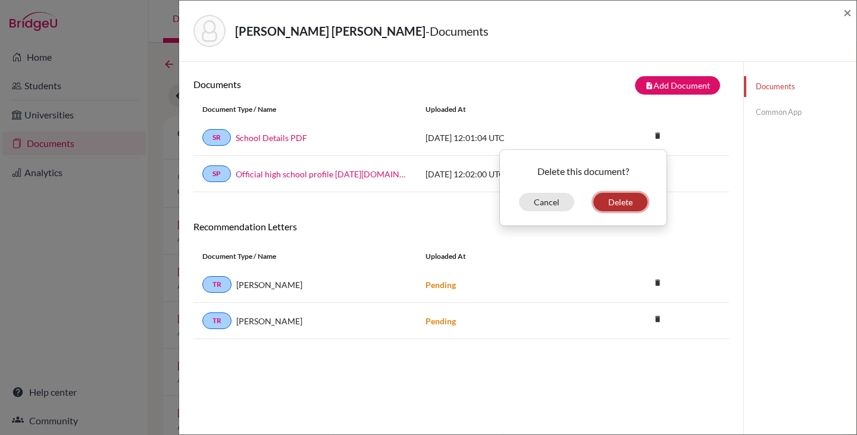
click at [611, 201] on button "Delete" at bounding box center [621, 202] width 54 height 18
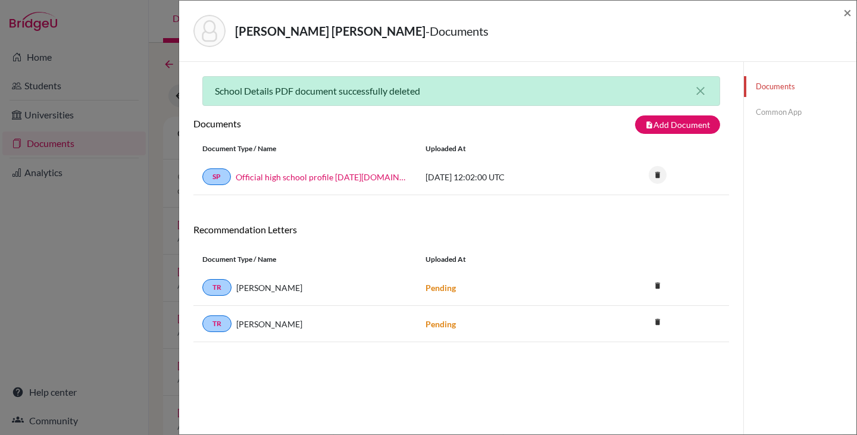
click at [651, 173] on icon "delete" at bounding box center [658, 175] width 18 height 18
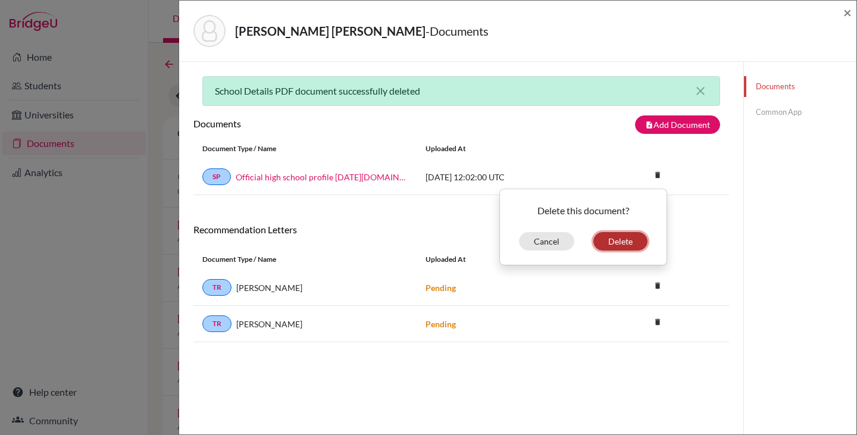
click at [617, 234] on button "Delete" at bounding box center [621, 241] width 54 height 18
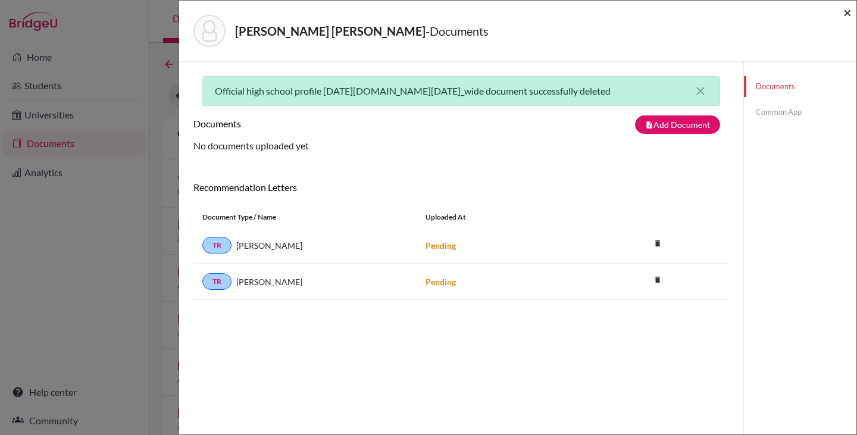
click at [848, 11] on span "×" at bounding box center [848, 12] width 8 height 17
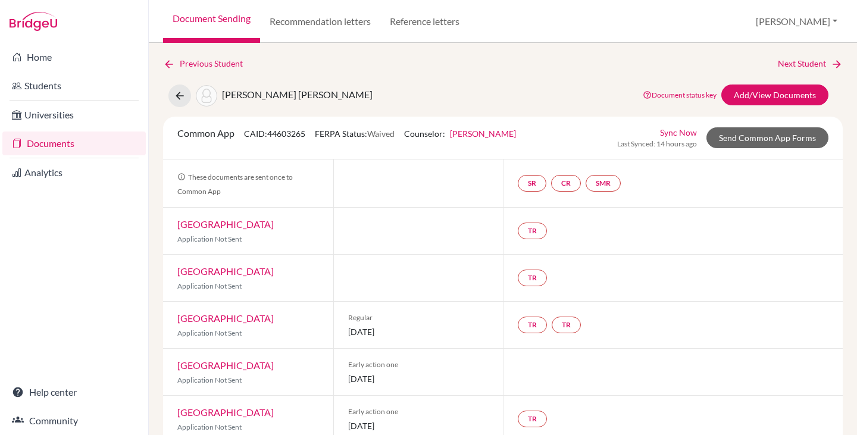
click at [67, 145] on link "Documents" at bounding box center [73, 144] width 143 height 24
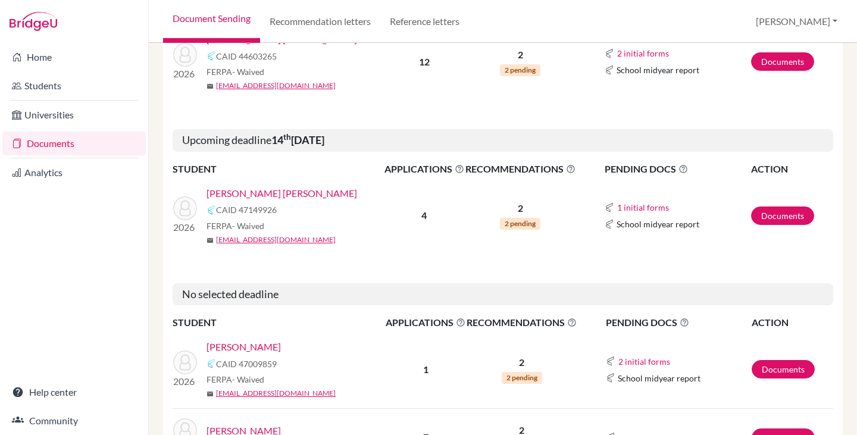
scroll to position [476, 0]
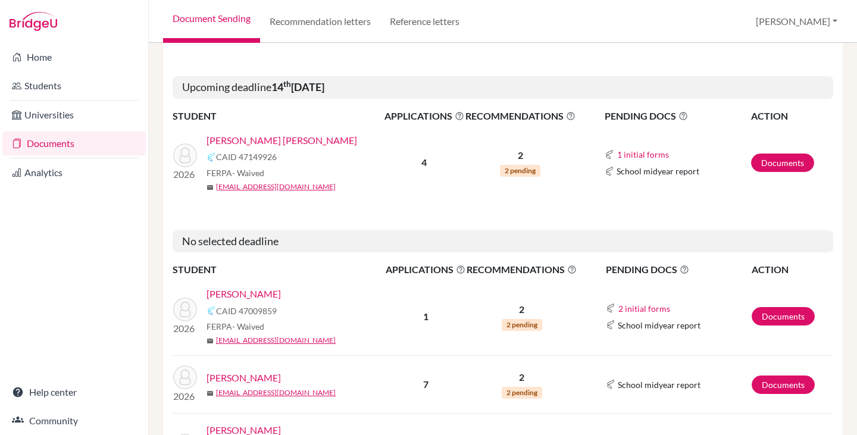
click at [285, 136] on link "[PERSON_NAME] [PERSON_NAME]" at bounding box center [282, 140] width 151 height 14
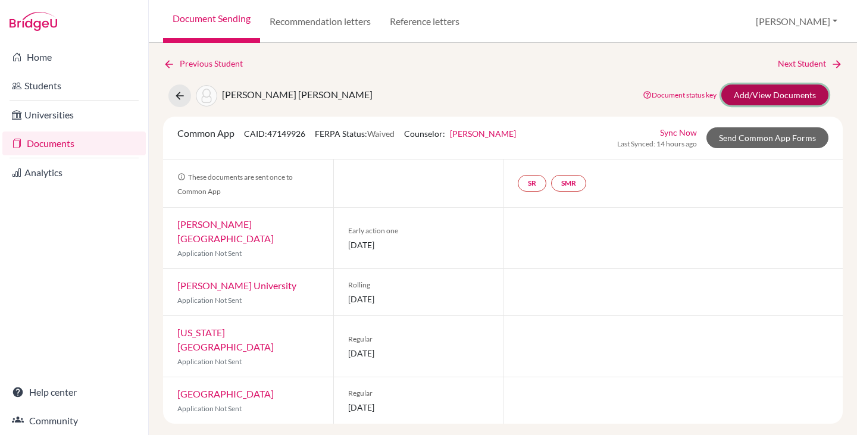
click at [787, 93] on link "Add/View Documents" at bounding box center [775, 95] width 107 height 21
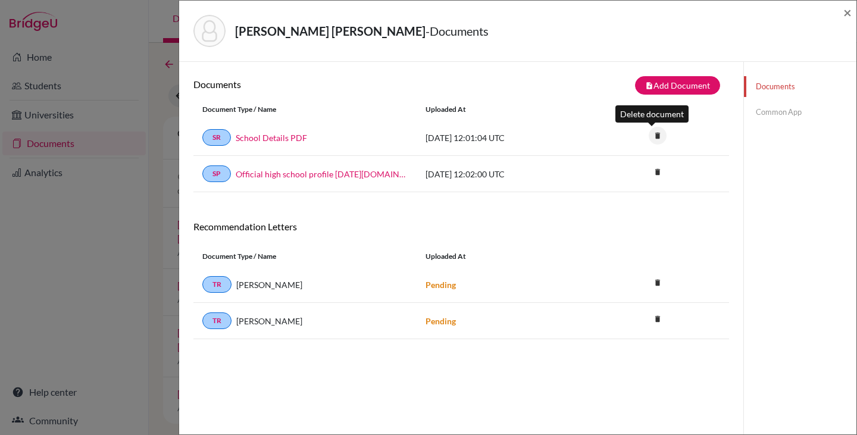
click at [651, 135] on icon "delete" at bounding box center [658, 136] width 18 height 18
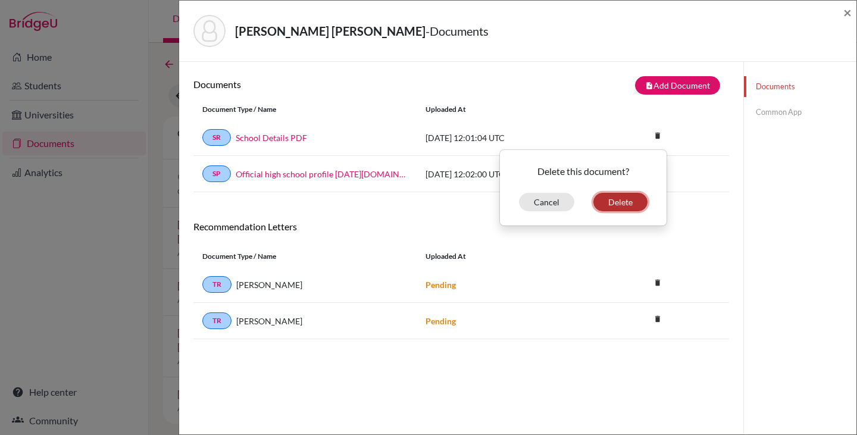
click at [617, 198] on button "Delete" at bounding box center [621, 202] width 54 height 18
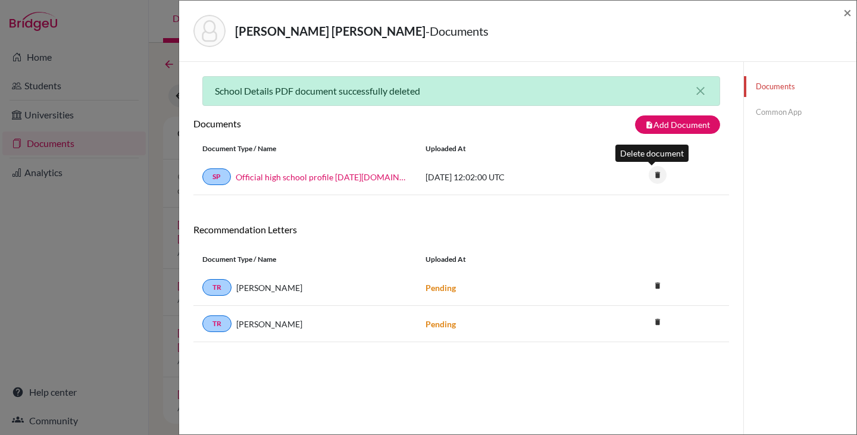
click at [650, 171] on icon "delete" at bounding box center [658, 175] width 18 height 18
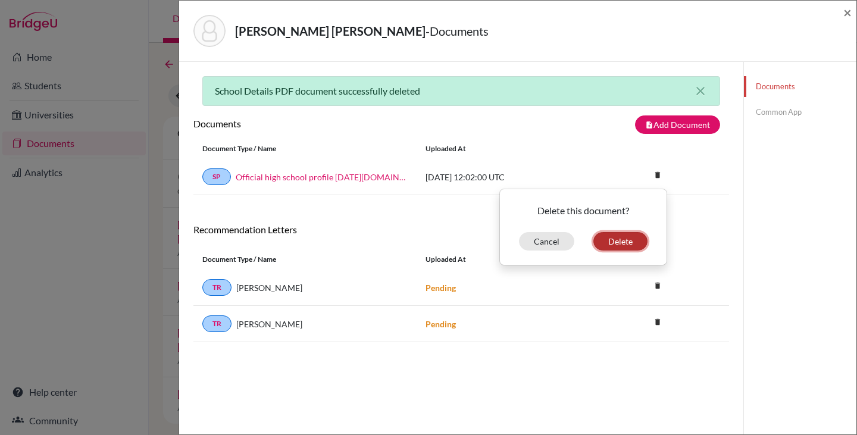
click at [612, 240] on button "Delete" at bounding box center [621, 241] width 54 height 18
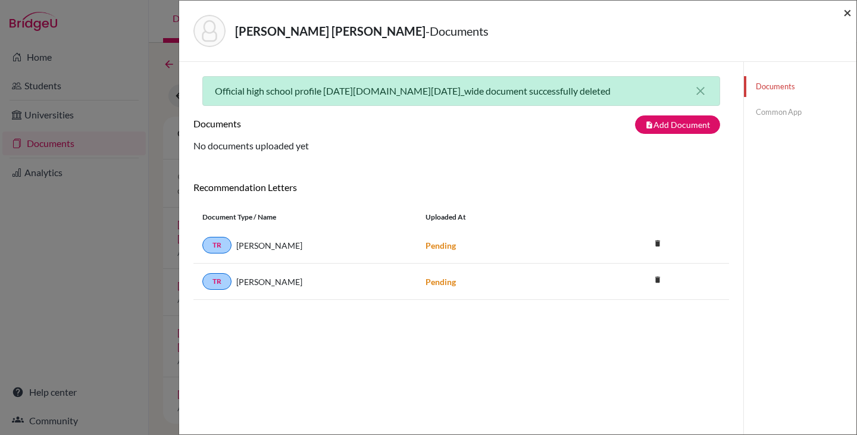
click at [846, 13] on span "×" at bounding box center [848, 12] width 8 height 17
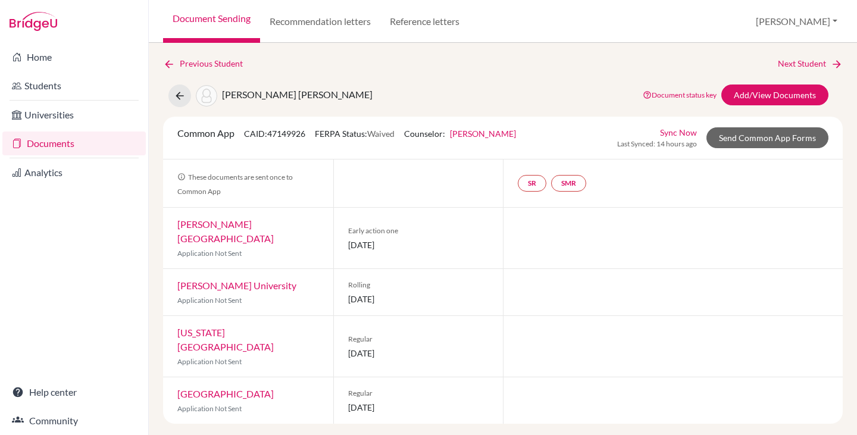
click at [63, 139] on link "Documents" at bounding box center [73, 144] width 143 height 24
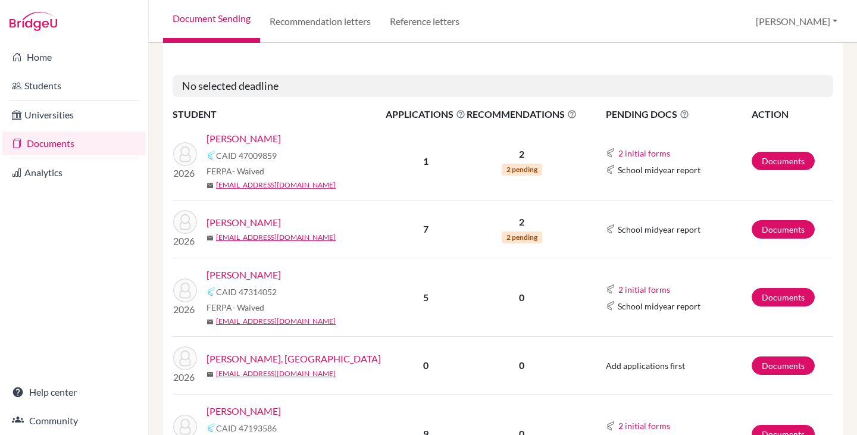
scroll to position [655, 0]
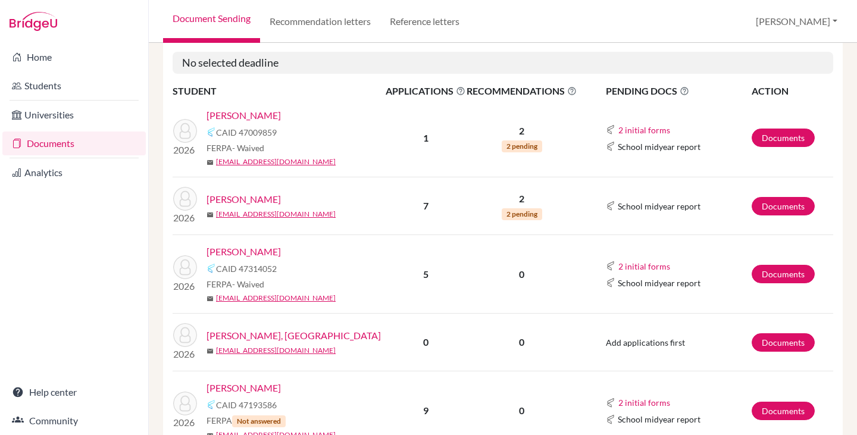
click at [244, 116] on link "[PERSON_NAME]" at bounding box center [244, 115] width 74 height 14
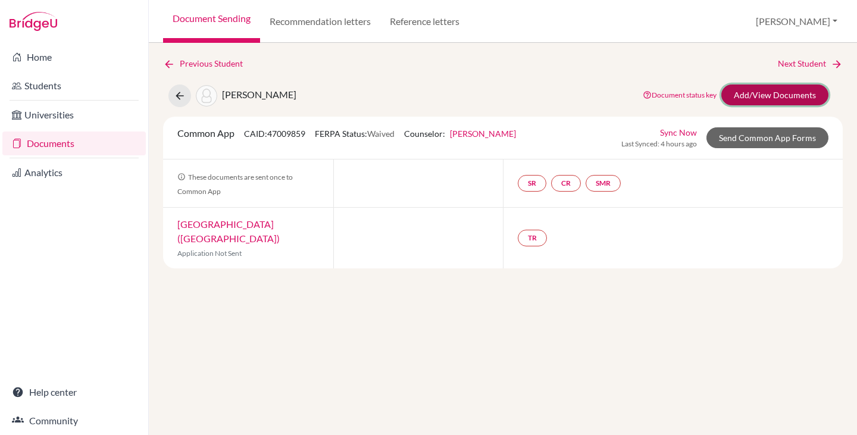
click at [766, 100] on link "Add/View Documents" at bounding box center [775, 95] width 107 height 21
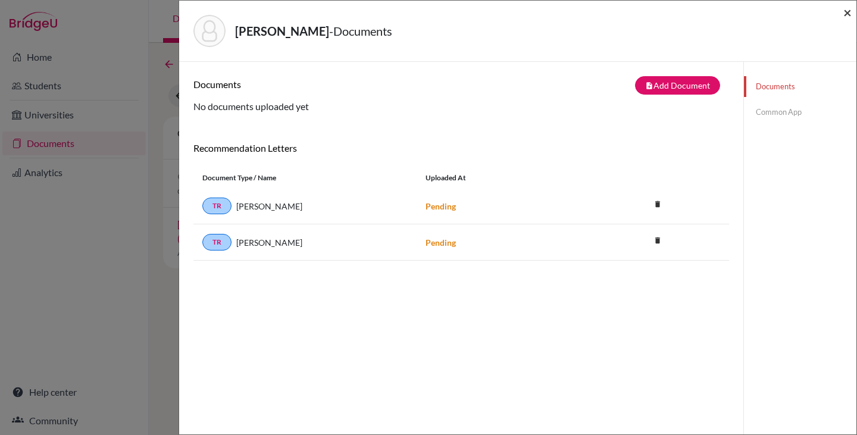
click at [847, 16] on span "×" at bounding box center [848, 12] width 8 height 17
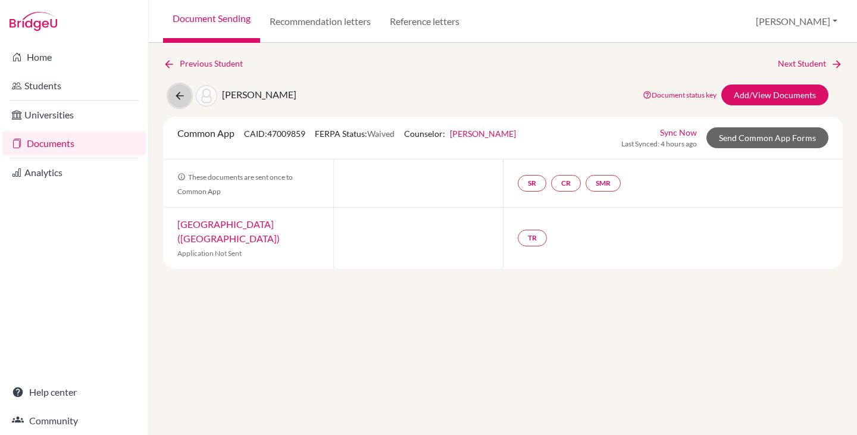
click at [183, 99] on icon at bounding box center [180, 96] width 12 height 12
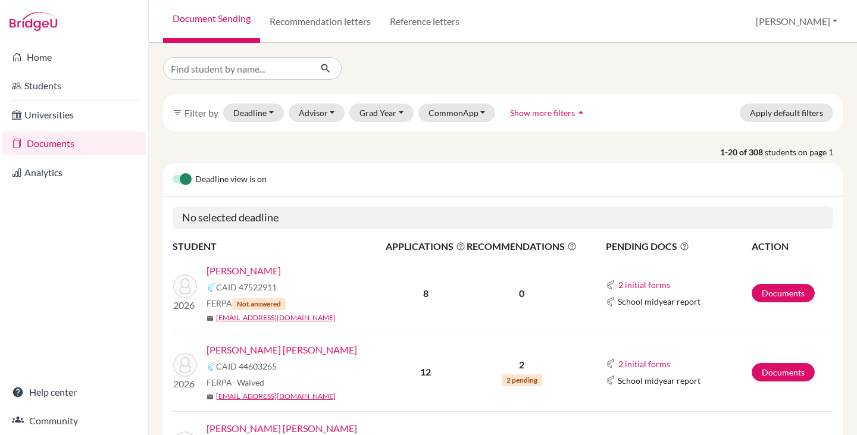
click at [68, 147] on link "Documents" at bounding box center [73, 144] width 143 height 24
click at [332, 110] on button "Advisor" at bounding box center [317, 113] width 57 height 18
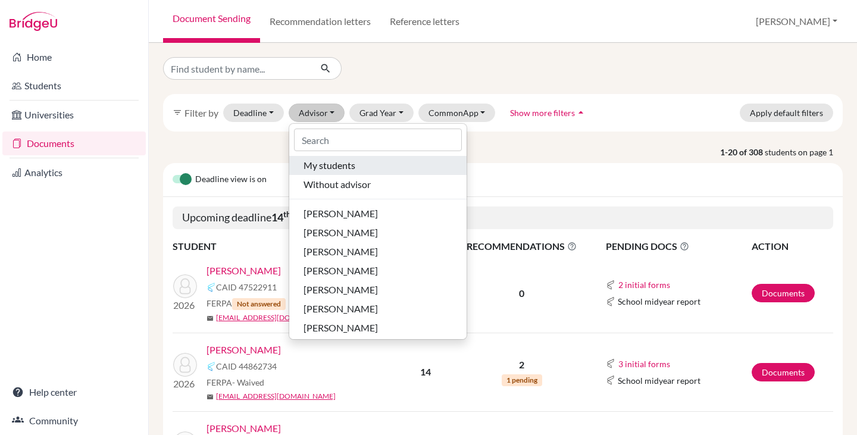
click at [316, 164] on span "My students" at bounding box center [330, 165] width 52 height 14
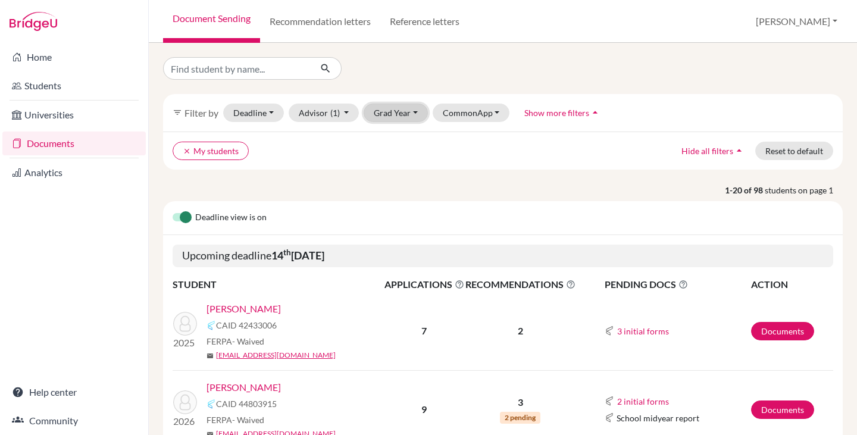
click at [389, 107] on button "Grad Year" at bounding box center [396, 113] width 64 height 18
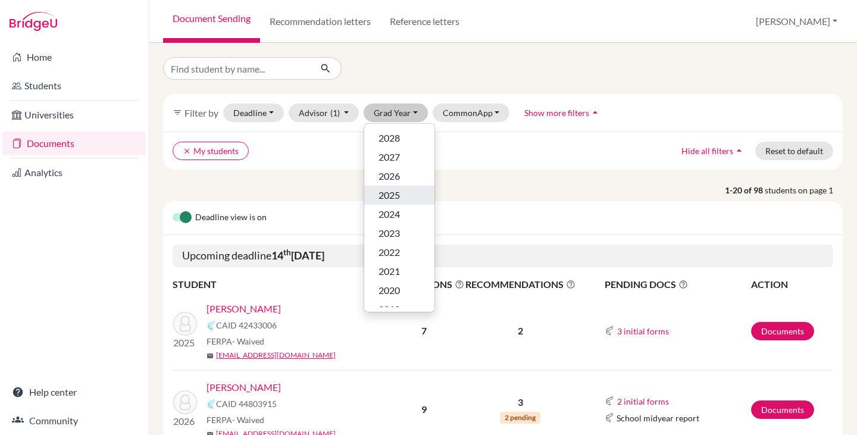
click at [401, 191] on div "2025" at bounding box center [400, 195] width 42 height 14
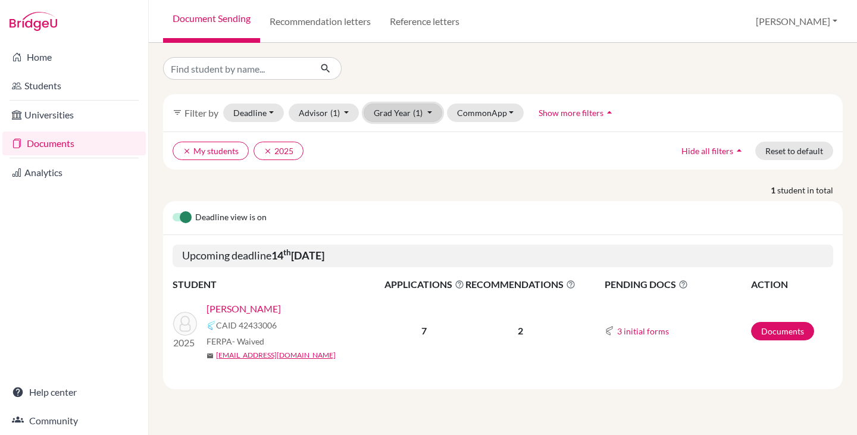
click at [421, 114] on span "(1)" at bounding box center [418, 113] width 10 height 10
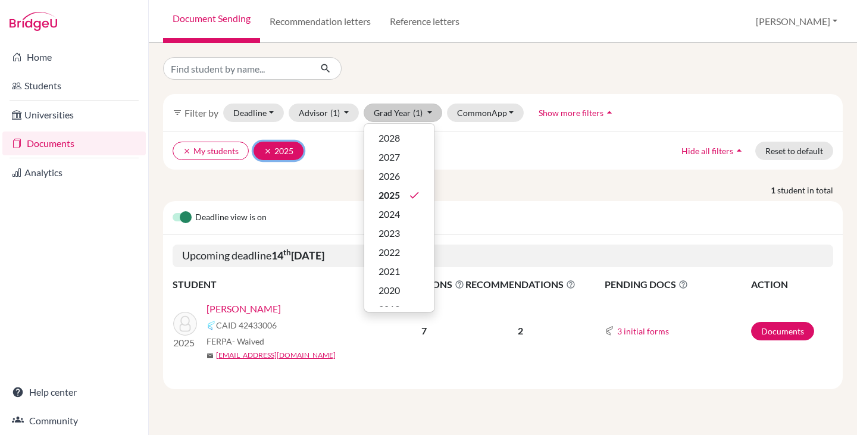
click at [264, 150] on icon "clear" at bounding box center [268, 151] width 8 height 8
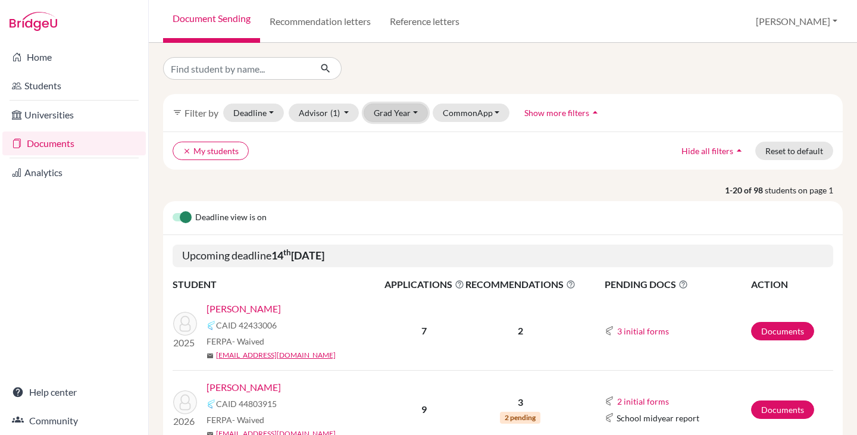
click at [399, 113] on button "Grad Year" at bounding box center [396, 113] width 64 height 18
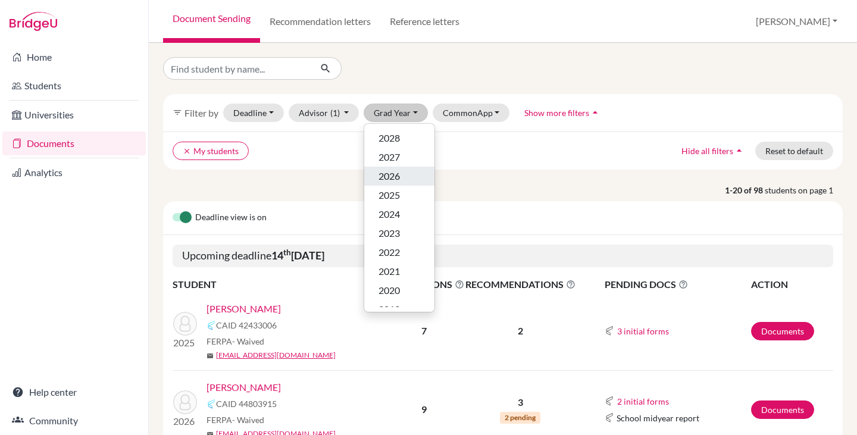
click at [393, 176] on span "2026" at bounding box center [389, 176] width 21 height 14
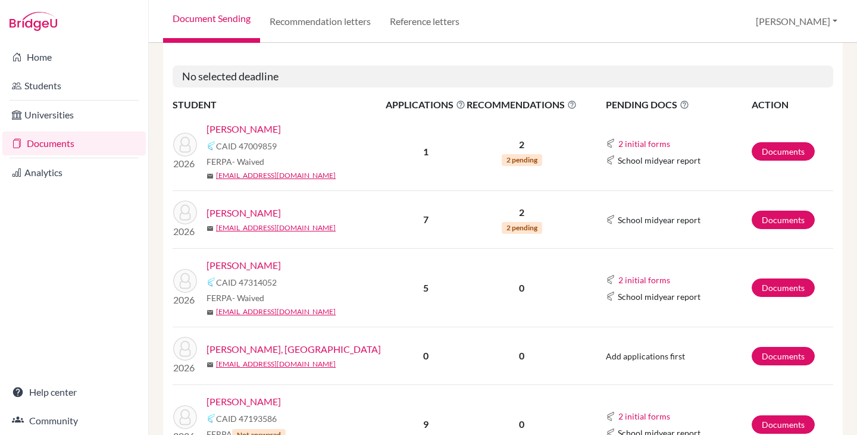
scroll to position [655, 0]
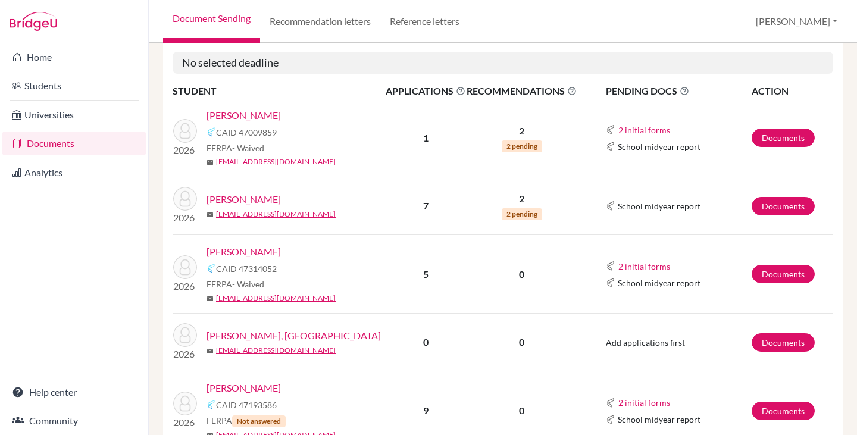
click at [245, 199] on link "[PERSON_NAME]" at bounding box center [244, 199] width 74 height 14
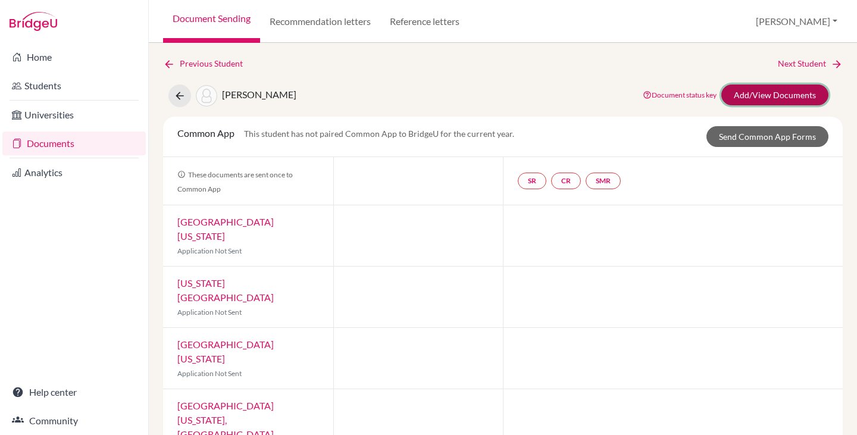
click at [776, 96] on link "Add/View Documents" at bounding box center [775, 95] width 107 height 21
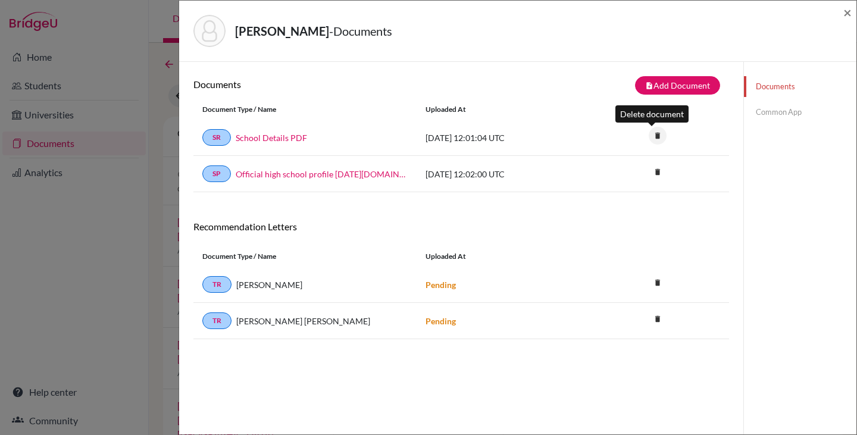
click at [652, 134] on icon "delete" at bounding box center [658, 136] width 18 height 18
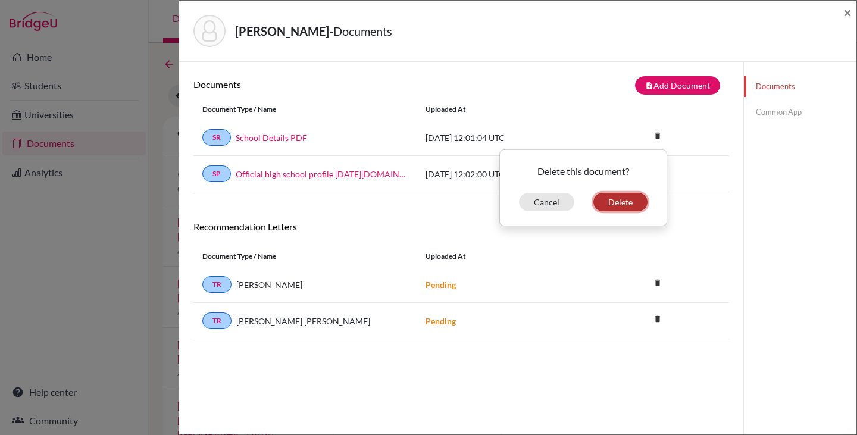
click at [620, 201] on button "Delete" at bounding box center [621, 202] width 54 height 18
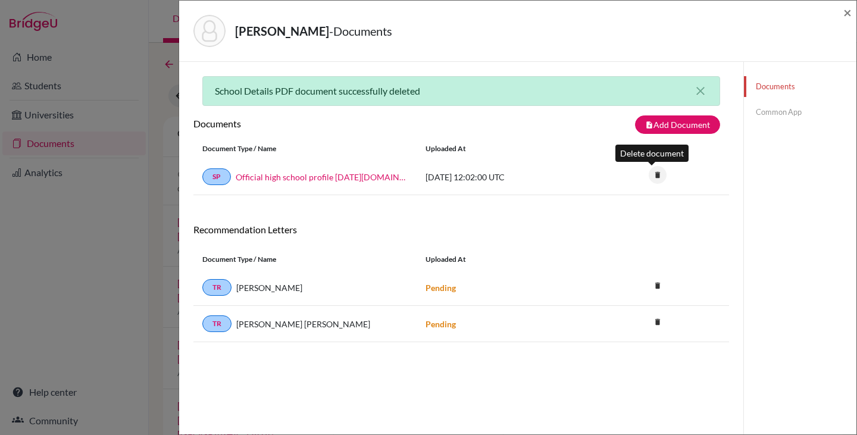
click at [650, 171] on icon "delete" at bounding box center [658, 175] width 18 height 18
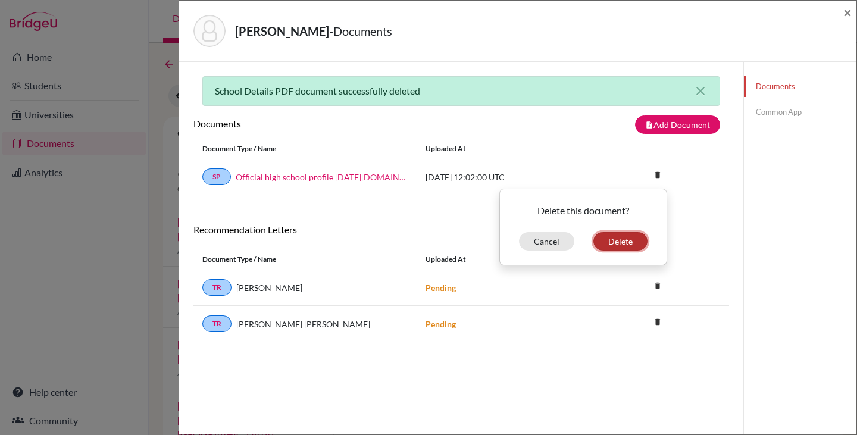
click at [617, 245] on button "Delete" at bounding box center [621, 241] width 54 height 18
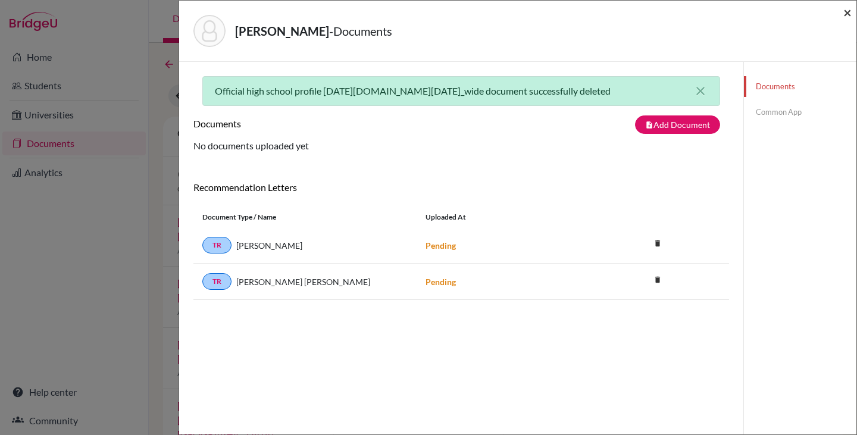
click at [847, 14] on span "×" at bounding box center [848, 12] width 8 height 17
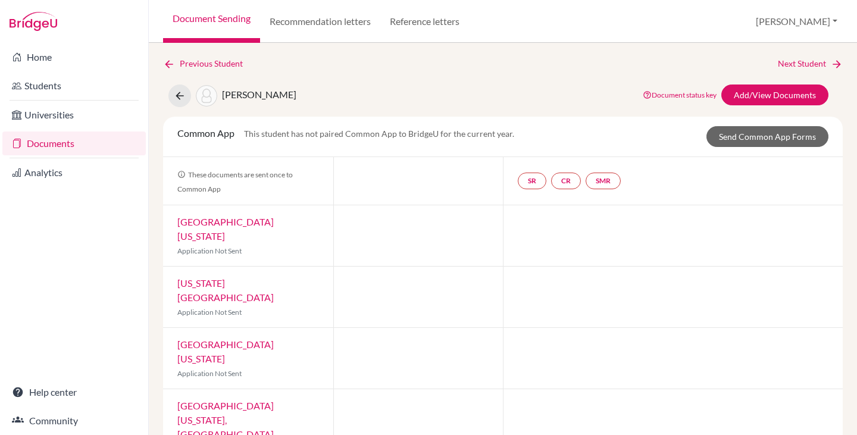
click at [48, 146] on link "Documents" at bounding box center [73, 144] width 143 height 24
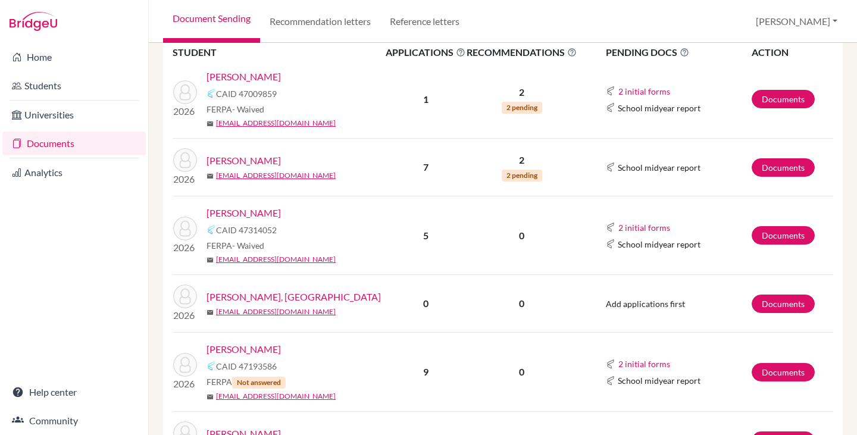
scroll to position [715, 0]
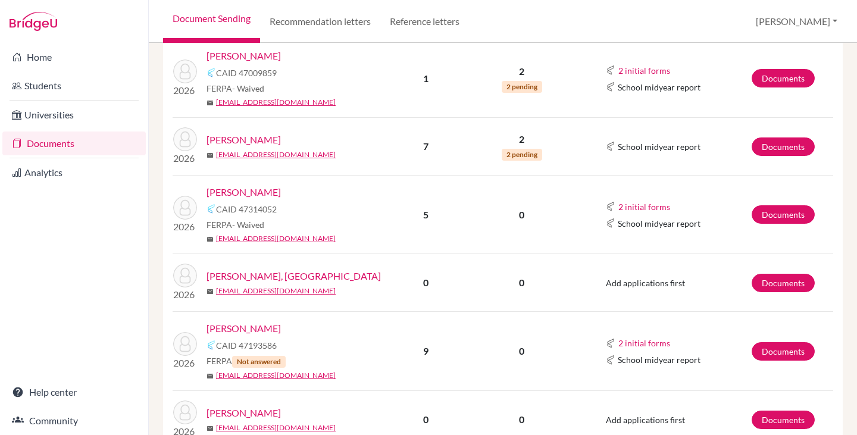
click at [226, 191] on link "[PERSON_NAME]" at bounding box center [244, 192] width 74 height 14
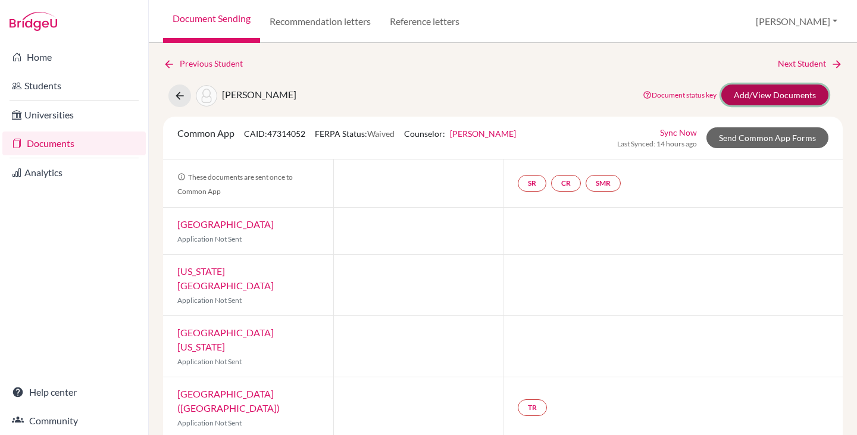
click at [767, 95] on link "Add/View Documents" at bounding box center [775, 95] width 107 height 21
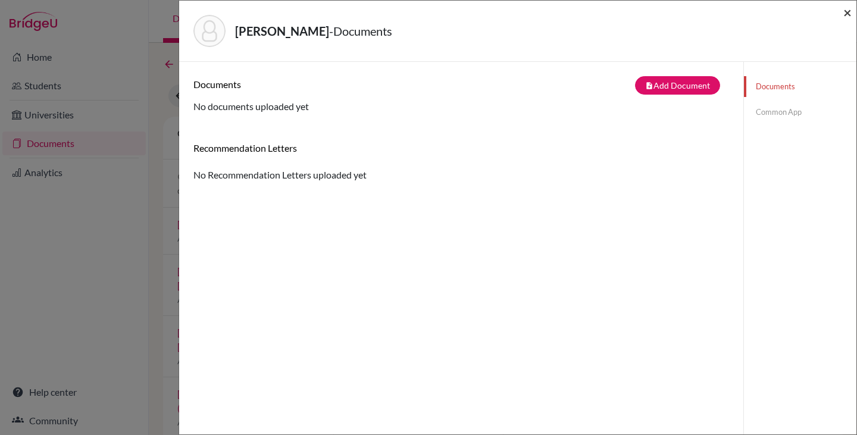
click at [847, 13] on span "×" at bounding box center [848, 12] width 8 height 17
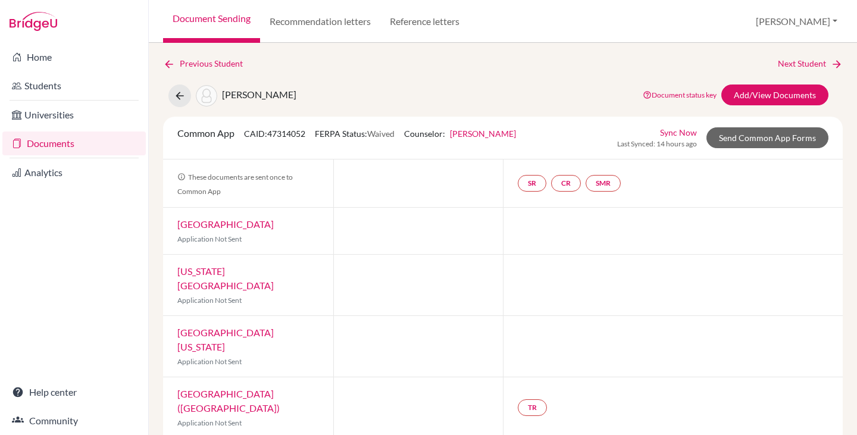
click at [54, 140] on link "Documents" at bounding box center [73, 144] width 143 height 24
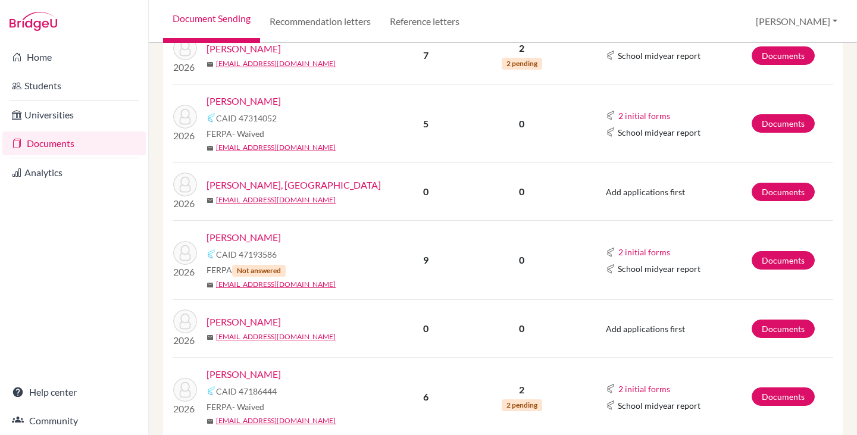
scroll to position [834, 0]
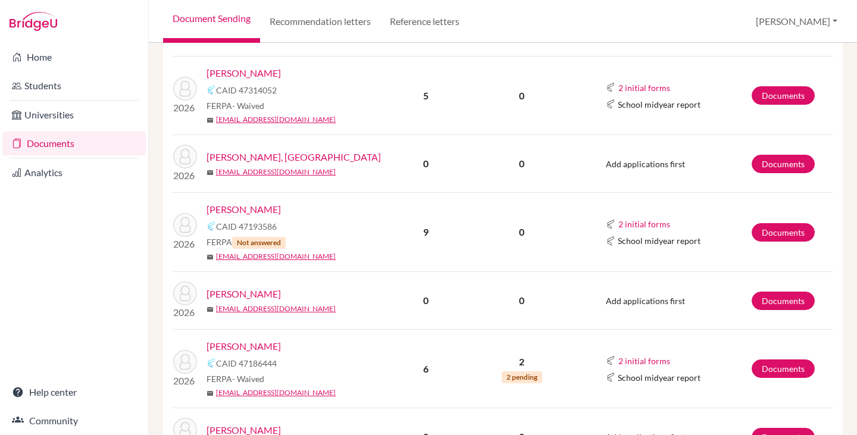
click at [266, 158] on link "[PERSON_NAME], [GEOGRAPHIC_DATA]" at bounding box center [294, 157] width 174 height 14
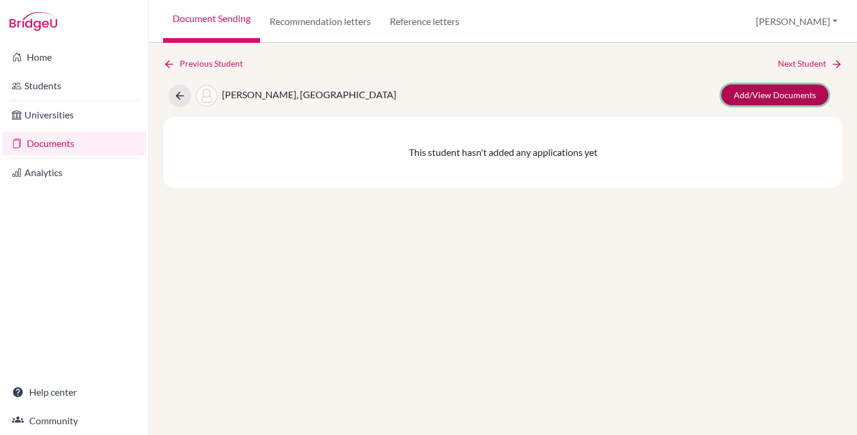
click at [754, 96] on link "Add/View Documents" at bounding box center [775, 95] width 107 height 21
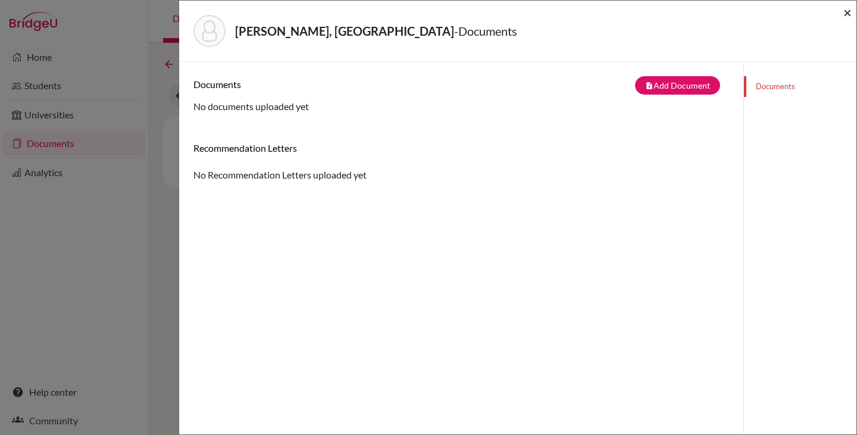
click at [845, 13] on span "×" at bounding box center [848, 12] width 8 height 17
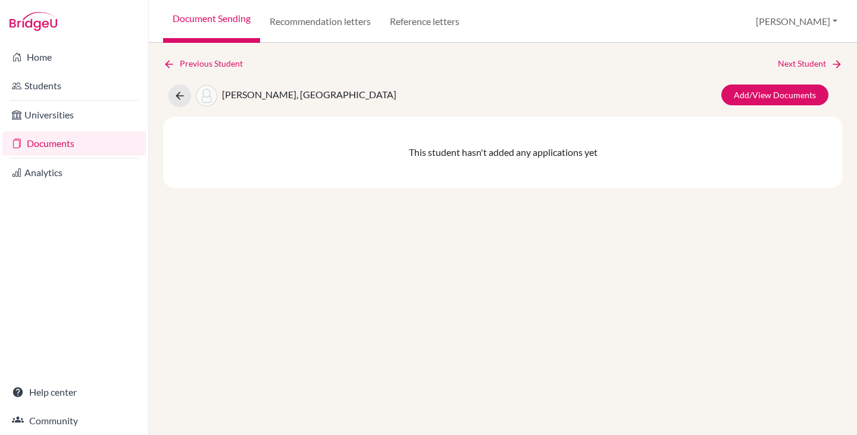
click at [54, 141] on link "Documents" at bounding box center [73, 144] width 143 height 24
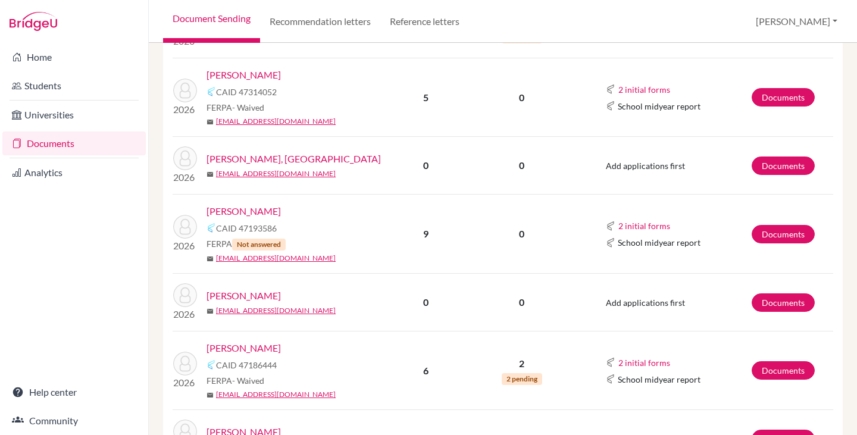
scroll to position [834, 0]
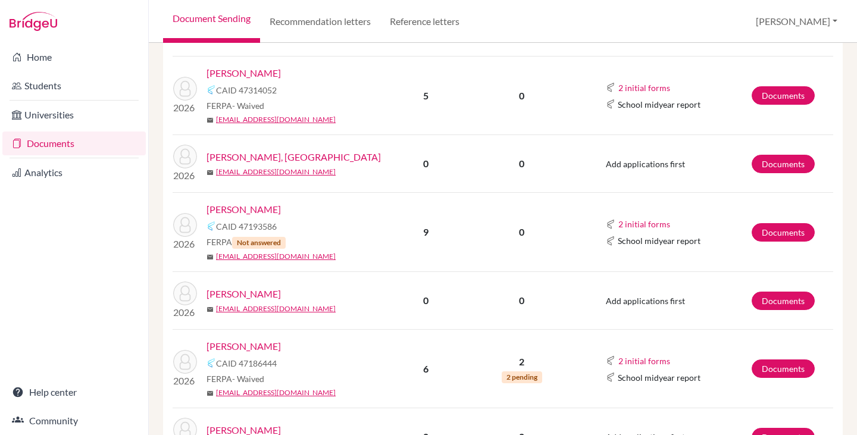
click at [249, 209] on link "[PERSON_NAME]" at bounding box center [244, 209] width 74 height 14
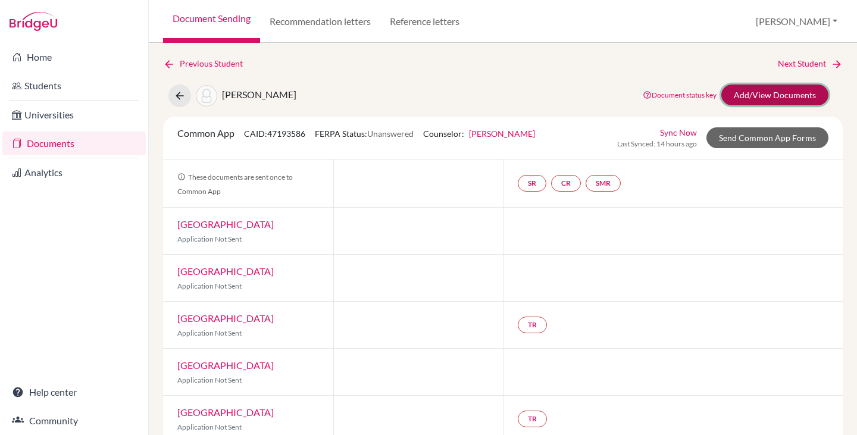
click at [774, 99] on link "Add/View Documents" at bounding box center [775, 95] width 107 height 21
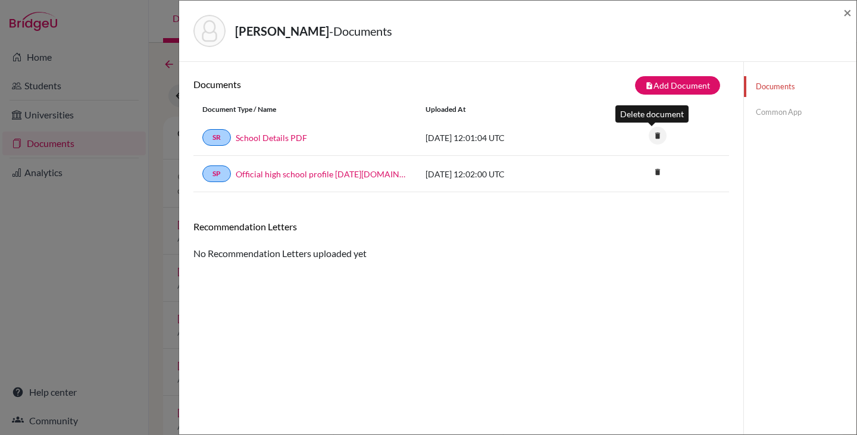
click at [653, 136] on icon "delete" at bounding box center [658, 136] width 18 height 18
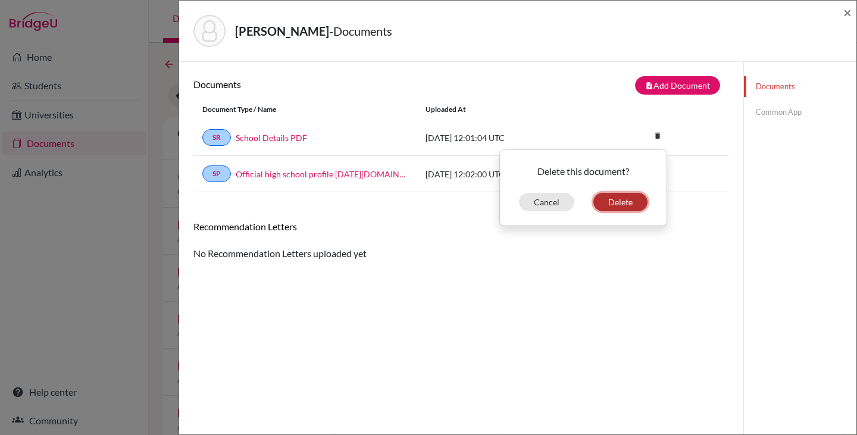
click at [623, 205] on button "Delete" at bounding box center [621, 202] width 54 height 18
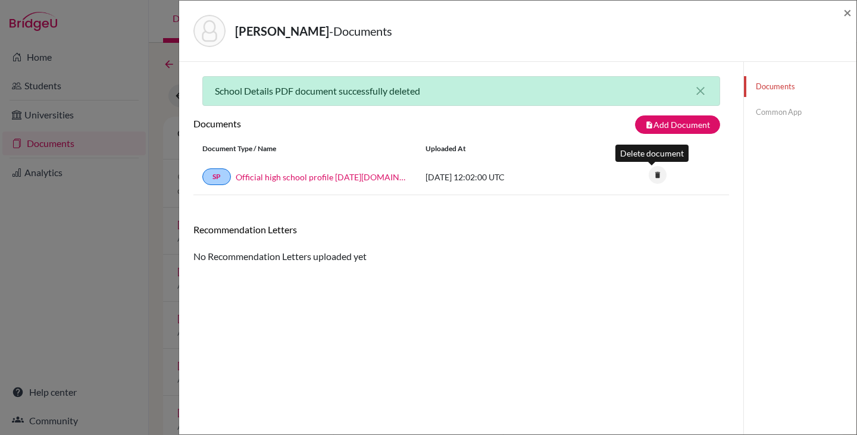
click at [653, 176] on icon "delete" at bounding box center [658, 175] width 18 height 18
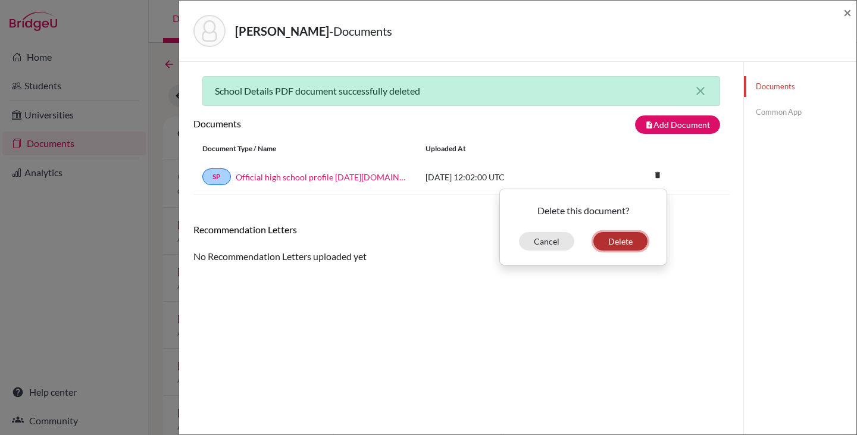
click at [612, 243] on button "Delete" at bounding box center [621, 241] width 54 height 18
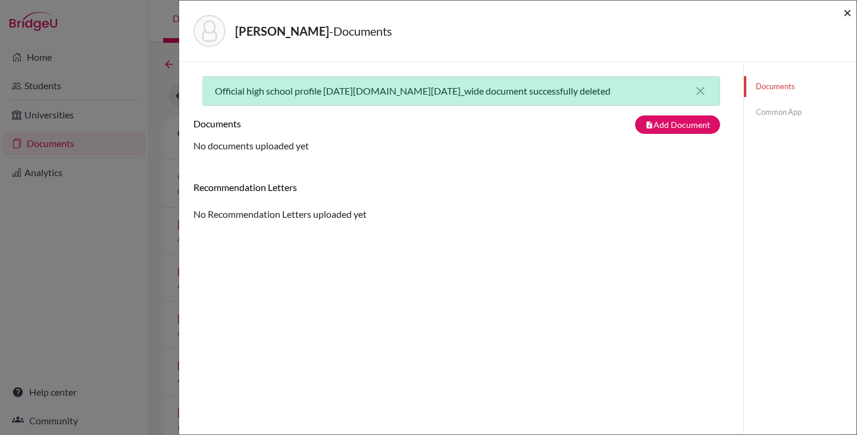
click at [846, 11] on span "×" at bounding box center [848, 12] width 8 height 17
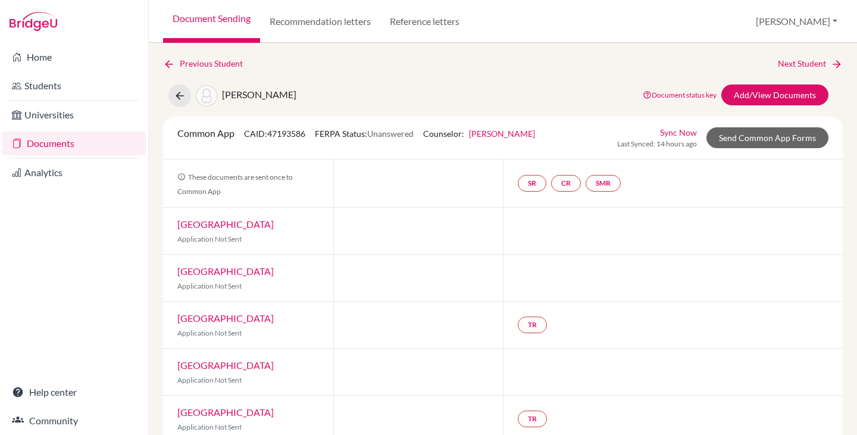
click at [53, 142] on link "Documents" at bounding box center [73, 144] width 143 height 24
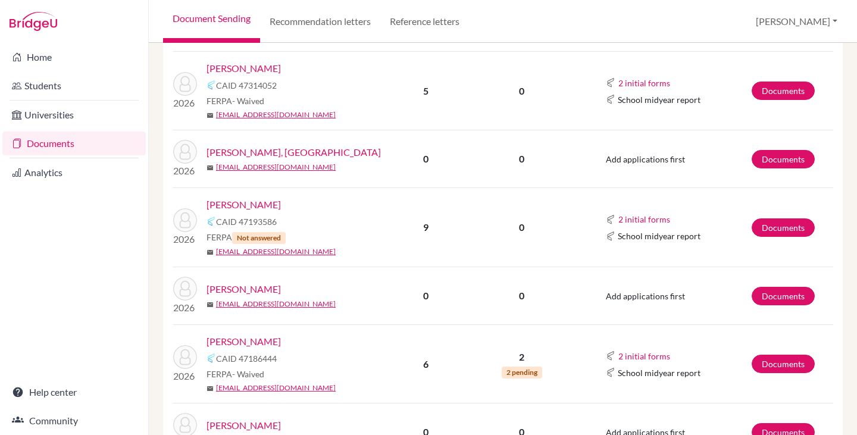
scroll to position [893, 0]
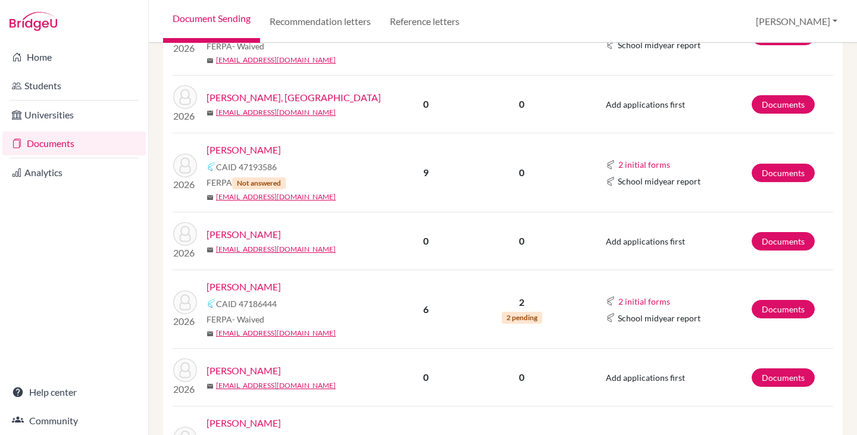
click at [244, 235] on link "[PERSON_NAME]" at bounding box center [244, 234] width 74 height 14
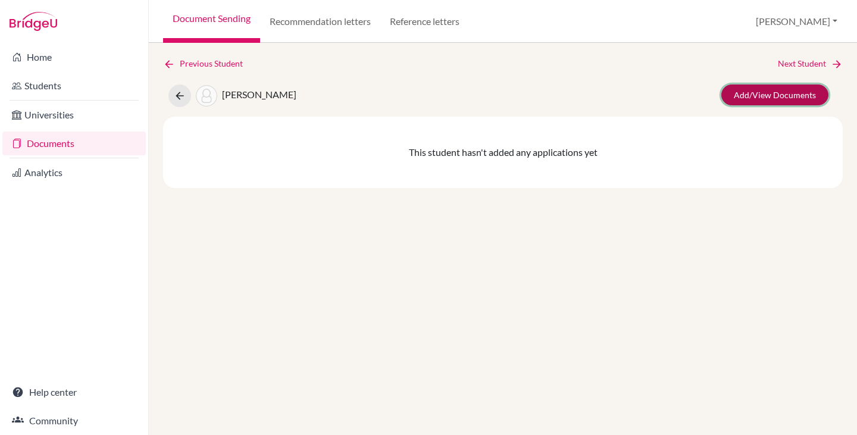
click at [744, 91] on link "Add/View Documents" at bounding box center [775, 95] width 107 height 21
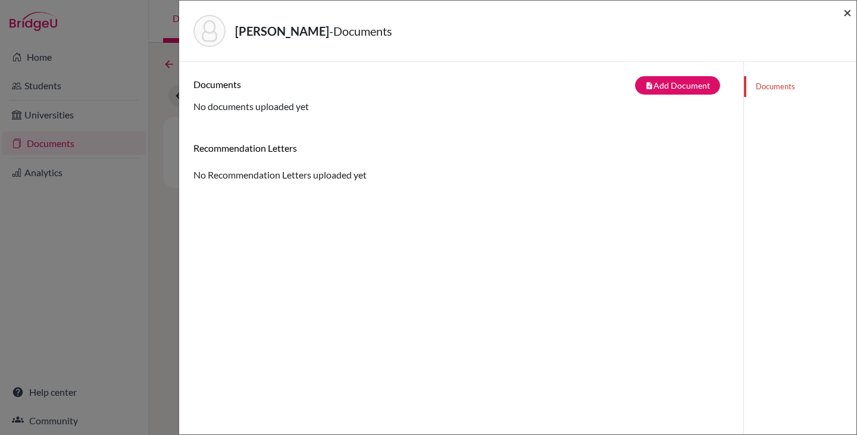
click at [848, 10] on span "×" at bounding box center [848, 12] width 8 height 17
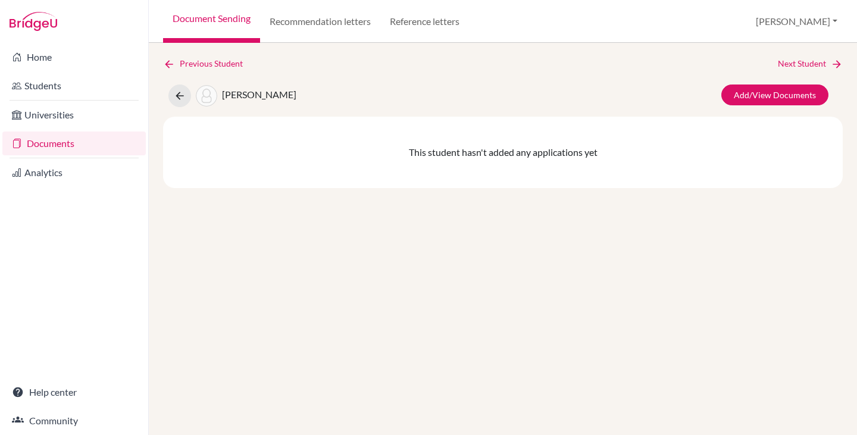
click at [51, 141] on link "Documents" at bounding box center [73, 144] width 143 height 24
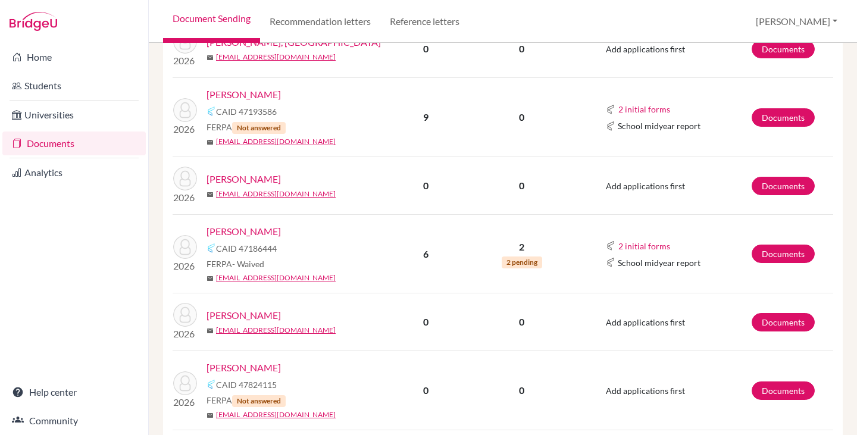
scroll to position [953, 0]
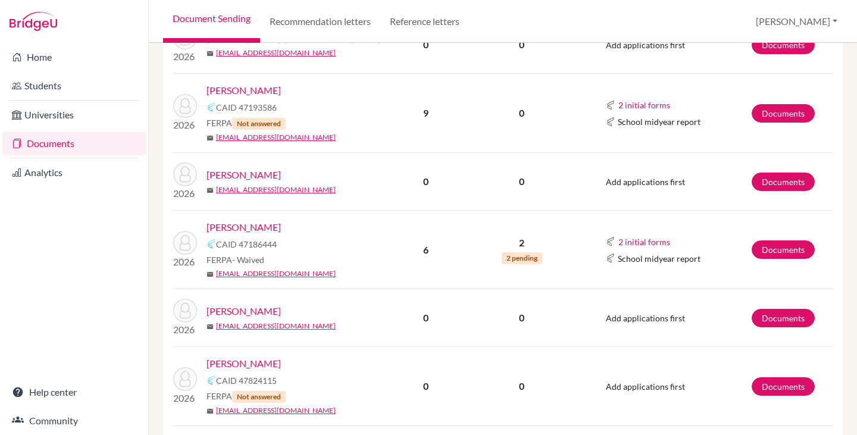
click at [255, 226] on link "[PERSON_NAME]" at bounding box center [244, 227] width 74 height 14
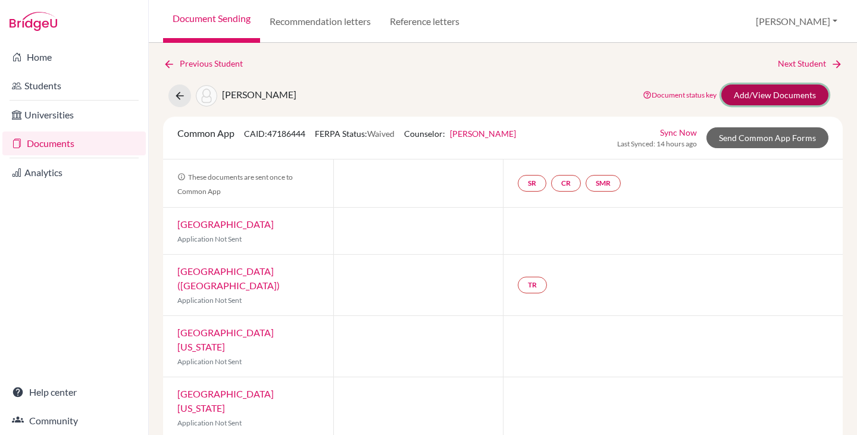
click at [741, 94] on link "Add/View Documents" at bounding box center [775, 95] width 107 height 21
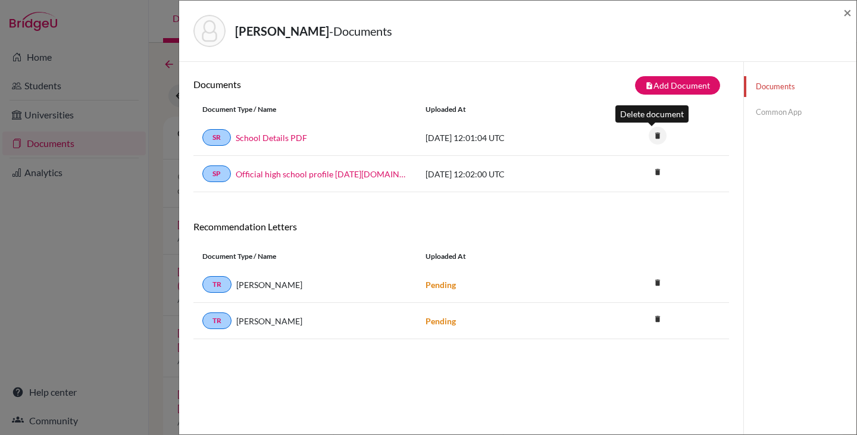
click at [653, 135] on icon "delete" at bounding box center [658, 136] width 18 height 18
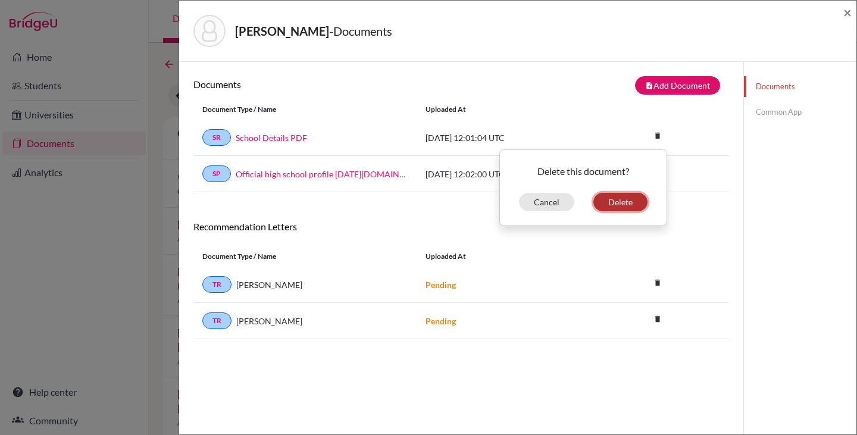
click at [613, 202] on button "Delete" at bounding box center [621, 202] width 54 height 18
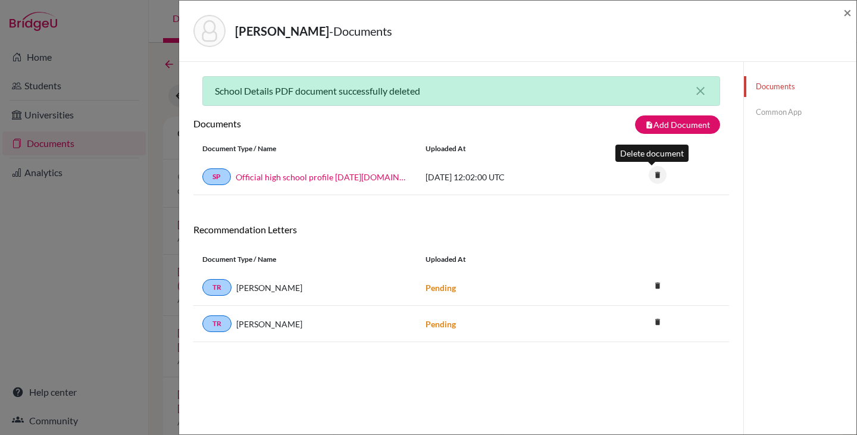
click at [650, 174] on icon "delete" at bounding box center [658, 175] width 18 height 18
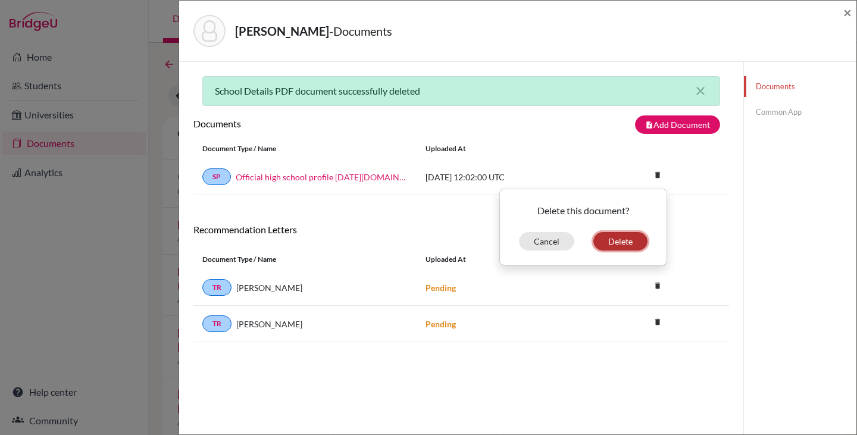
click at [619, 238] on button "Delete" at bounding box center [621, 241] width 54 height 18
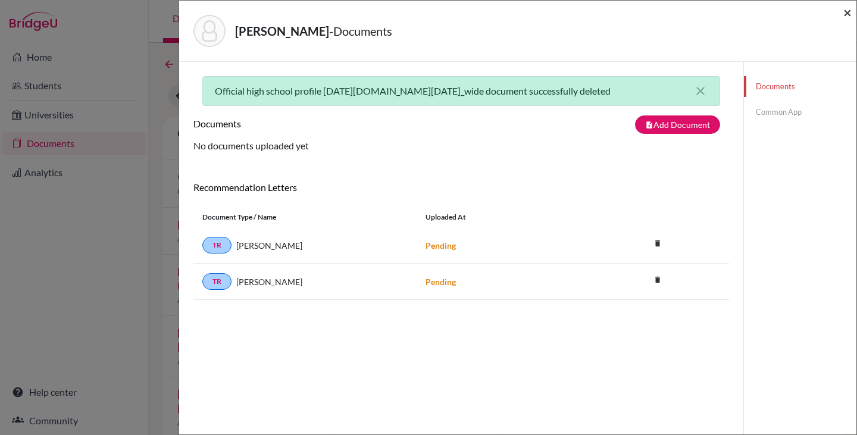
click at [848, 11] on span "×" at bounding box center [848, 12] width 8 height 17
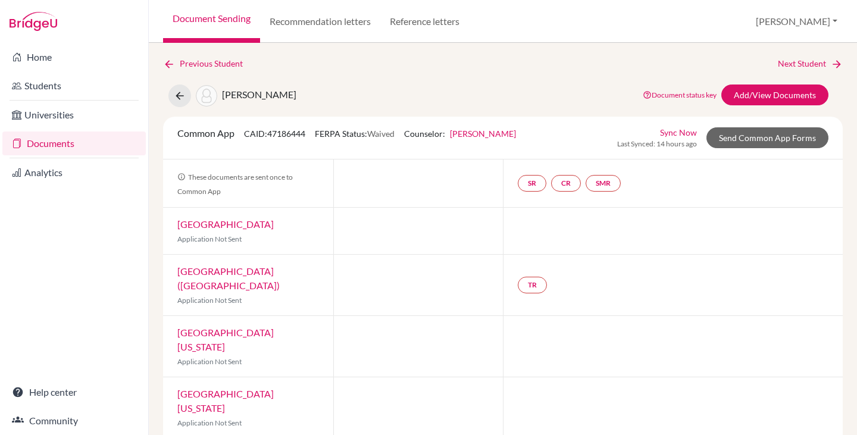
click at [55, 144] on link "Documents" at bounding box center [73, 144] width 143 height 24
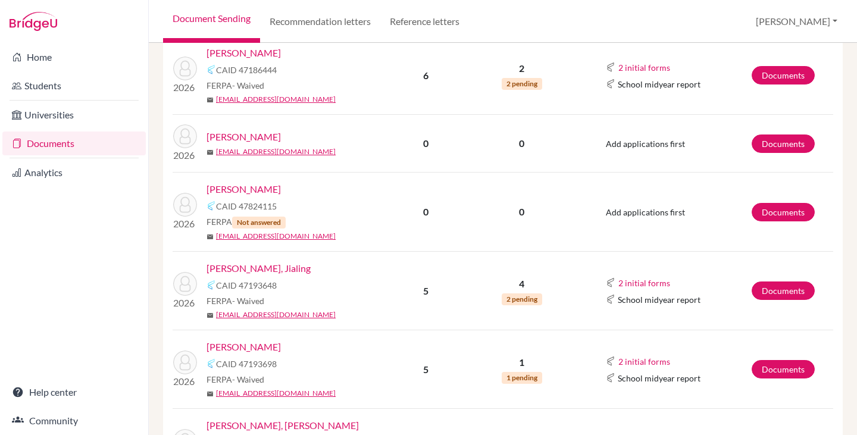
scroll to position [1131, 0]
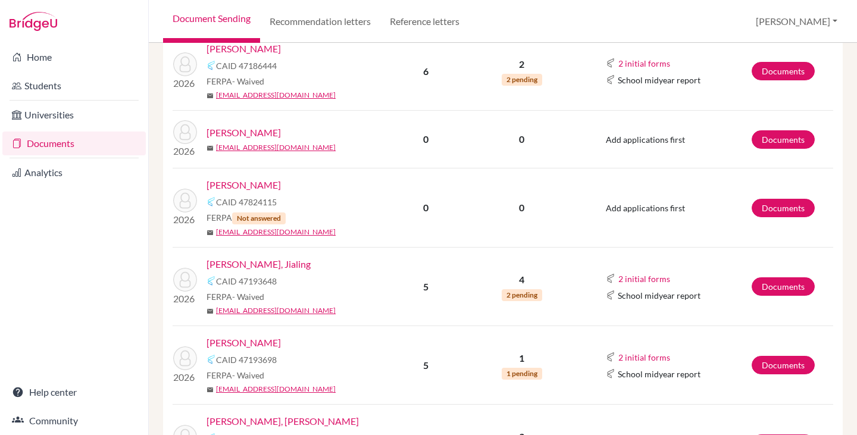
click at [260, 134] on link "[PERSON_NAME]" at bounding box center [244, 133] width 74 height 14
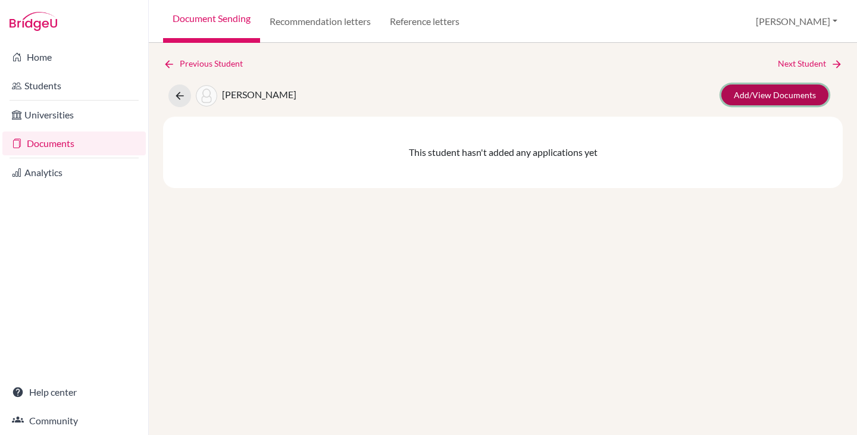
click at [790, 89] on link "Add/View Documents" at bounding box center [775, 95] width 107 height 21
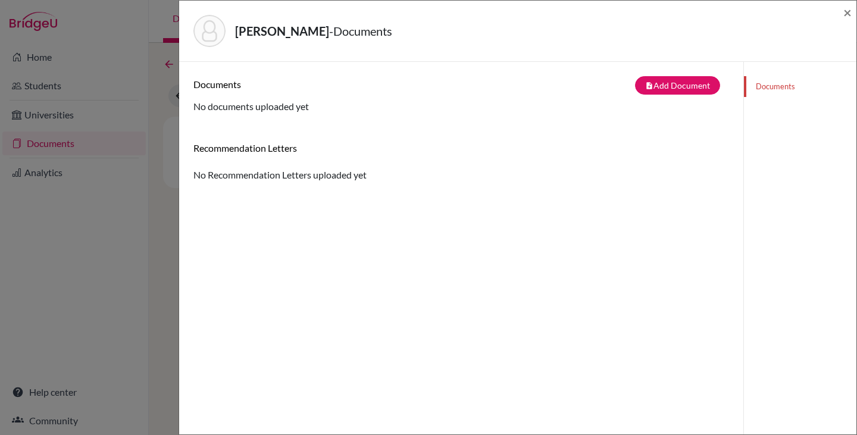
click at [843, 14] on div "[PERSON_NAME] - Documents ×" at bounding box center [518, 30] width 668 height 51
click at [41, 137] on div "[PERSON_NAME] - Documents × Documents note_add Add Document Document type Chang…" at bounding box center [428, 217] width 857 height 435
click at [847, 10] on span "×" at bounding box center [848, 12] width 8 height 17
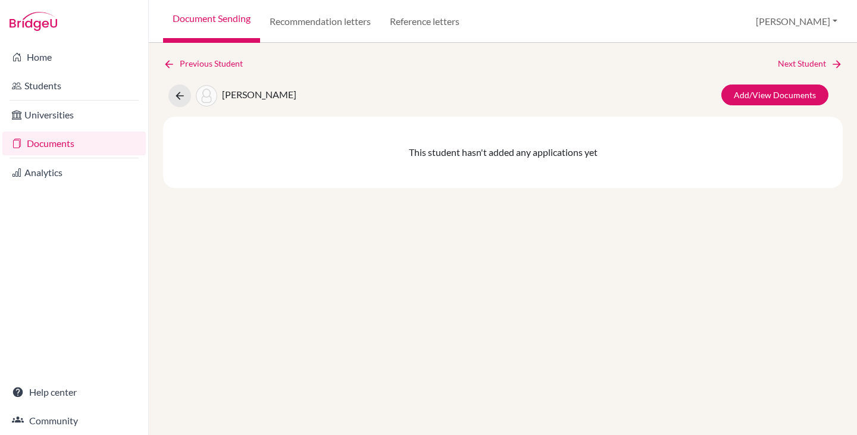
click at [57, 141] on link "Documents" at bounding box center [73, 144] width 143 height 24
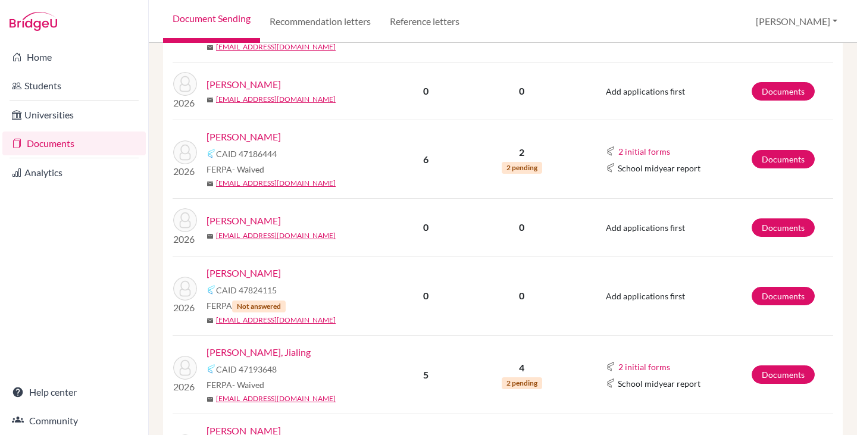
scroll to position [1131, 0]
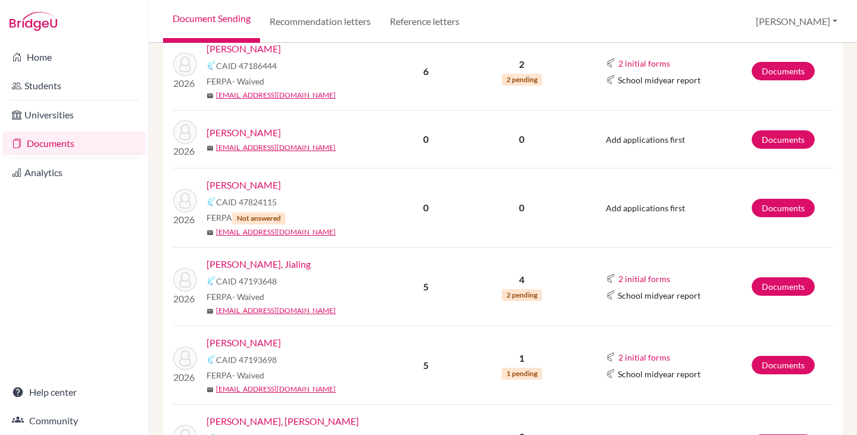
click at [258, 181] on link "[PERSON_NAME]" at bounding box center [244, 185] width 74 height 14
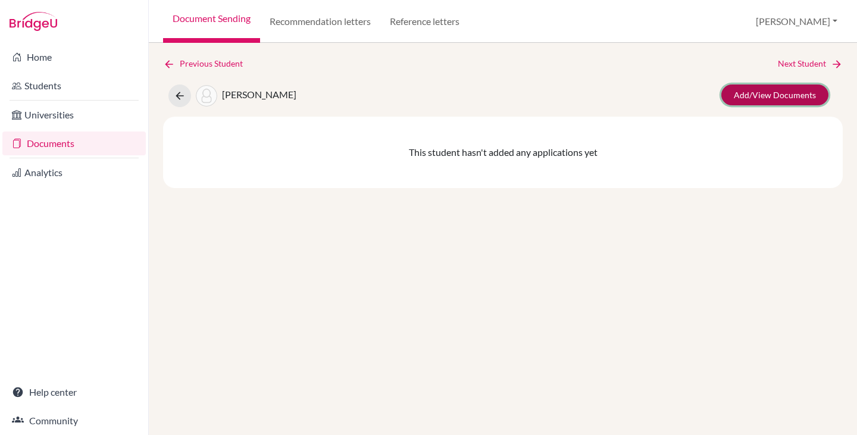
click at [739, 96] on link "Add/View Documents" at bounding box center [775, 95] width 107 height 21
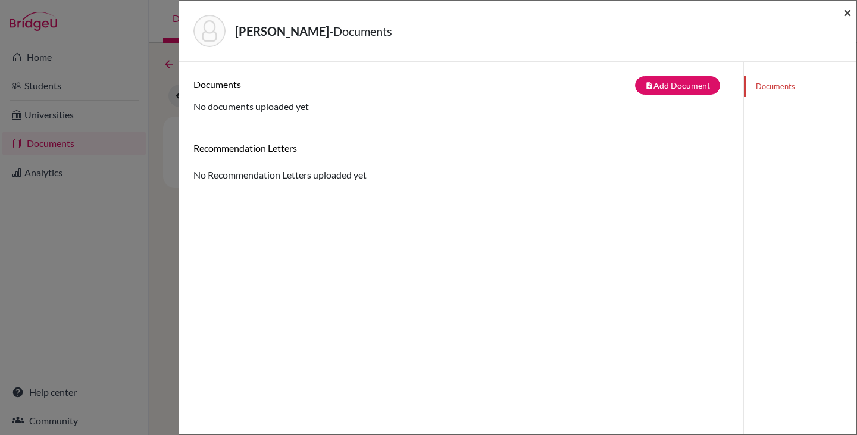
click at [850, 13] on span "×" at bounding box center [848, 12] width 8 height 17
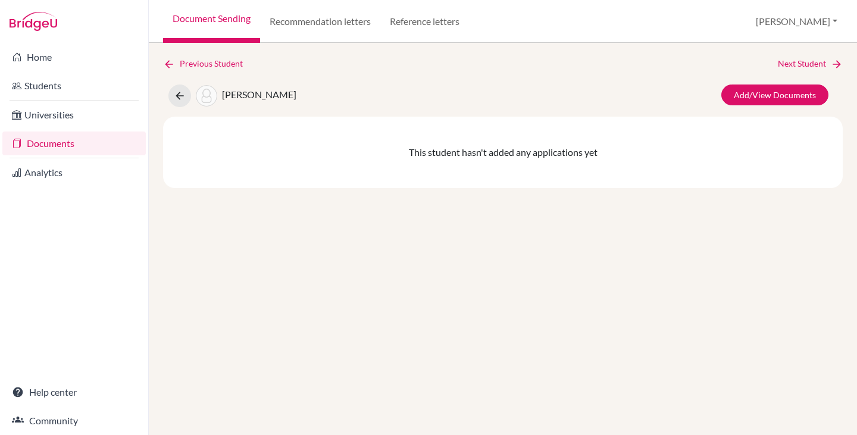
click at [43, 145] on link "Documents" at bounding box center [73, 144] width 143 height 24
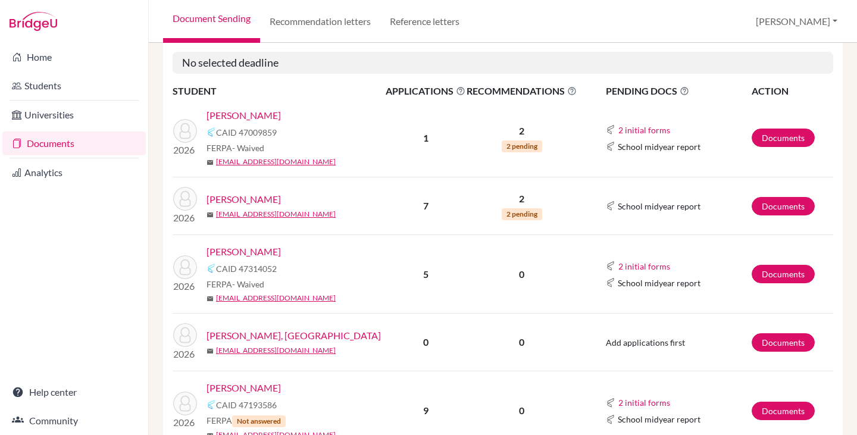
scroll to position [715, 0]
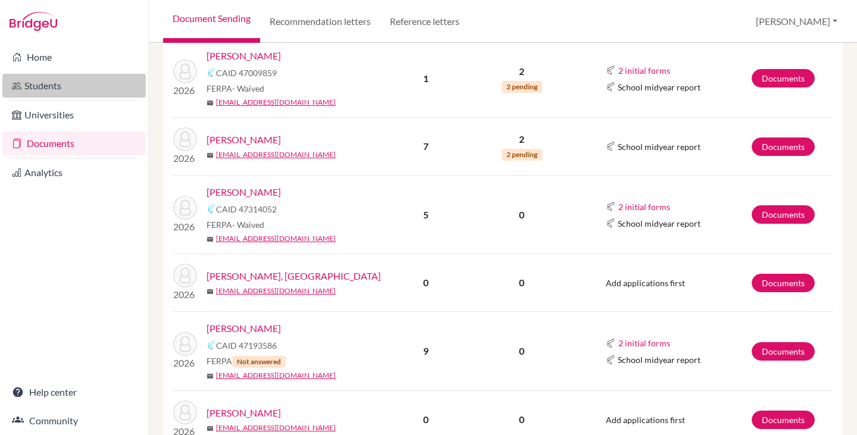
click at [45, 80] on link "Students" at bounding box center [73, 86] width 143 height 24
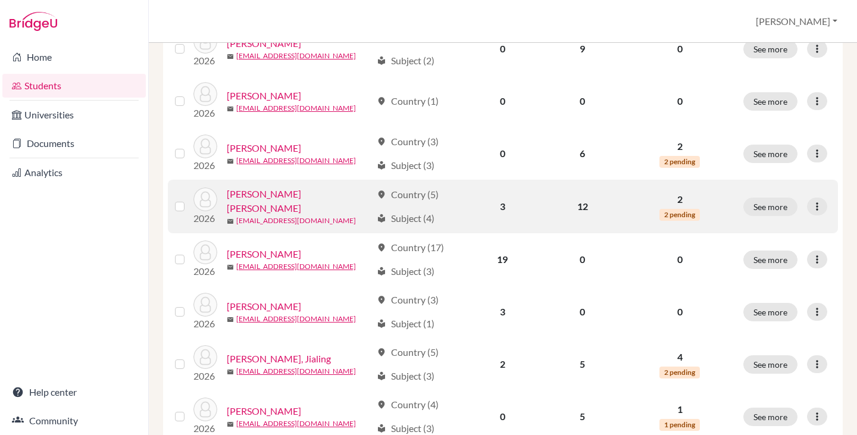
scroll to position [536, 0]
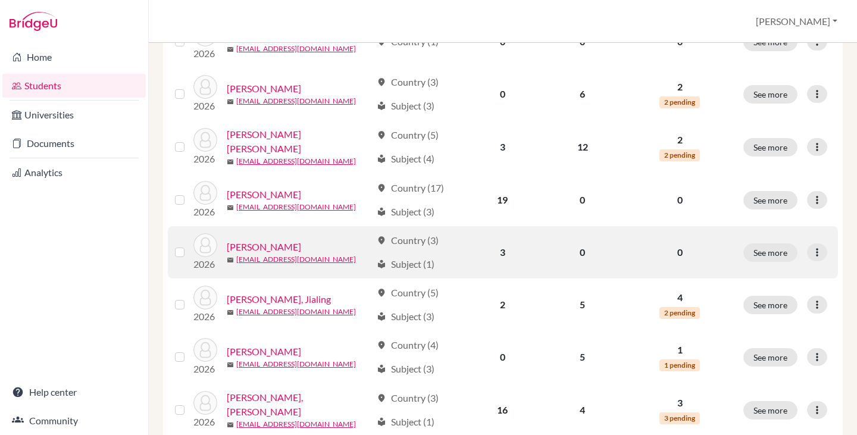
click at [260, 240] on link "[PERSON_NAME]" at bounding box center [264, 247] width 74 height 14
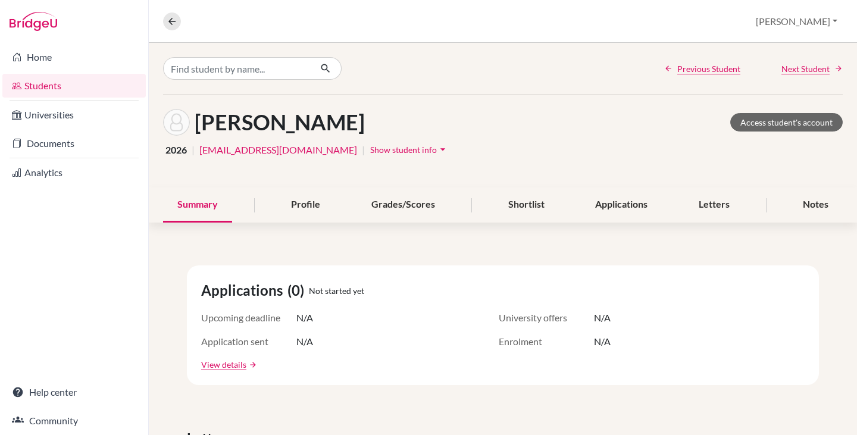
click at [370, 147] on span "Show student info" at bounding box center [403, 150] width 67 height 10
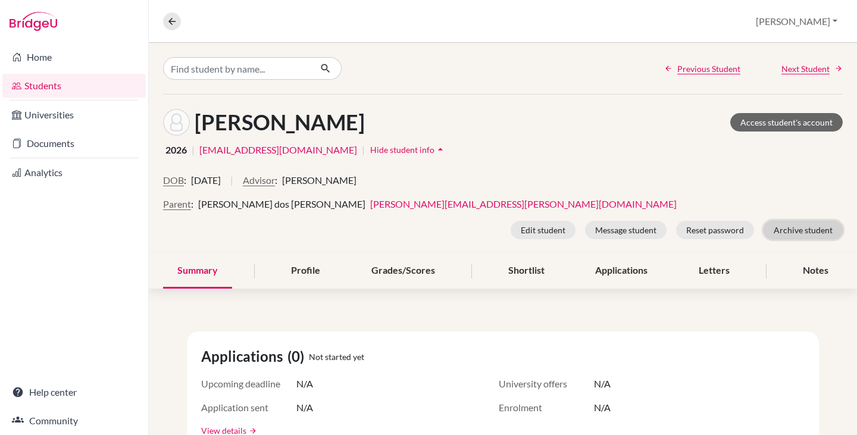
click at [793, 230] on button "Archive student" at bounding box center [803, 230] width 79 height 18
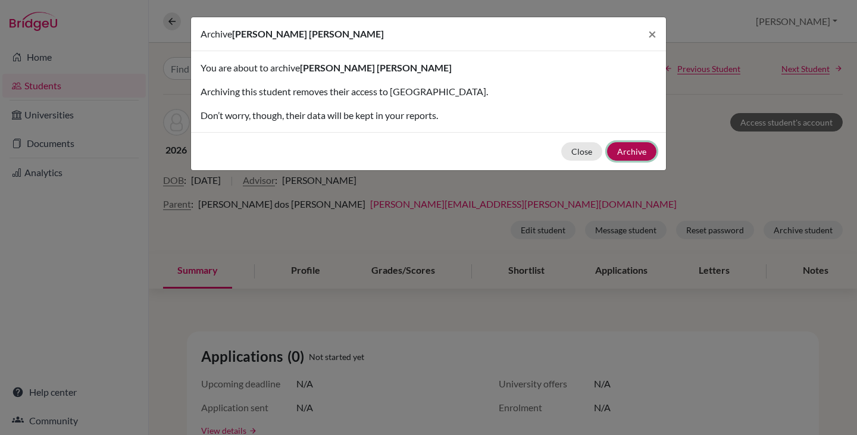
click at [638, 145] on button "Archive" at bounding box center [631, 151] width 49 height 18
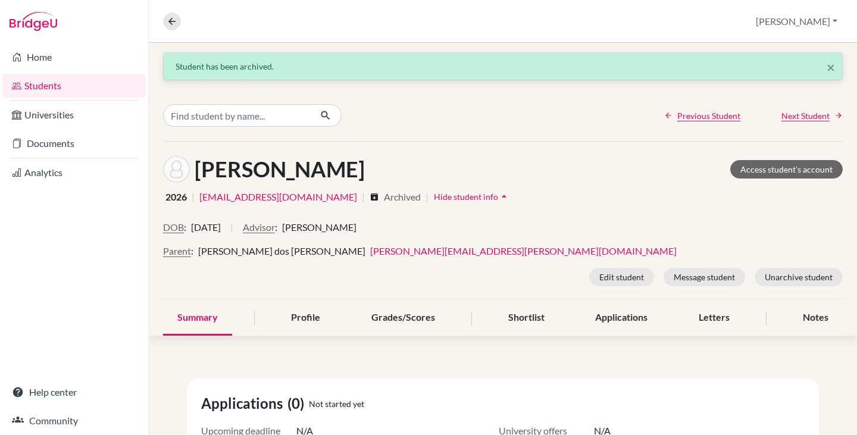
click at [43, 85] on link "Students" at bounding box center [73, 86] width 143 height 24
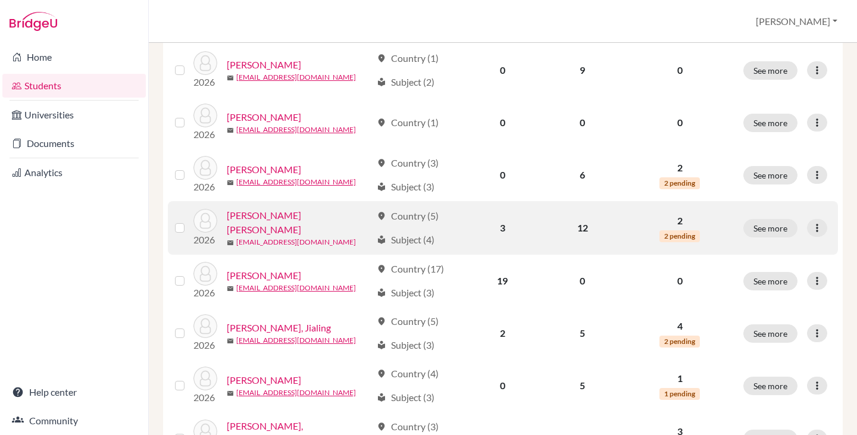
scroll to position [476, 0]
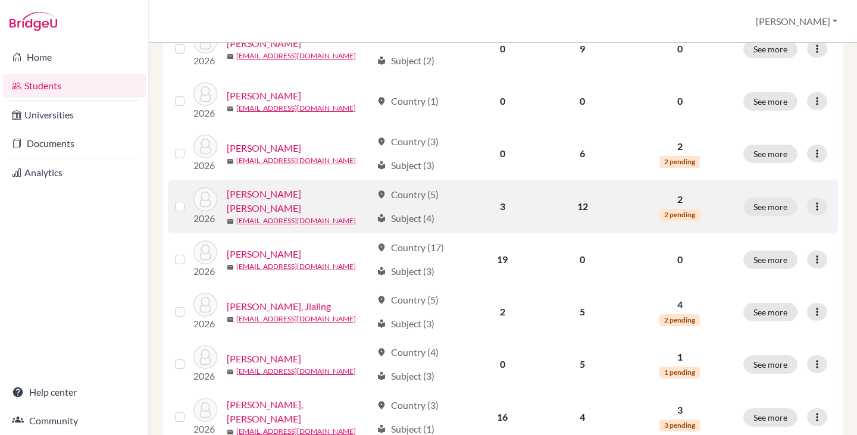
click at [270, 197] on link "[PERSON_NAME] [PERSON_NAME]" at bounding box center [299, 201] width 145 height 29
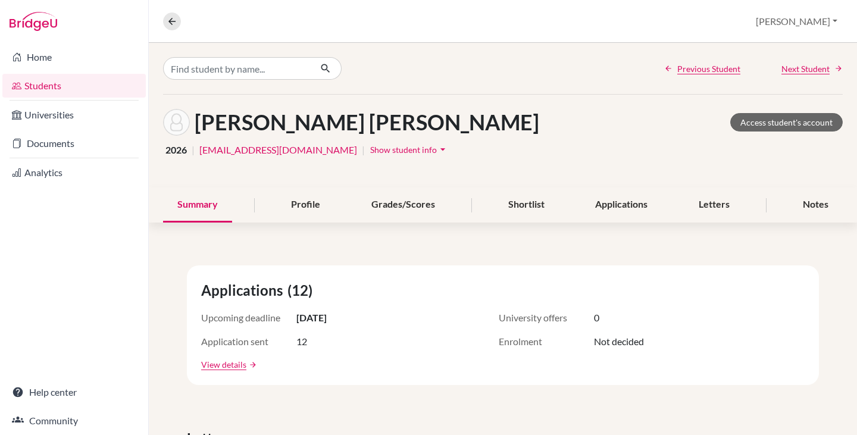
click at [370, 152] on span "Show student info" at bounding box center [403, 150] width 67 height 10
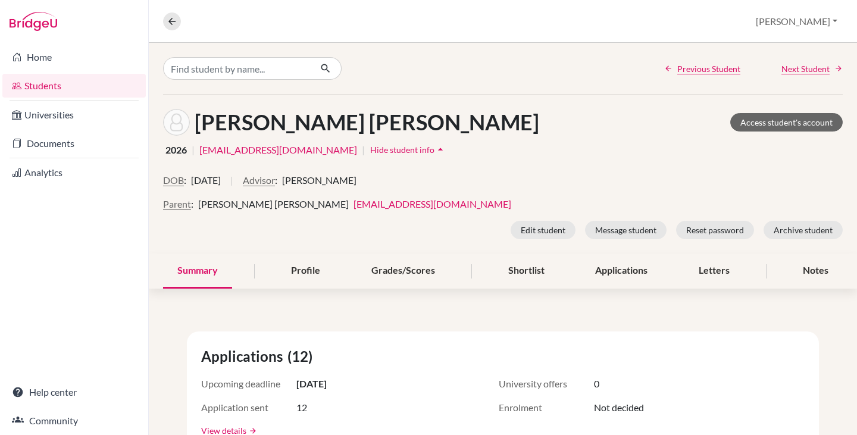
click at [370, 152] on span "Hide student info" at bounding box center [402, 150] width 64 height 10
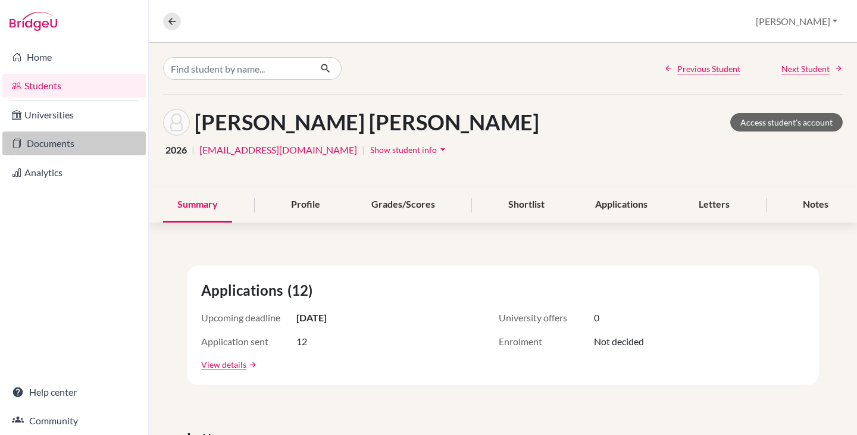
click at [51, 141] on link "Documents" at bounding box center [73, 144] width 143 height 24
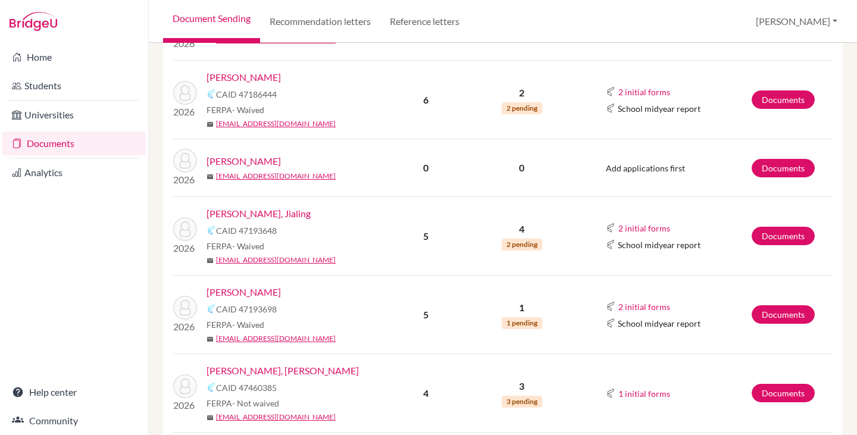
scroll to position [1131, 0]
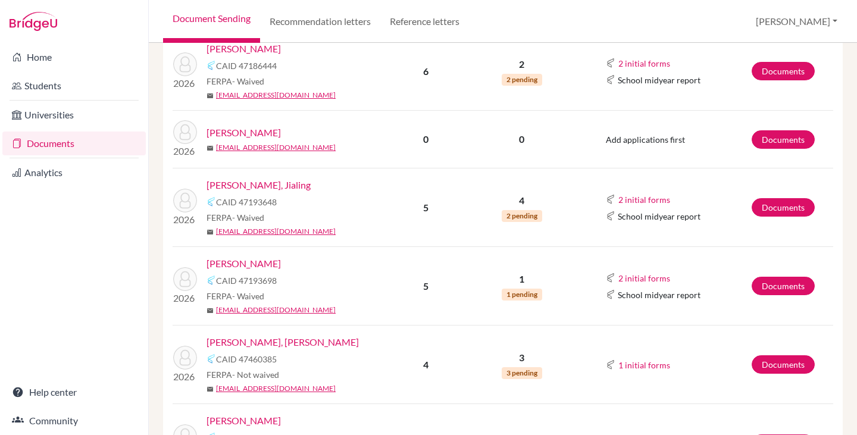
click at [244, 184] on link "Luiza Ye, Jialing" at bounding box center [259, 185] width 104 height 14
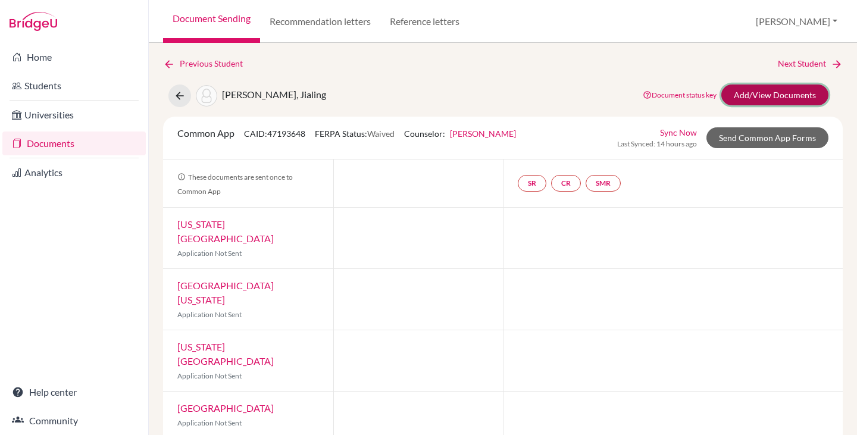
click at [768, 93] on link "Add/View Documents" at bounding box center [775, 95] width 107 height 21
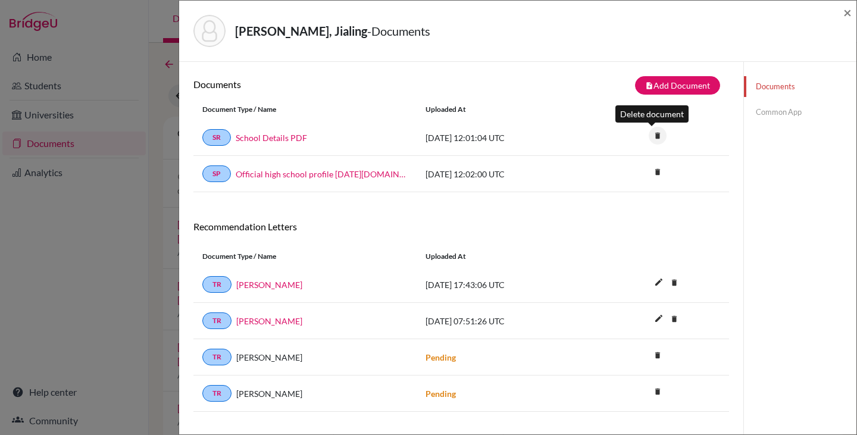
click at [651, 135] on icon "delete" at bounding box center [658, 136] width 18 height 18
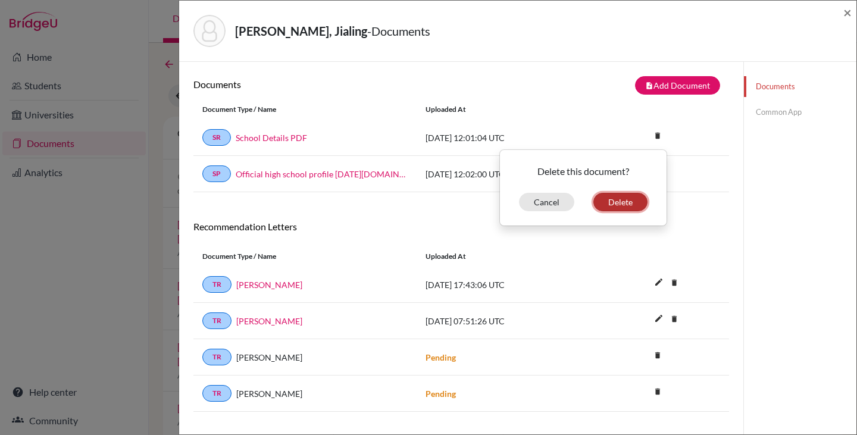
click at [610, 201] on button "Delete" at bounding box center [621, 202] width 54 height 18
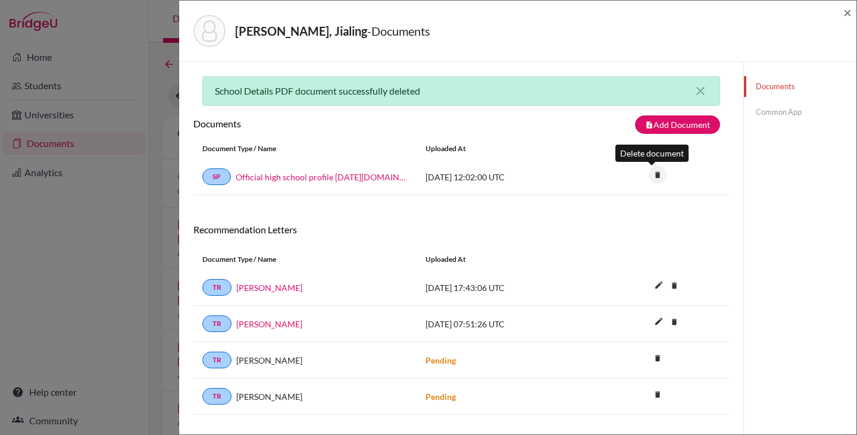
click at [654, 173] on icon "delete" at bounding box center [658, 175] width 18 height 18
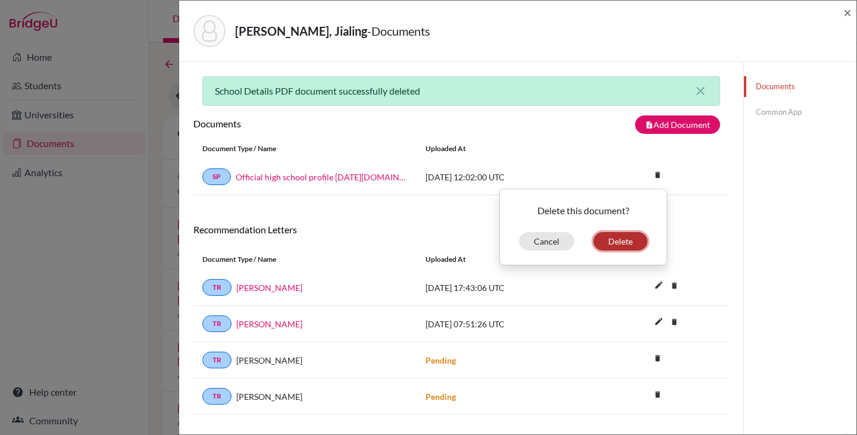
click at [630, 238] on button "Delete" at bounding box center [621, 241] width 54 height 18
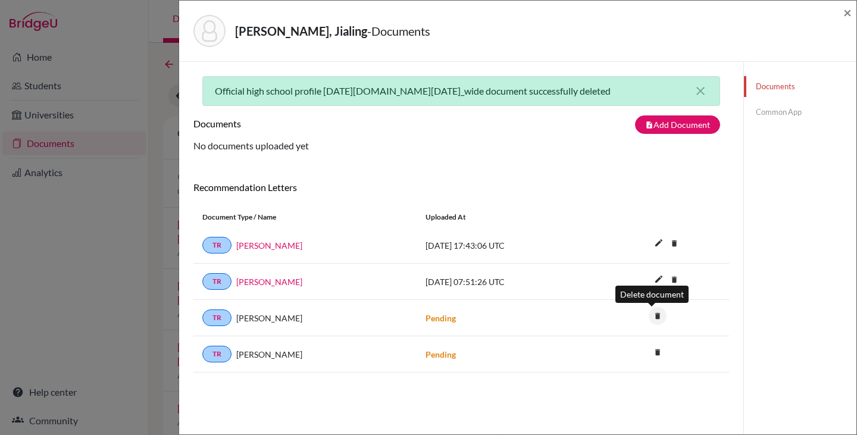
click at [653, 319] on icon "delete" at bounding box center [658, 316] width 18 height 18
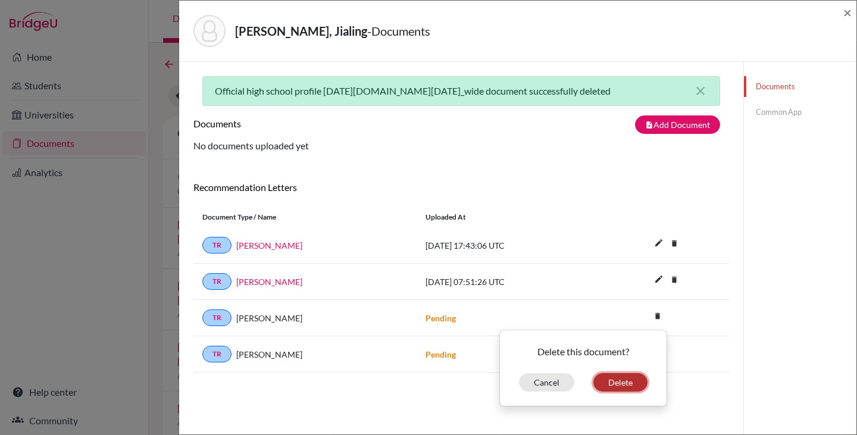
click at [614, 385] on button "Delete" at bounding box center [621, 382] width 54 height 18
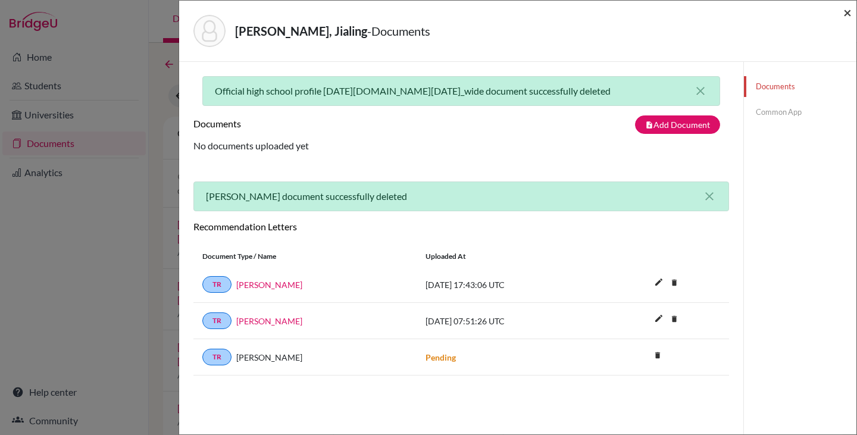
click at [846, 11] on span "×" at bounding box center [848, 12] width 8 height 17
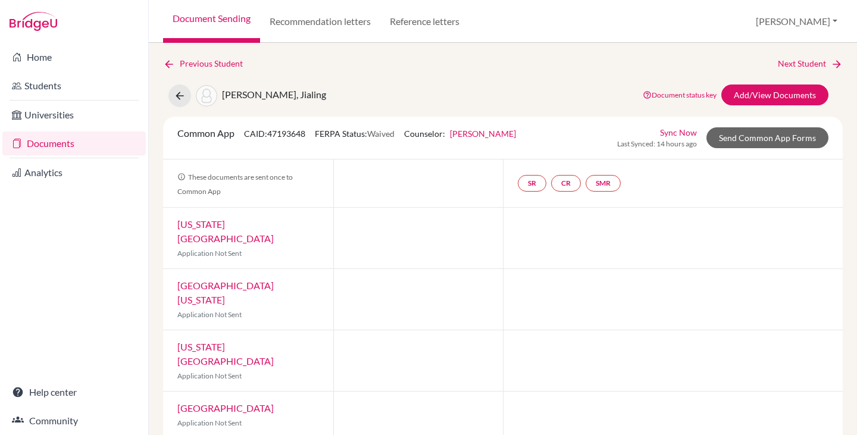
click at [43, 146] on link "Documents" at bounding box center [73, 144] width 143 height 24
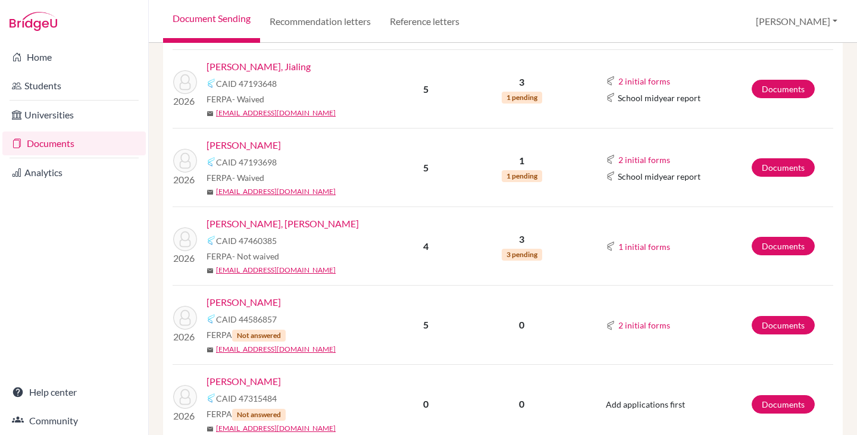
scroll to position [1250, 0]
click at [280, 143] on link "[PERSON_NAME]" at bounding box center [244, 145] width 74 height 14
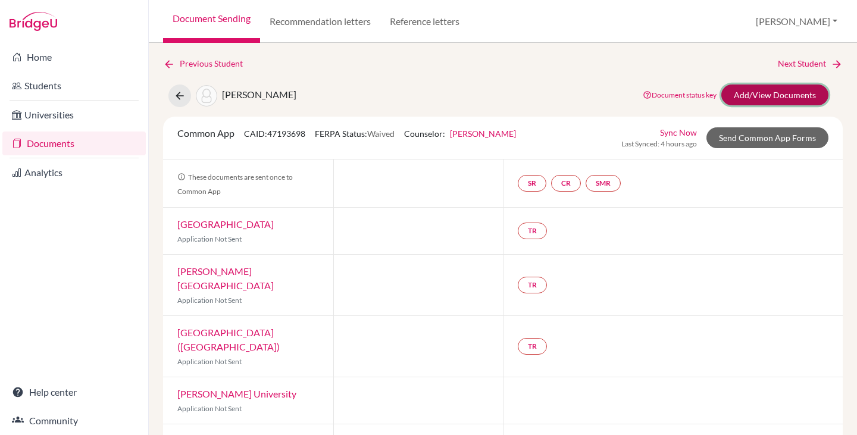
click at [766, 92] on link "Add/View Documents" at bounding box center [775, 95] width 107 height 21
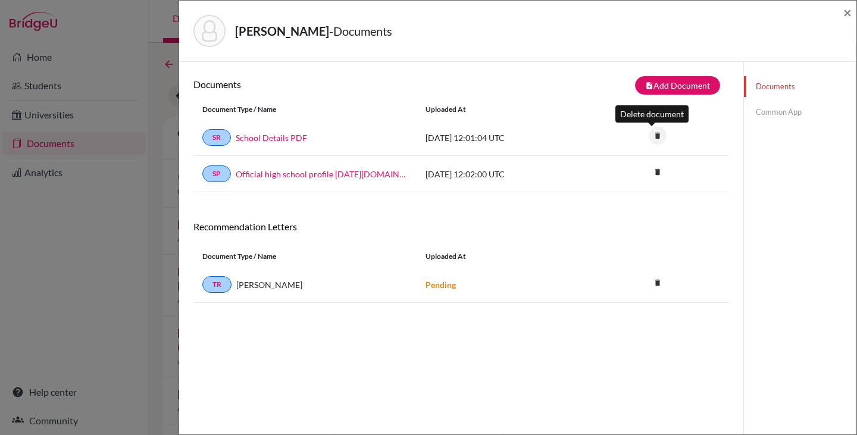
click at [653, 138] on icon "delete" at bounding box center [658, 136] width 18 height 18
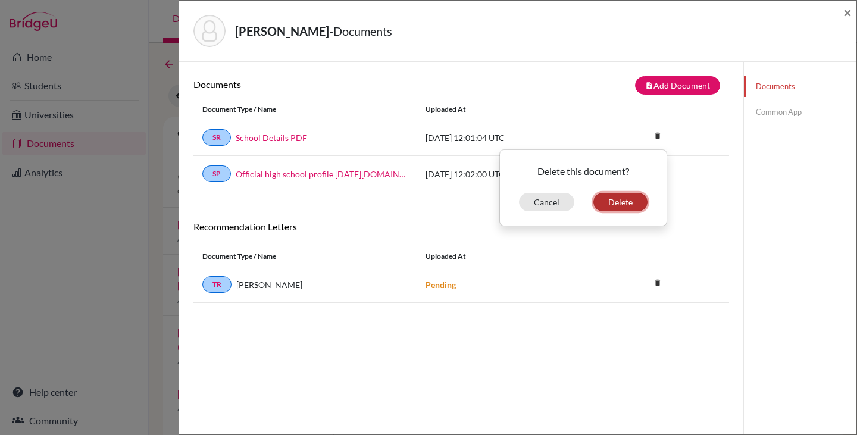
click at [628, 199] on button "Delete" at bounding box center [621, 202] width 54 height 18
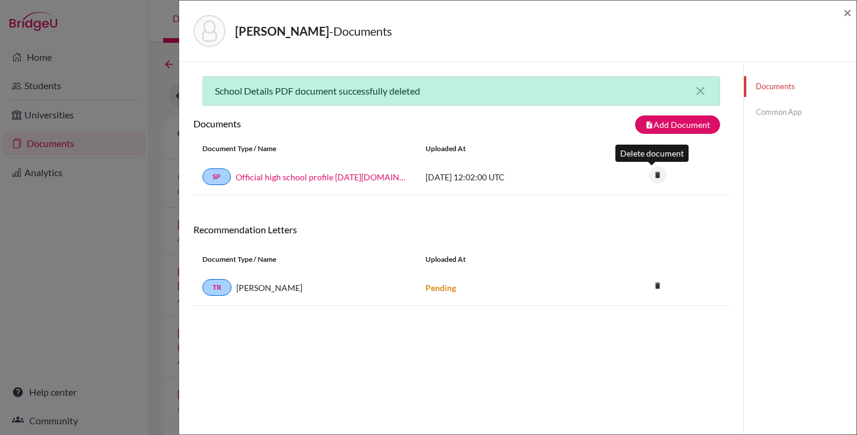
click at [654, 176] on icon "delete" at bounding box center [658, 175] width 18 height 18
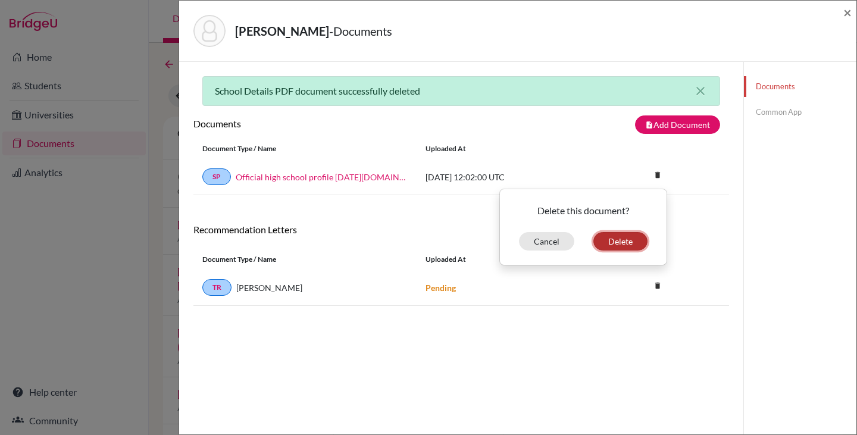
click at [623, 236] on button "Delete" at bounding box center [621, 241] width 54 height 18
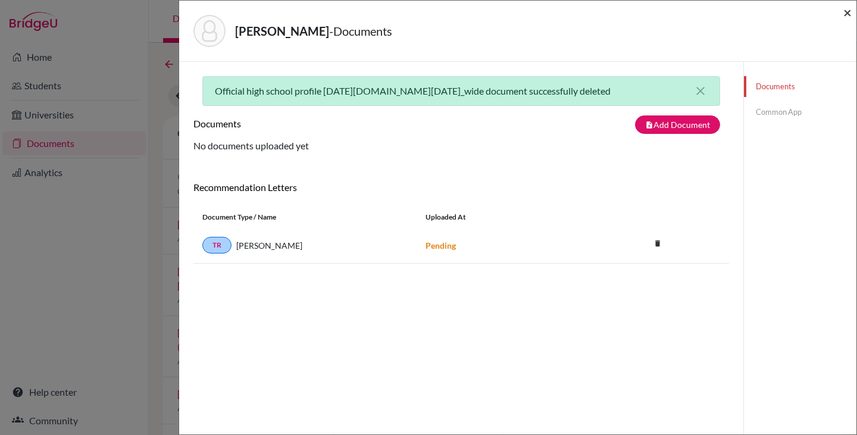
click at [846, 14] on span "×" at bounding box center [848, 12] width 8 height 17
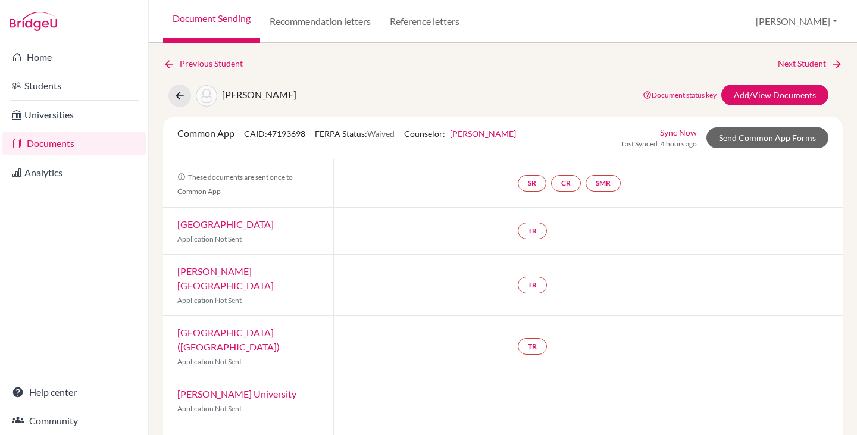
click at [59, 148] on link "Documents" at bounding box center [73, 144] width 143 height 24
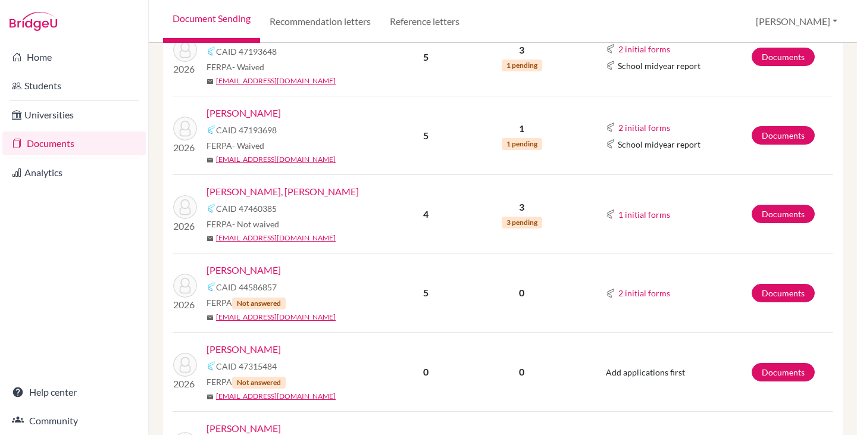
scroll to position [1310, 0]
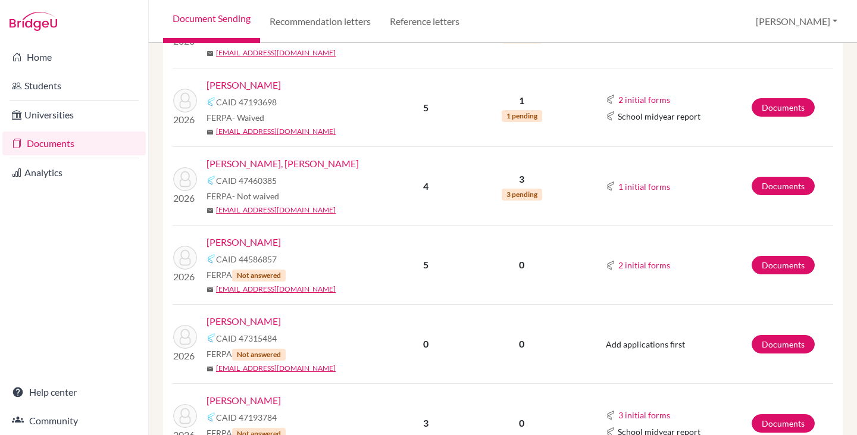
click at [284, 162] on link "Moreno Lorenzo, Christian" at bounding box center [283, 164] width 152 height 14
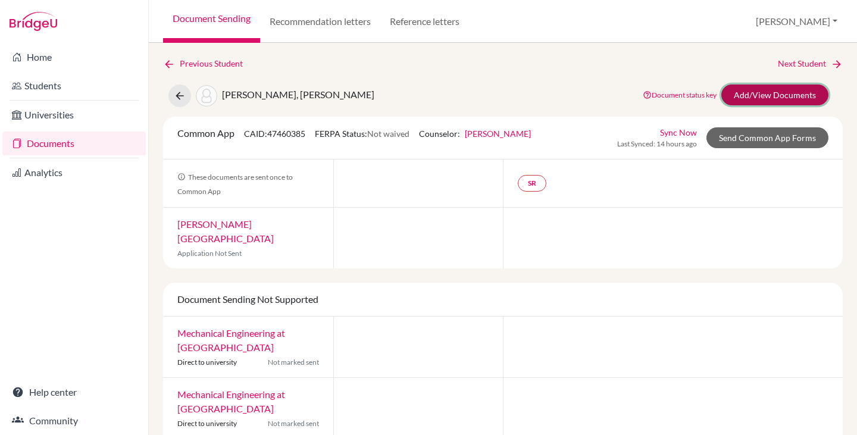
click at [763, 91] on link "Add/View Documents" at bounding box center [775, 95] width 107 height 21
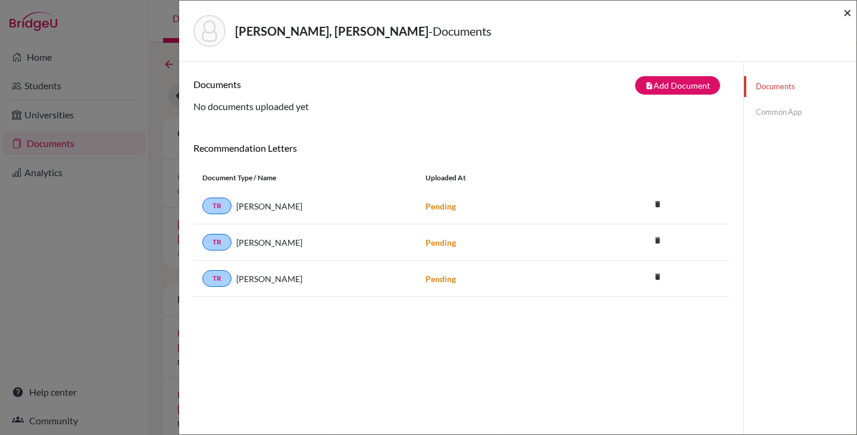
click at [846, 11] on span "×" at bounding box center [848, 12] width 8 height 17
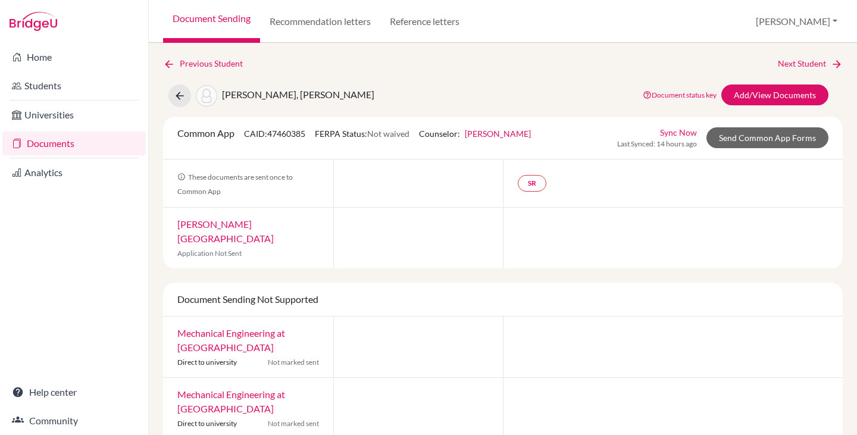
click at [40, 145] on link "Documents" at bounding box center [73, 144] width 143 height 24
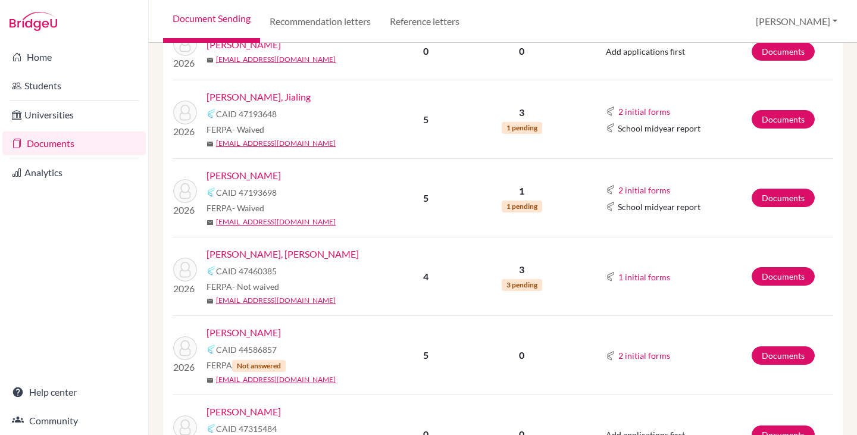
scroll to position [1250, 0]
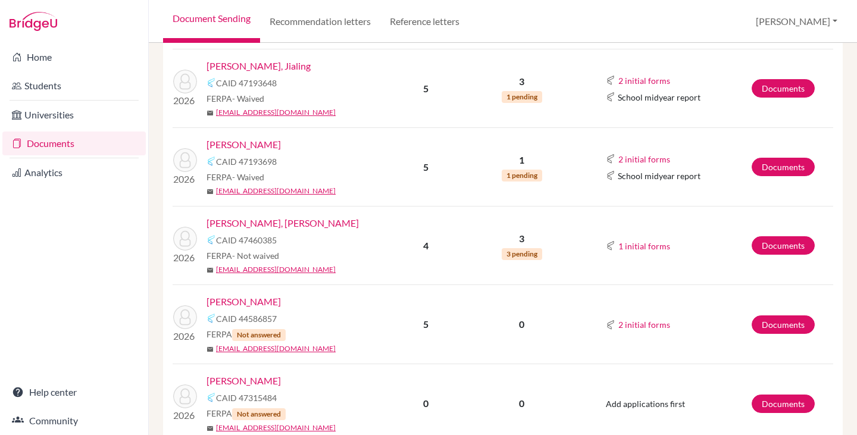
click at [227, 296] on link "[PERSON_NAME]" at bounding box center [244, 302] width 74 height 14
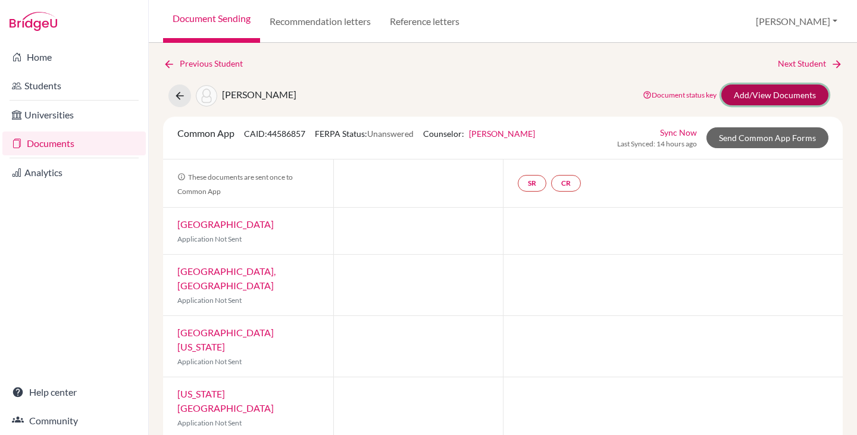
click at [796, 94] on link "Add/View Documents" at bounding box center [775, 95] width 107 height 21
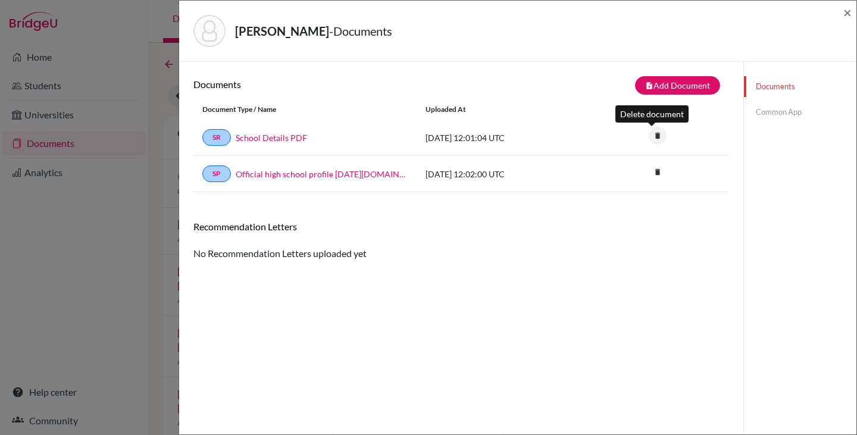
click at [650, 134] on icon "delete" at bounding box center [658, 136] width 18 height 18
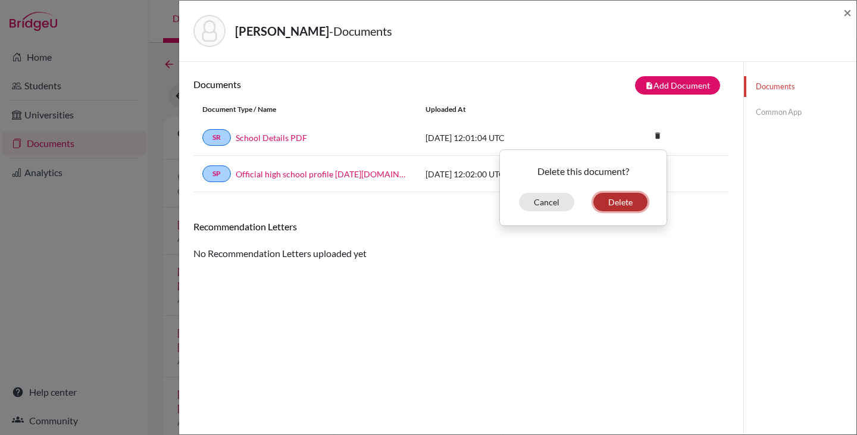
click at [606, 199] on button "Delete" at bounding box center [621, 202] width 54 height 18
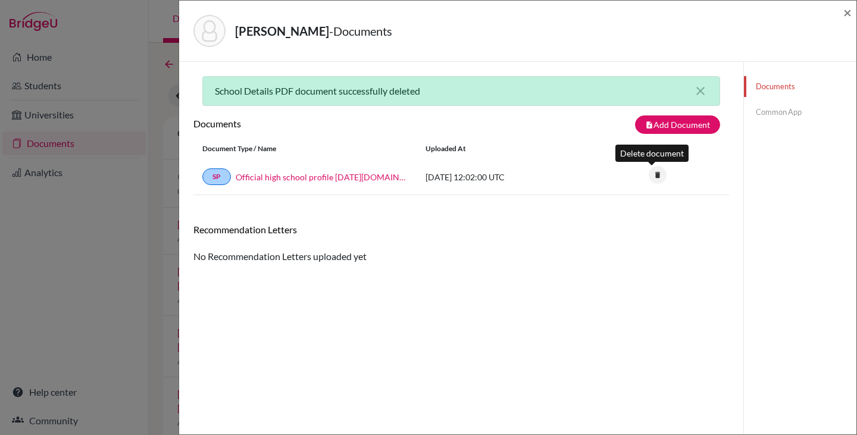
click at [652, 171] on icon "delete" at bounding box center [658, 175] width 18 height 18
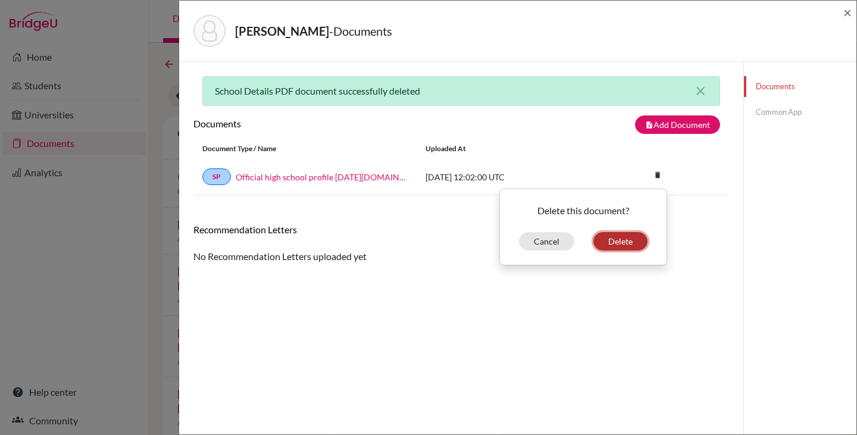
click at [623, 239] on button "Delete" at bounding box center [621, 241] width 54 height 18
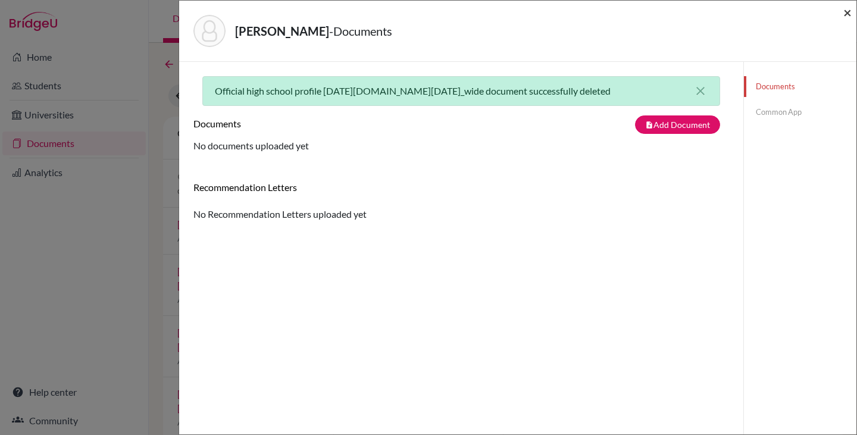
click at [844, 11] on span "×" at bounding box center [848, 12] width 8 height 17
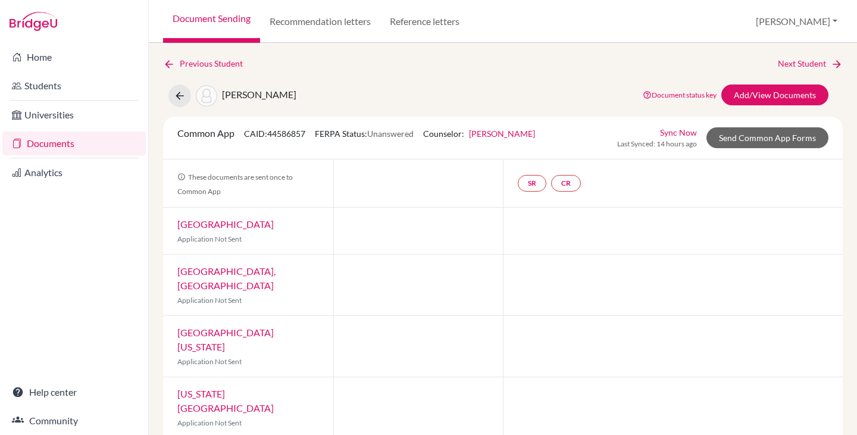
click at [46, 138] on link "Documents" at bounding box center [73, 144] width 143 height 24
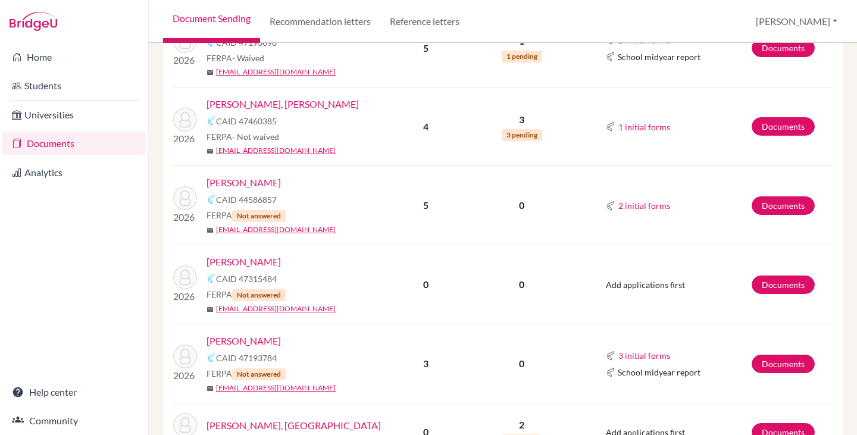
scroll to position [1429, 0]
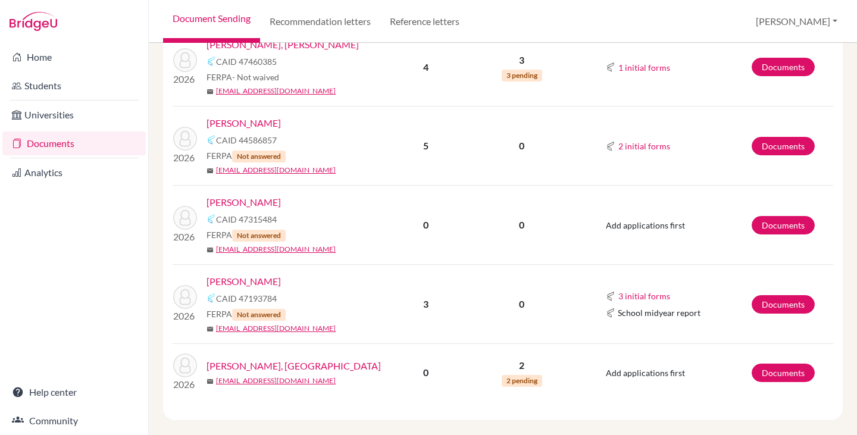
click at [250, 202] on link "[PERSON_NAME]" at bounding box center [244, 202] width 74 height 14
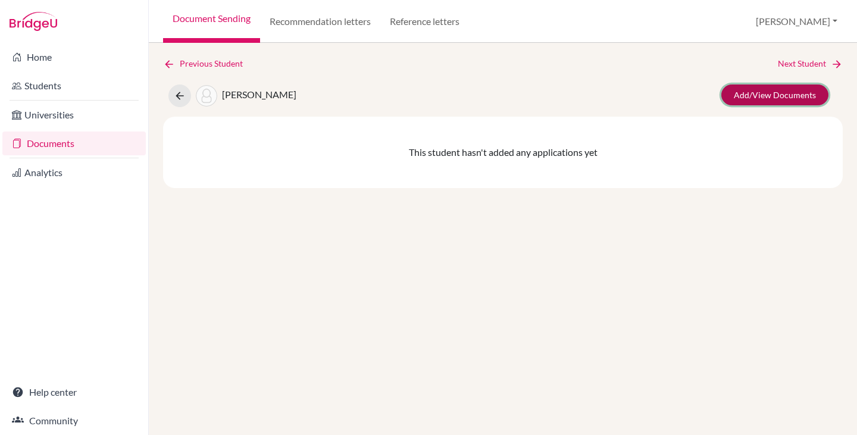
click at [785, 91] on link "Add/View Documents" at bounding box center [775, 95] width 107 height 21
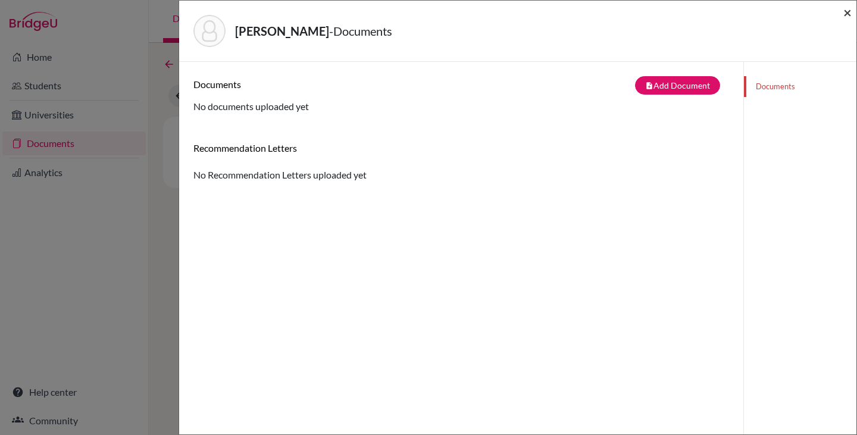
click at [849, 16] on span "×" at bounding box center [848, 12] width 8 height 17
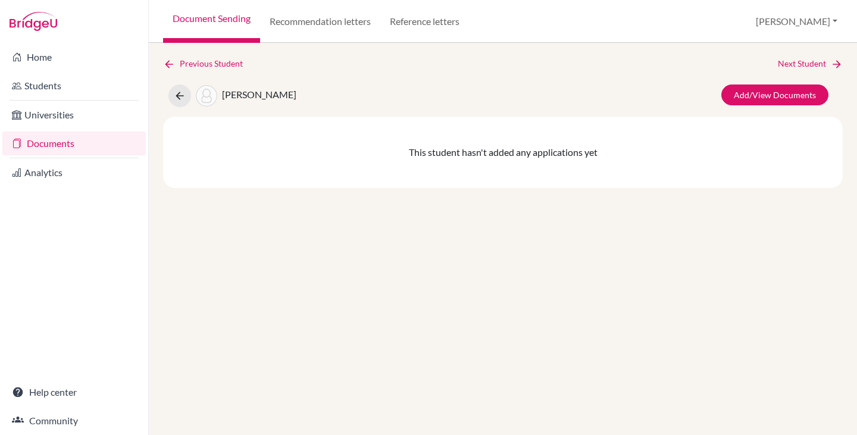
click at [57, 142] on link "Documents" at bounding box center [73, 144] width 143 height 24
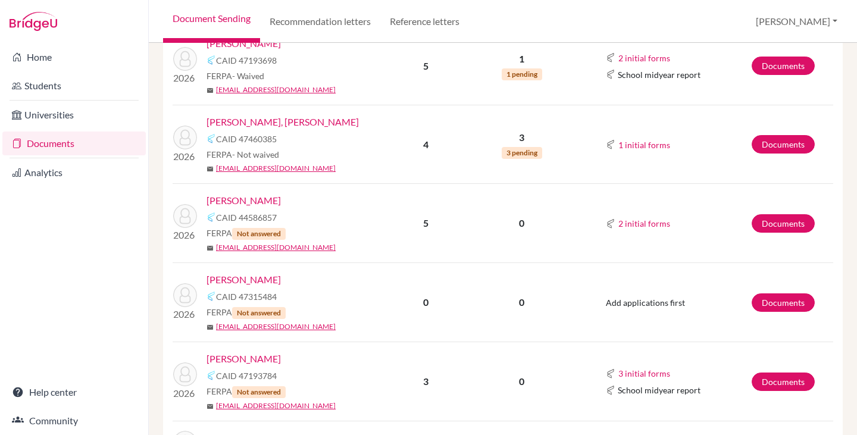
scroll to position [1443, 0]
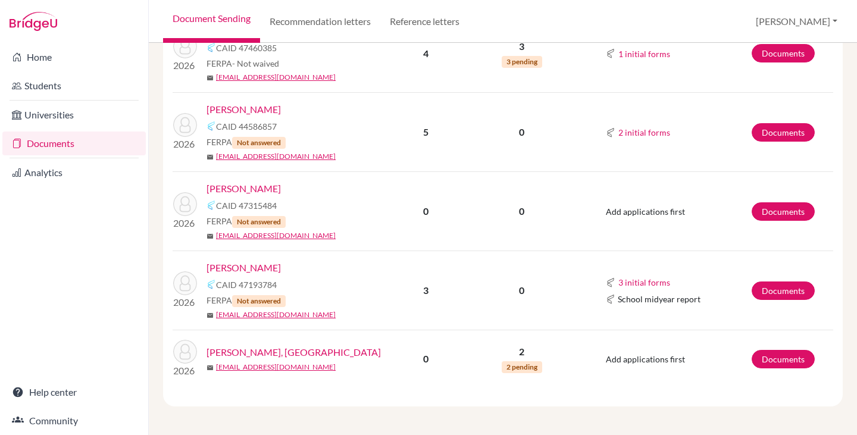
click at [242, 266] on link "[PERSON_NAME]" at bounding box center [244, 268] width 74 height 14
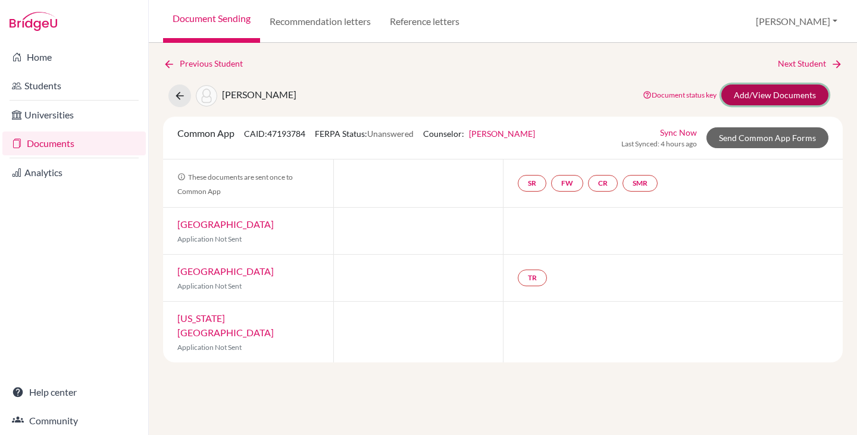
click at [754, 99] on link "Add/View Documents" at bounding box center [775, 95] width 107 height 21
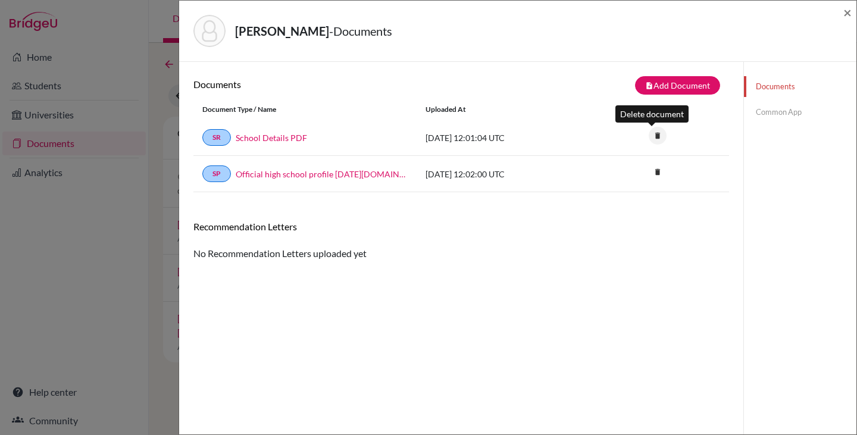
click at [655, 138] on icon "delete" at bounding box center [658, 136] width 18 height 18
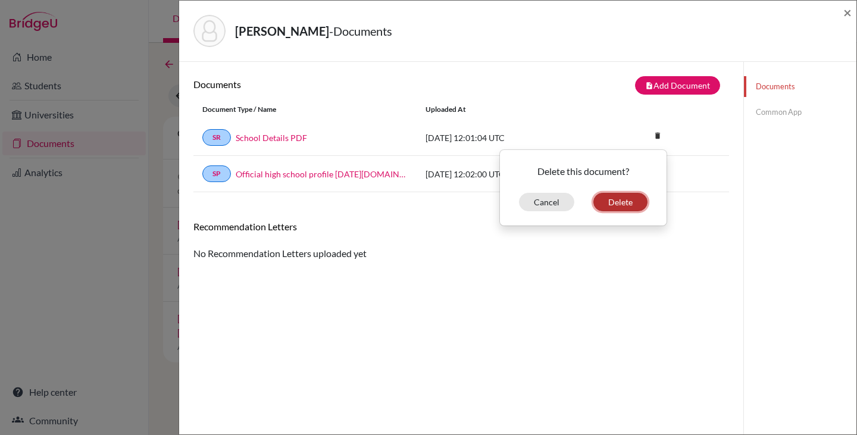
click at [626, 204] on button "Delete" at bounding box center [621, 202] width 54 height 18
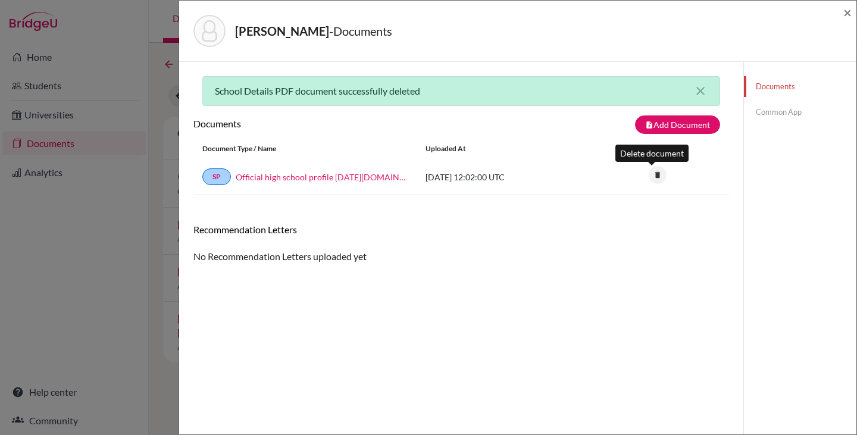
click at [652, 176] on icon "delete" at bounding box center [658, 175] width 18 height 18
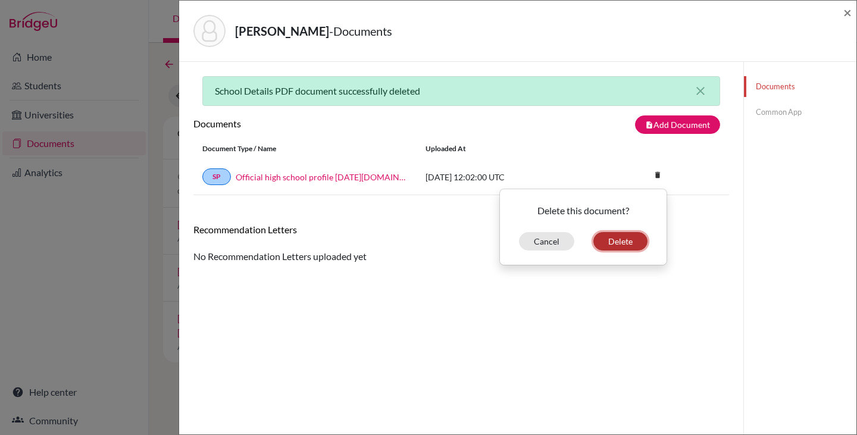
drag, startPoint x: 621, startPoint y: 238, endPoint x: 609, endPoint y: 227, distance: 16.5
click at [622, 238] on button "Delete" at bounding box center [621, 241] width 54 height 18
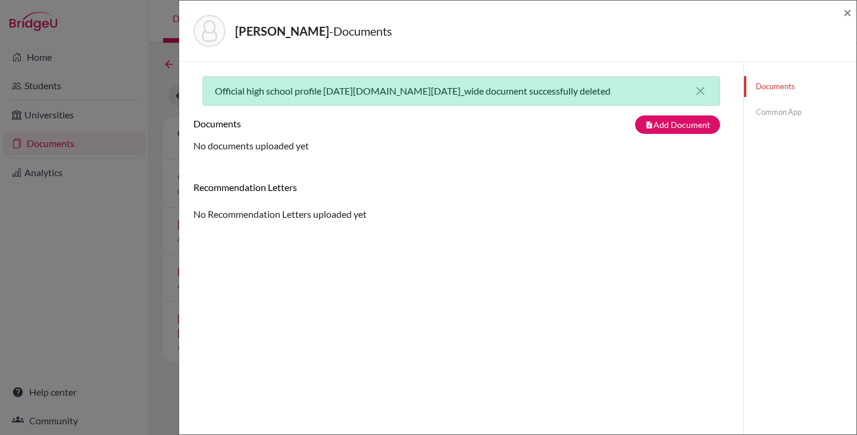
click at [853, 12] on div "Vicentini, Luigi - Documents ×" at bounding box center [518, 31] width 678 height 61
click at [849, 9] on span "×" at bounding box center [848, 12] width 8 height 17
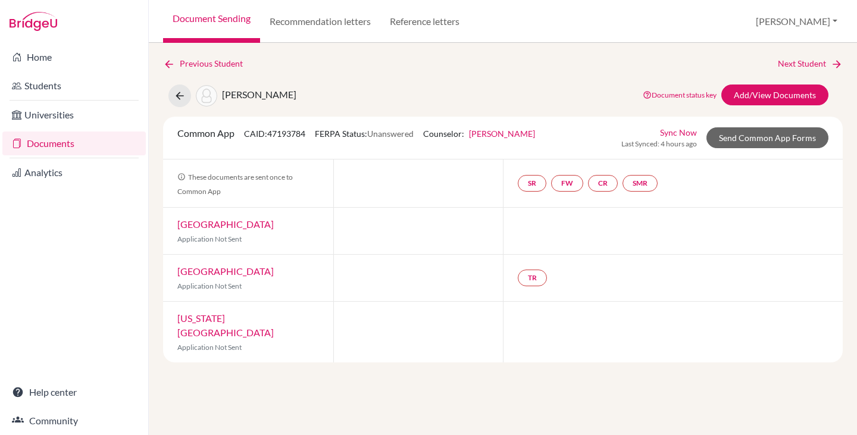
click at [37, 142] on link "Documents" at bounding box center [73, 144] width 143 height 24
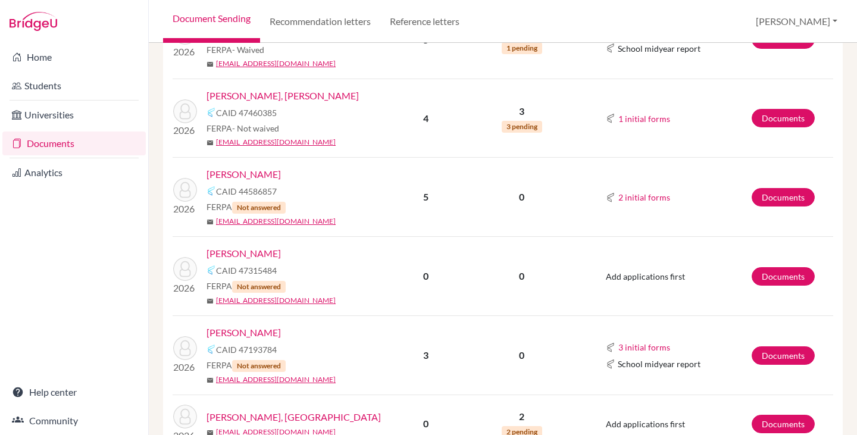
scroll to position [1443, 0]
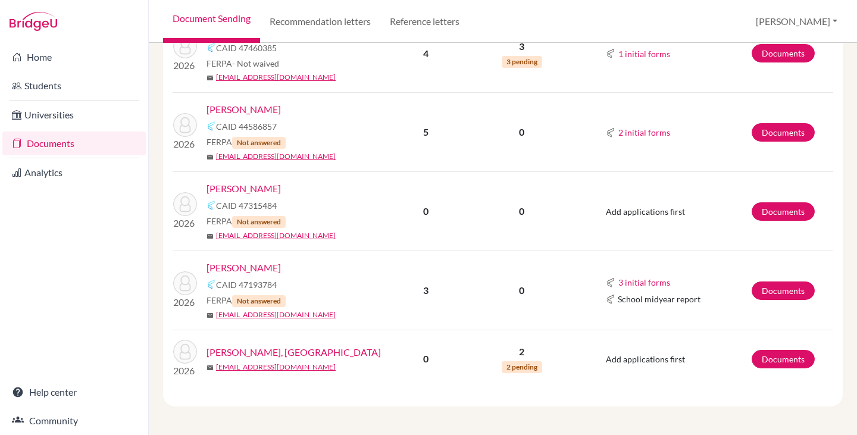
click at [248, 354] on link "[PERSON_NAME], [GEOGRAPHIC_DATA]" at bounding box center [294, 352] width 174 height 14
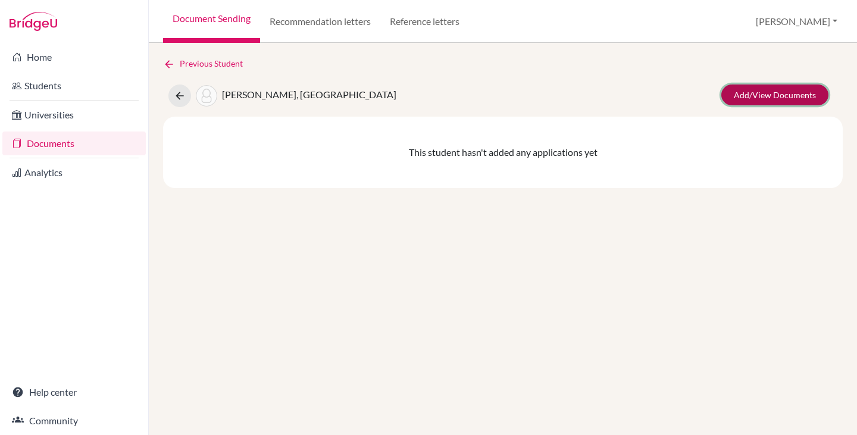
click at [763, 92] on link "Add/View Documents" at bounding box center [775, 95] width 107 height 21
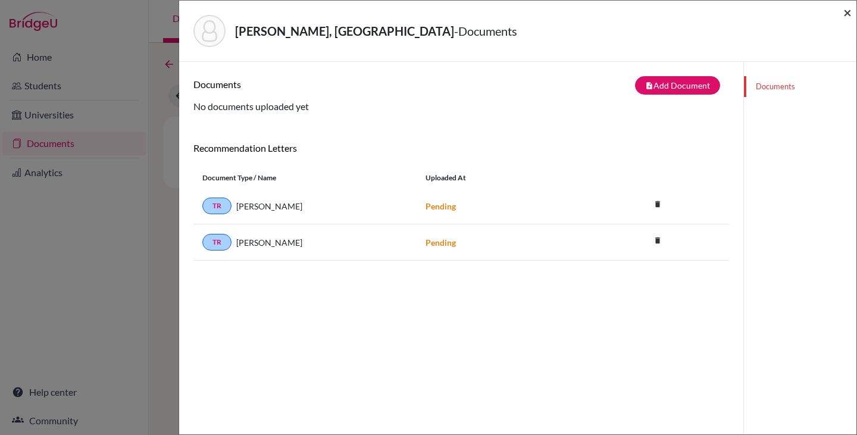
click at [850, 13] on span "×" at bounding box center [848, 12] width 8 height 17
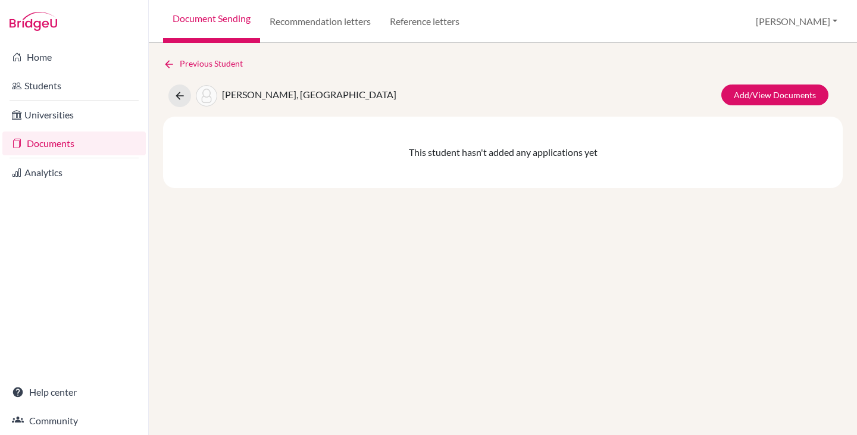
click at [54, 146] on link "Documents" at bounding box center [73, 144] width 143 height 24
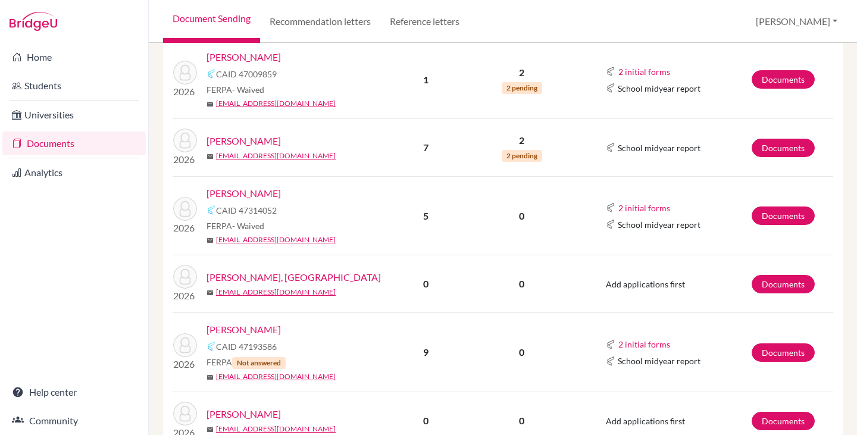
scroll to position [715, 0]
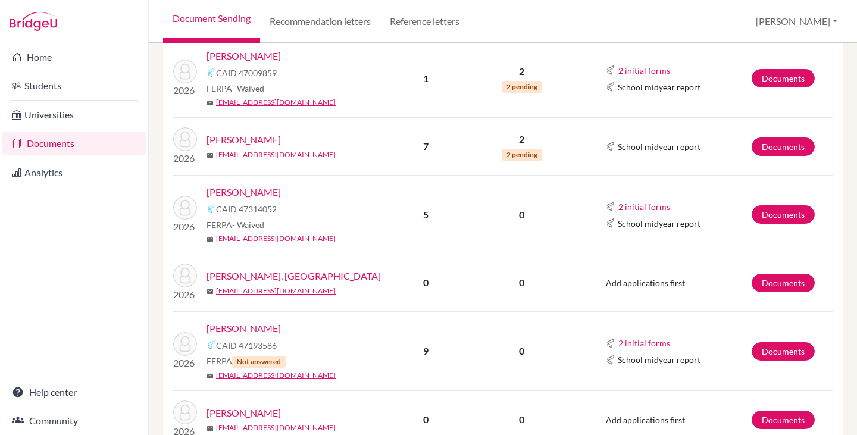
click at [236, 189] on link "[PERSON_NAME]" at bounding box center [244, 192] width 74 height 14
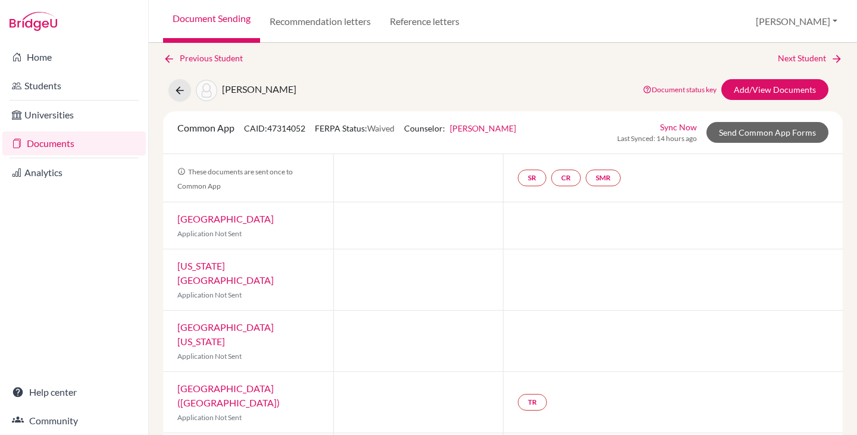
scroll to position [21, 0]
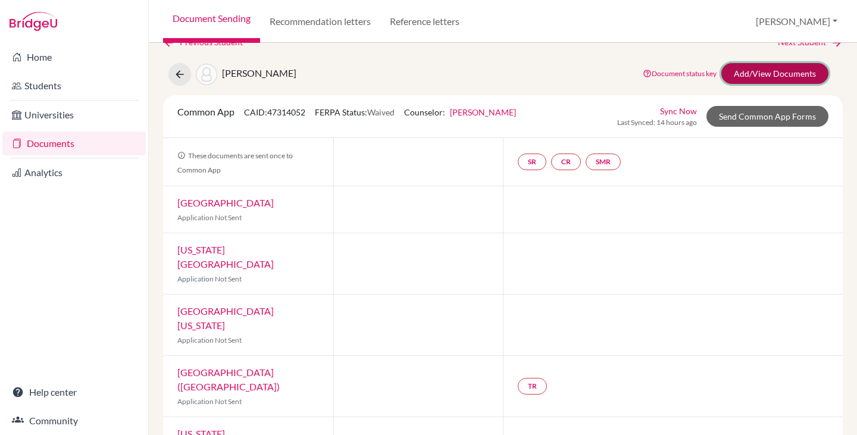
click at [736, 63] on link "Add/View Documents" at bounding box center [775, 73] width 107 height 21
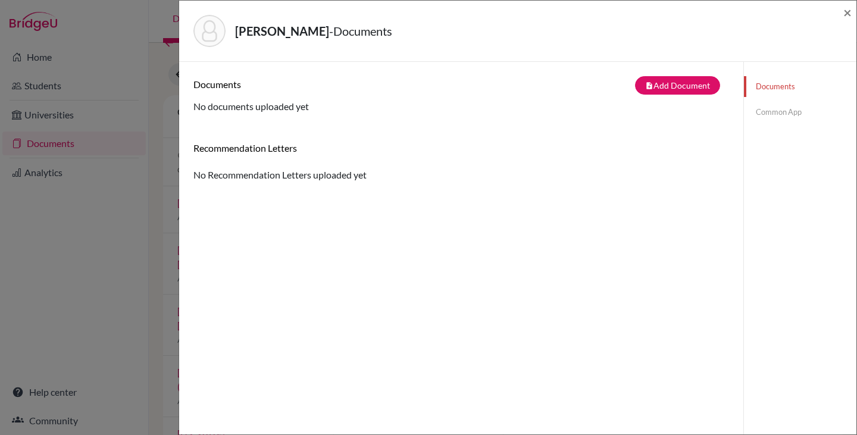
click at [843, 9] on div "Bosch, Joao - Documents ×" at bounding box center [518, 30] width 668 height 51
click at [846, 12] on span "×" at bounding box center [848, 12] width 8 height 17
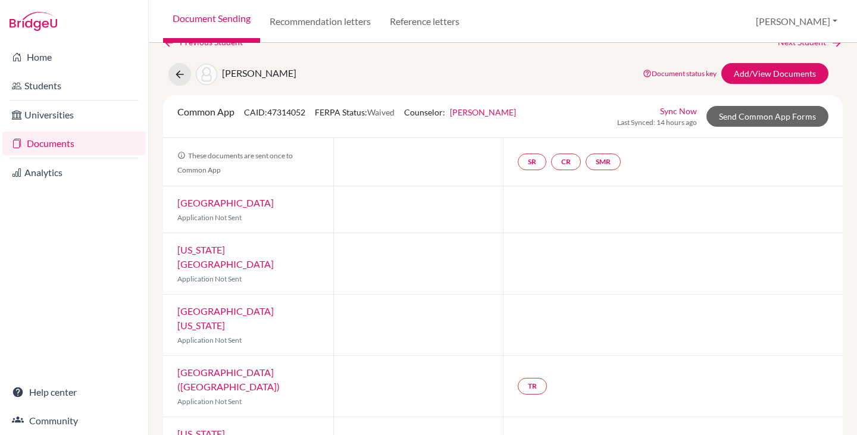
click at [62, 141] on link "Documents" at bounding box center [73, 144] width 143 height 24
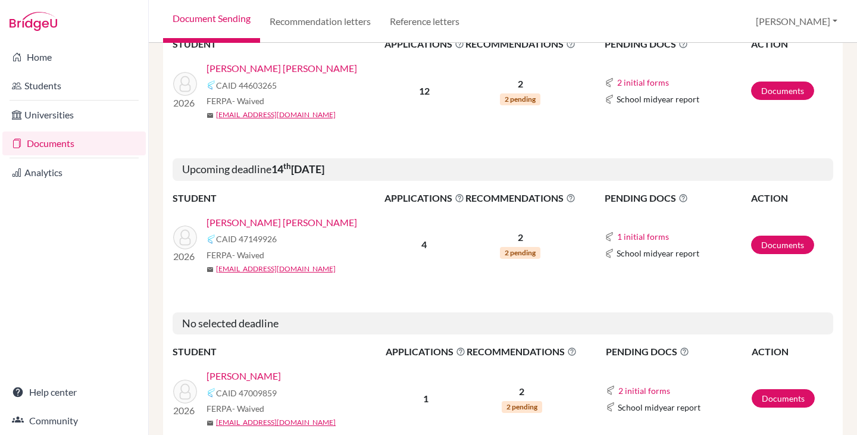
scroll to position [417, 0]
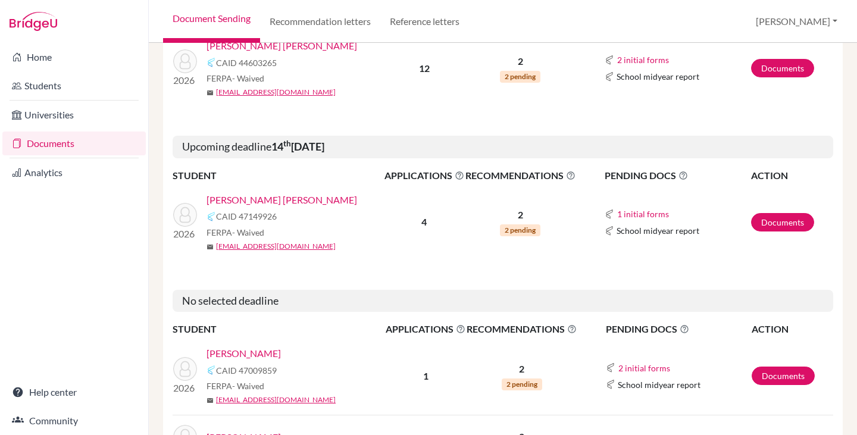
click at [289, 198] on link "[PERSON_NAME] [PERSON_NAME]" at bounding box center [282, 200] width 151 height 14
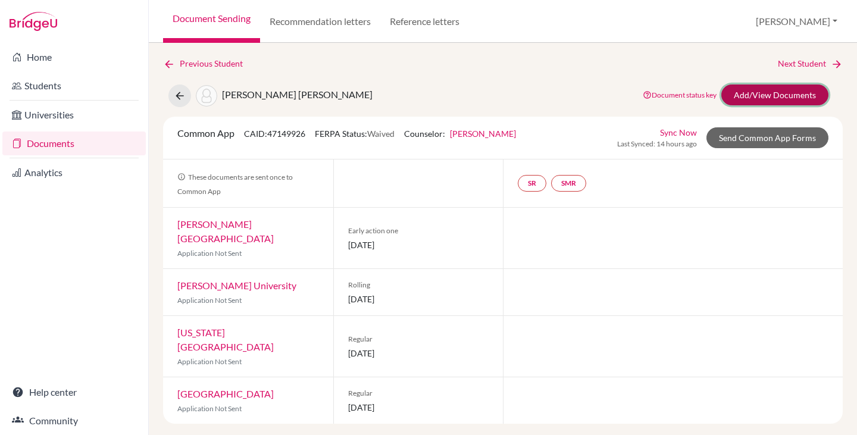
click at [742, 93] on link "Add/View Documents" at bounding box center [775, 95] width 107 height 21
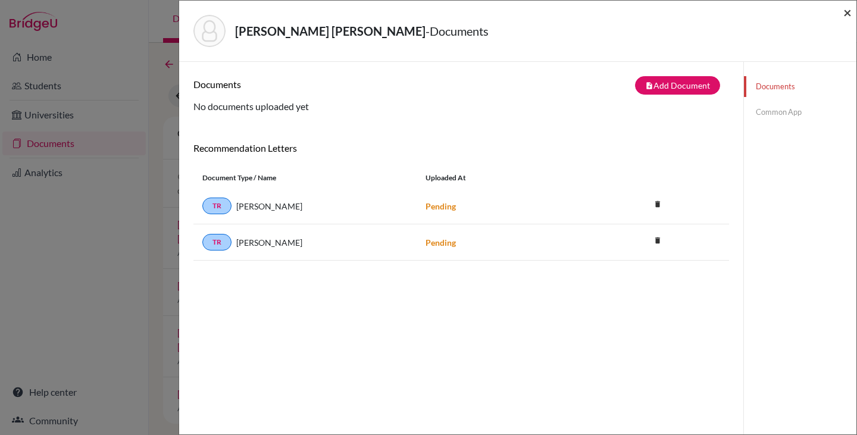
click at [844, 9] on span "×" at bounding box center [848, 12] width 8 height 17
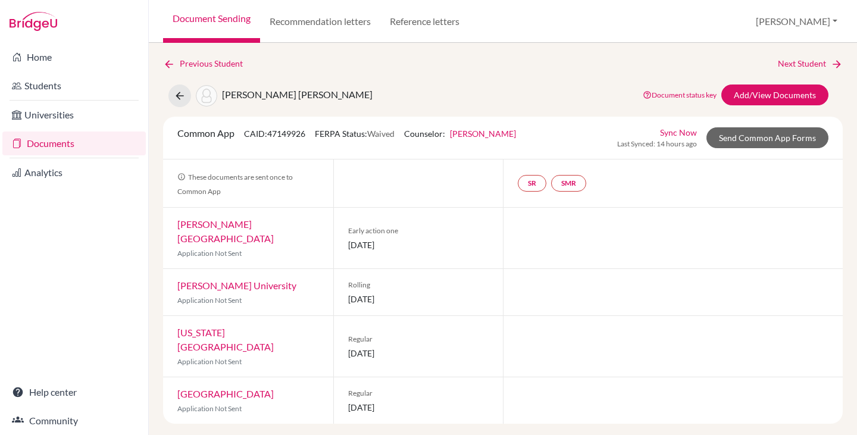
click at [51, 141] on link "Documents" at bounding box center [73, 144] width 143 height 24
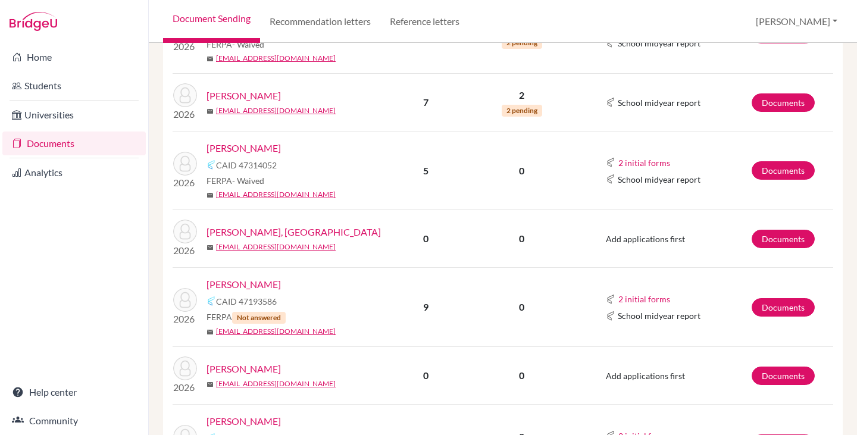
scroll to position [774, 0]
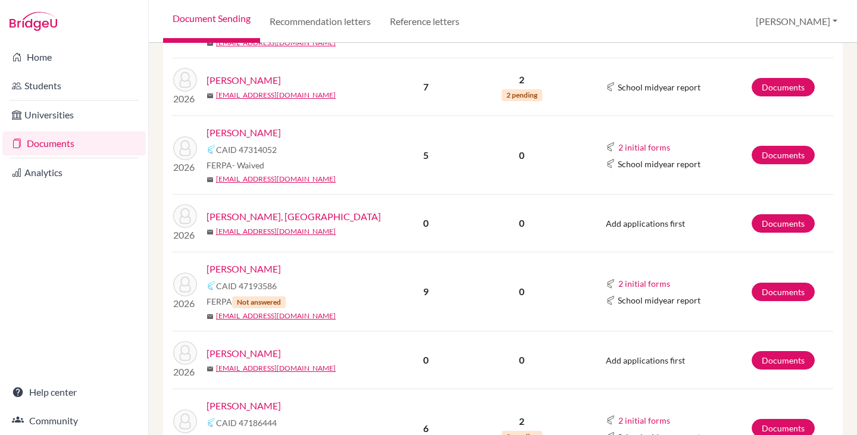
click at [248, 269] on link "[PERSON_NAME]" at bounding box center [244, 269] width 74 height 14
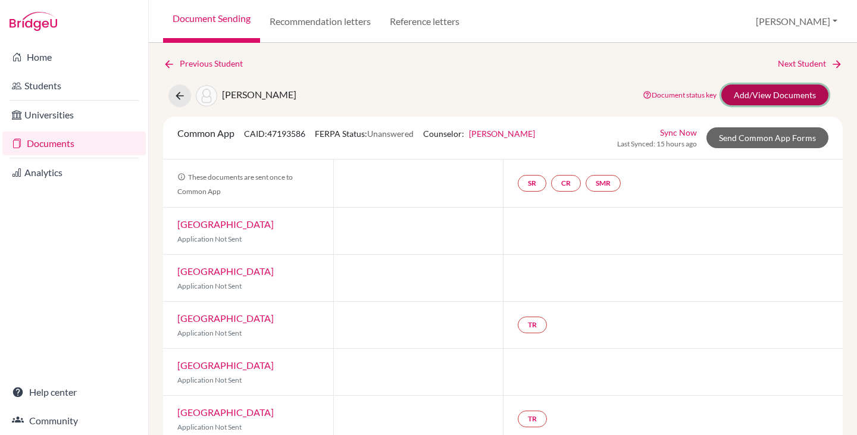
click at [761, 97] on link "Add/View Documents" at bounding box center [775, 95] width 107 height 21
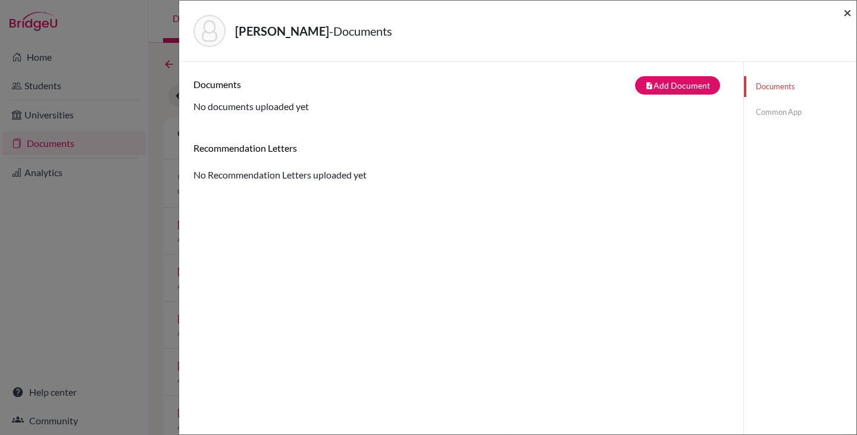
click at [847, 12] on span "×" at bounding box center [848, 12] width 8 height 17
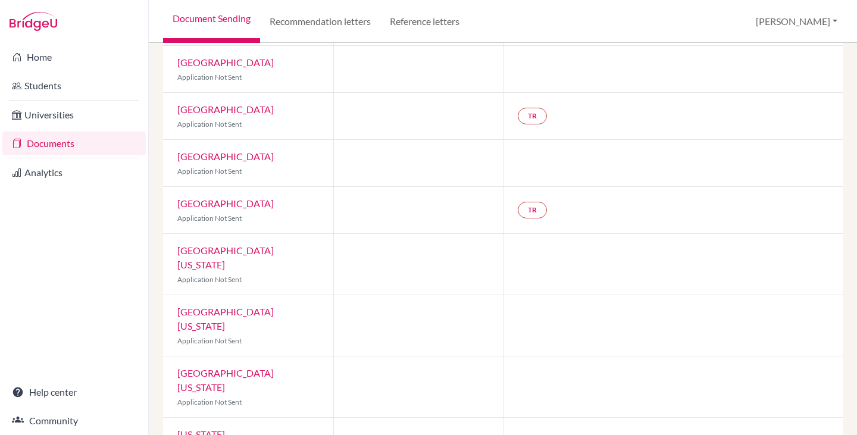
scroll to position [210, 0]
click at [50, 145] on link "Documents" at bounding box center [73, 144] width 143 height 24
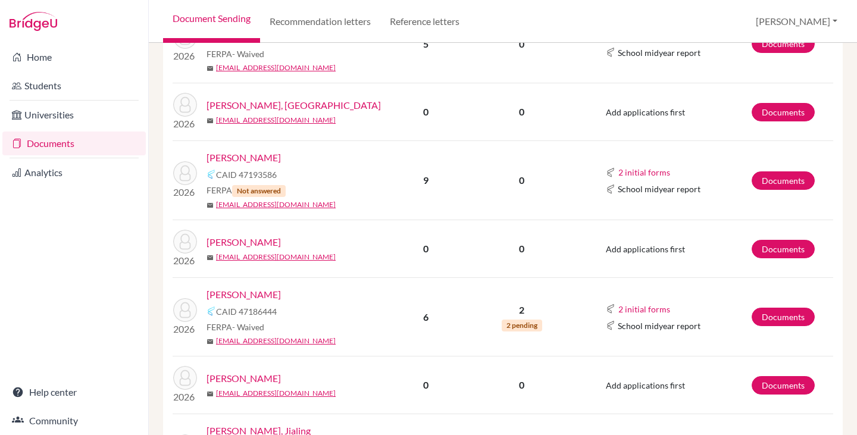
scroll to position [893, 0]
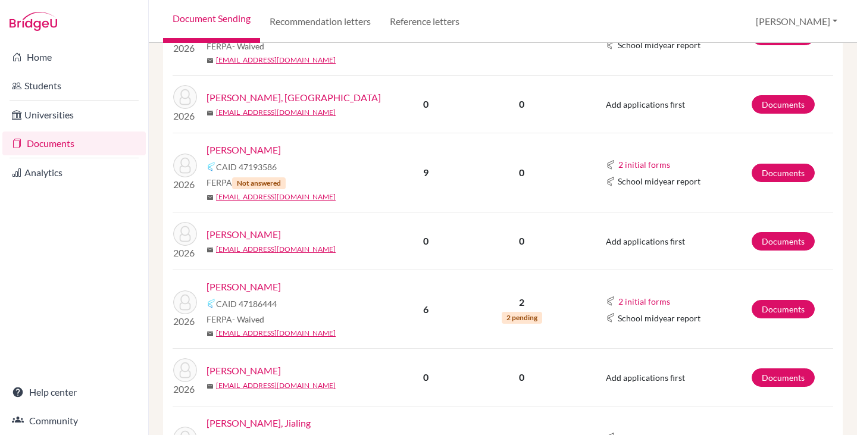
click at [262, 232] on link "Duhalde, Augusto" at bounding box center [244, 234] width 74 height 14
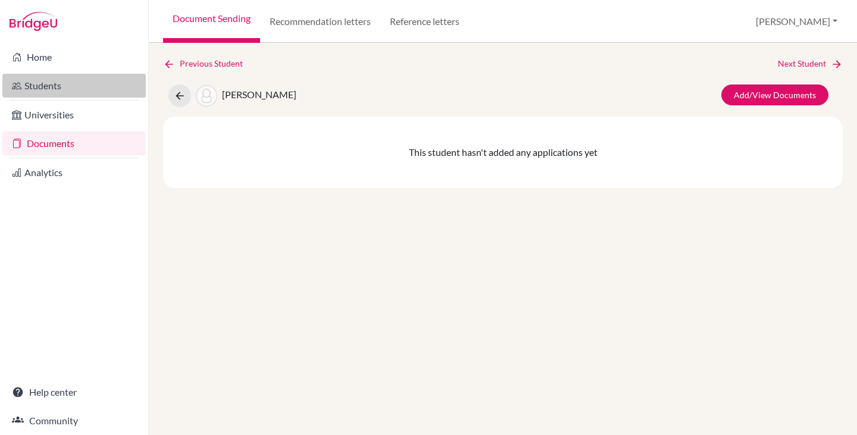
click at [42, 83] on link "Students" at bounding box center [73, 86] width 143 height 24
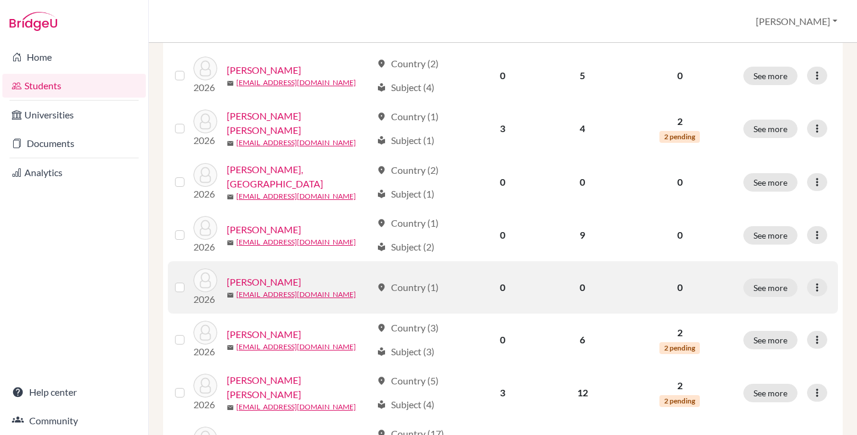
scroll to position [298, 0]
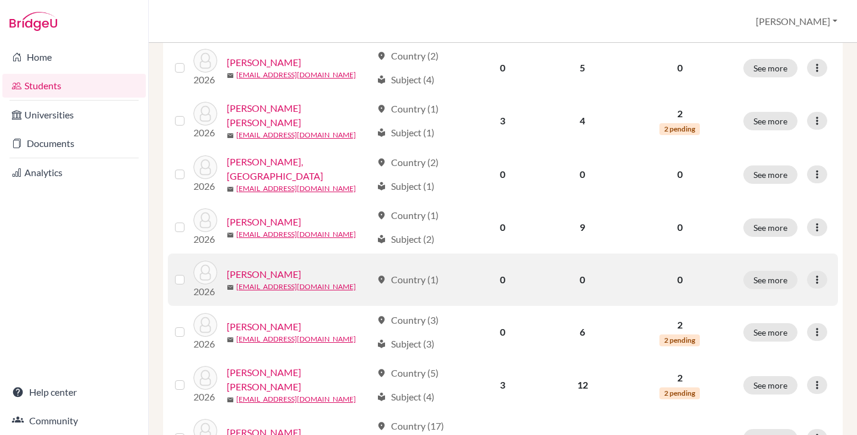
click at [267, 269] on link "[PERSON_NAME]" at bounding box center [264, 274] width 74 height 14
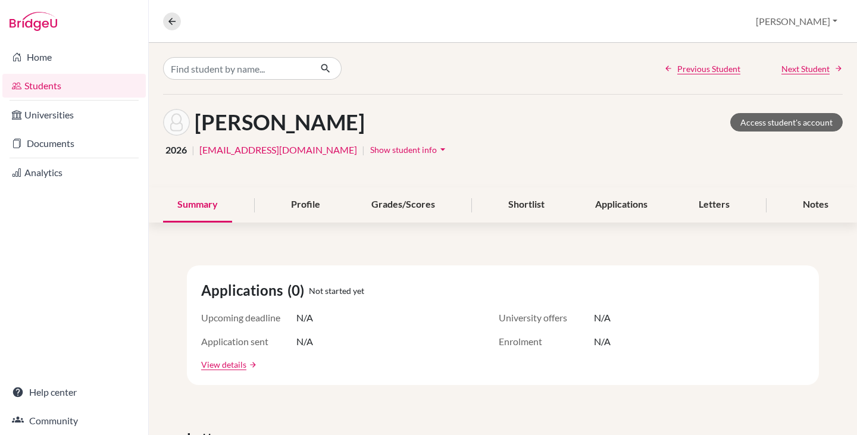
click at [370, 148] on span "Show student info" at bounding box center [403, 150] width 67 height 10
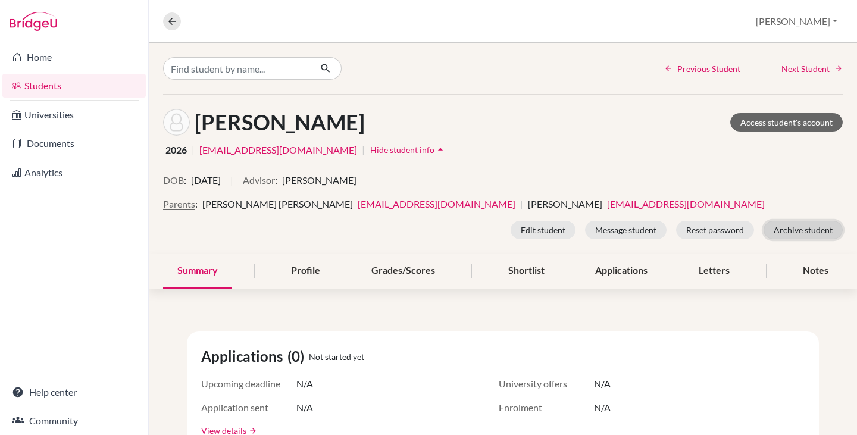
click at [782, 231] on button "Archive student" at bounding box center [803, 230] width 79 height 18
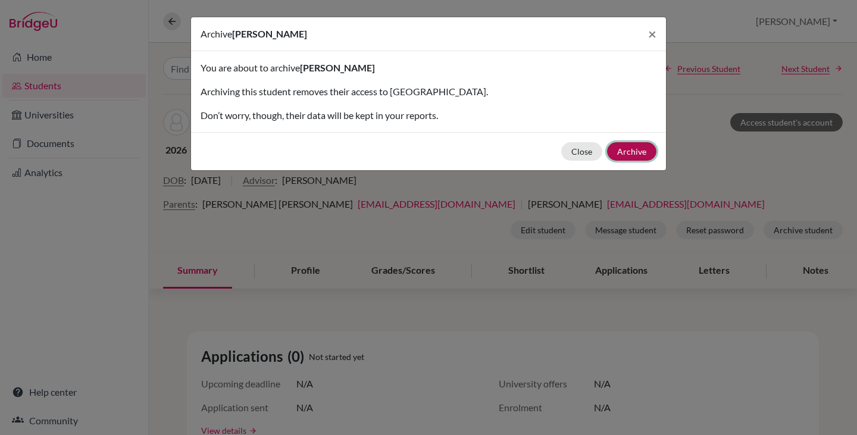
click at [642, 150] on button "Archive" at bounding box center [631, 151] width 49 height 18
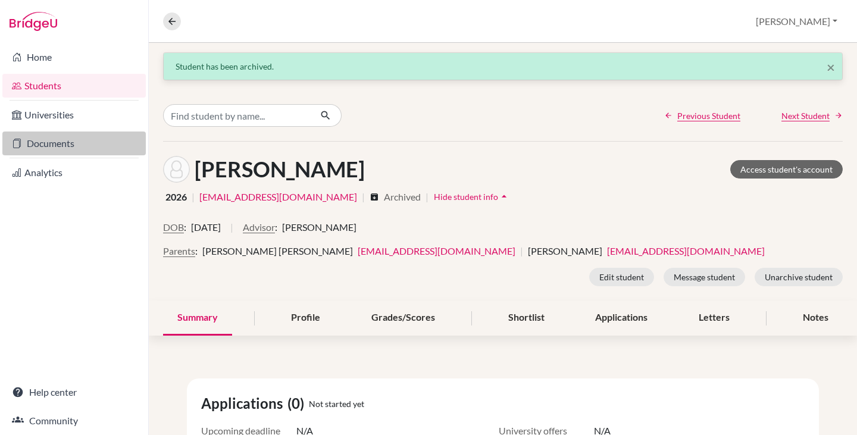
click at [65, 138] on link "Documents" at bounding box center [73, 144] width 143 height 24
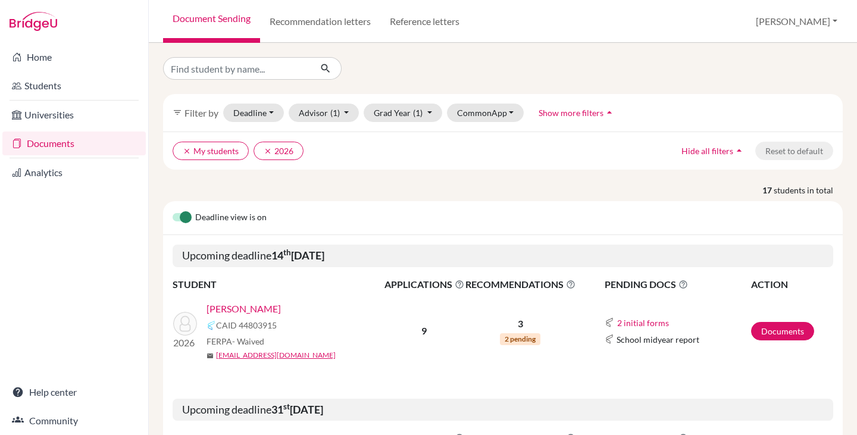
click at [38, 148] on link "Documents" at bounding box center [73, 144] width 143 height 24
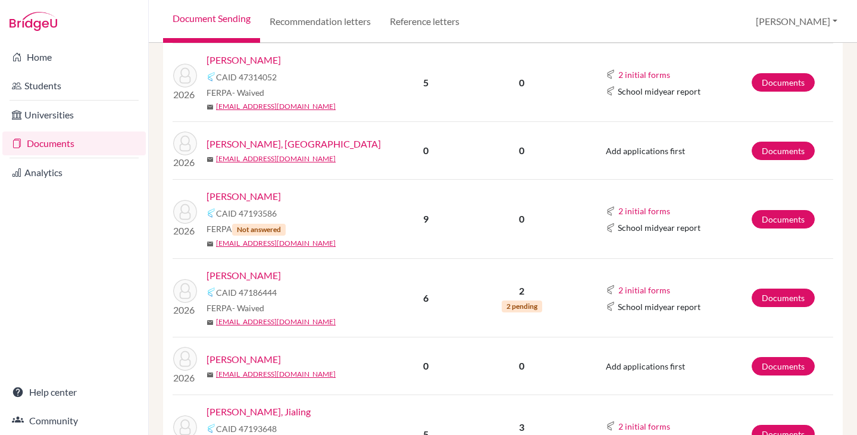
scroll to position [893, 0]
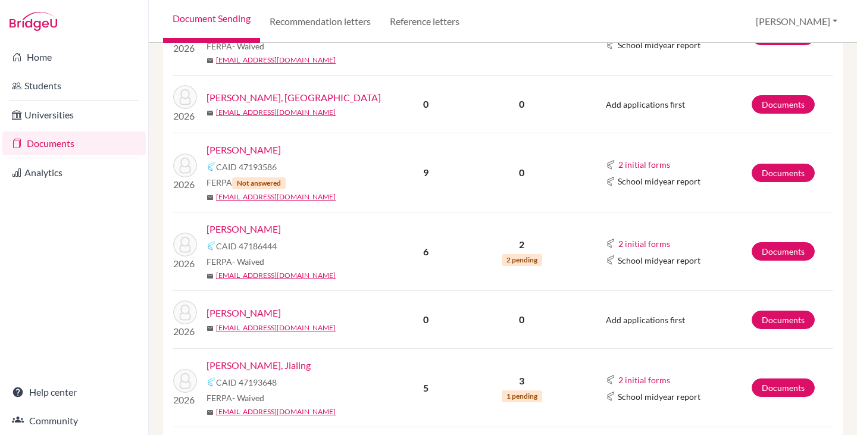
click at [249, 224] on link "[PERSON_NAME]" at bounding box center [244, 229] width 74 height 14
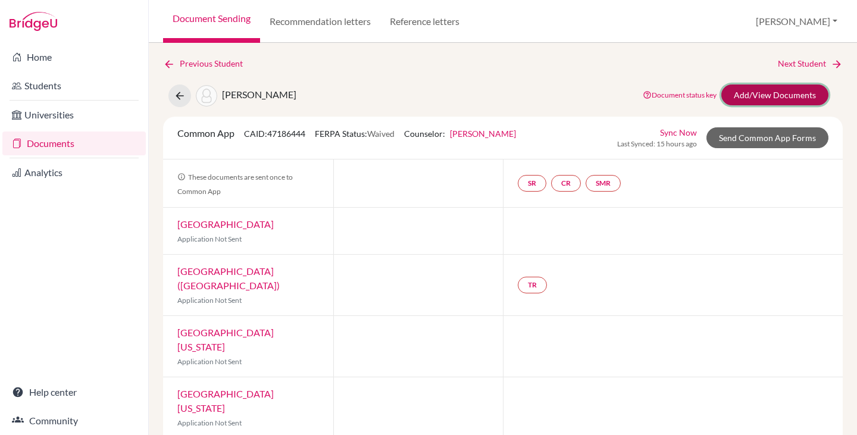
click at [760, 98] on link "Add/View Documents" at bounding box center [775, 95] width 107 height 21
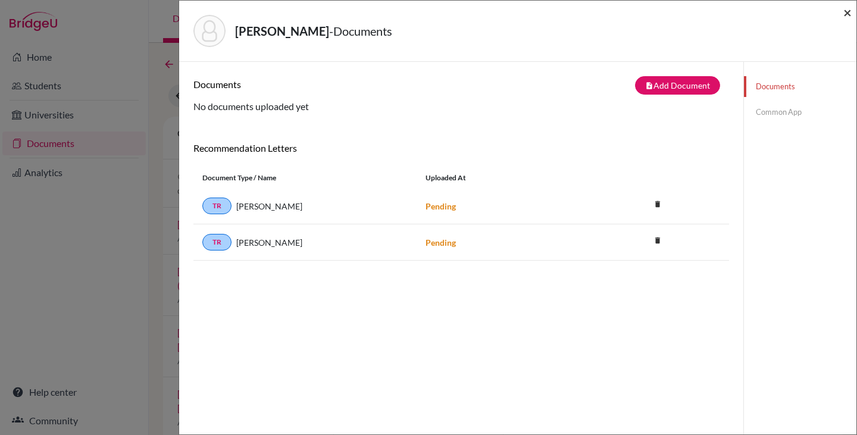
click at [845, 10] on span "×" at bounding box center [848, 12] width 8 height 17
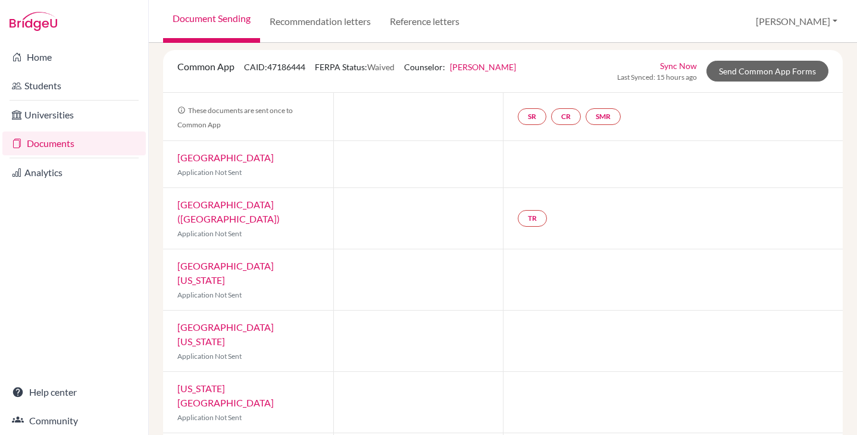
scroll to position [68, 0]
click at [40, 142] on link "Documents" at bounding box center [73, 144] width 143 height 24
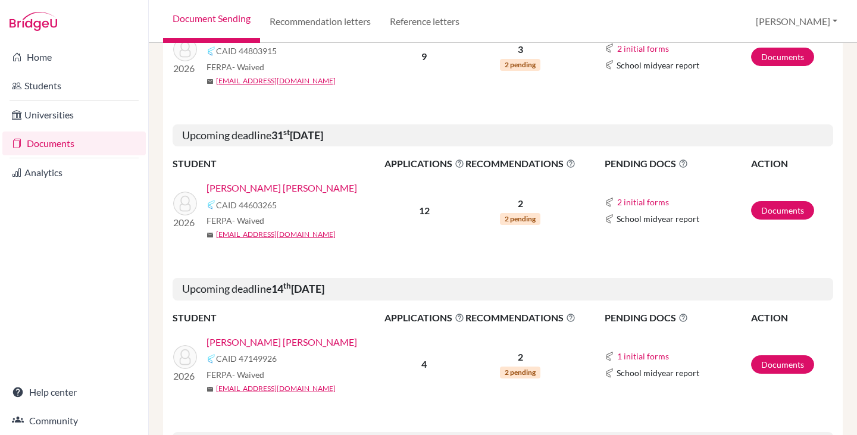
scroll to position [254, 0]
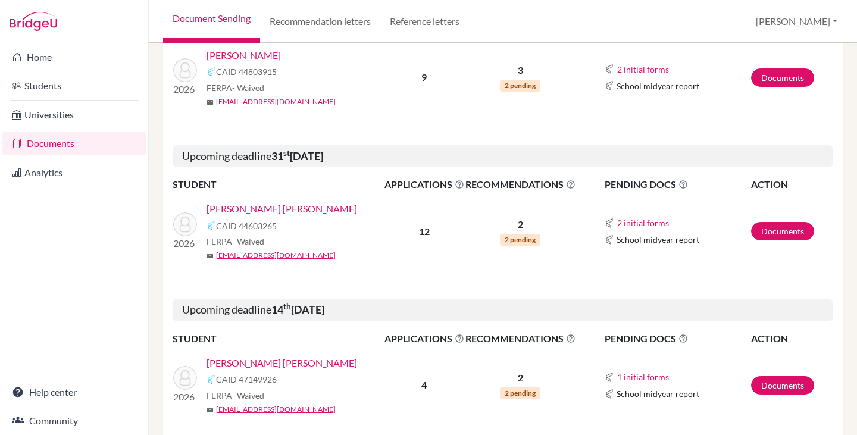
click at [274, 210] on link "[PERSON_NAME] [PERSON_NAME]" at bounding box center [282, 209] width 151 height 14
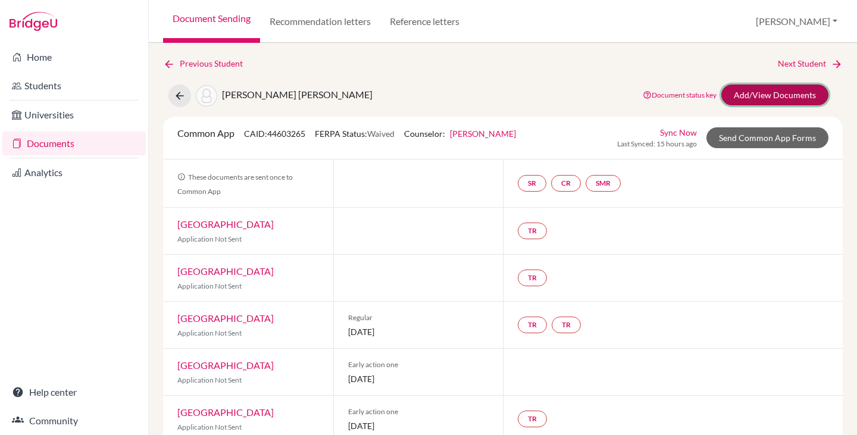
click at [761, 88] on link "Add/View Documents" at bounding box center [775, 95] width 107 height 21
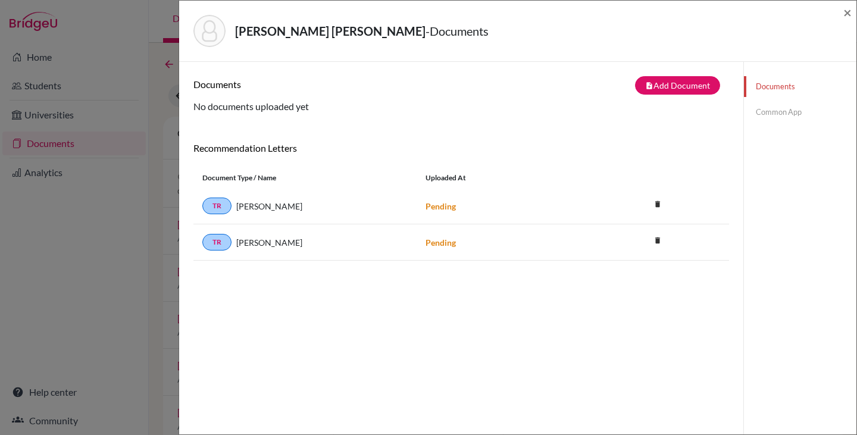
click at [843, 13] on div "Flach Fernandes, Julia - Documents ×" at bounding box center [518, 30] width 668 height 51
click at [850, 15] on span "×" at bounding box center [848, 12] width 8 height 17
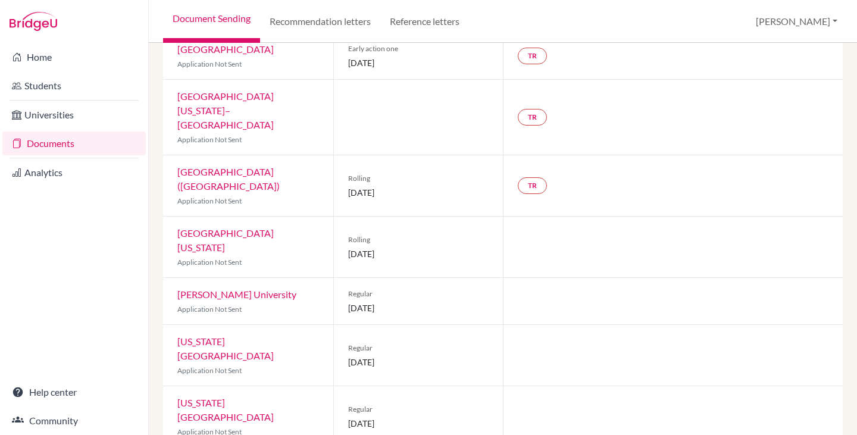
scroll to position [365, 0]
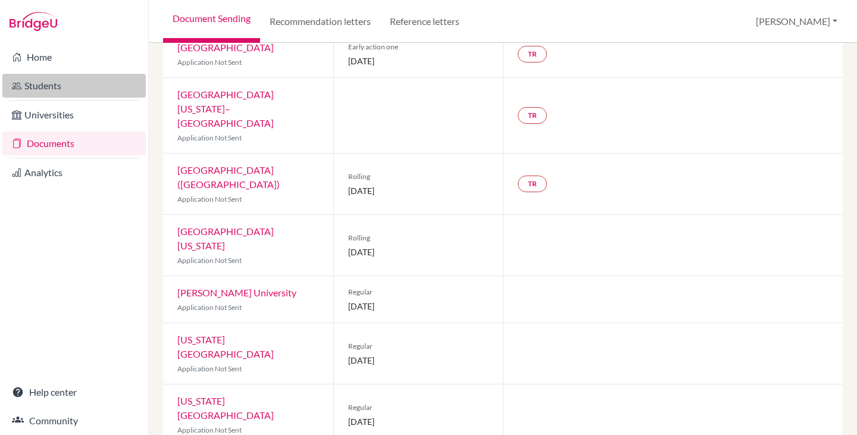
click at [63, 86] on link "Students" at bounding box center [73, 86] width 143 height 24
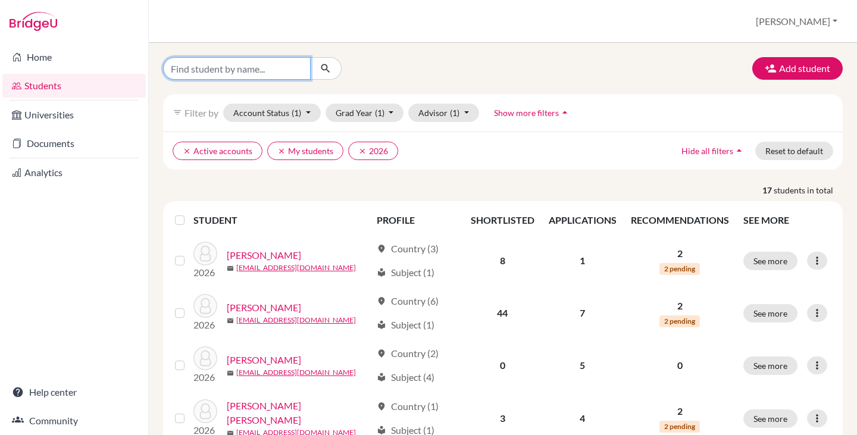
click at [235, 72] on input "Find student by name..." at bounding box center [237, 68] width 148 height 23
type input "[PERSON_NAME]"
click at [325, 67] on icon "submit" at bounding box center [326, 69] width 12 height 12
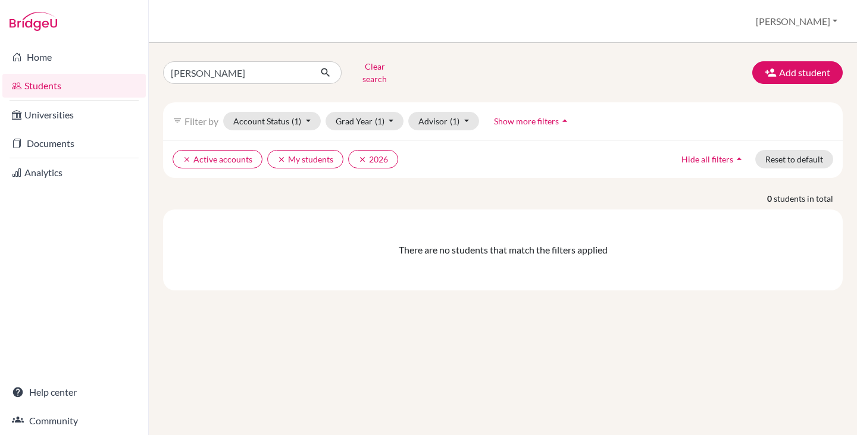
click at [534, 116] on span "Show more filters" at bounding box center [526, 121] width 65 height 10
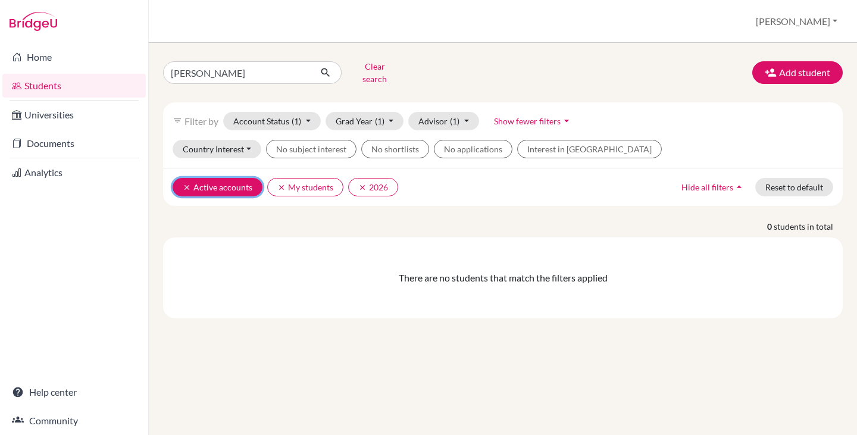
click at [188, 183] on icon "clear" at bounding box center [187, 187] width 8 height 8
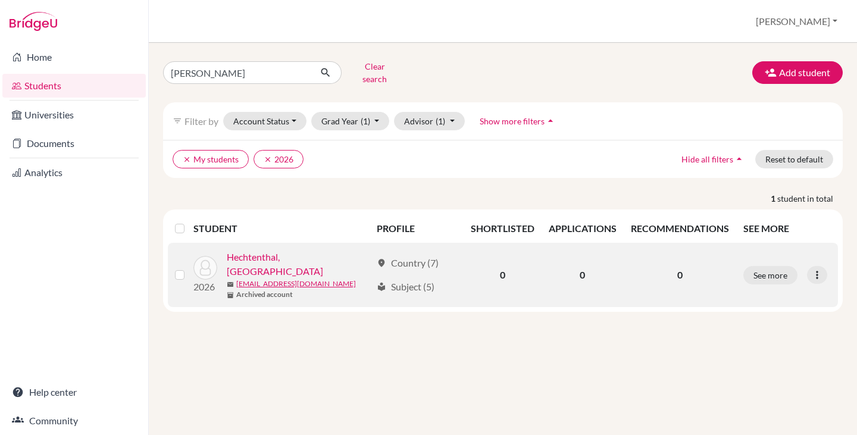
click at [280, 250] on link "Hechtenthal, Santiago" at bounding box center [299, 264] width 145 height 29
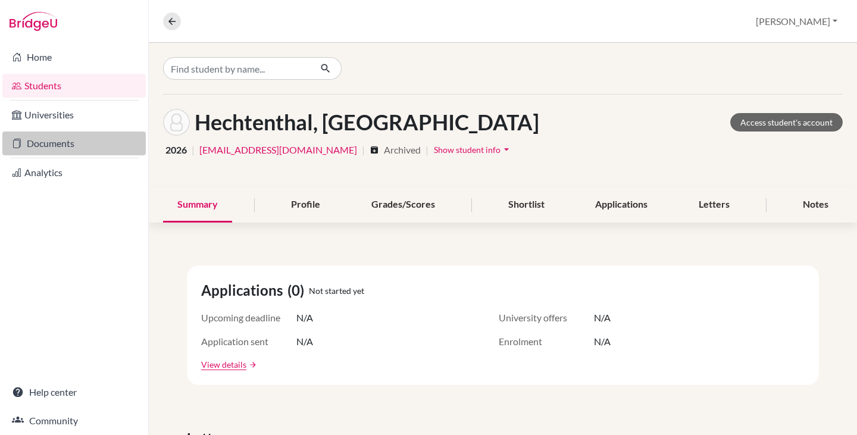
click at [79, 145] on link "Documents" at bounding box center [73, 144] width 143 height 24
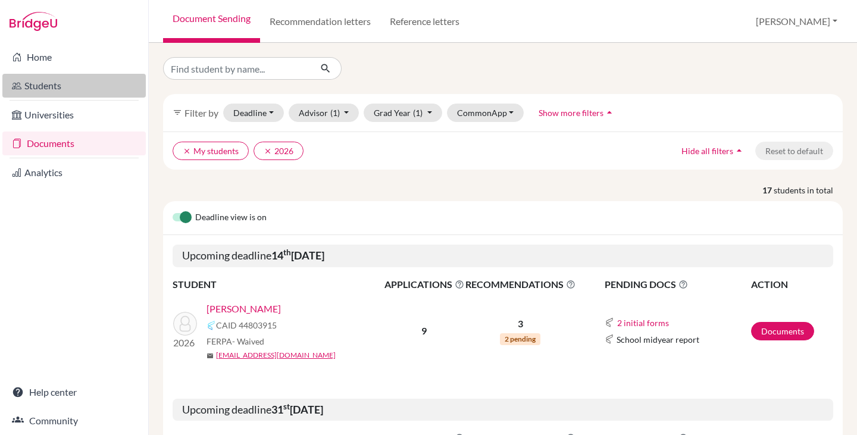
click at [57, 92] on link "Students" at bounding box center [73, 86] width 143 height 24
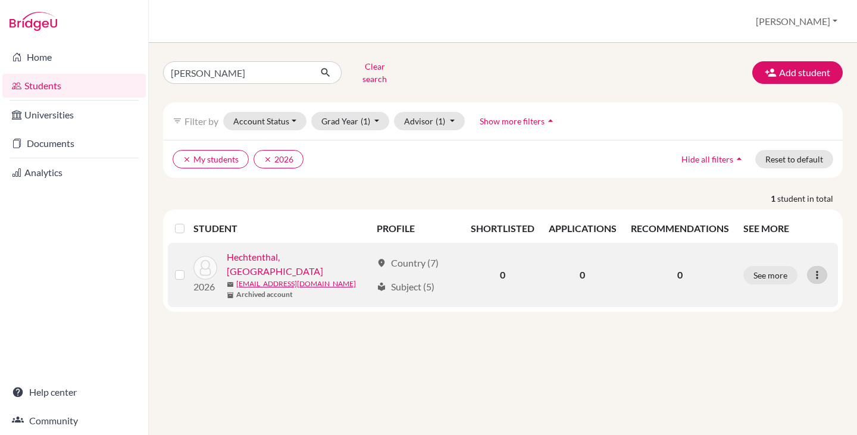
click at [818, 269] on icon at bounding box center [818, 275] width 12 height 12
click at [299, 250] on link "Hechtenthal, Santiago" at bounding box center [299, 264] width 145 height 29
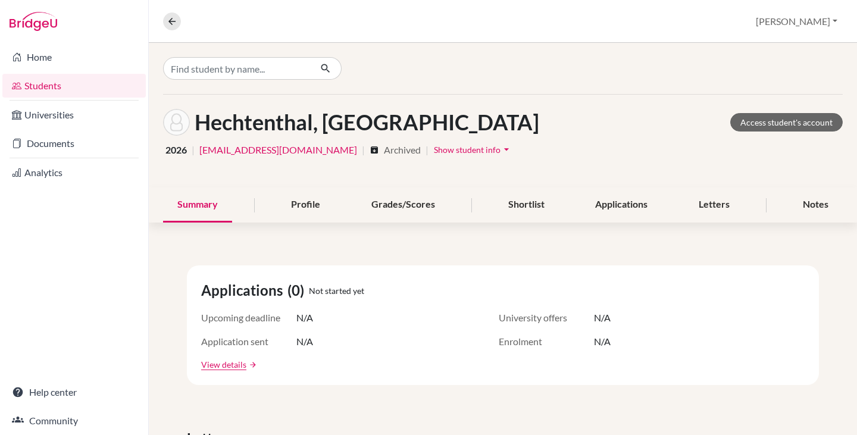
click at [434, 146] on span "Show student info" at bounding box center [467, 150] width 67 height 10
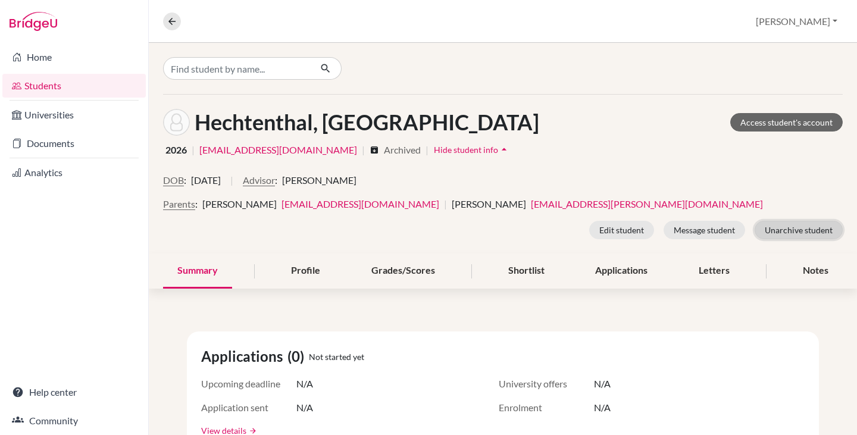
click at [784, 235] on button "Unarchive student" at bounding box center [799, 230] width 88 height 18
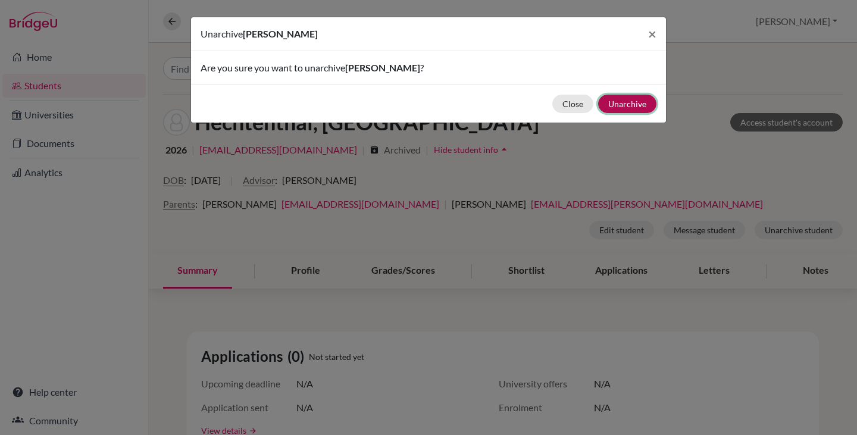
click at [633, 101] on button "Unarchive" at bounding box center [627, 104] width 58 height 18
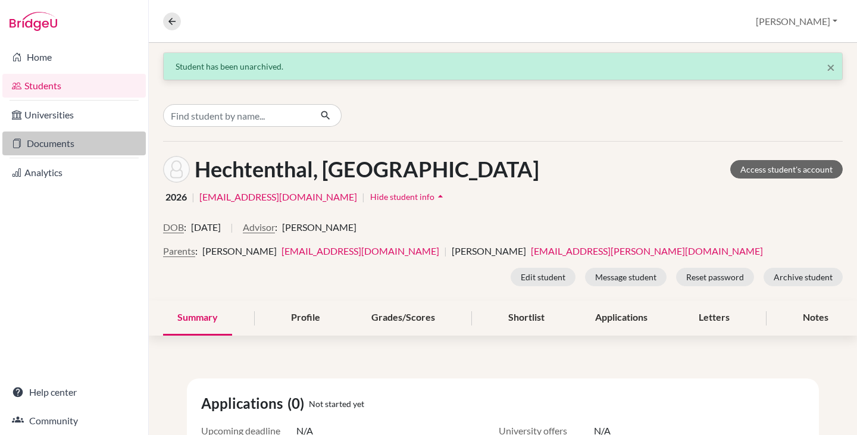
click at [63, 142] on link "Documents" at bounding box center [73, 144] width 143 height 24
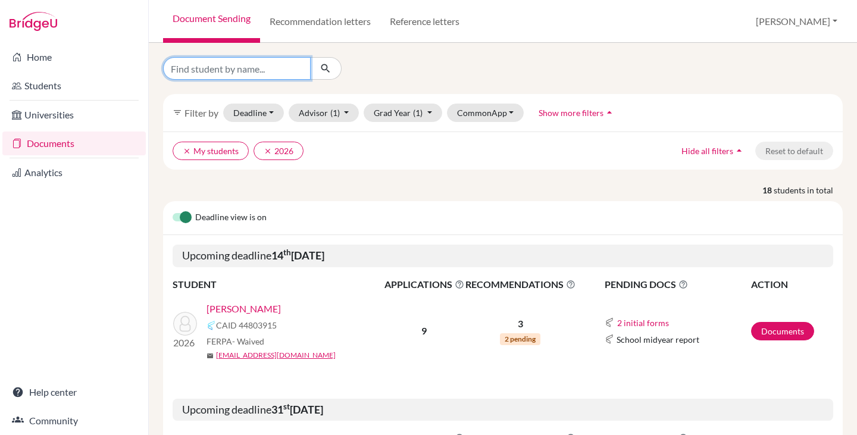
click at [226, 67] on input "Find student by name..." at bounding box center [237, 68] width 148 height 23
type input "santiago"
click button "submit" at bounding box center [326, 68] width 32 height 23
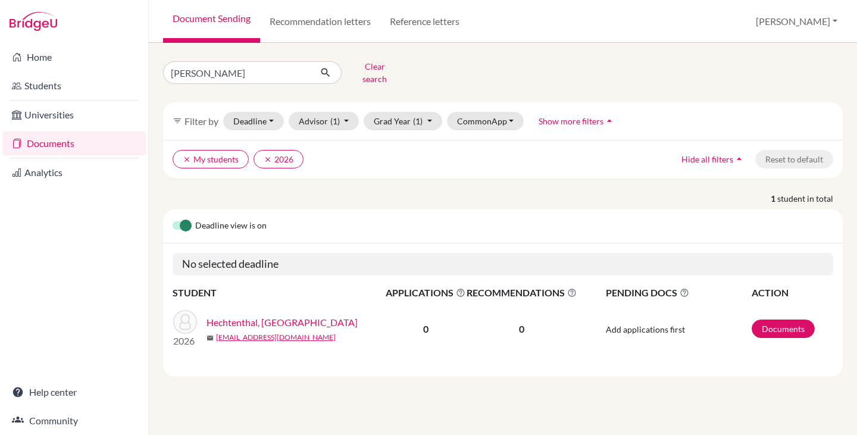
click at [277, 316] on link "Hechtenthal, [GEOGRAPHIC_DATA]" at bounding box center [282, 323] width 151 height 14
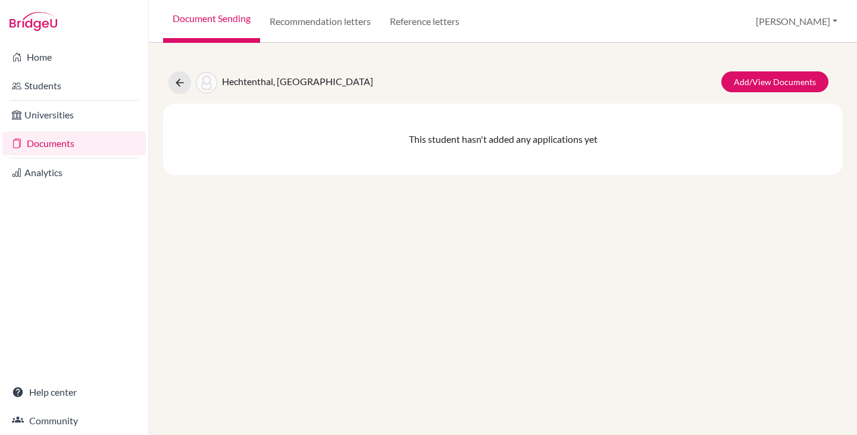
click at [61, 141] on link "Documents" at bounding box center [73, 144] width 143 height 24
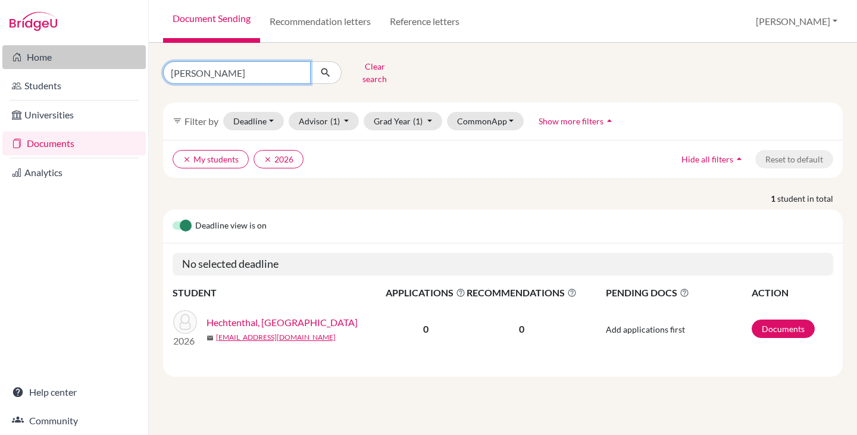
drag, startPoint x: 142, startPoint y: 68, endPoint x: 111, endPoint y: 68, distance: 31.0
click at [111, 68] on div "Home Students Universities Documents Analytics Help center Community Document S…" at bounding box center [428, 217] width 857 height 435
type input "[PERSON_NAME] [PERSON_NAME]"
click button "submit" at bounding box center [326, 72] width 32 height 23
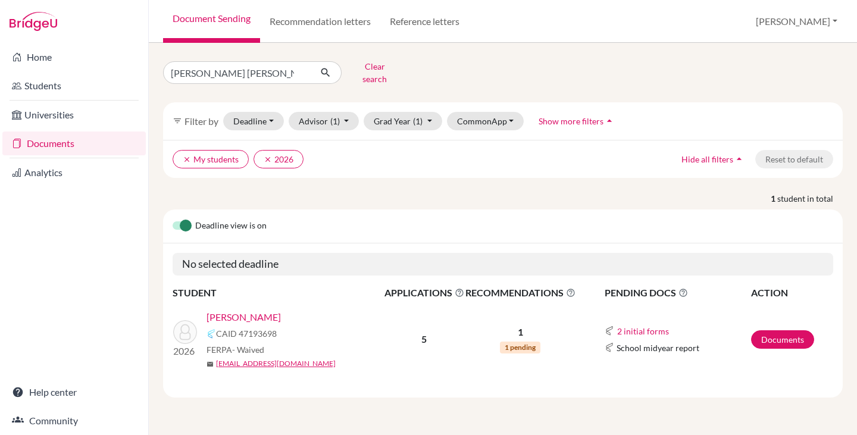
click at [262, 310] on link "[PERSON_NAME]" at bounding box center [244, 317] width 74 height 14
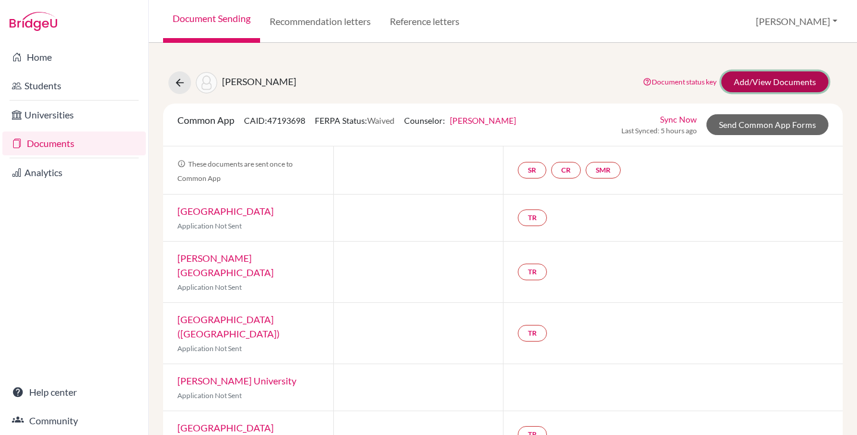
click at [757, 84] on link "Add/View Documents" at bounding box center [775, 81] width 107 height 21
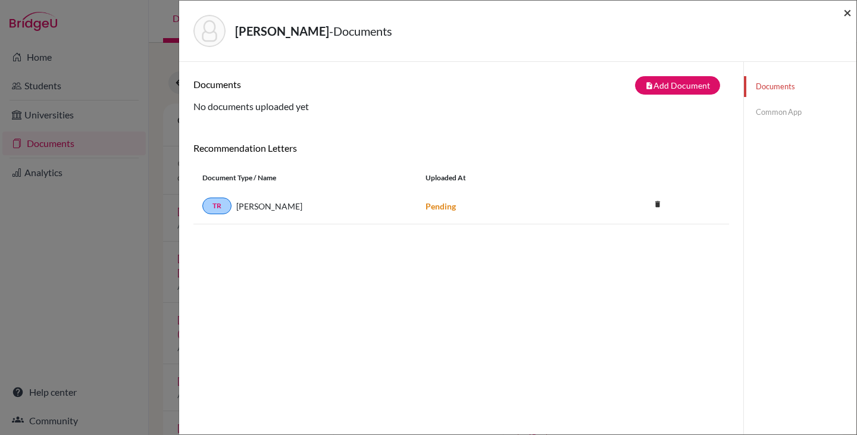
click at [846, 13] on span "×" at bounding box center [848, 12] width 8 height 17
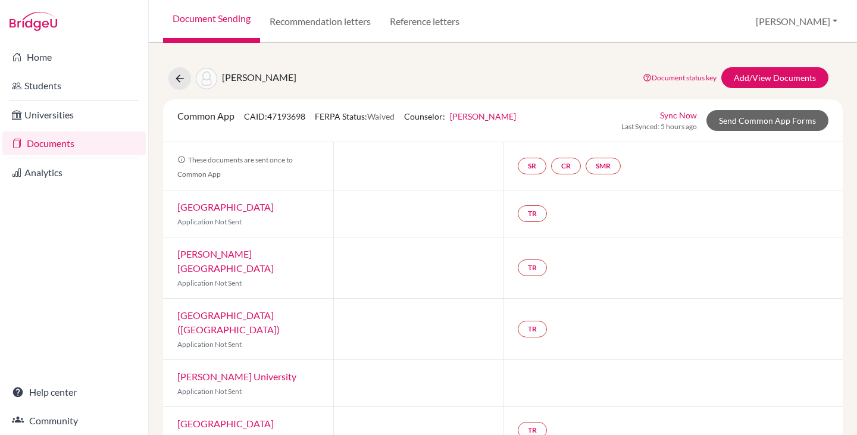
scroll to position [8, 0]
